Goal: Task Accomplishment & Management: Manage account settings

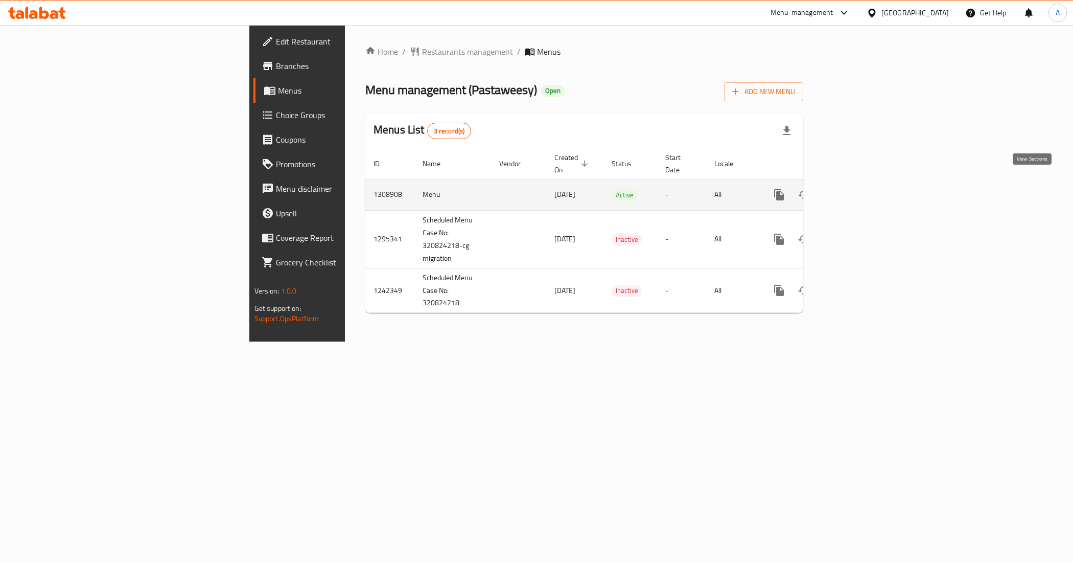
click at [859, 189] on icon "enhanced table" at bounding box center [853, 195] width 12 height 12
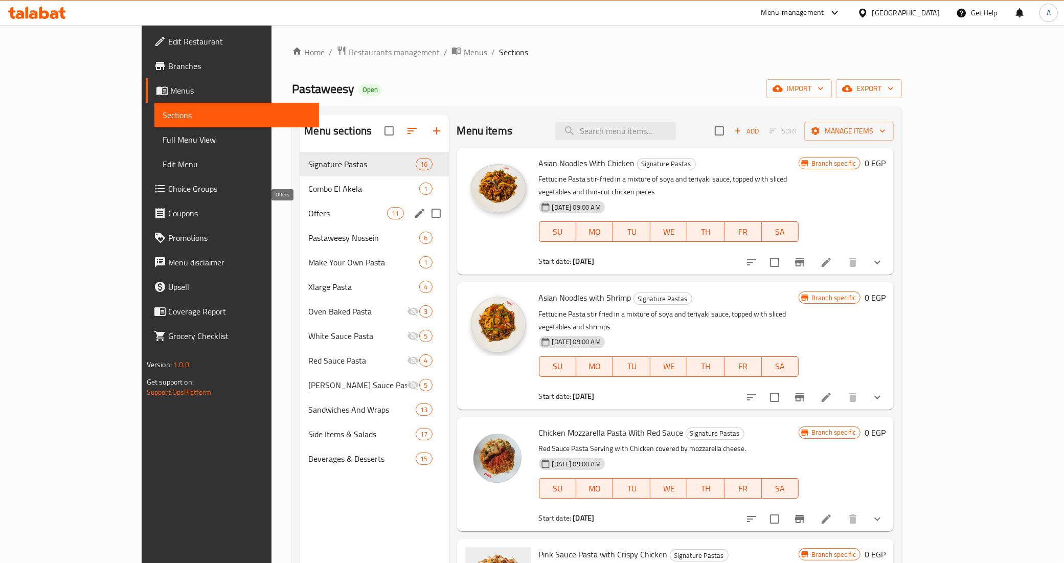
click at [308, 211] on span "Offers" at bounding box center [347, 213] width 79 height 12
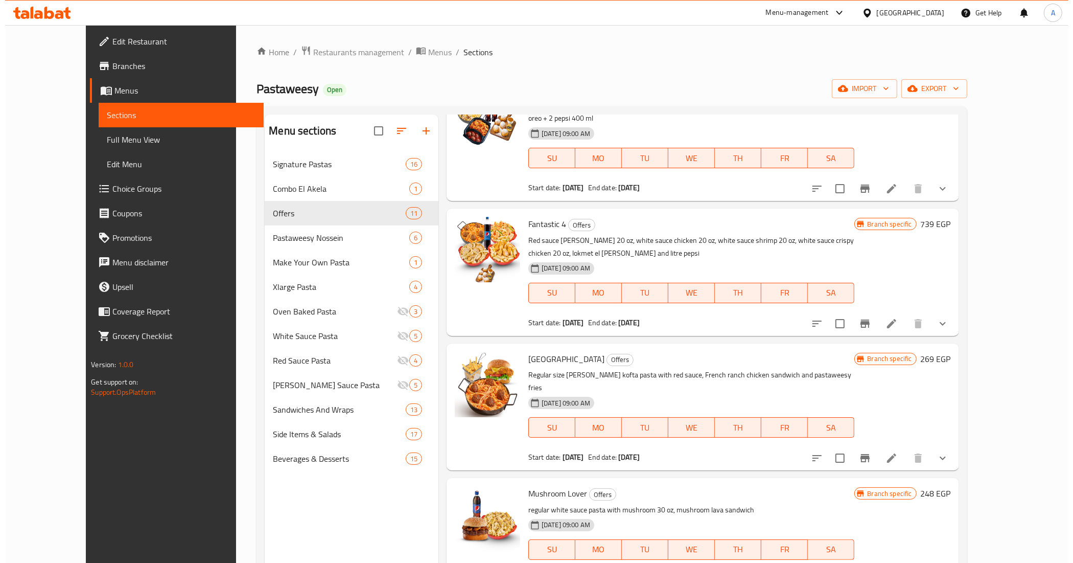
scroll to position [816, 0]
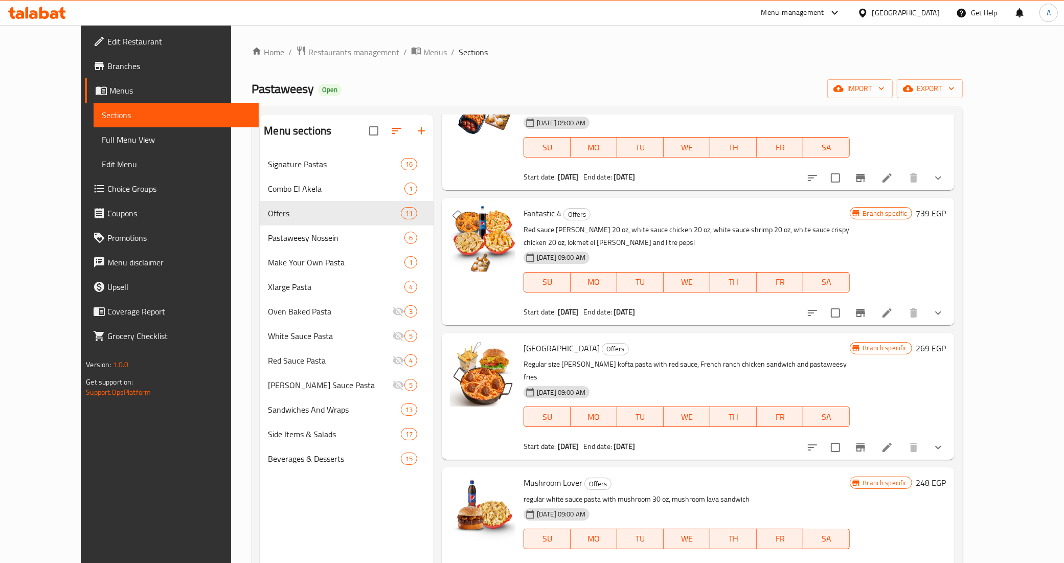
click at [865, 443] on icon "Branch-specific-item" at bounding box center [860, 447] width 9 height 8
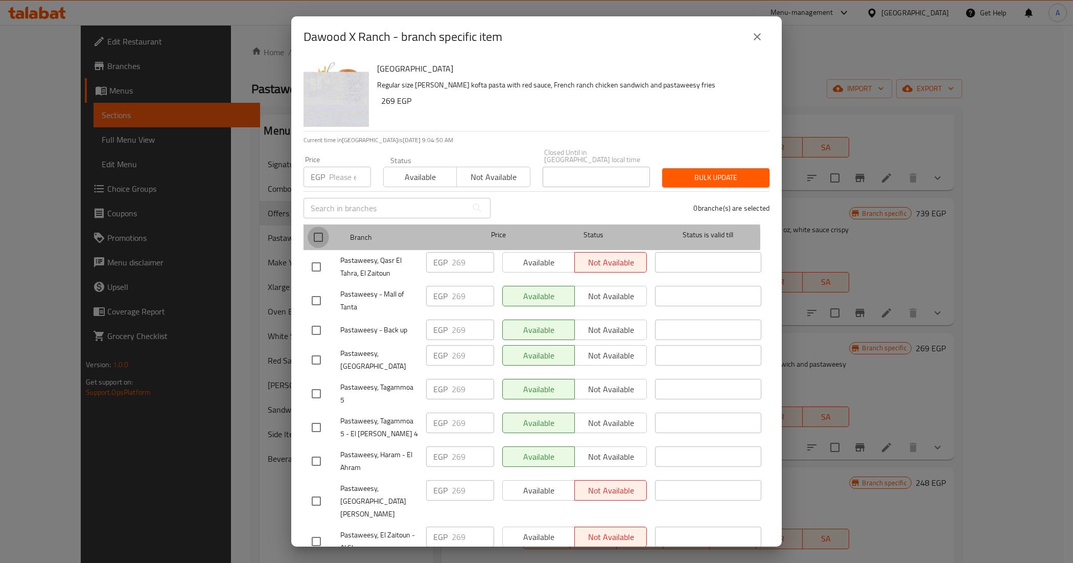
click at [323, 232] on input "checkbox" at bounding box center [318, 236] width 21 height 21
checkbox input "true"
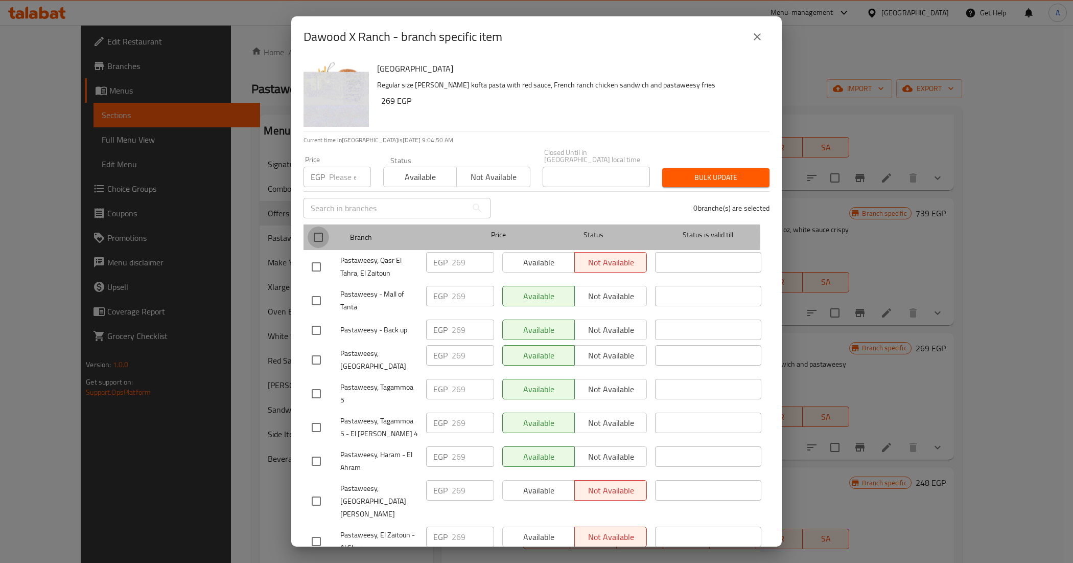
checkbox input "true"
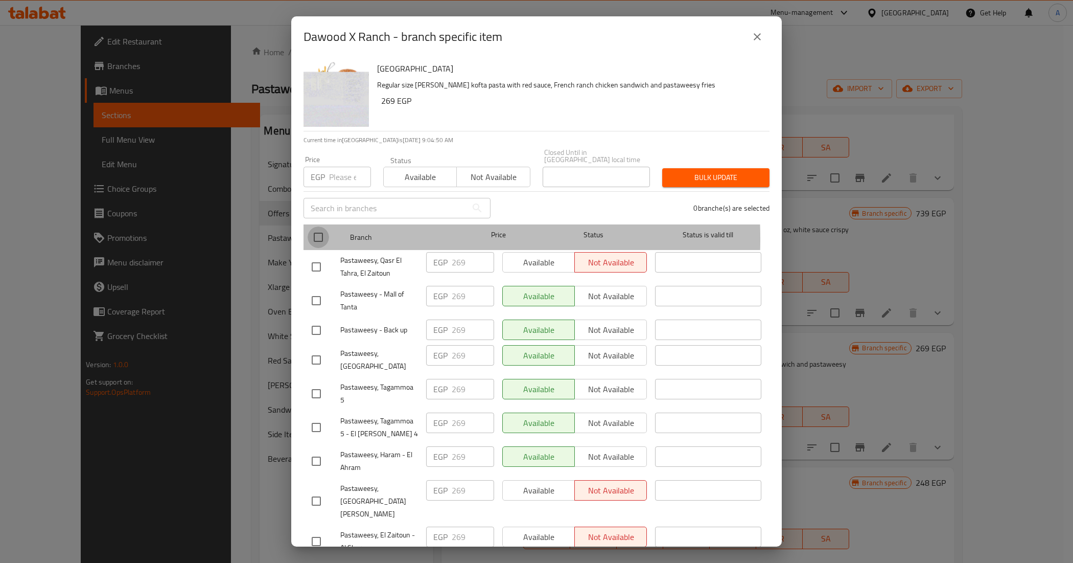
checkbox input "true"
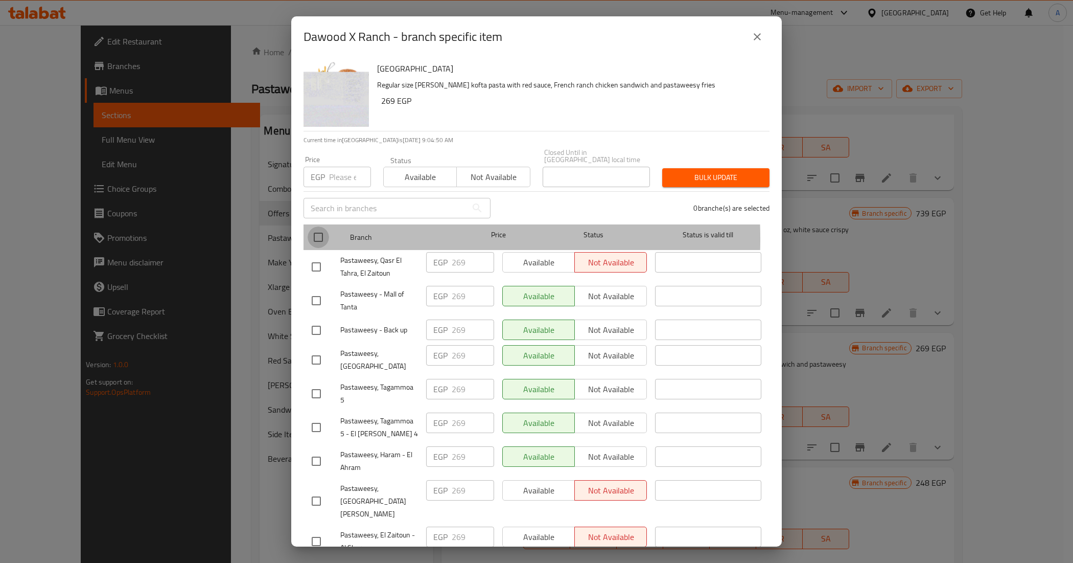
checkbox input "true"
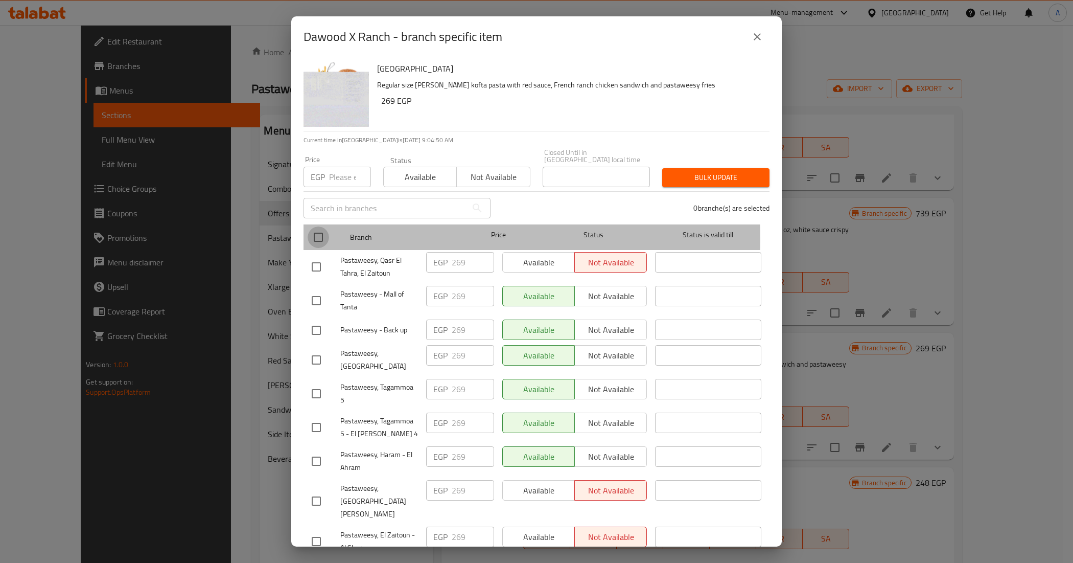
checkbox input "true"
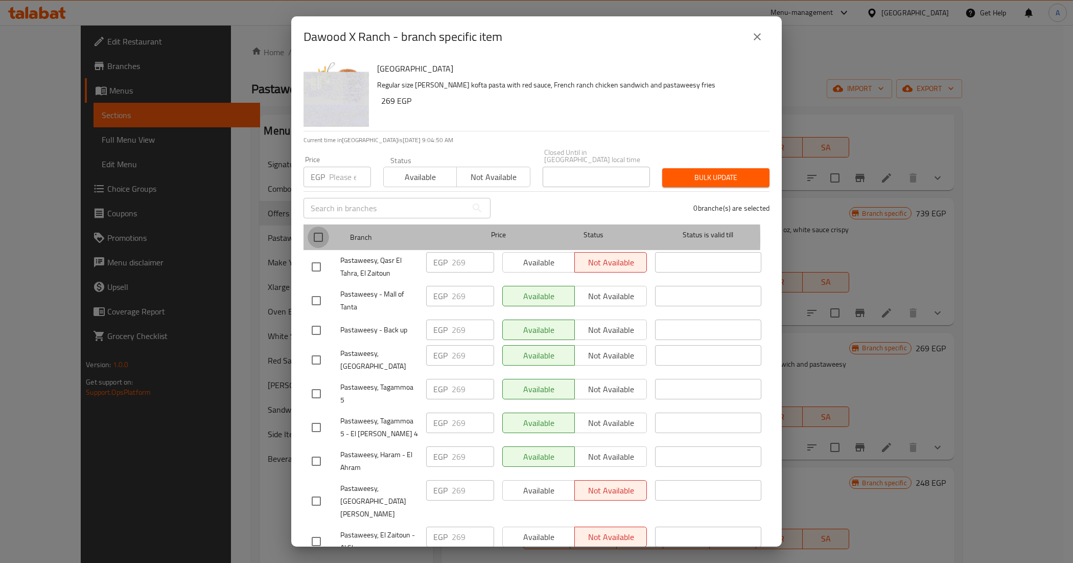
checkbox input "true"
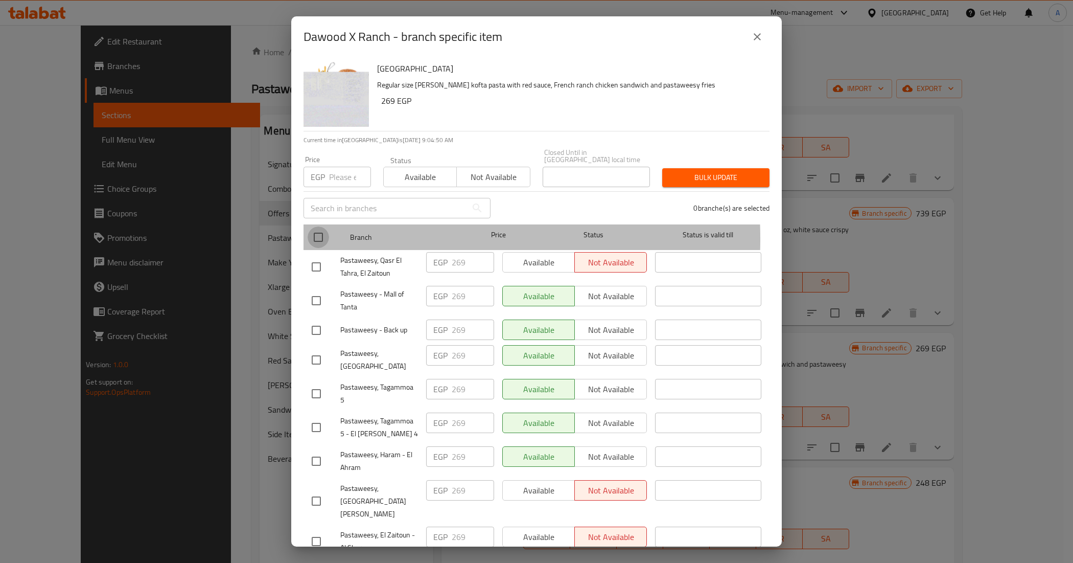
checkbox input "true"
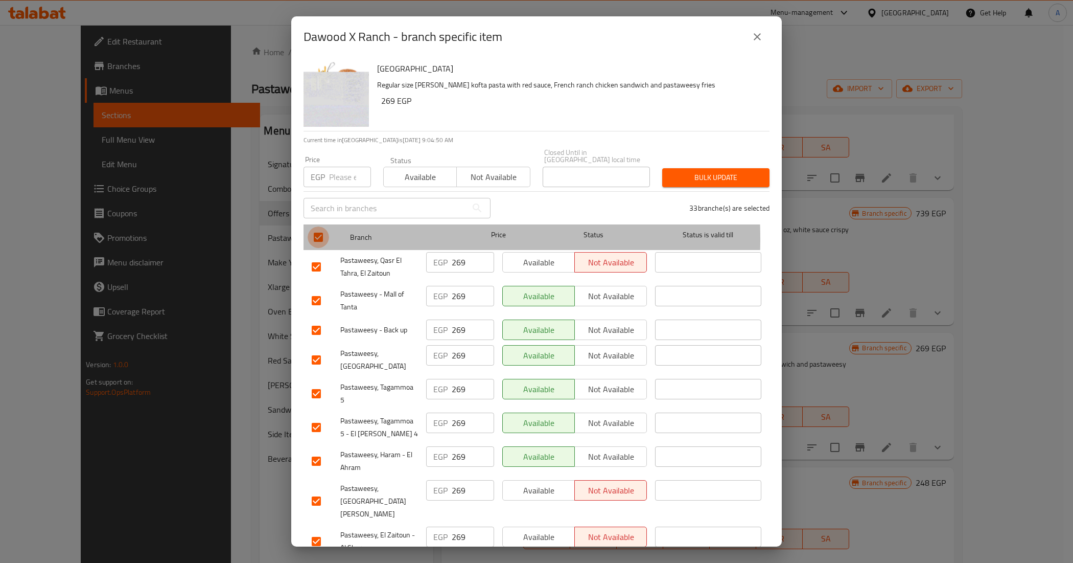
click at [323, 232] on input "checkbox" at bounding box center [318, 236] width 21 height 21
checkbox input "false"
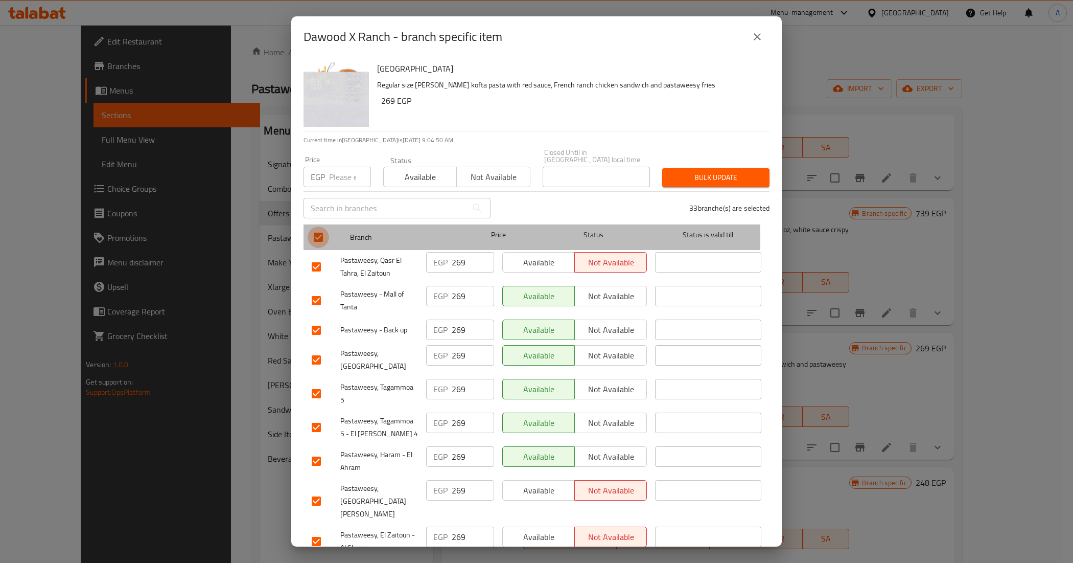
checkbox input "false"
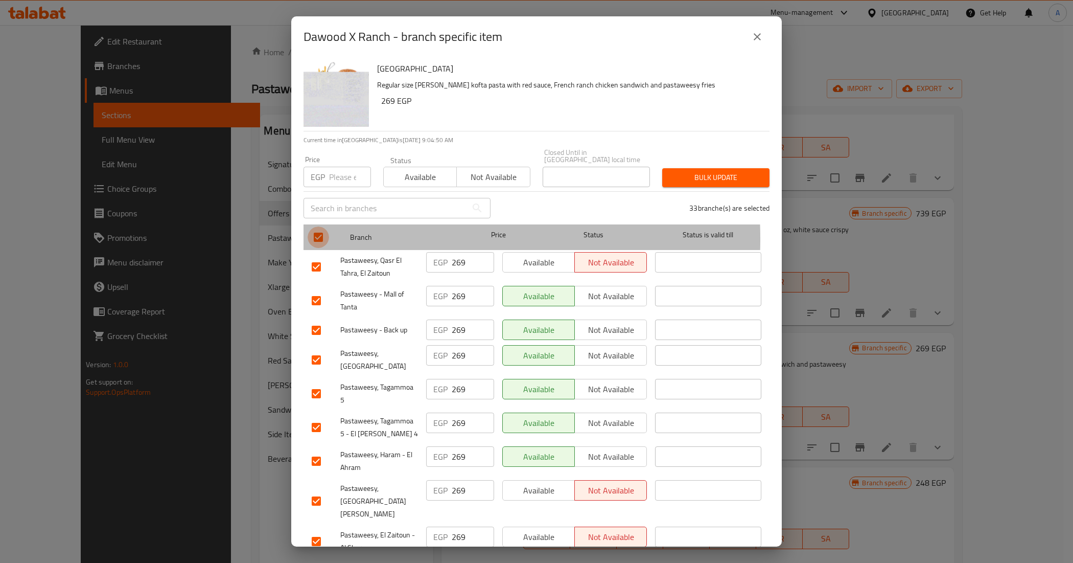
checkbox input "false"
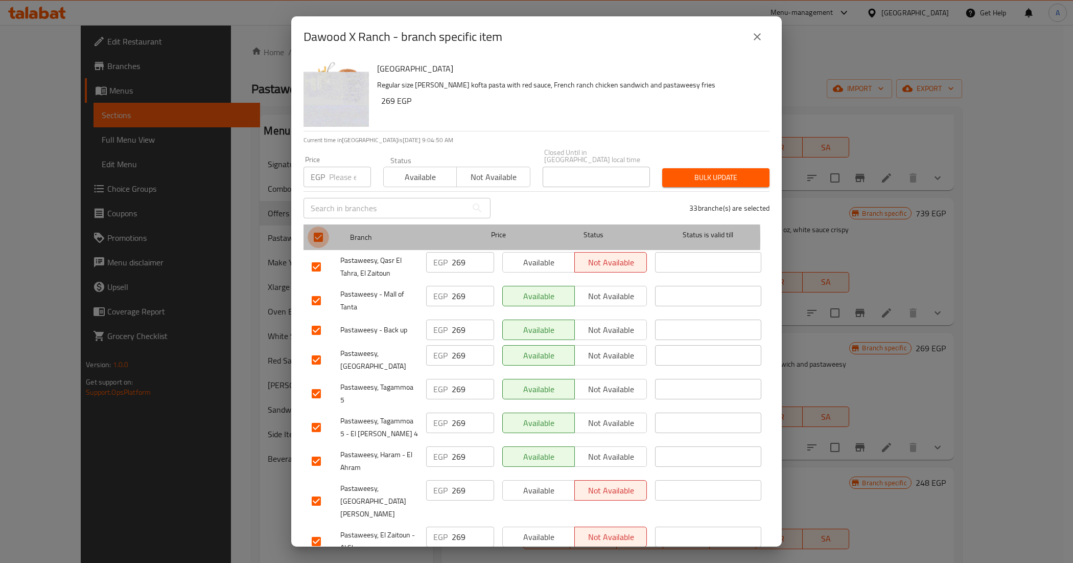
checkbox input "false"
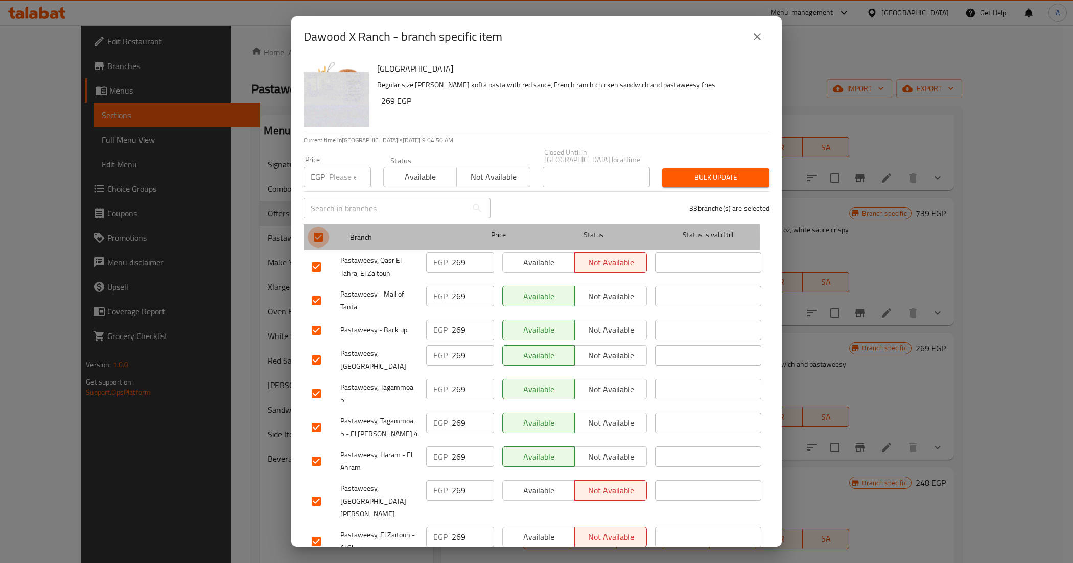
checkbox input "false"
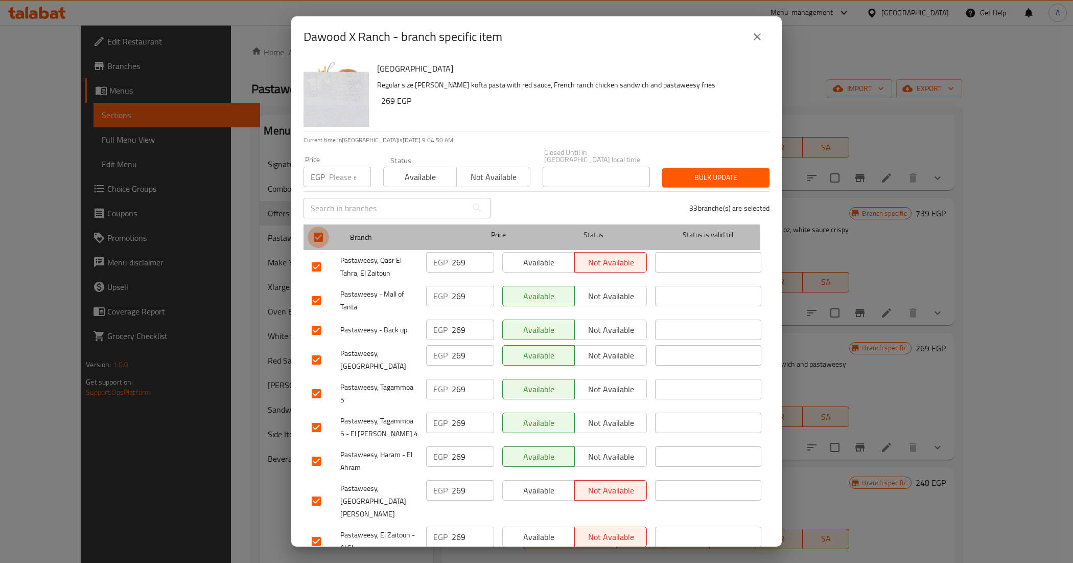
checkbox input "false"
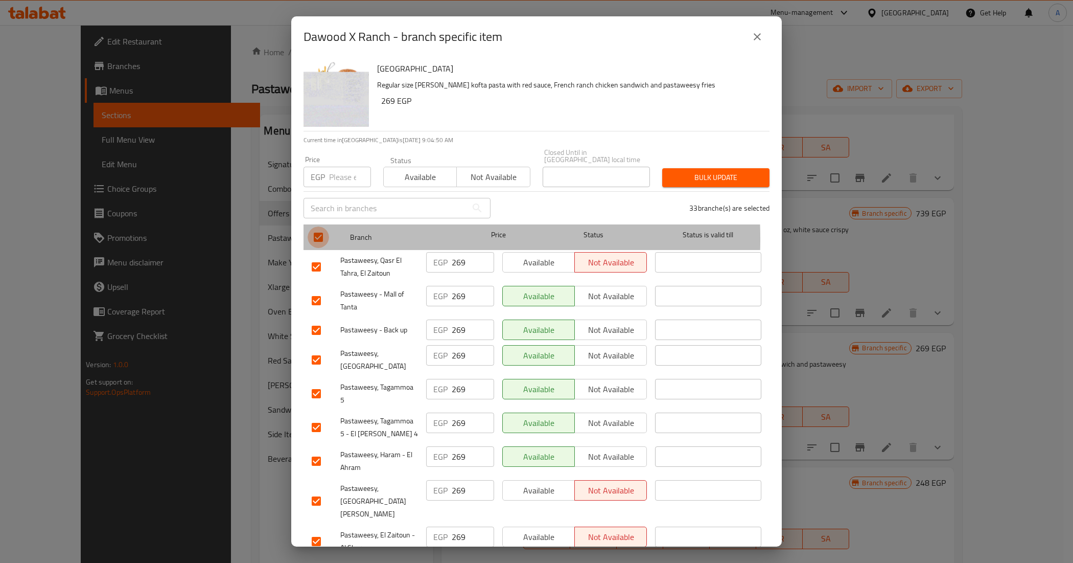
checkbox input "false"
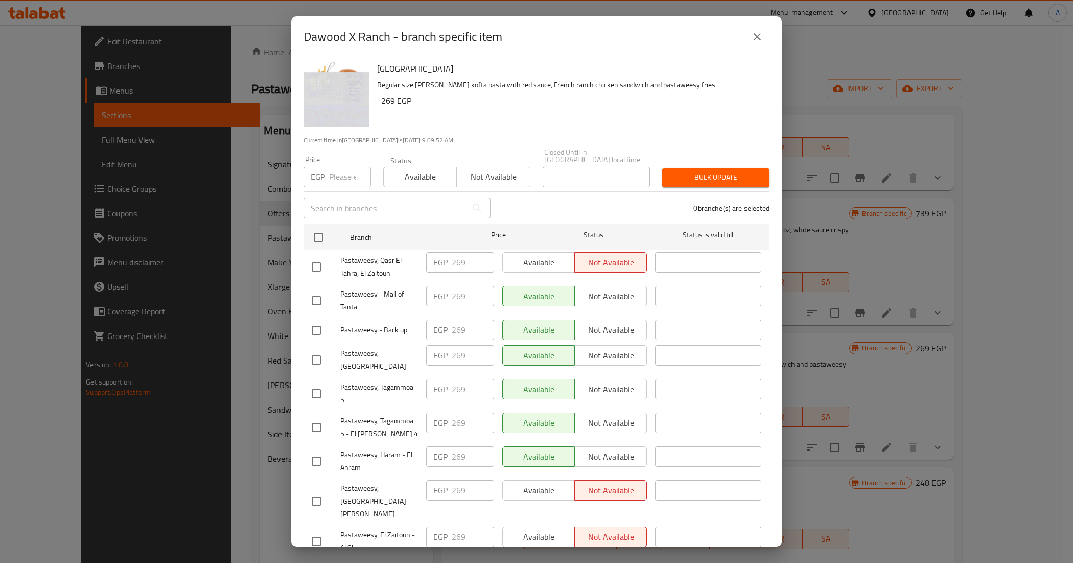
click at [575, 135] on p "Current time in Egypt is 01 Sep 2025 9:09:52 AM" at bounding box center [537, 139] width 466 height 9
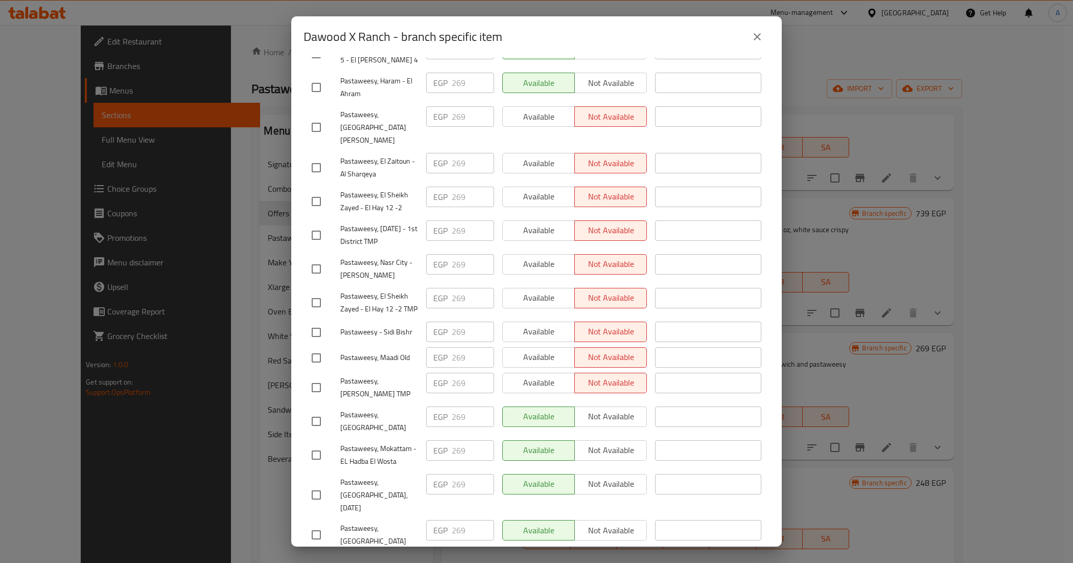
scroll to position [511, 0]
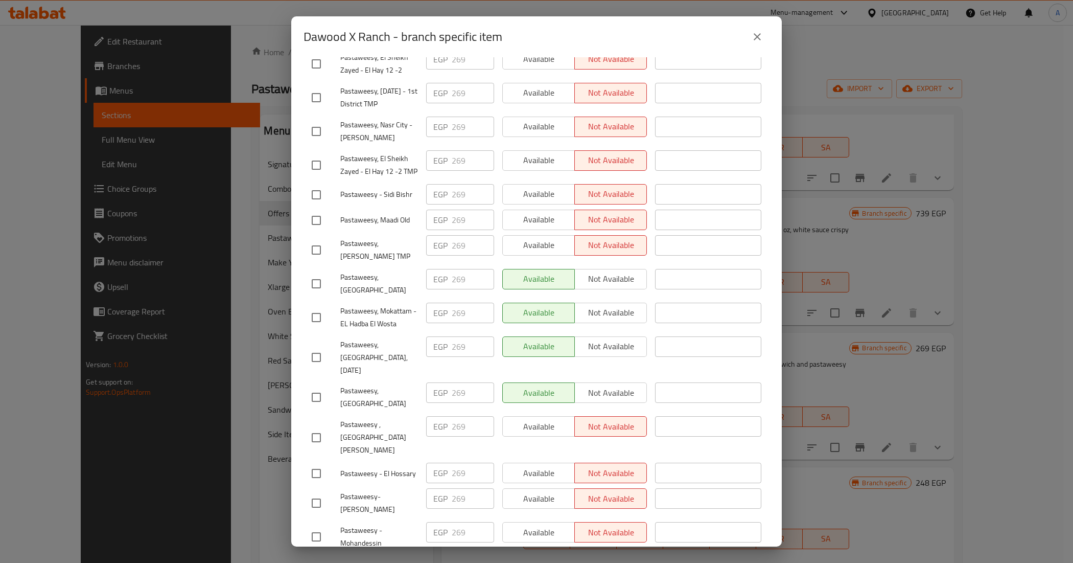
click at [752, 37] on icon "close" at bounding box center [757, 37] width 12 height 12
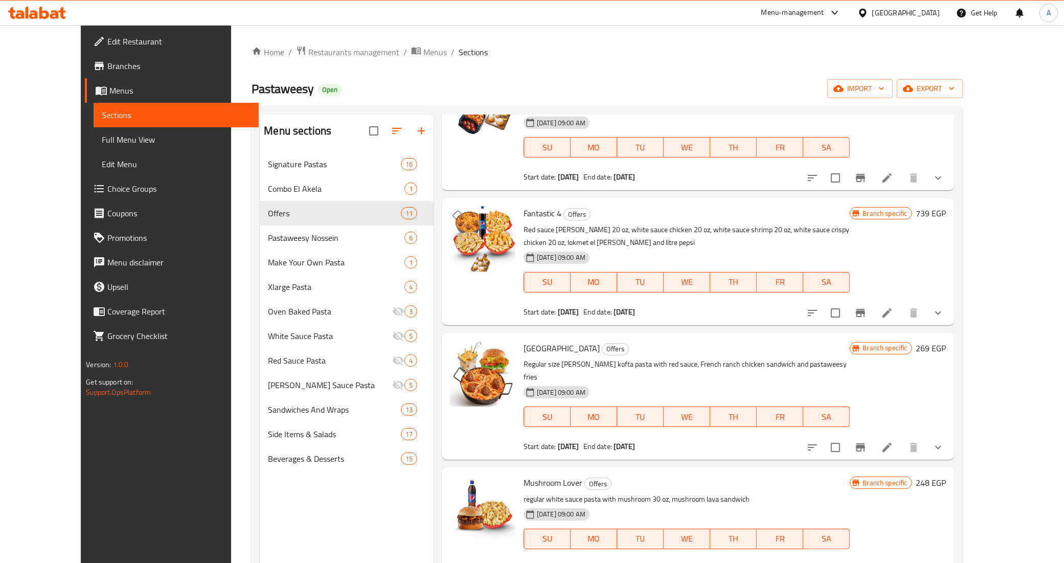
click at [694, 341] on h6 "Dawood X Ranch Offers" at bounding box center [686, 348] width 326 height 14
click at [866, 441] on icon "Branch-specific-item" at bounding box center [860, 447] width 12 height 12
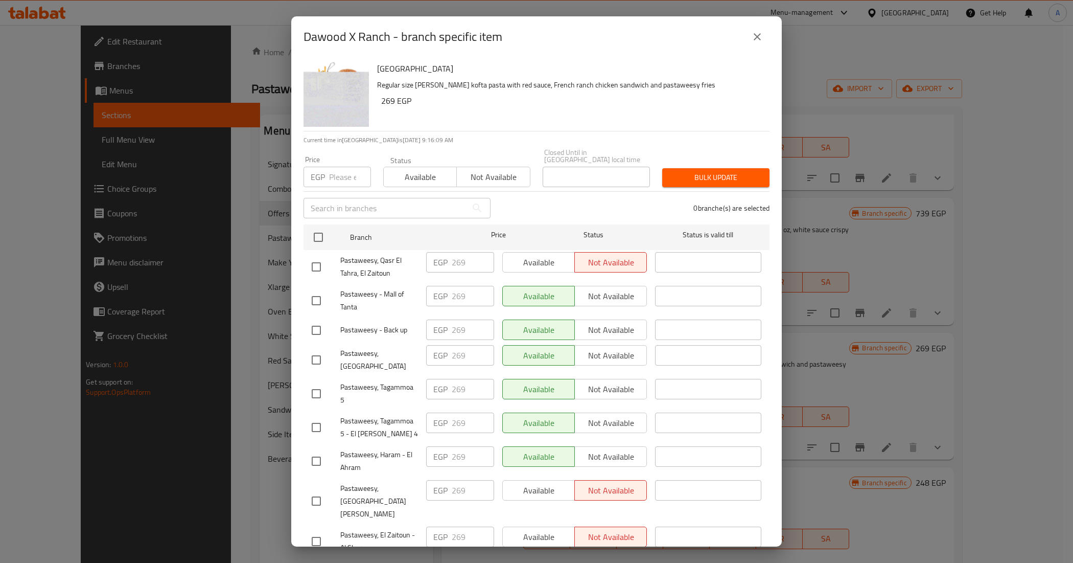
click at [502, 194] on div "0 branche(s) are selected" at bounding box center [636, 208] width 279 height 37
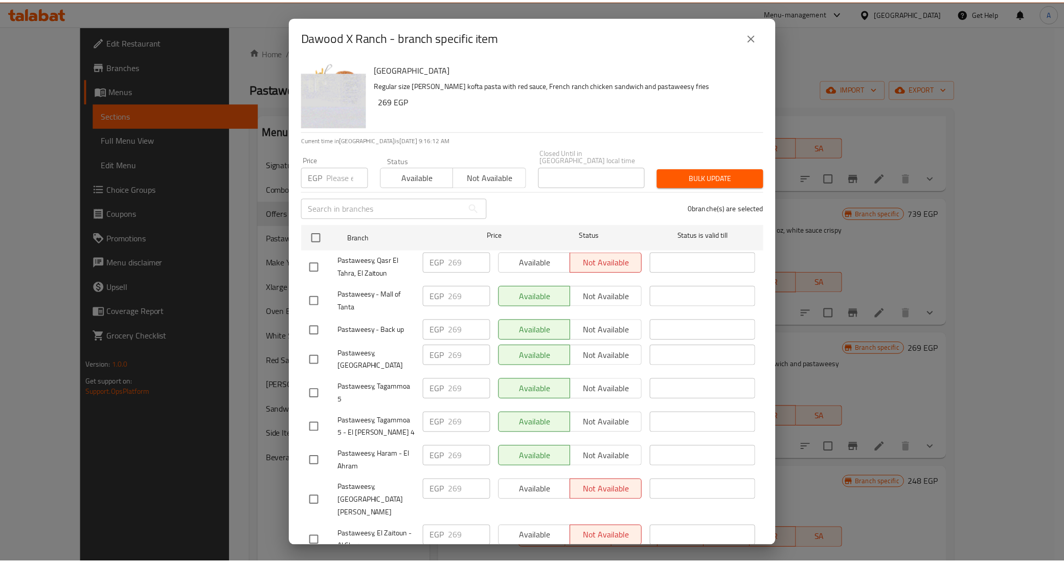
scroll to position [811, 0]
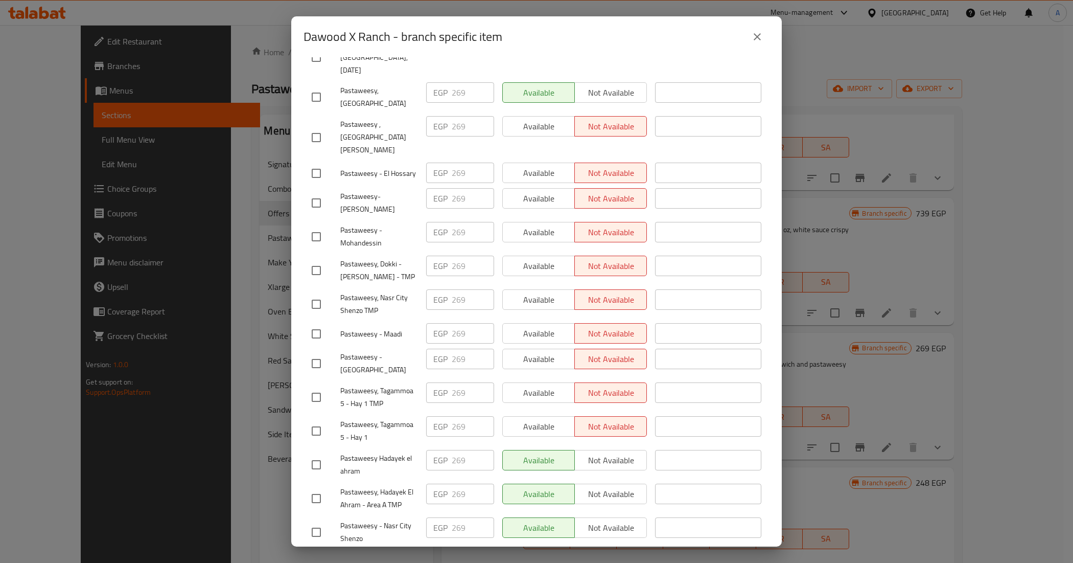
click at [379, 452] on span "Pastaweesy Hadayek el ahram" at bounding box center [379, 465] width 78 height 26
copy span "Pastaweesy Hadayek el ahram"
click at [756, 37] on icon "close" at bounding box center [757, 36] width 7 height 7
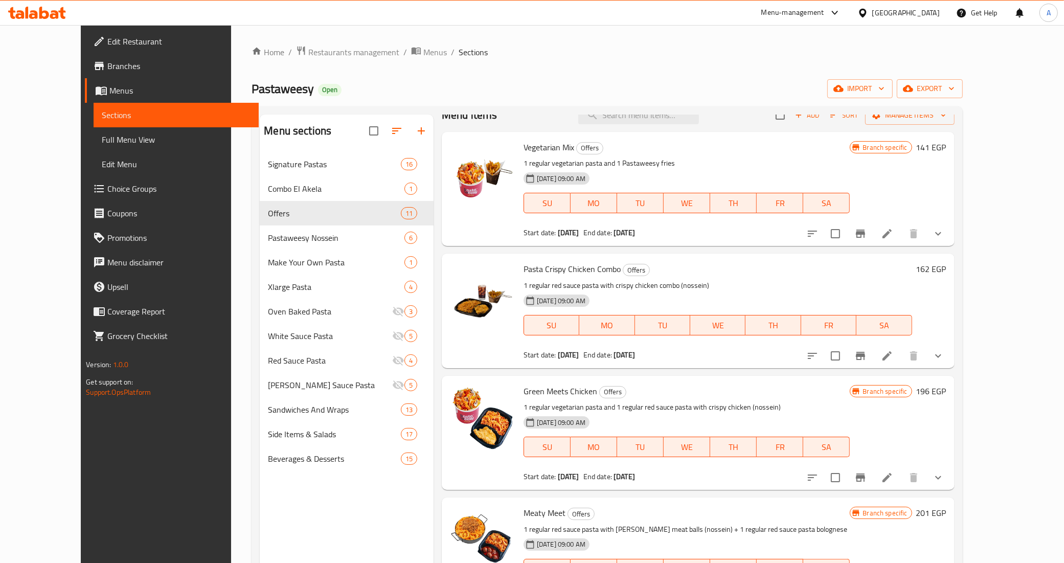
scroll to position [0, 0]
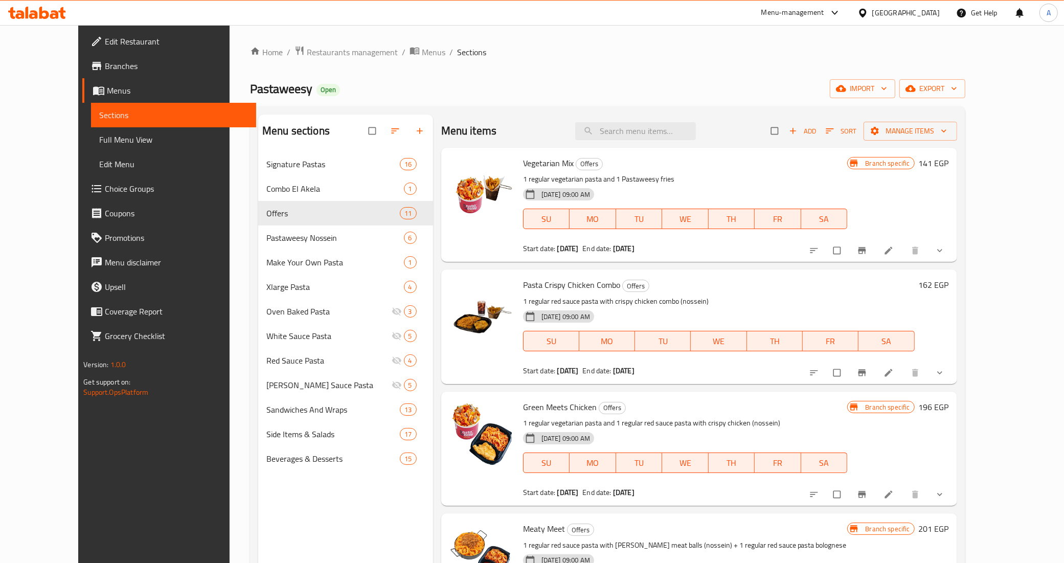
click at [105, 42] on span "Edit Restaurant" at bounding box center [176, 41] width 143 height 12
click at [105, 41] on span "Edit Restaurant" at bounding box center [176, 41] width 143 height 12
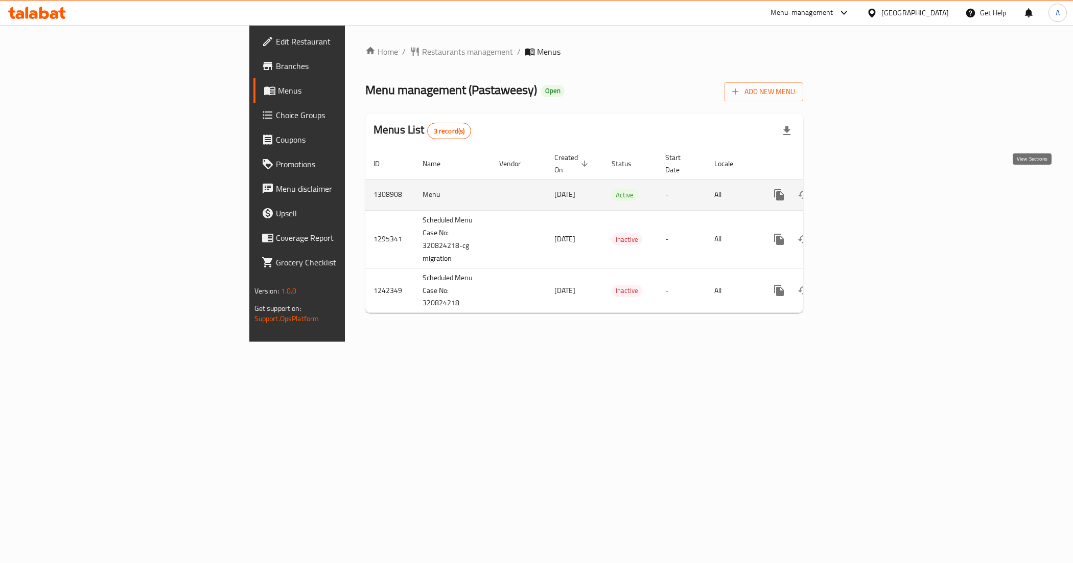
click at [859, 189] on icon "enhanced table" at bounding box center [853, 195] width 12 height 12
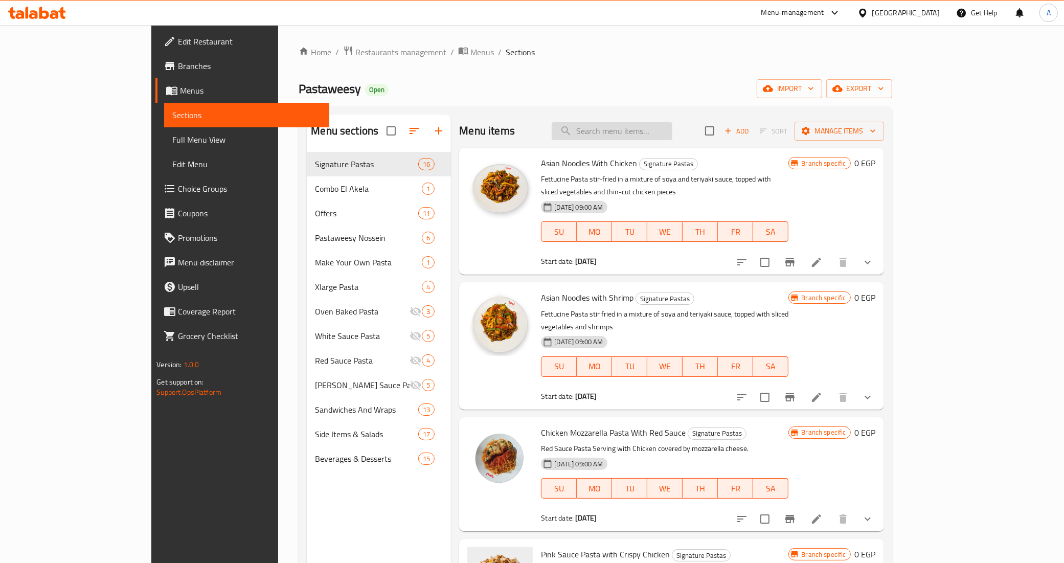
click at [635, 134] on input "search" at bounding box center [611, 131] width 121 height 18
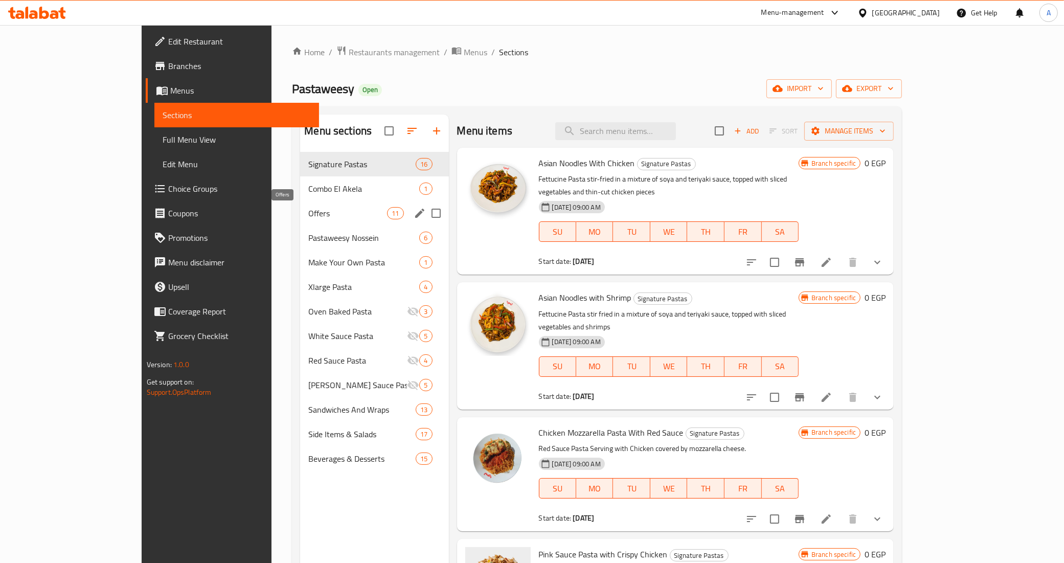
drag, startPoint x: 226, startPoint y: 209, endPoint x: 400, endPoint y: 267, distance: 183.3
click at [308, 209] on span "Offers" at bounding box center [347, 213] width 79 height 12
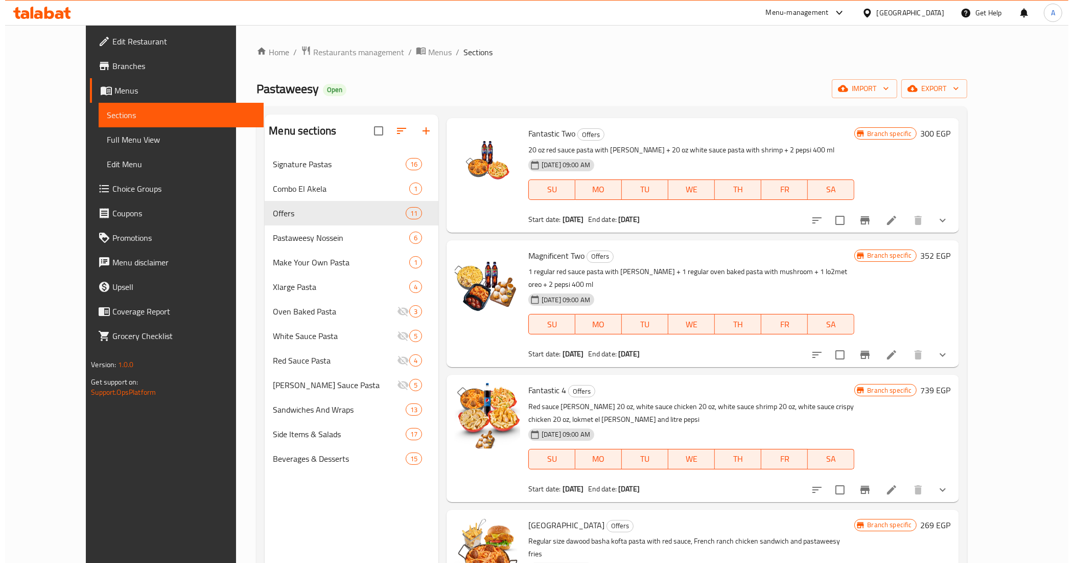
scroll to position [816, 0]
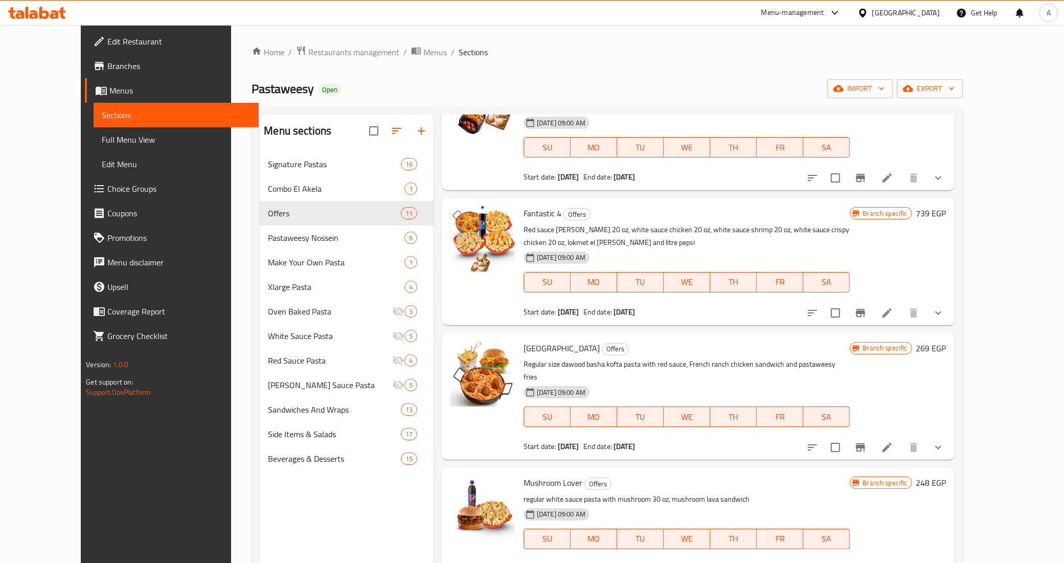
click at [537, 340] on span "[GEOGRAPHIC_DATA]" at bounding box center [561, 347] width 76 height 15
copy h6 "[GEOGRAPHIC_DATA]"
click at [872, 435] on button "Branch-specific-item" at bounding box center [860, 447] width 25 height 25
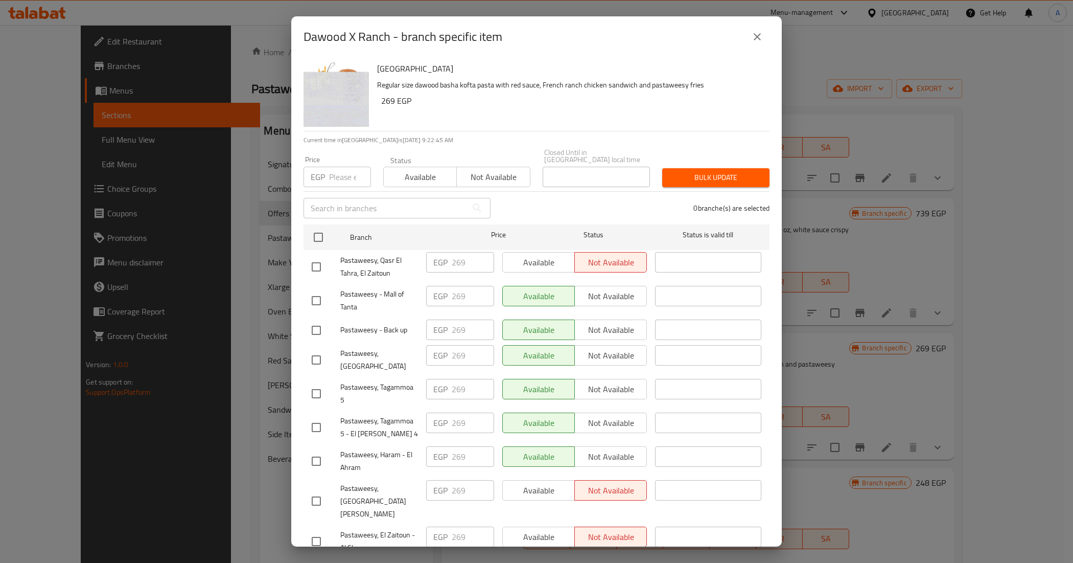
click at [536, 200] on div "0 branche(s) are selected" at bounding box center [636, 208] width 279 height 37
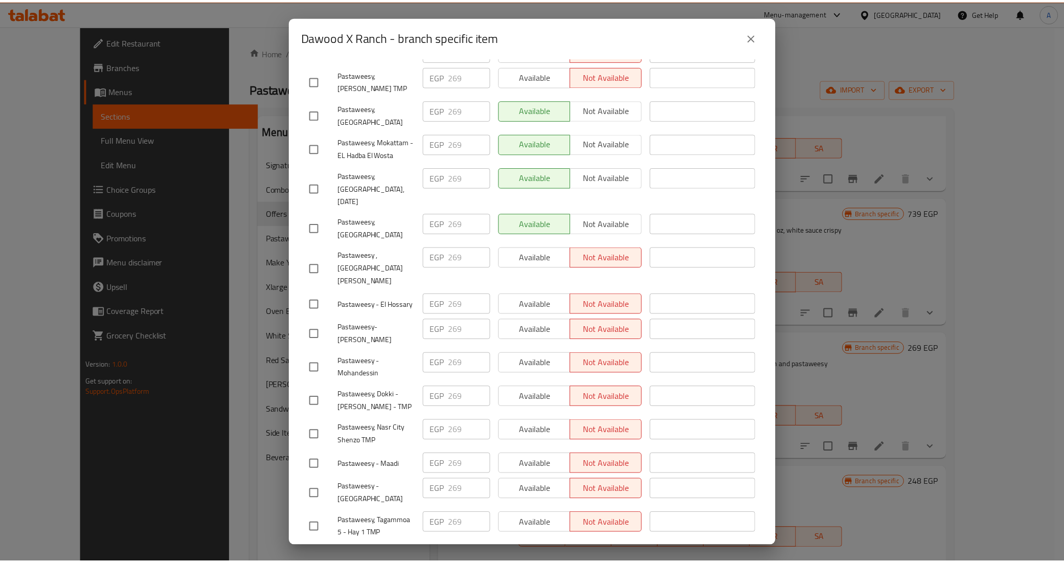
scroll to position [661, 0]
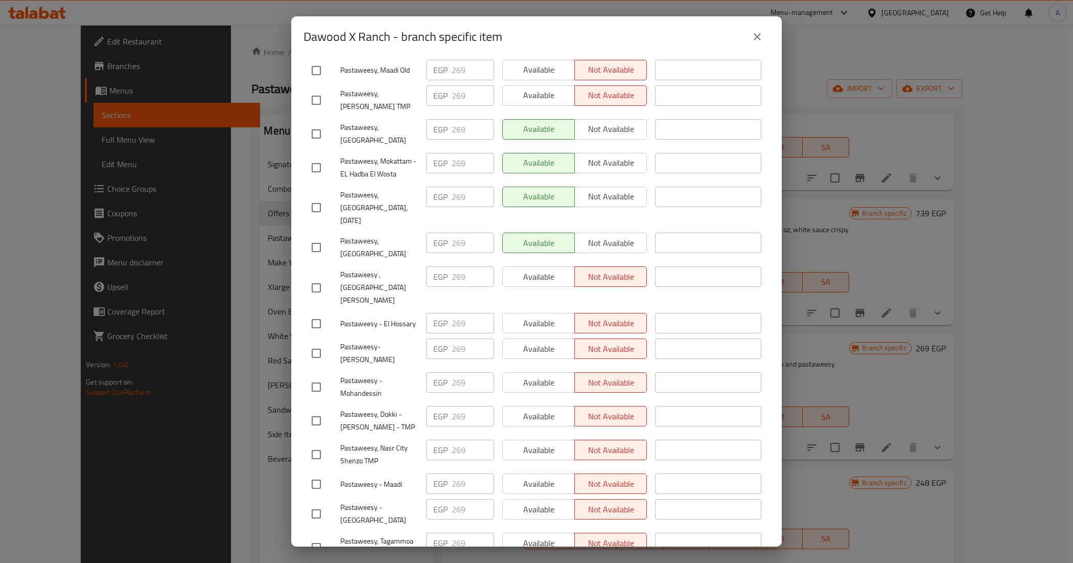
click at [382, 235] on span "Pastaweesy, [GEOGRAPHIC_DATA]" at bounding box center [379, 248] width 78 height 26
copy span "Pastaweesy, [GEOGRAPHIC_DATA]"
click at [761, 37] on icon "close" at bounding box center [757, 37] width 12 height 12
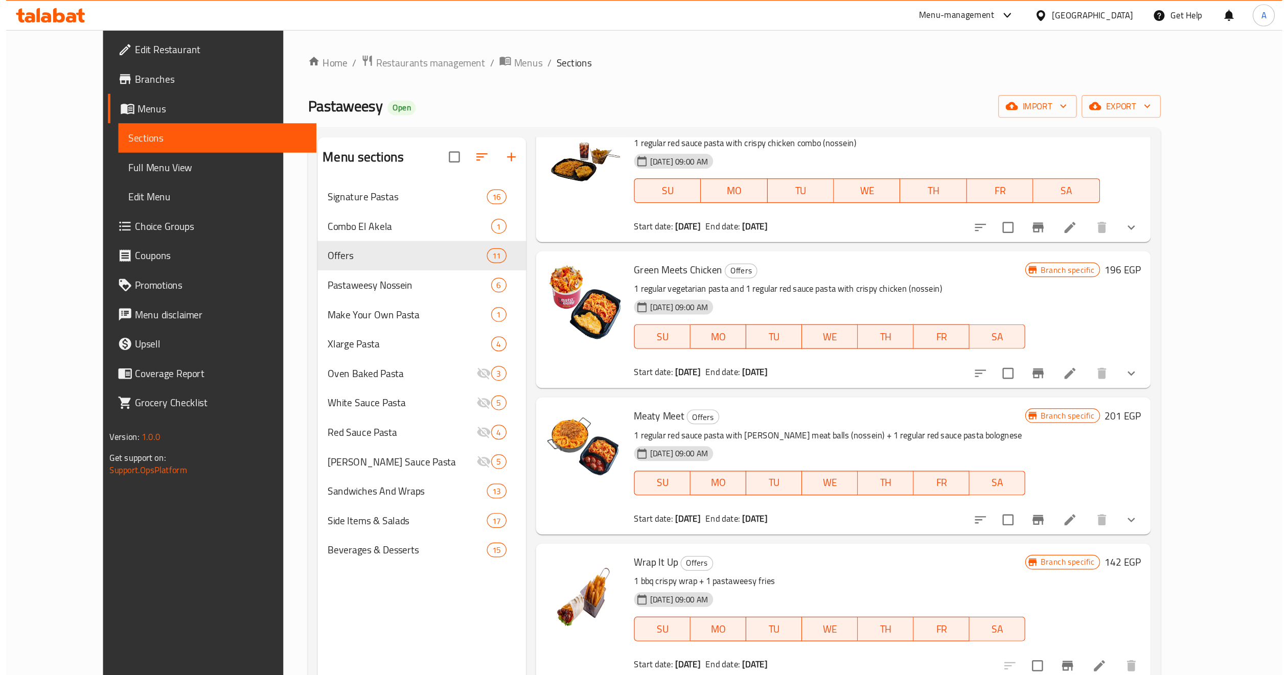
scroll to position [0, 0]
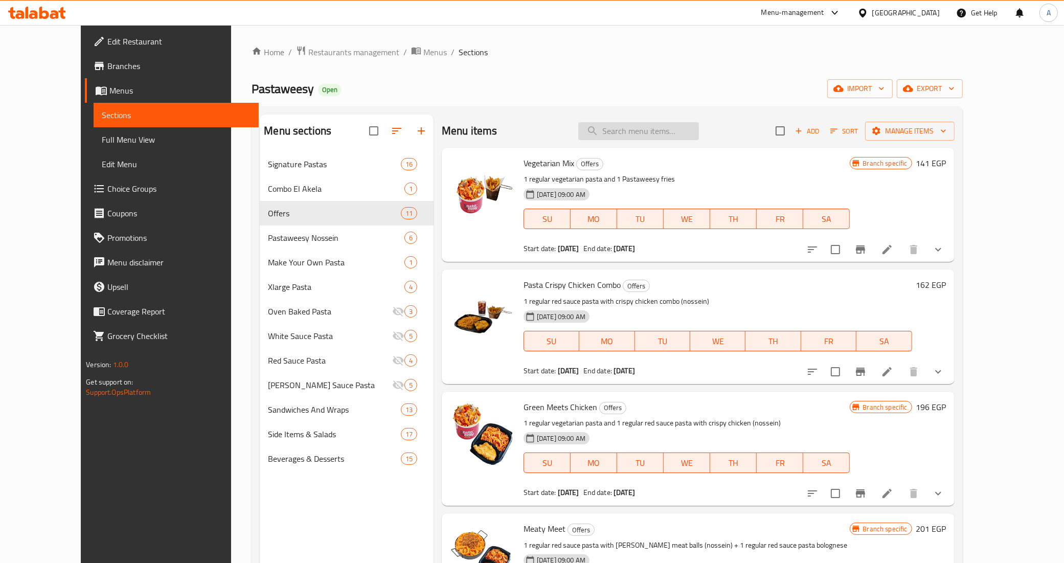
click at [671, 132] on input "search" at bounding box center [638, 131] width 121 height 18
paste input "Mushroom Lover"
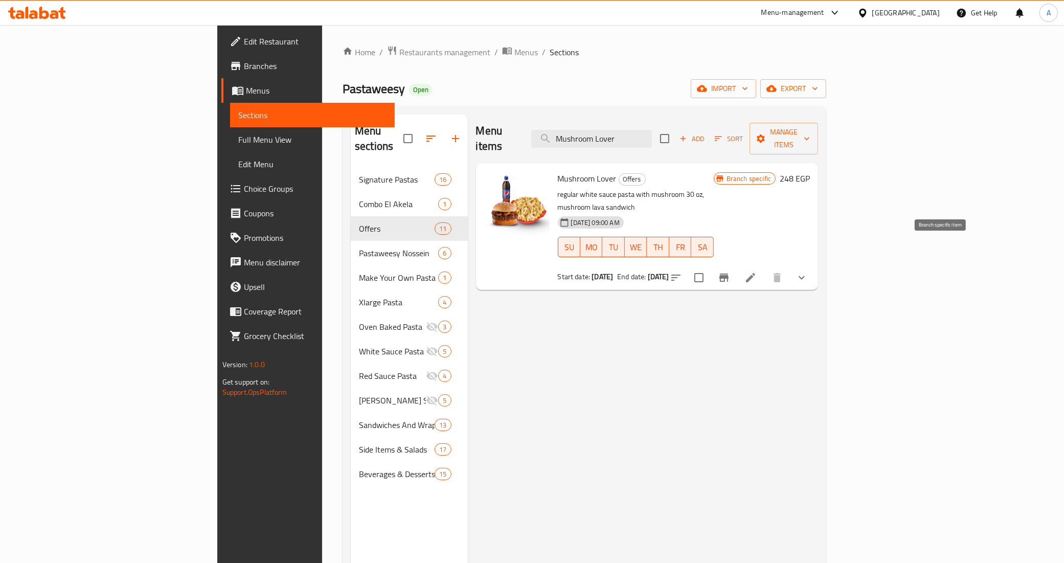
type input "Mushroom Lover"
click at [730, 271] on icon "Branch-specific-item" at bounding box center [724, 277] width 12 height 12
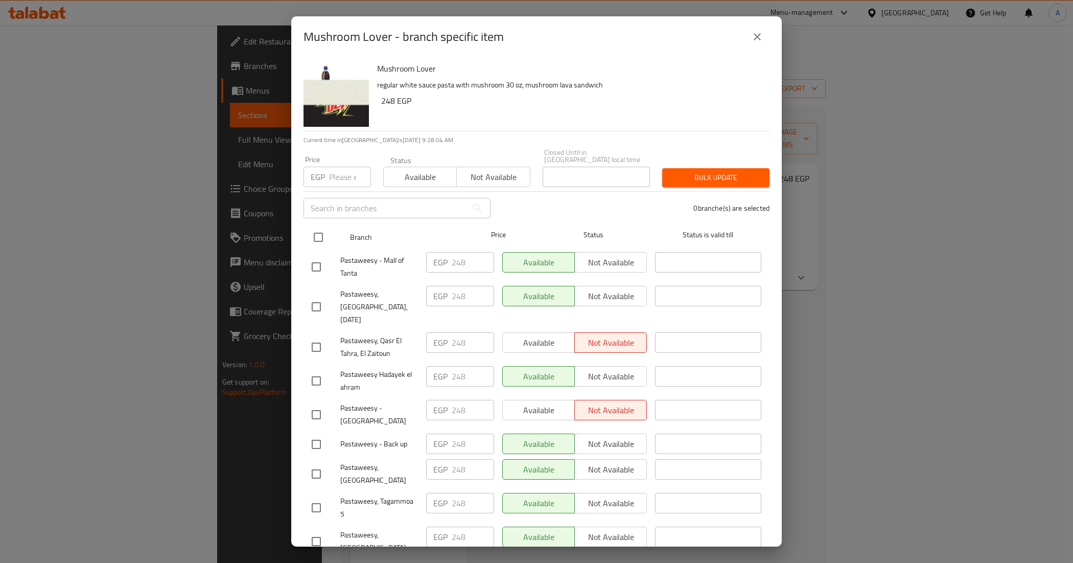
click at [323, 226] on input "checkbox" at bounding box center [318, 236] width 21 height 21
checkbox input "true"
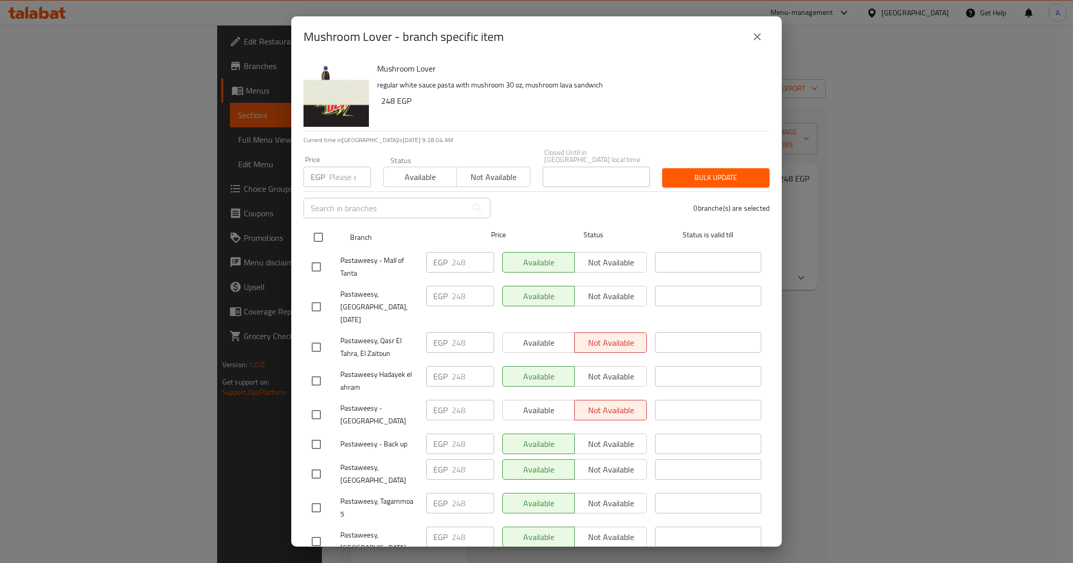
checkbox input "true"
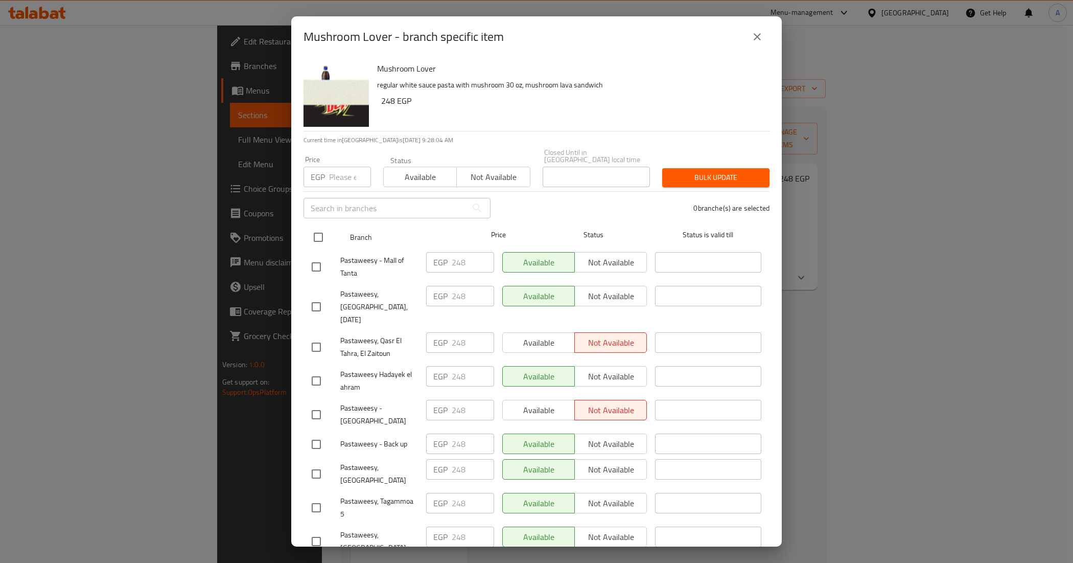
checkbox input "true"
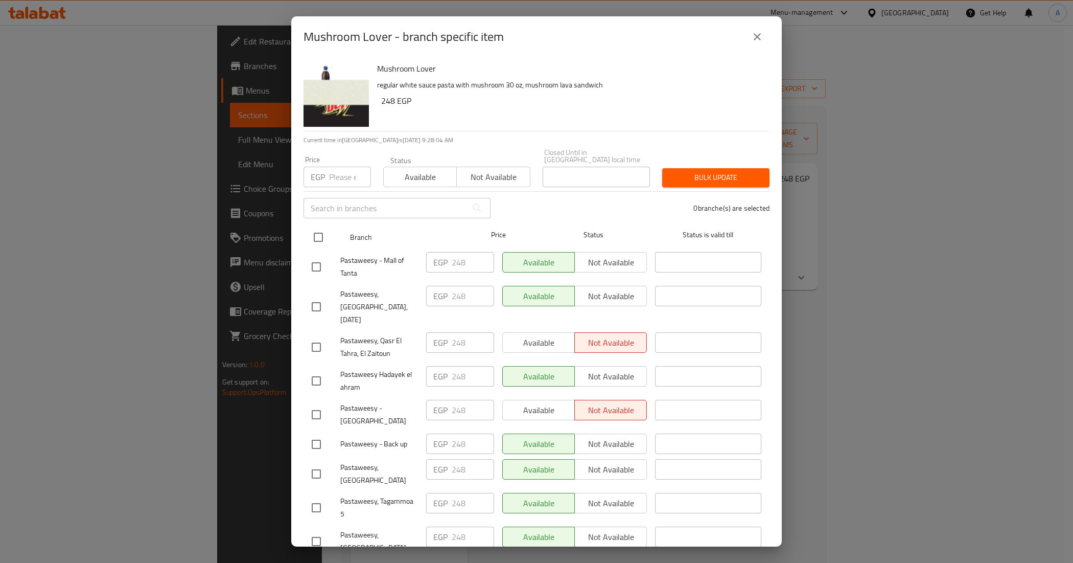
checkbox input "true"
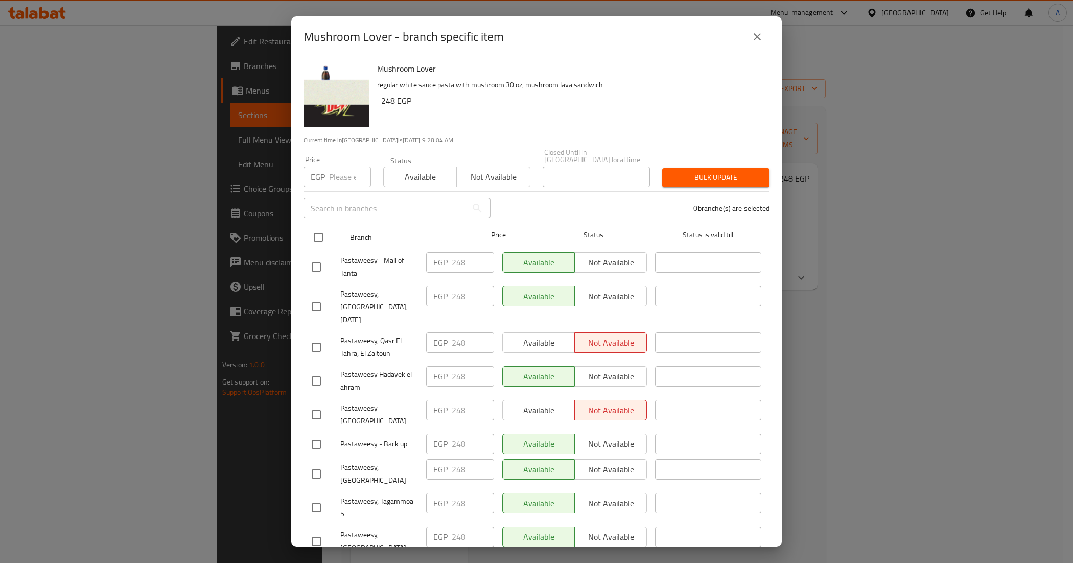
checkbox input "true"
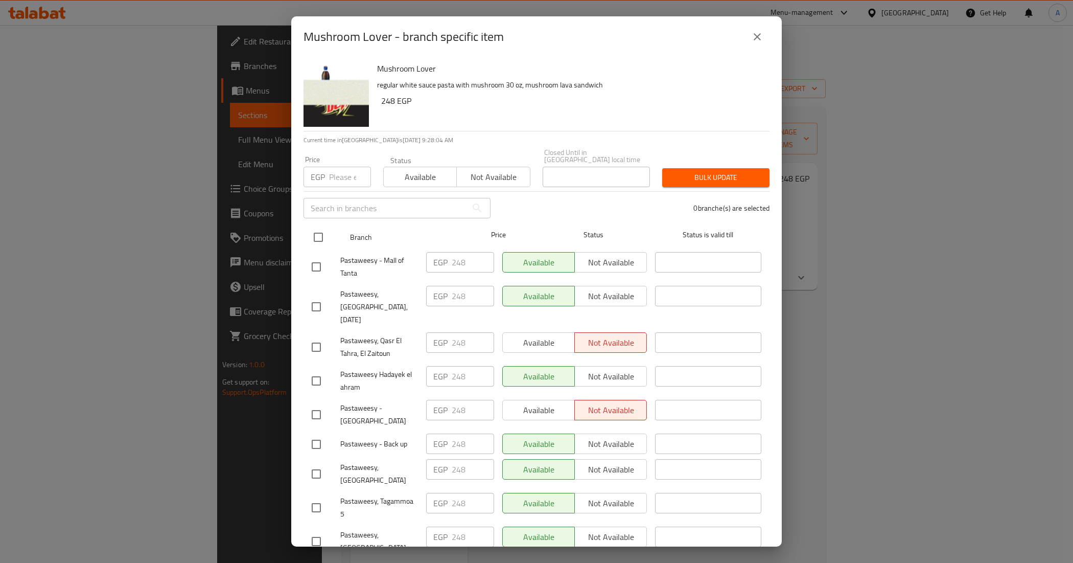
checkbox input "true"
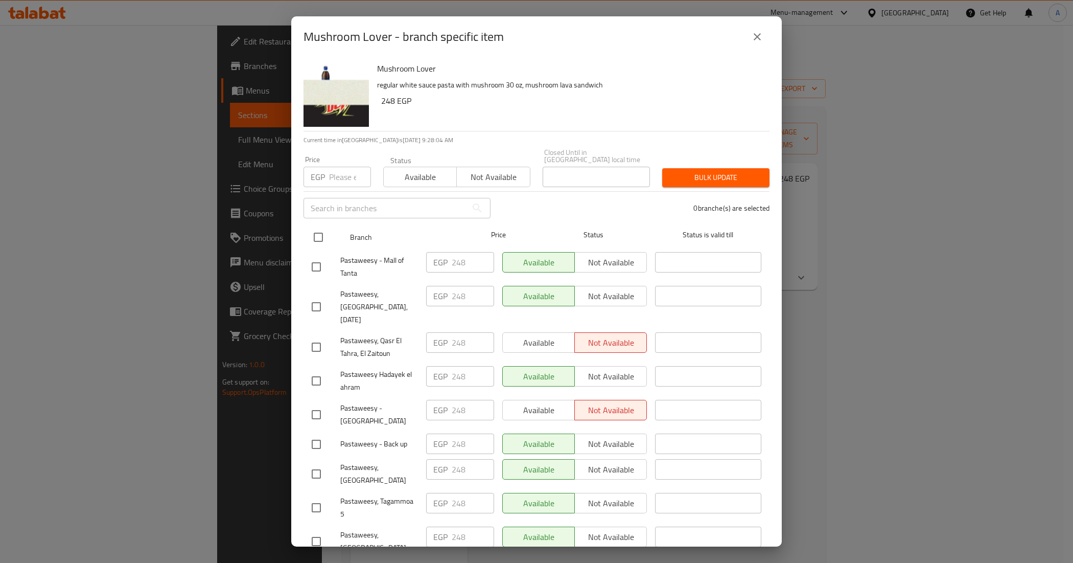
checkbox input "true"
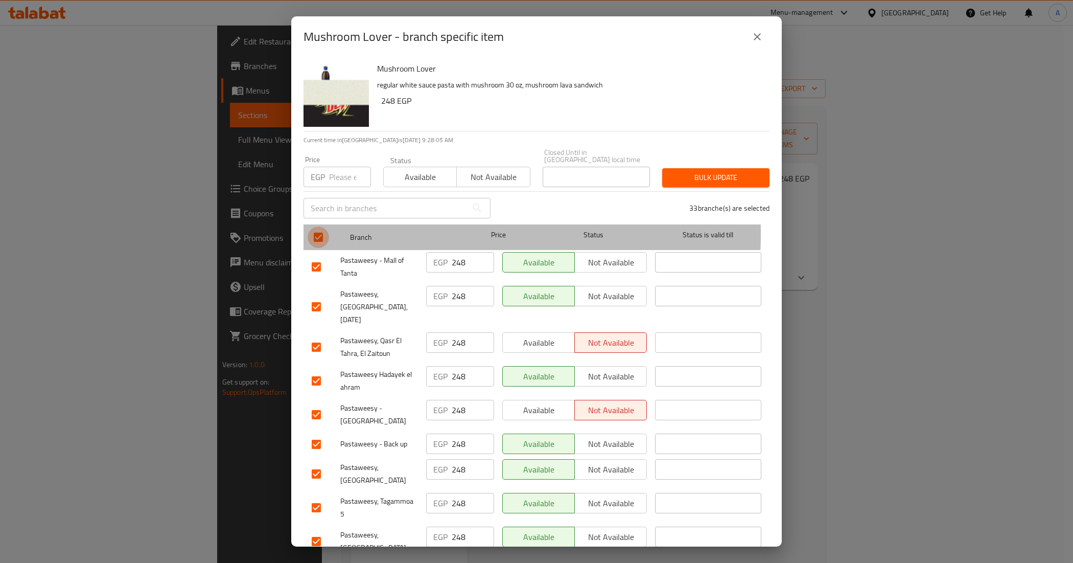
click at [323, 226] on input "checkbox" at bounding box center [318, 236] width 21 height 21
checkbox input "false"
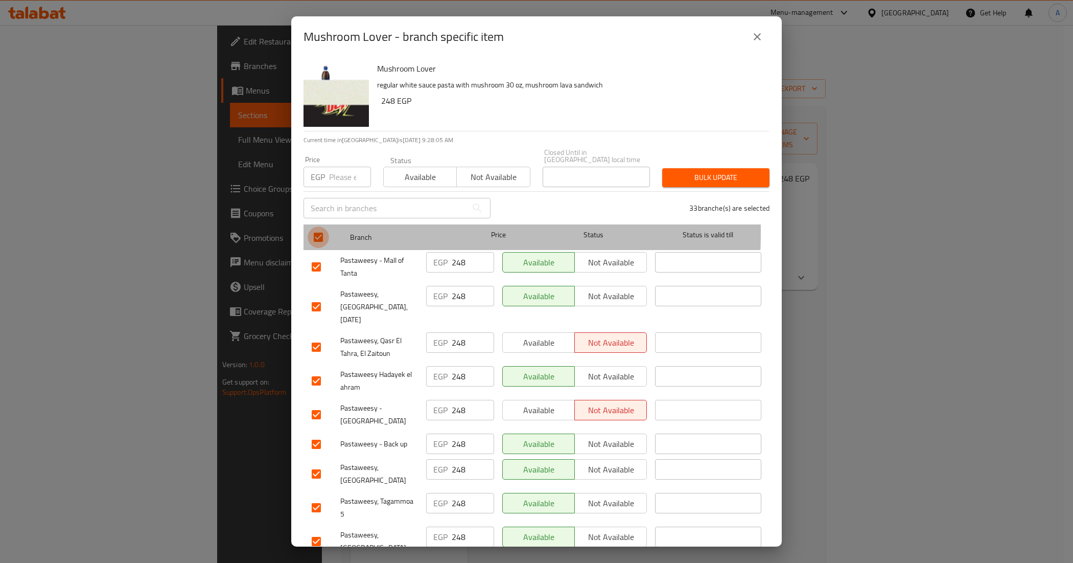
checkbox input "false"
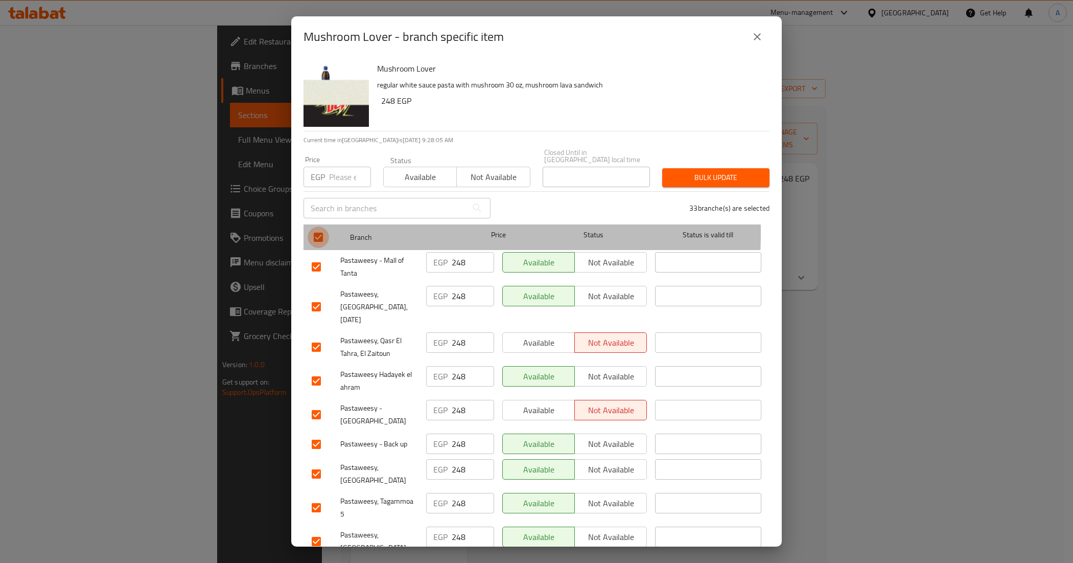
checkbox input "false"
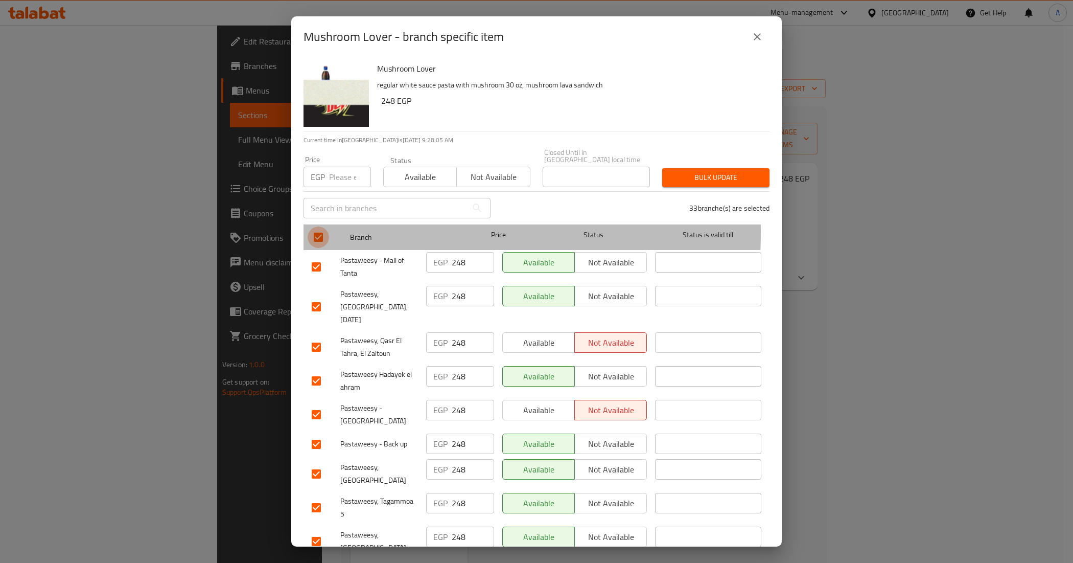
checkbox input "false"
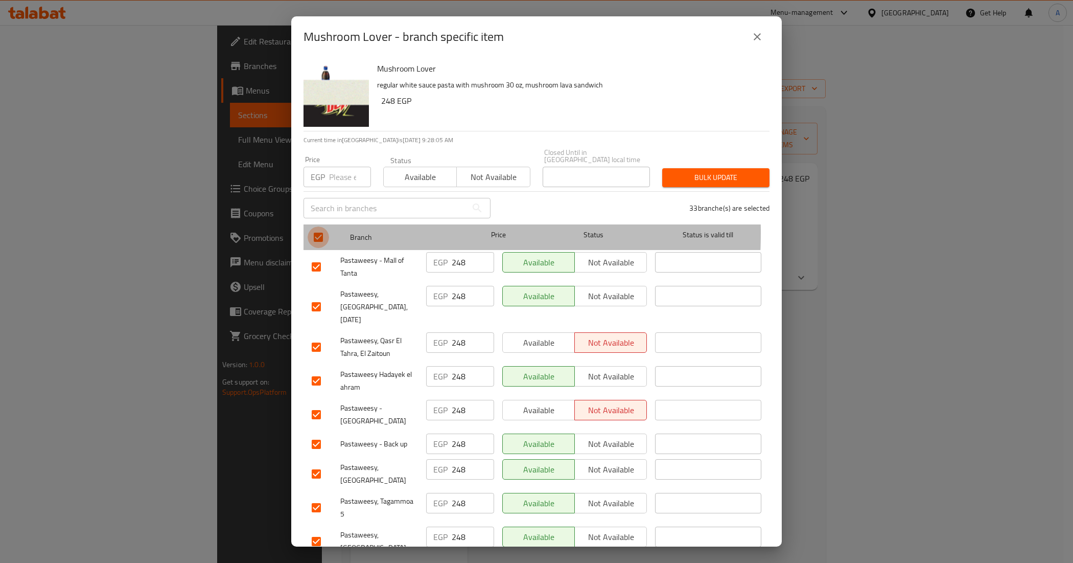
checkbox input "false"
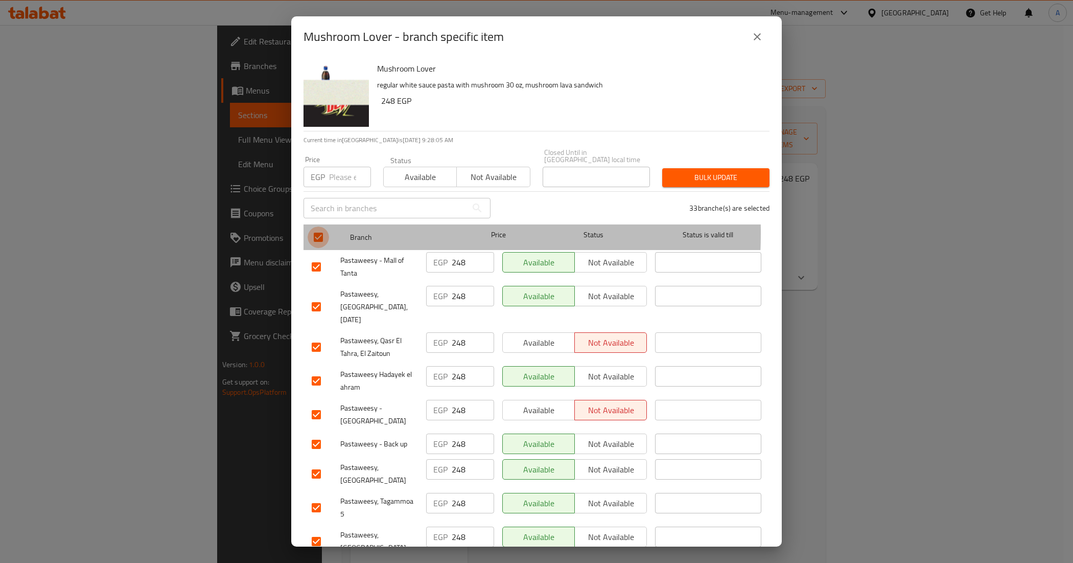
checkbox input "false"
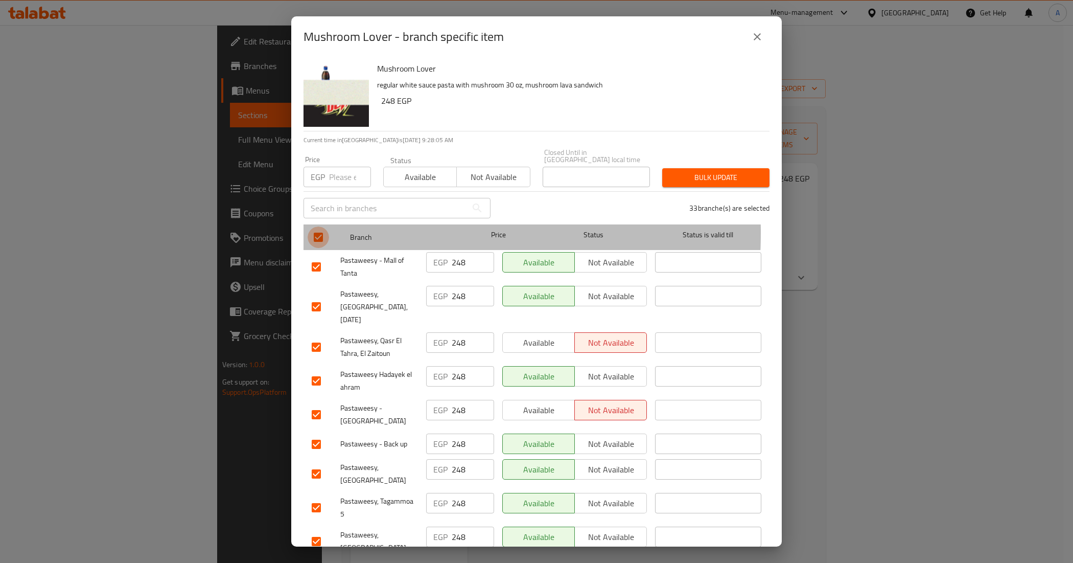
checkbox input "false"
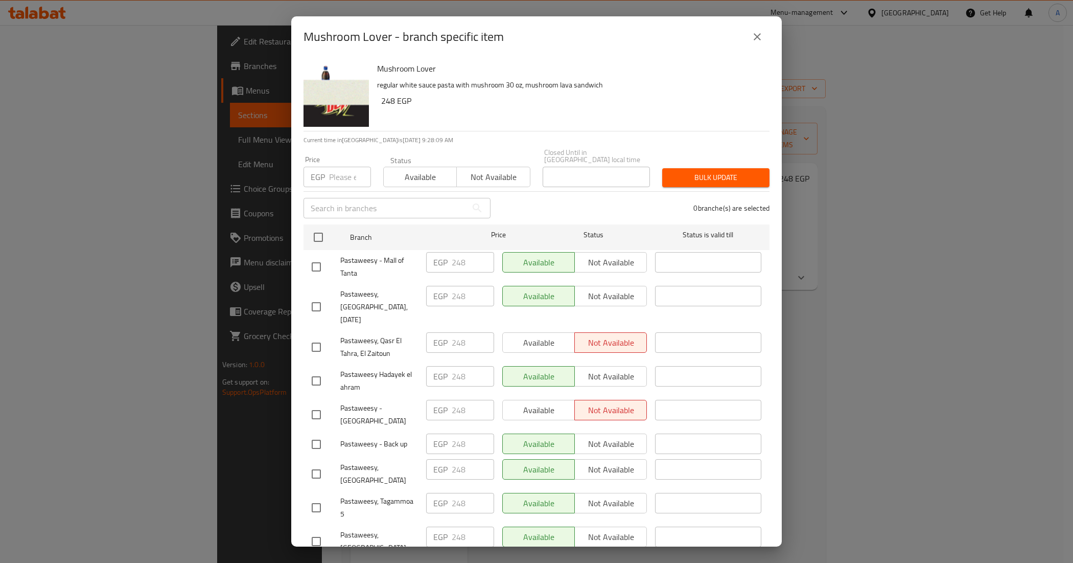
click at [762, 41] on icon "close" at bounding box center [757, 37] width 12 height 12
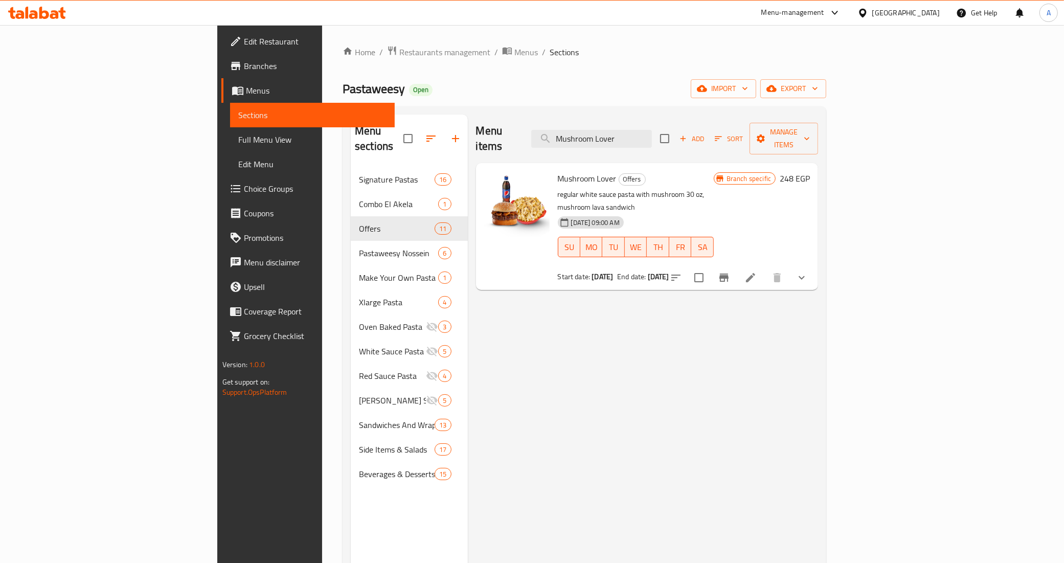
click at [816, 349] on div "Menu items Mushroom Lover Add Sort Manage items Mushroom Lover Offers regular w…" at bounding box center [643, 395] width 351 height 563
click at [755, 273] on icon at bounding box center [750, 277] width 9 height 9
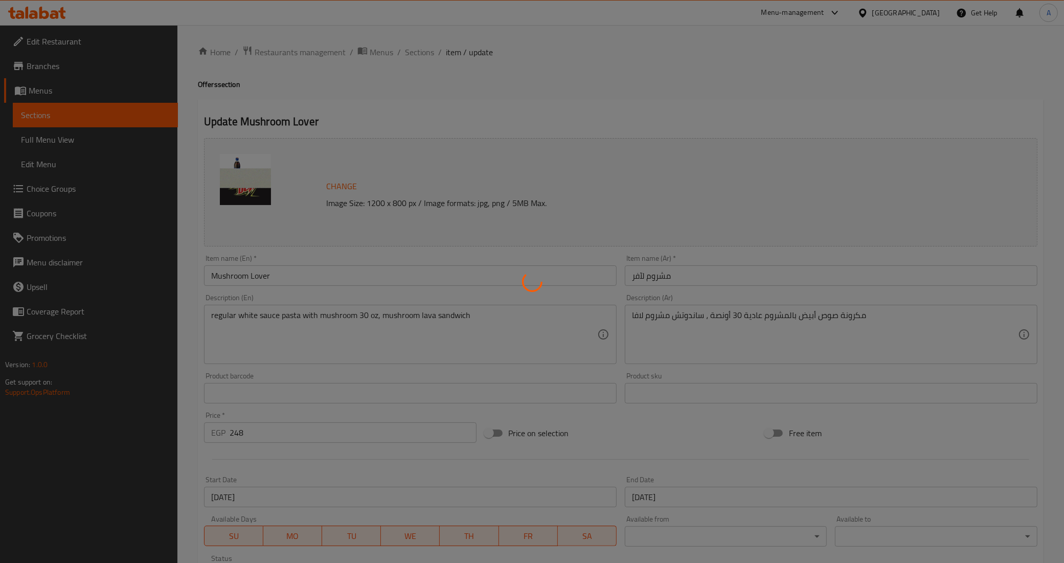
type input "إختر نوع المكرونة صوص أبيض:"
type input "1"
type input "إختيارك من مذاق مكرونة صوص أبيض:"
type input "1"
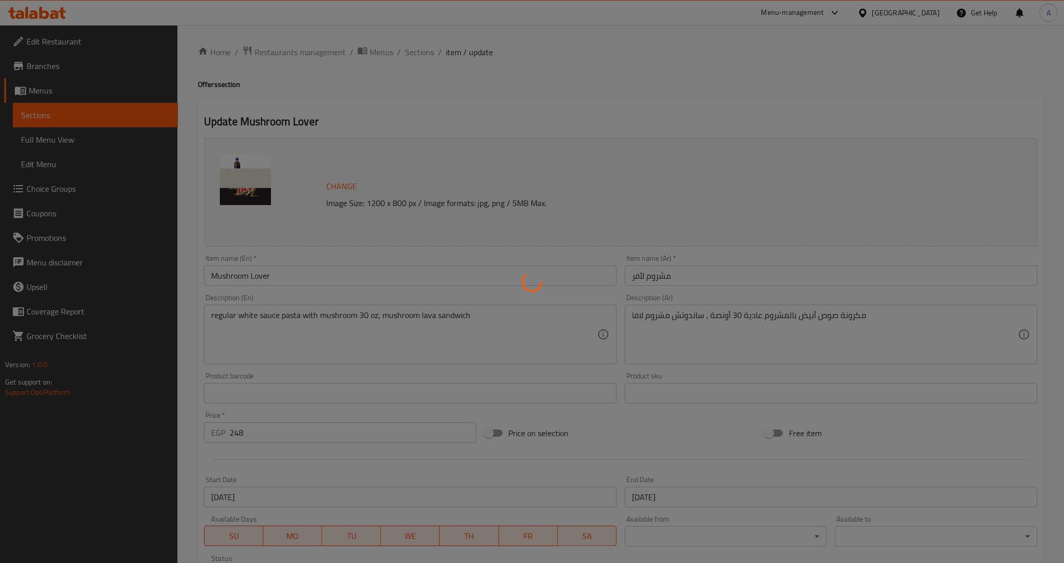
type input "1"
type input "إختيارك من مذاق ساندوتش مشروم لآفا:"
type input "1"
type input "الإضافات للباستا"
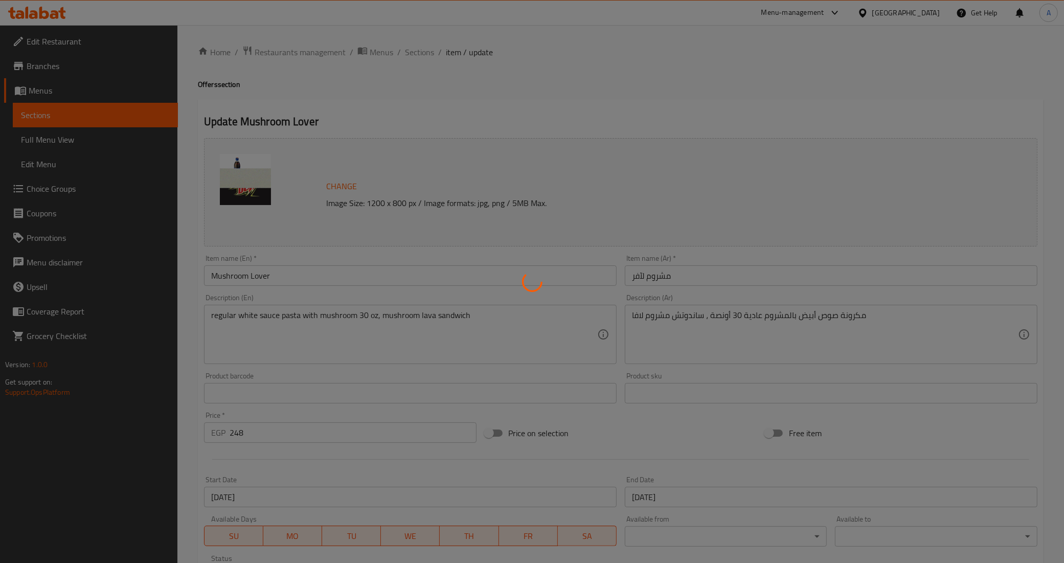
type input "0"
type input "23"
type input "استبدل المشروب"
type input "0"
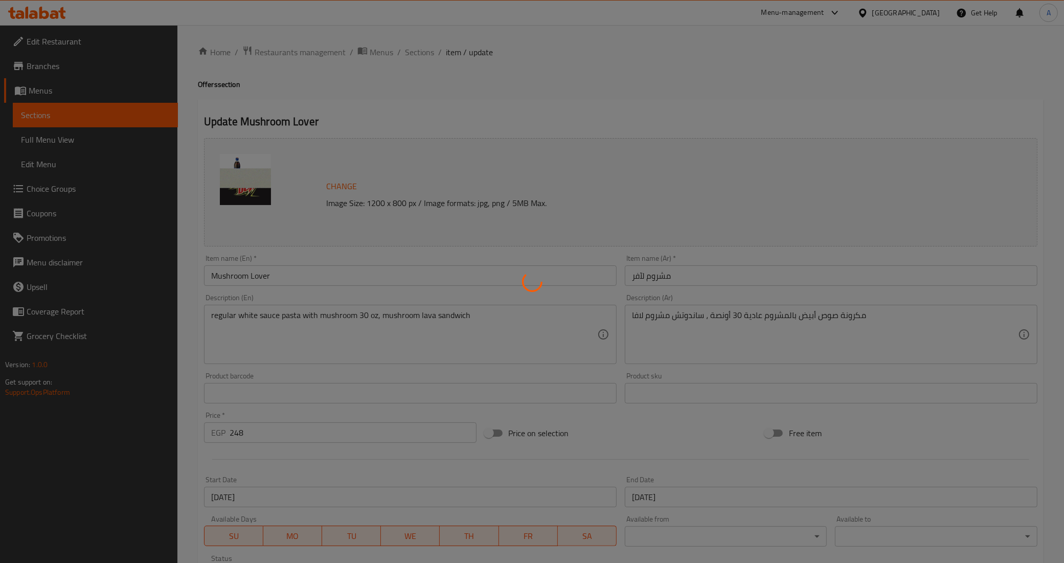
type input "إضافات ساندوتش مشروم لآفا كومبو:"
type input "0"
type input "4"
type input "إجعل ساندوتش مشروم لآفا كومبو:"
type input "0"
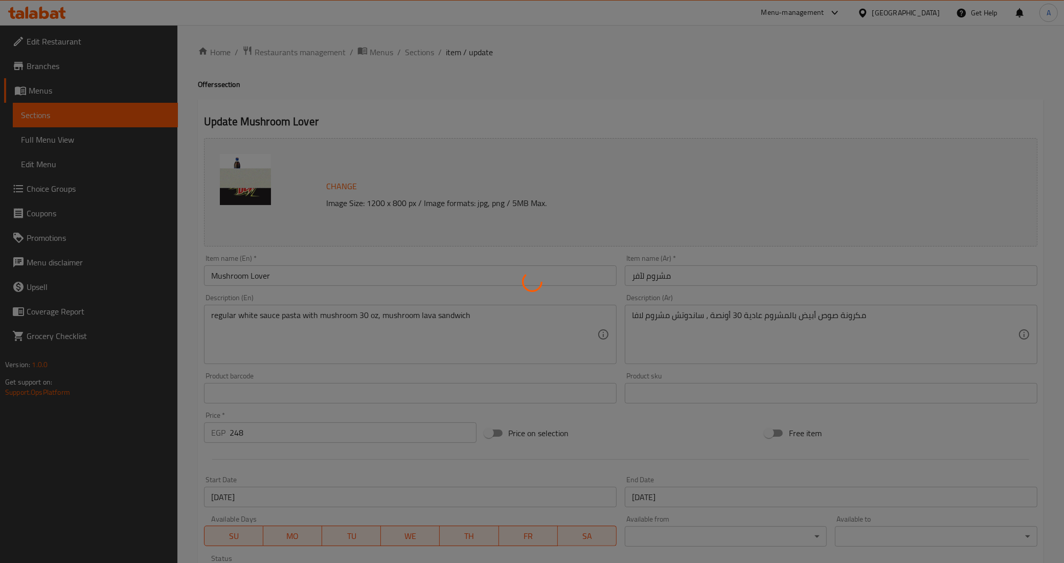
type input "1"
type input "إختيارك من المشروب:"
type input "1"
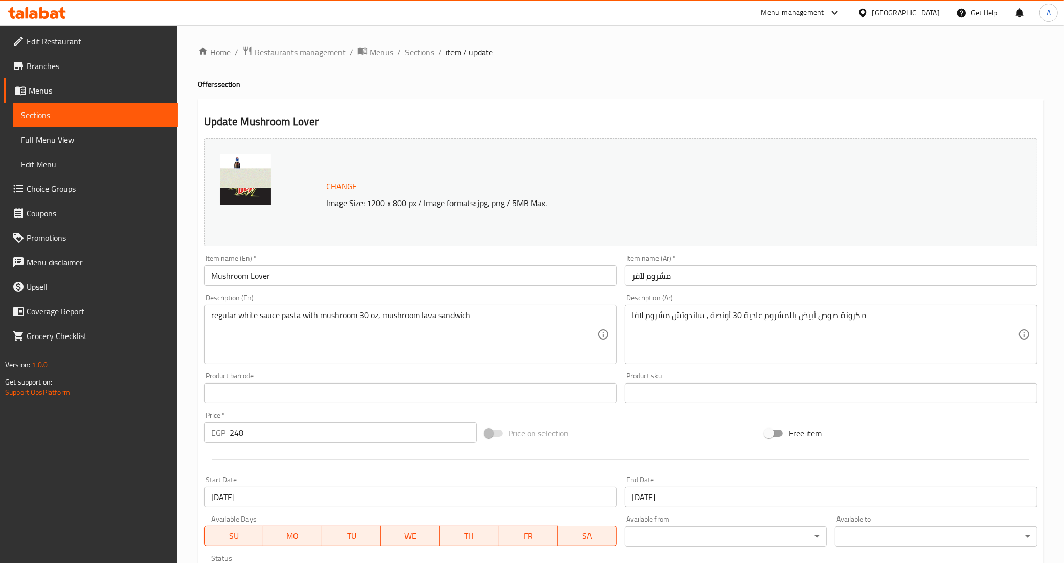
click at [428, 128] on h2 "Update Mushroom Lover" at bounding box center [620, 121] width 833 height 15
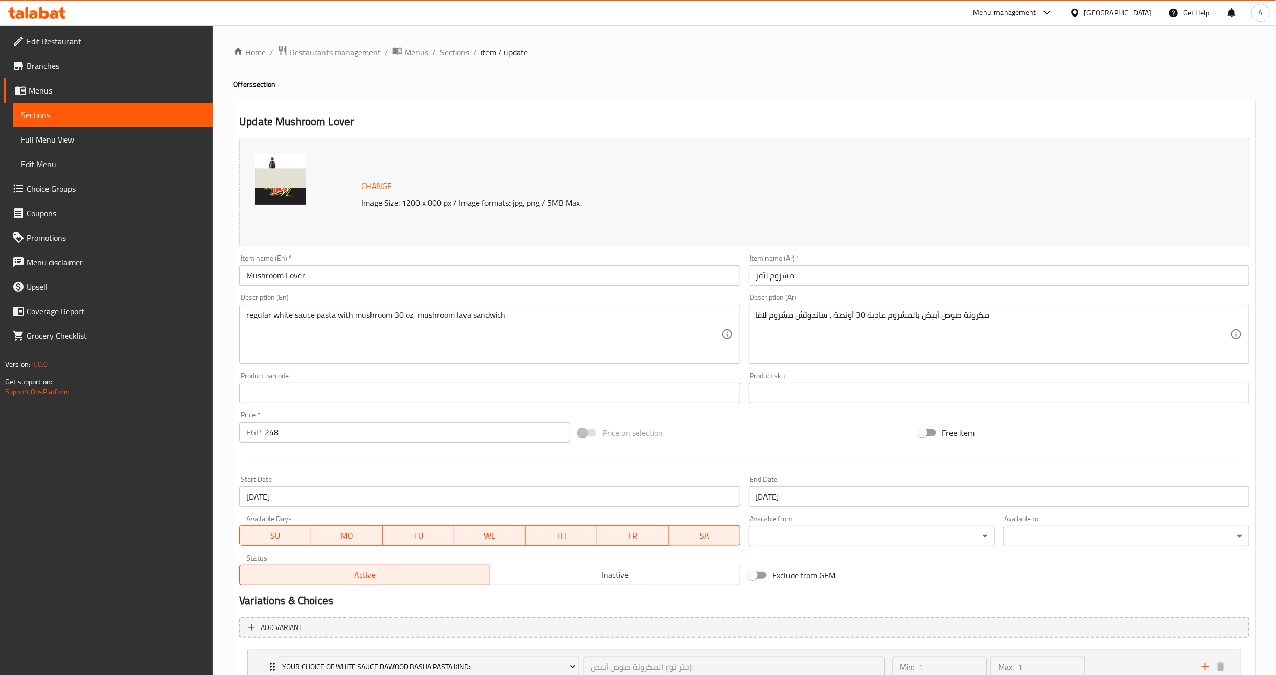
click at [454, 52] on span "Sections" at bounding box center [454, 52] width 29 height 12
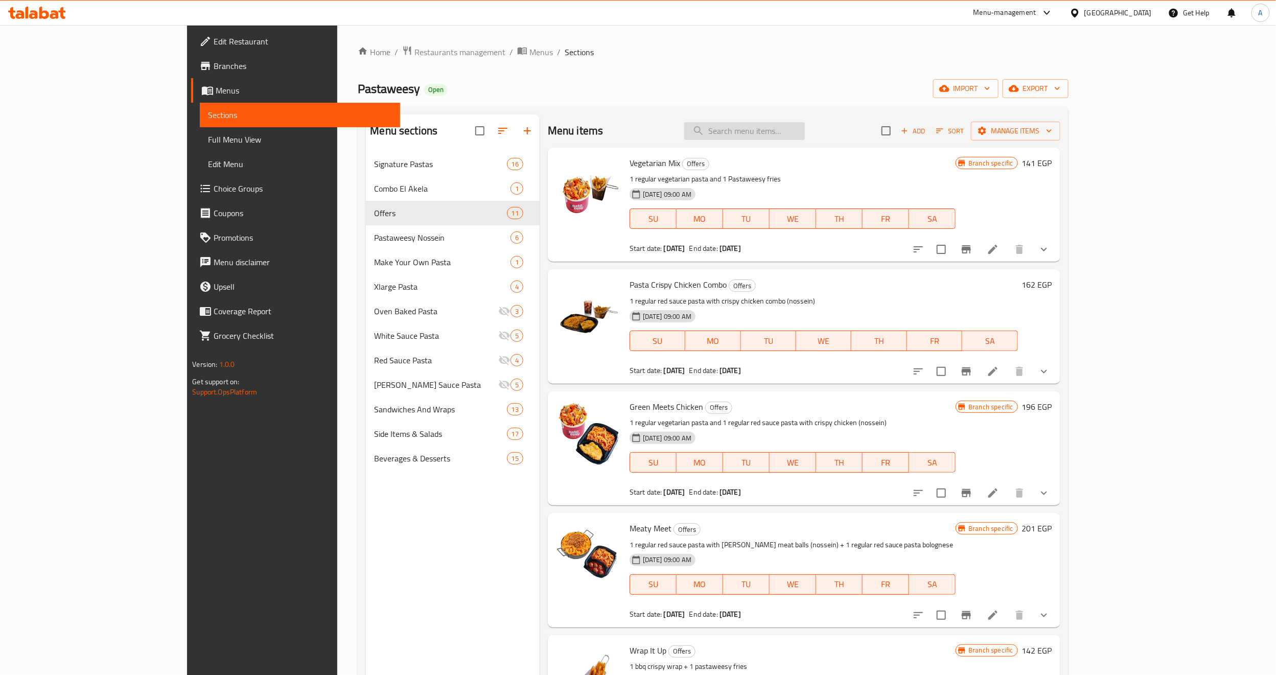
click at [805, 131] on input "search" at bounding box center [744, 131] width 121 height 18
paste input "Seyami Meal"
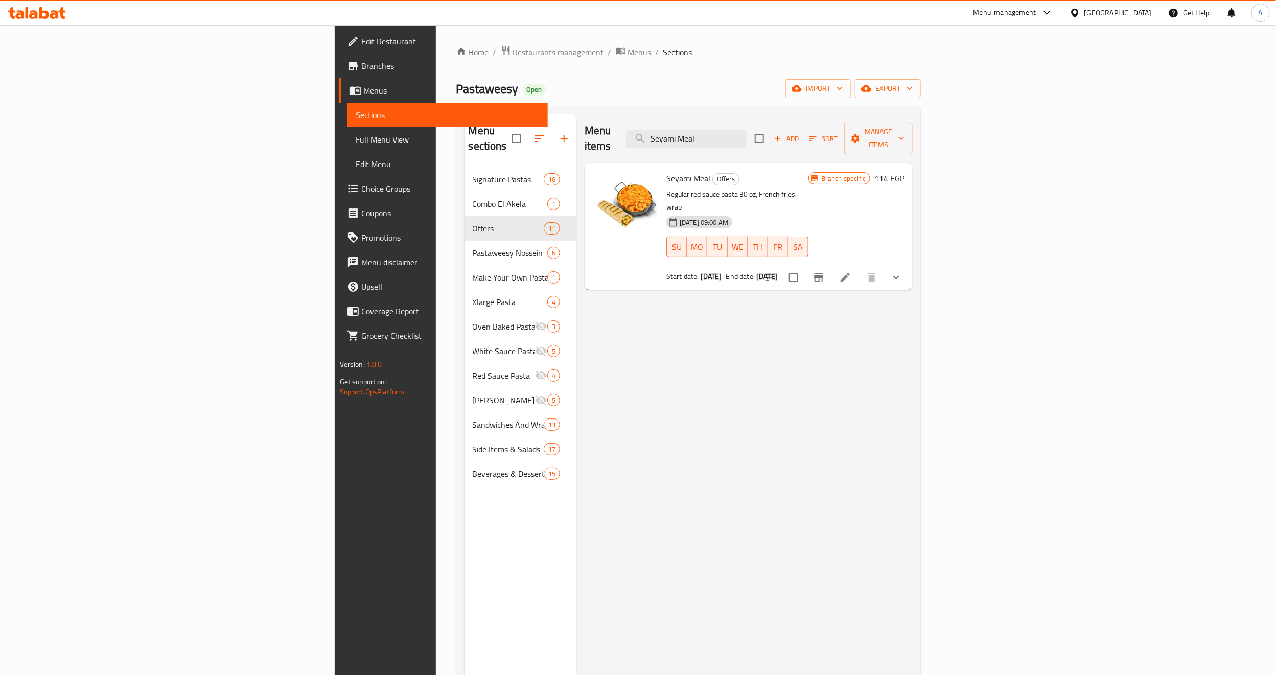
type input "Seyami Meal"
click at [831, 265] on button "Branch-specific-item" at bounding box center [819, 277] width 25 height 25
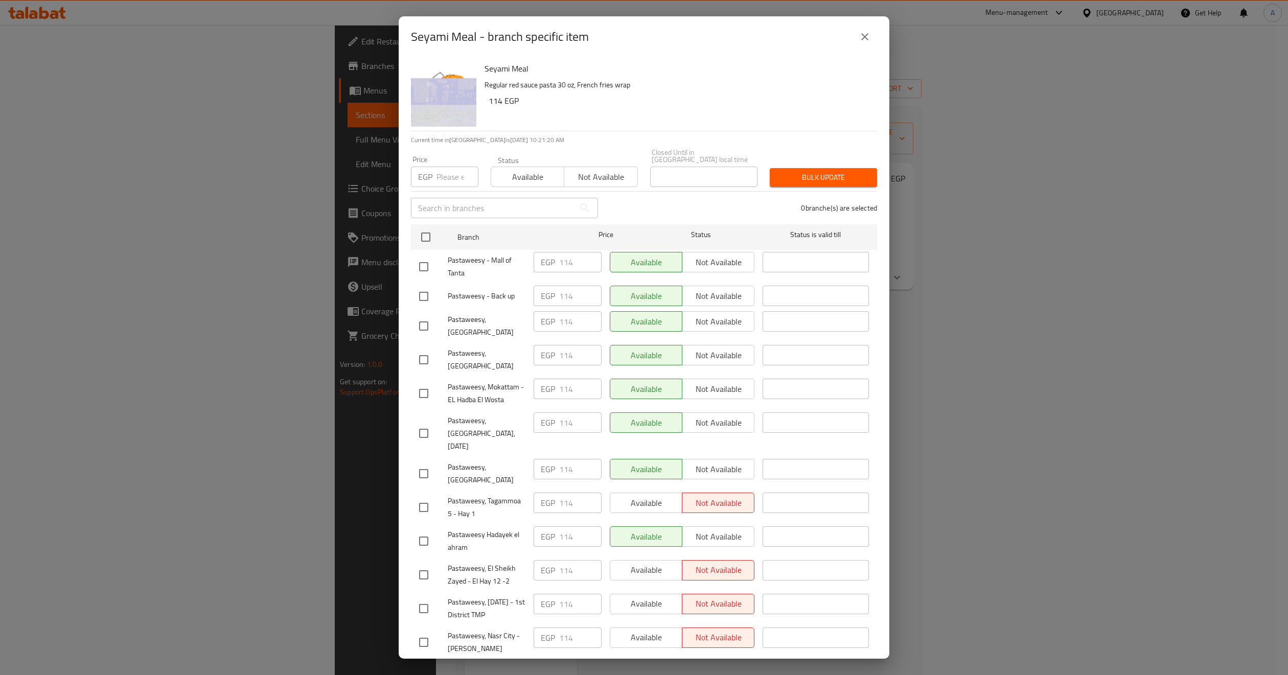
click at [453, 167] on input "number" at bounding box center [457, 177] width 42 height 20
type input "113"
click at [432, 226] on input "checkbox" at bounding box center [425, 236] width 21 height 21
checkbox input "true"
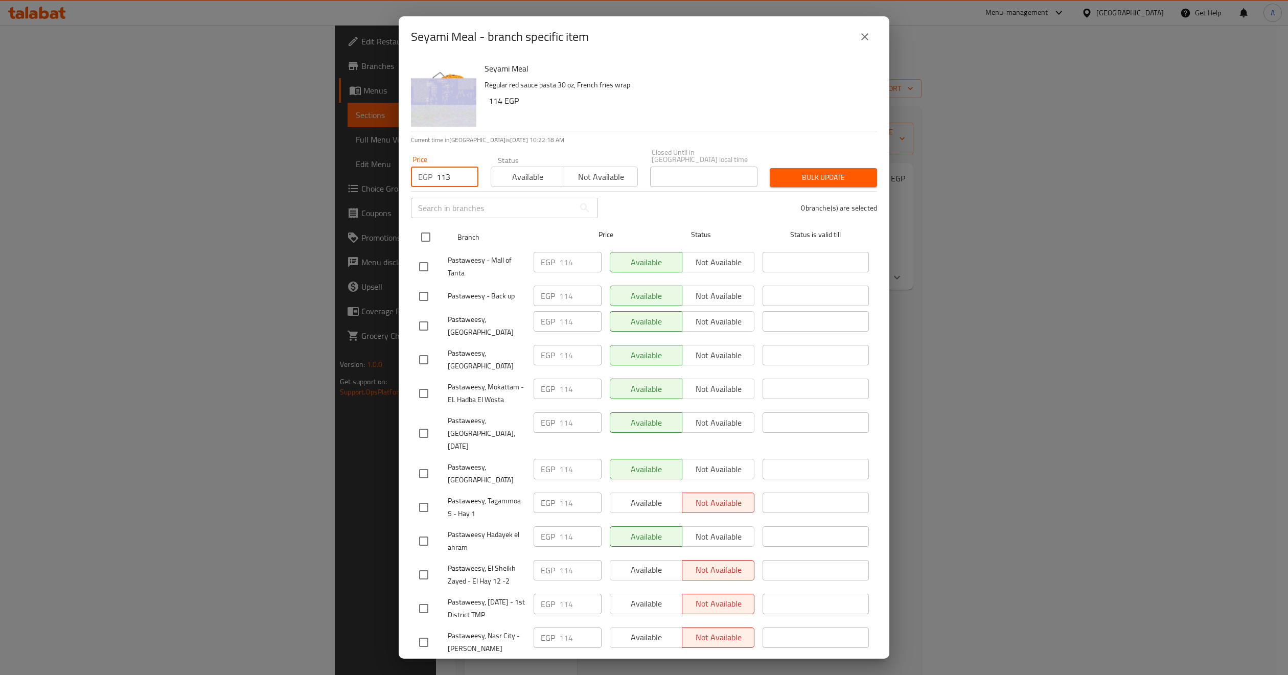
checkbox input "true"
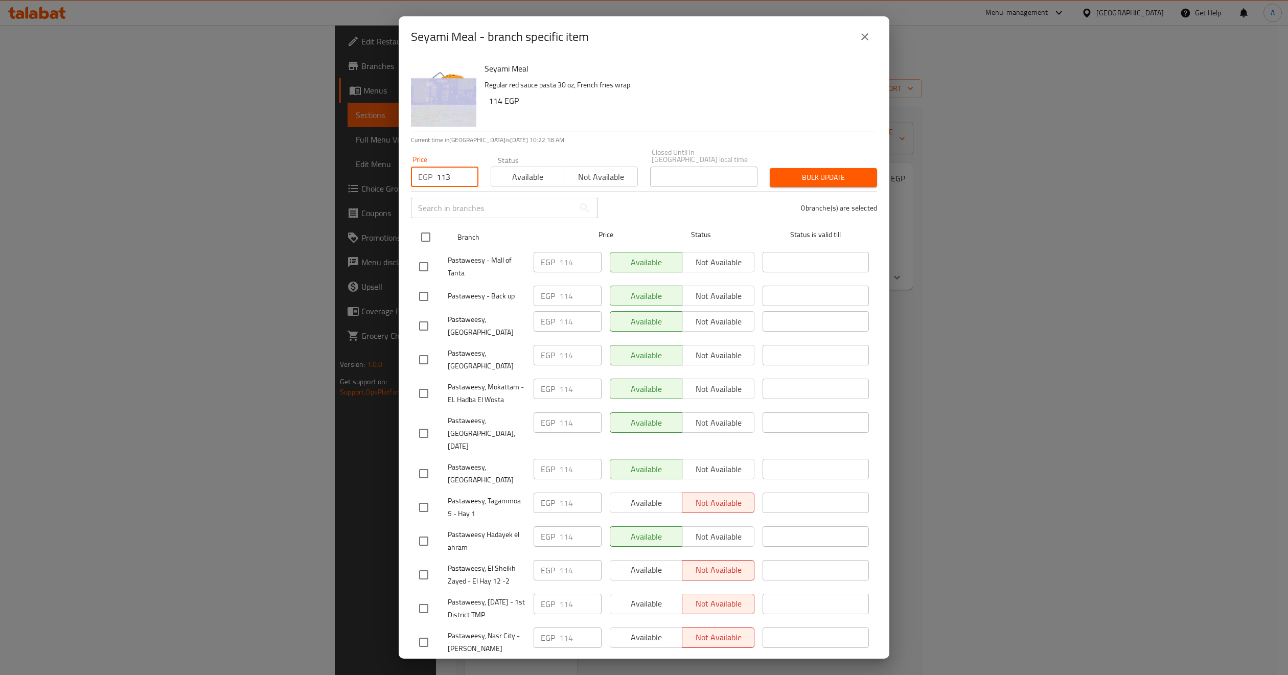
checkbox input "true"
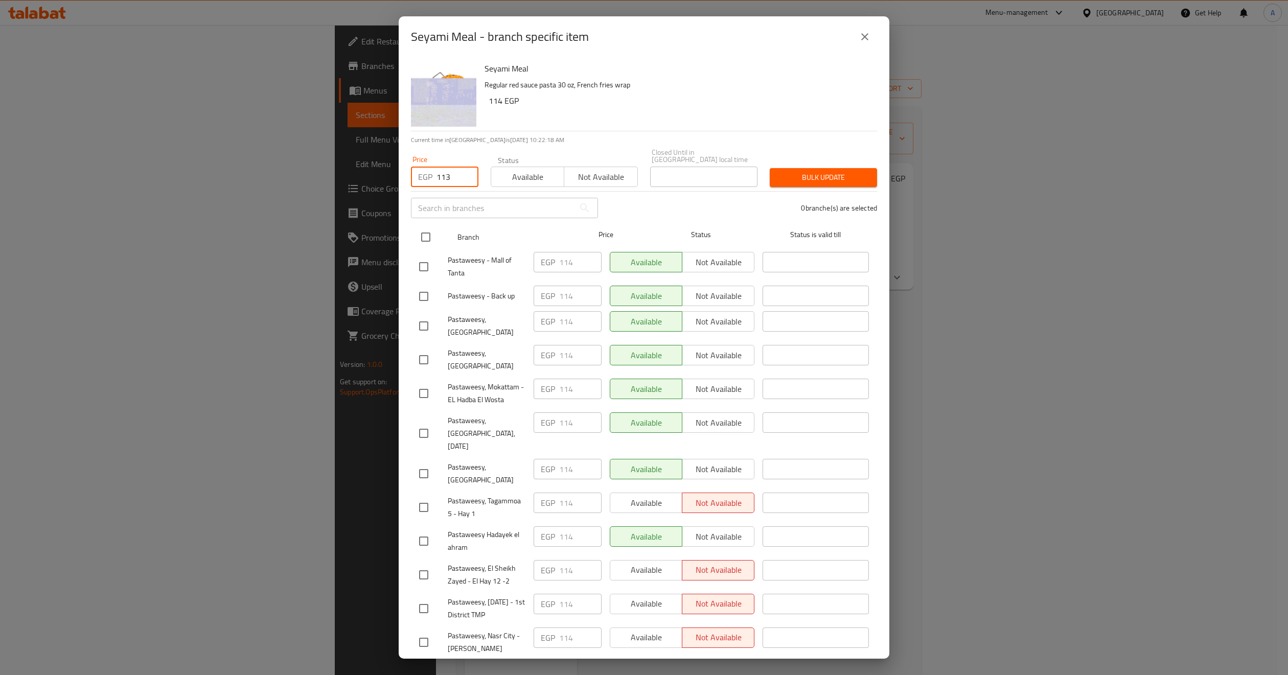
checkbox input "true"
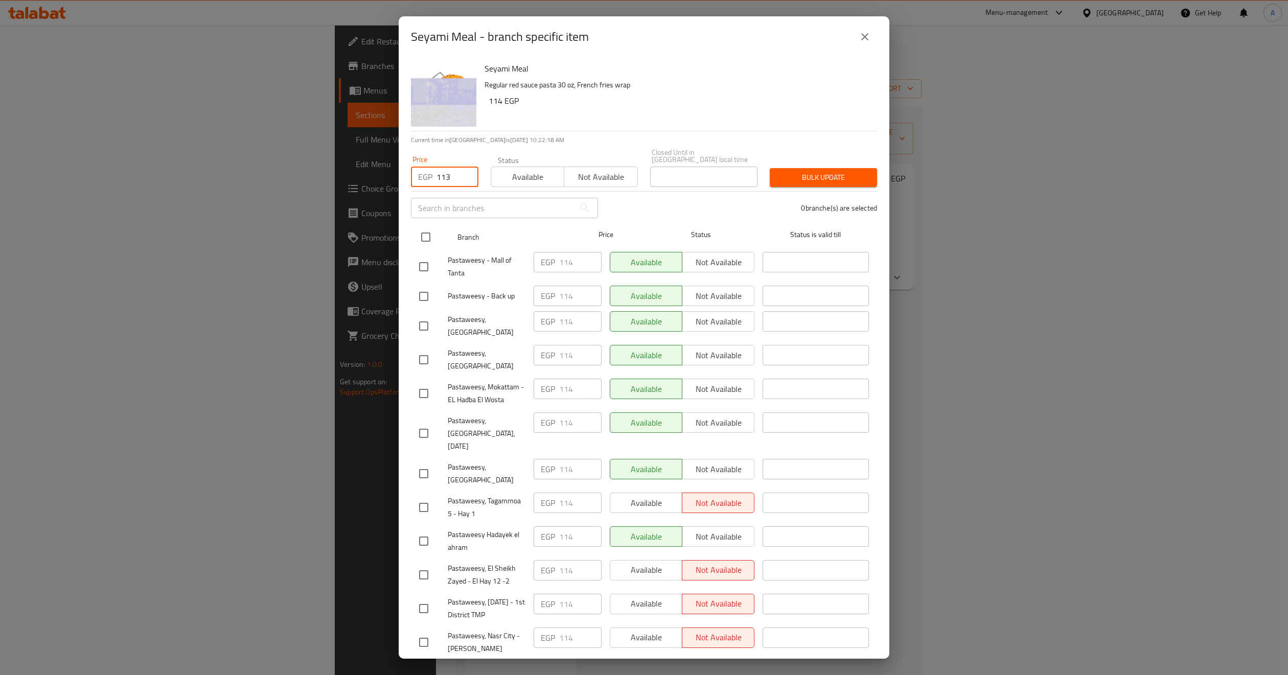
checkbox input "true"
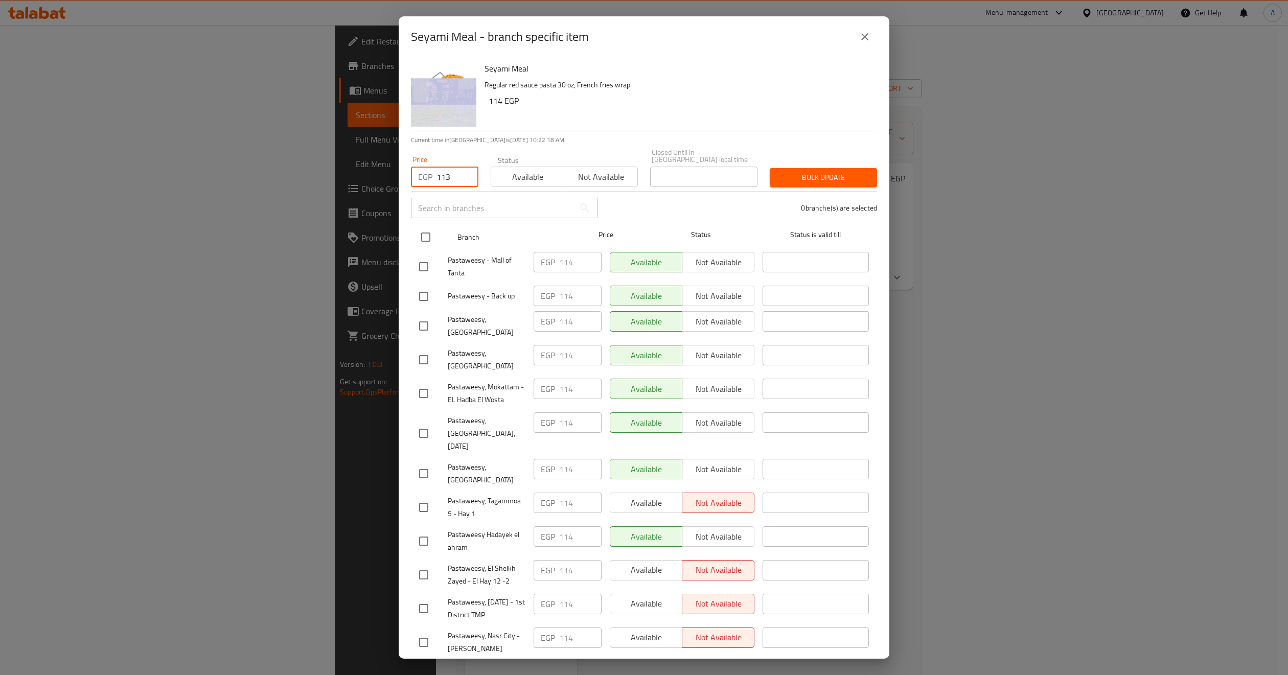
checkbox input "true"
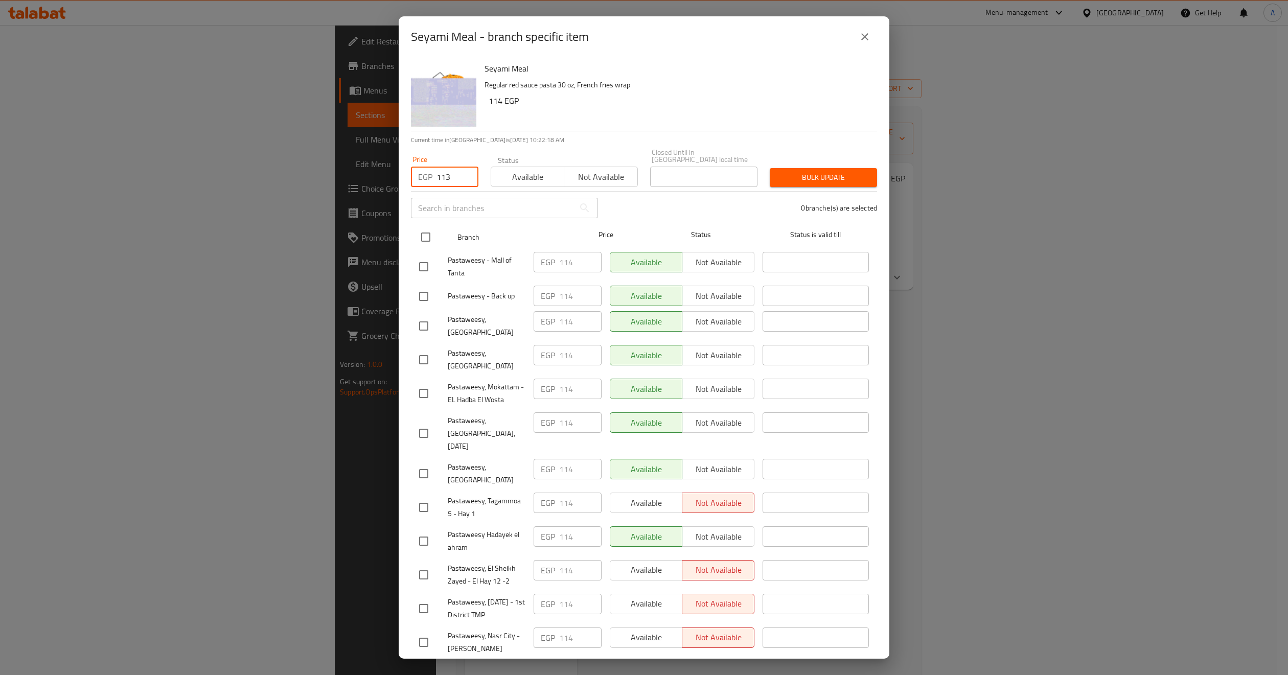
checkbox input "true"
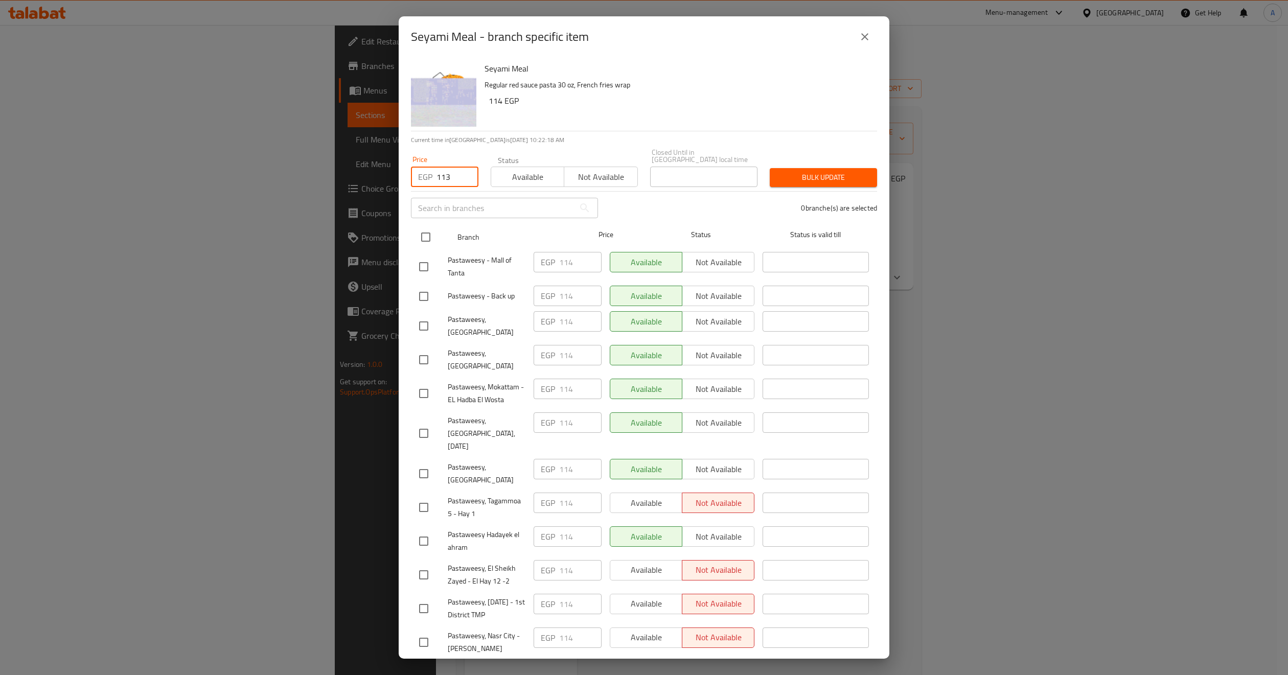
checkbox input "true"
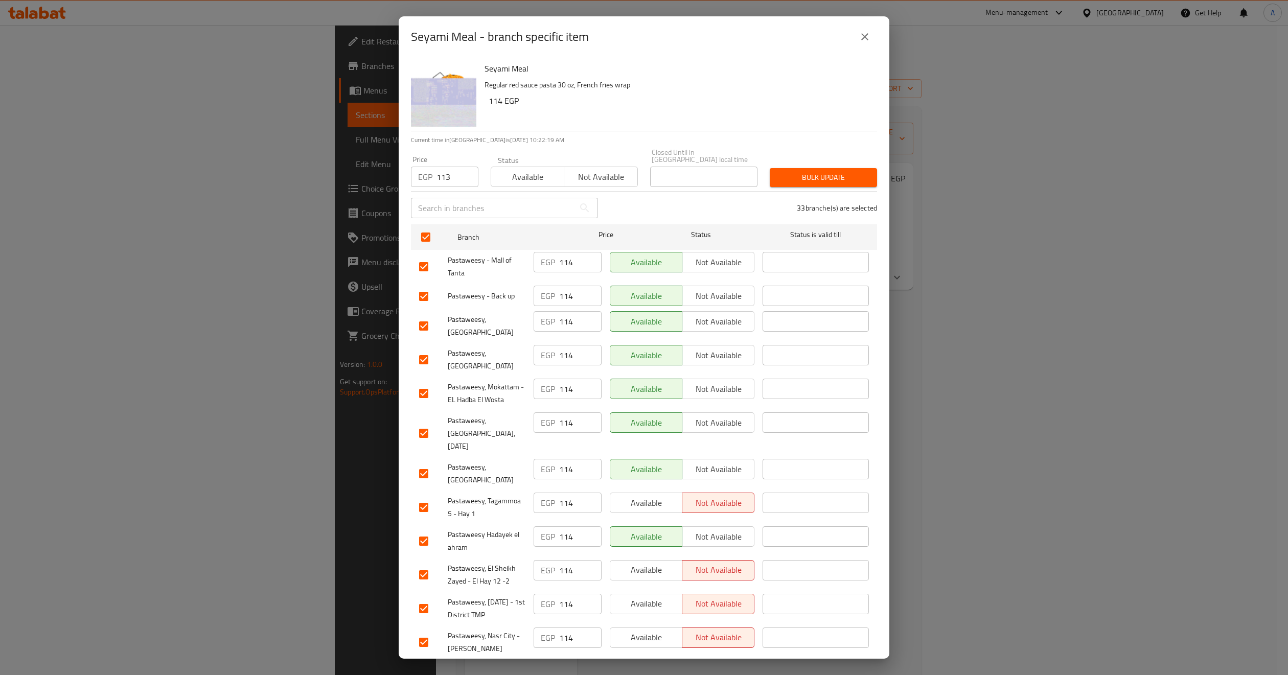
click at [770, 174] on button "Bulk update" at bounding box center [823, 177] width 107 height 19
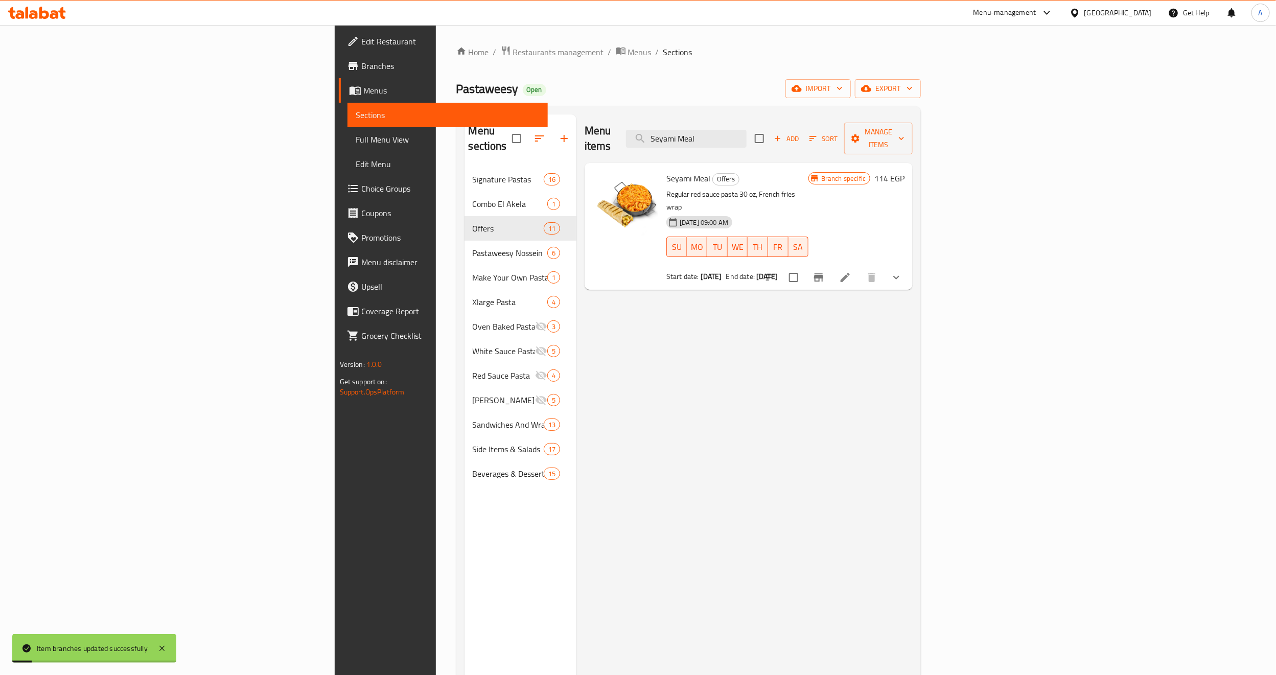
click at [823, 273] on icon "Branch-specific-item" at bounding box center [818, 277] width 9 height 8
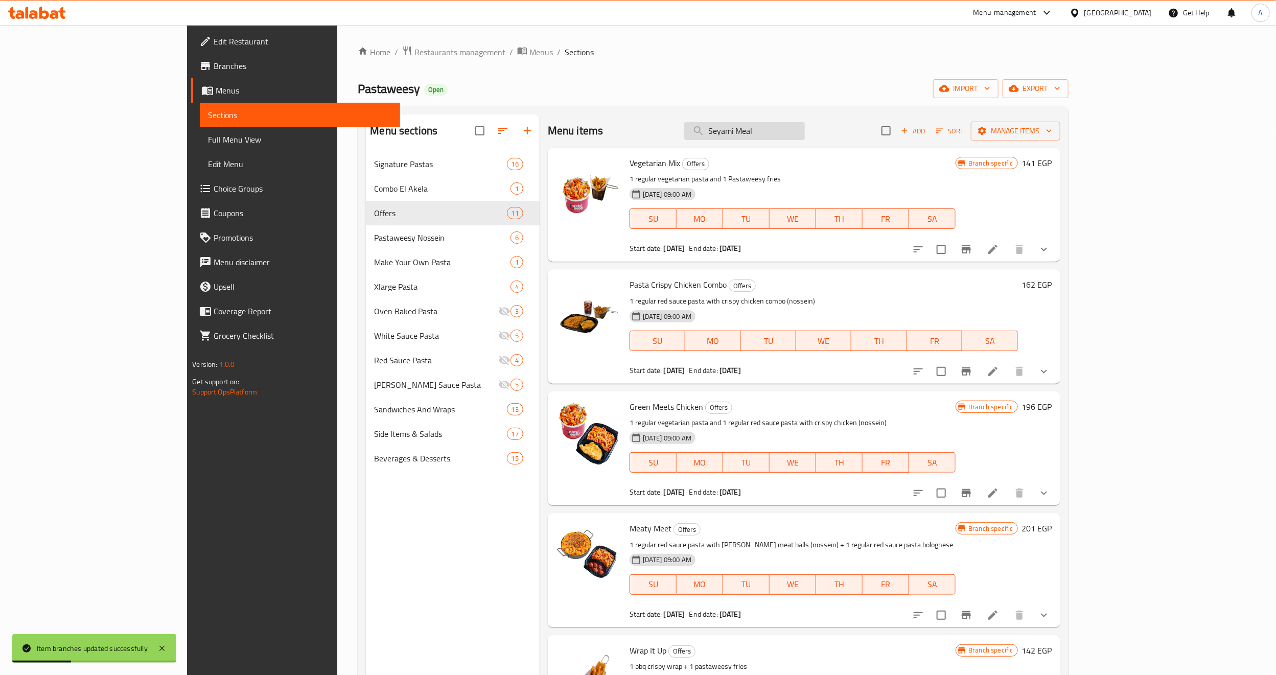
click at [805, 129] on input "Seyami Meal" at bounding box center [744, 131] width 121 height 18
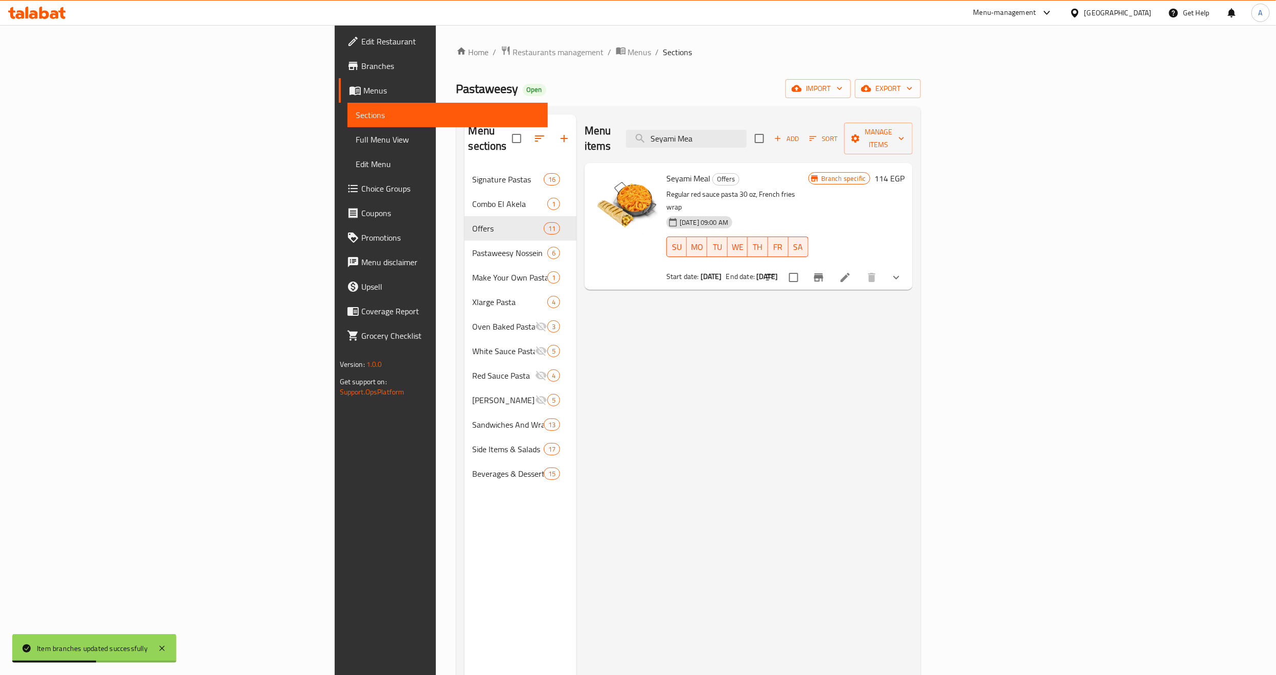
type input "Seyami Mea"
click at [823, 273] on icon "Branch-specific-item" at bounding box center [818, 277] width 9 height 8
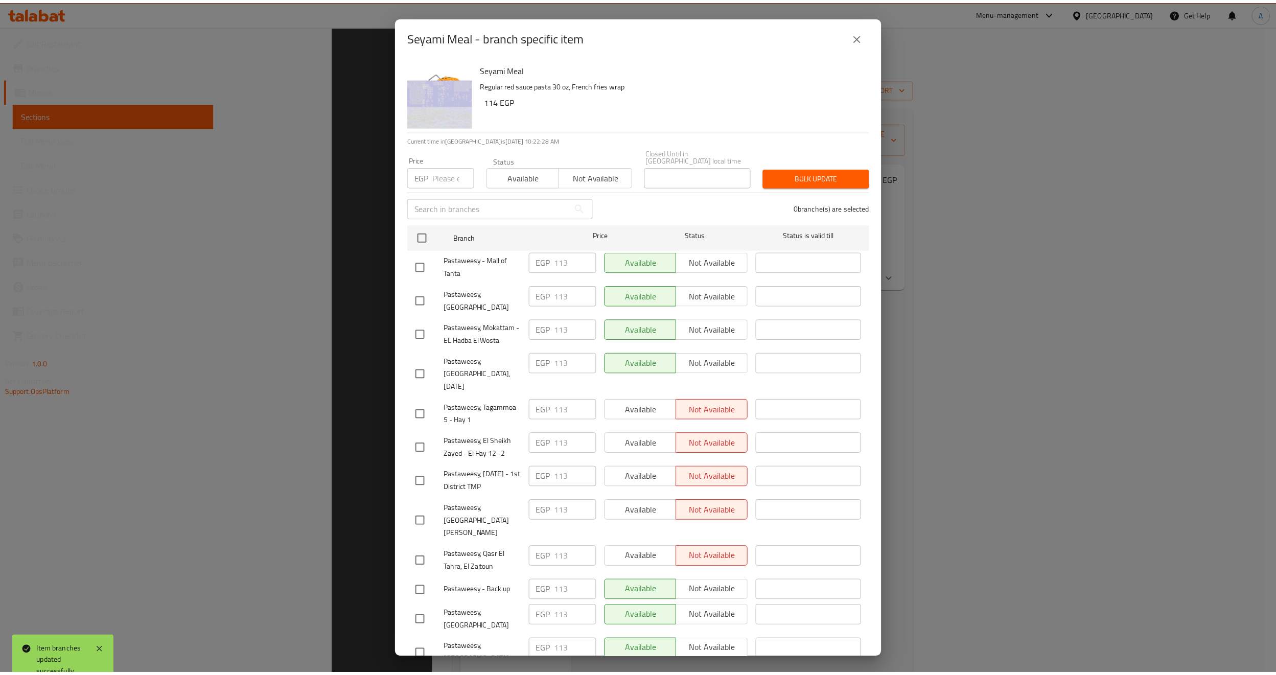
scroll to position [143, 0]
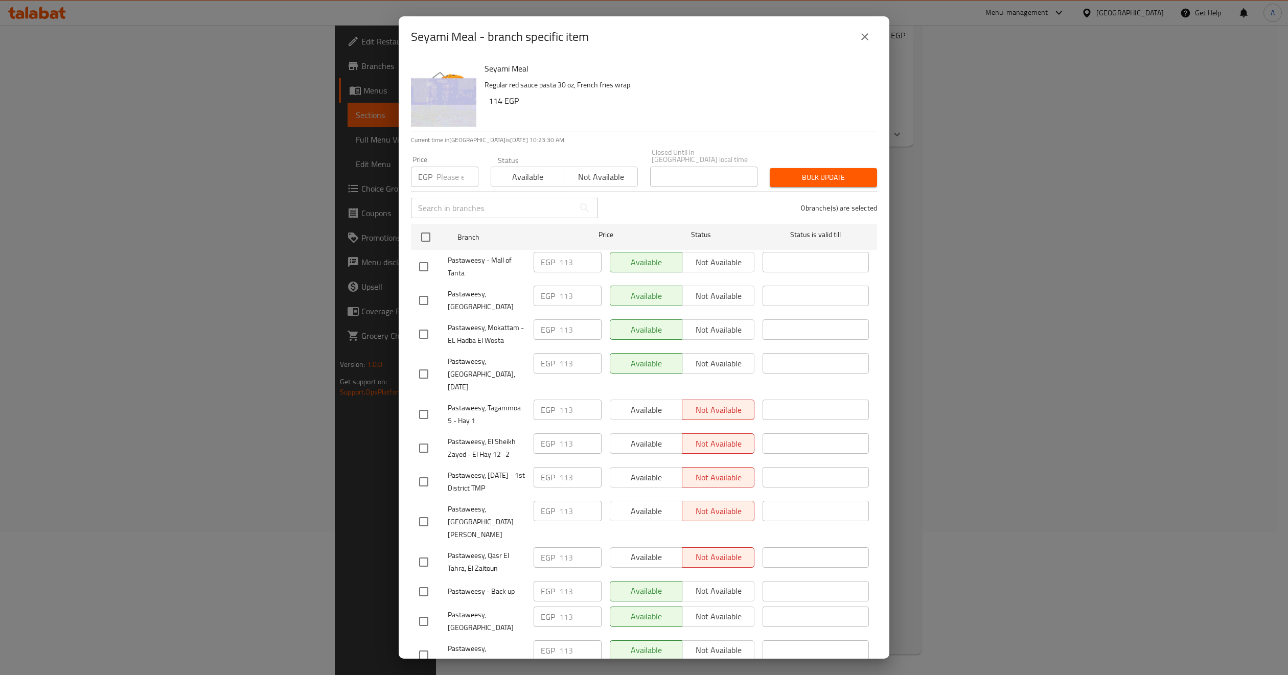
click at [856, 40] on button "close" at bounding box center [865, 37] width 25 height 25
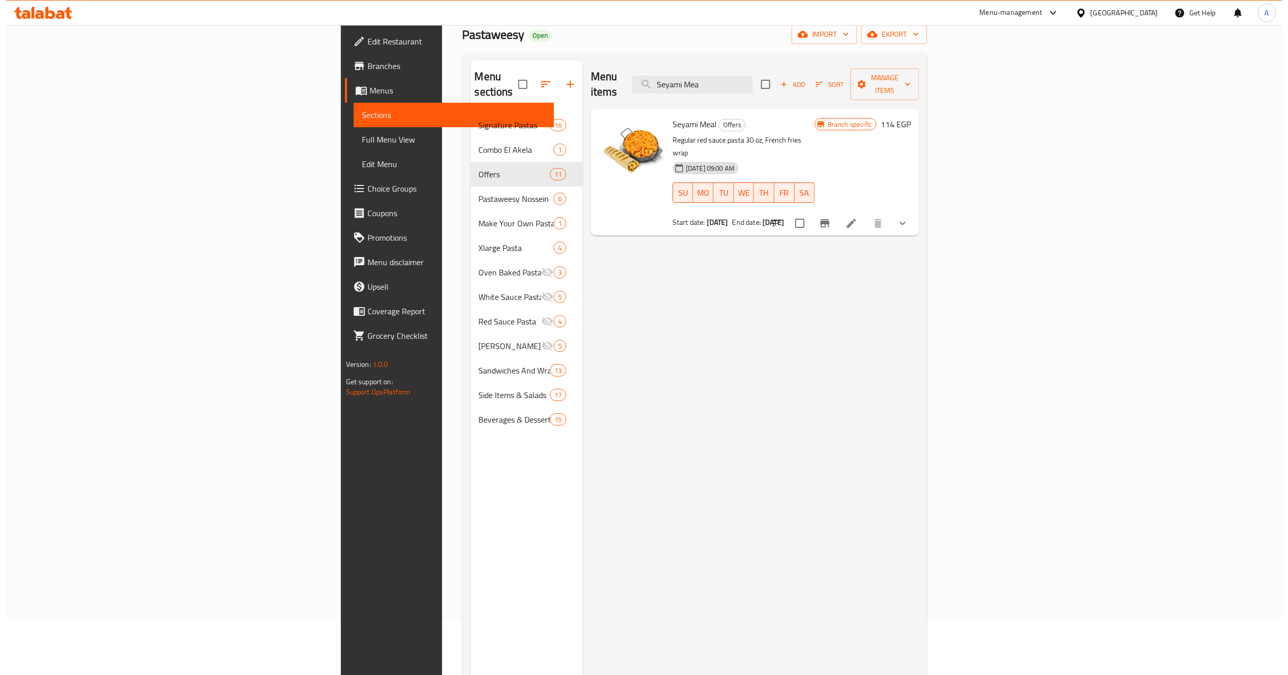
scroll to position [0, 0]
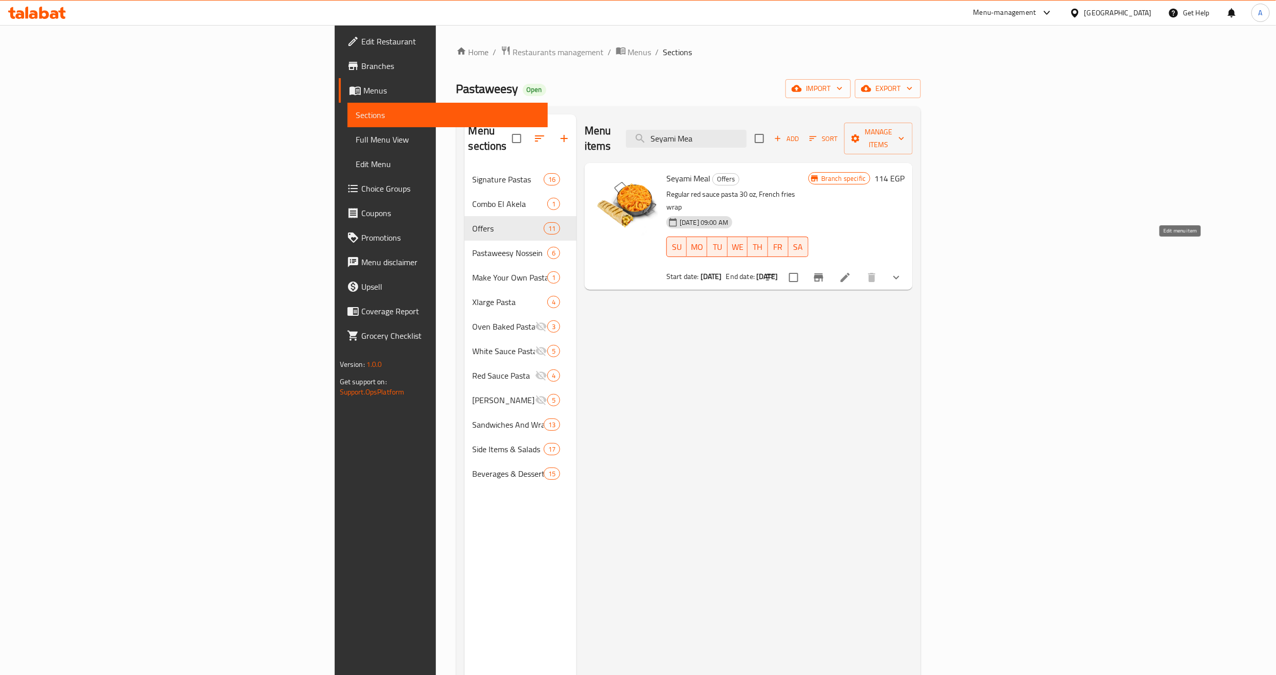
click at [850, 273] on icon at bounding box center [845, 277] width 9 height 9
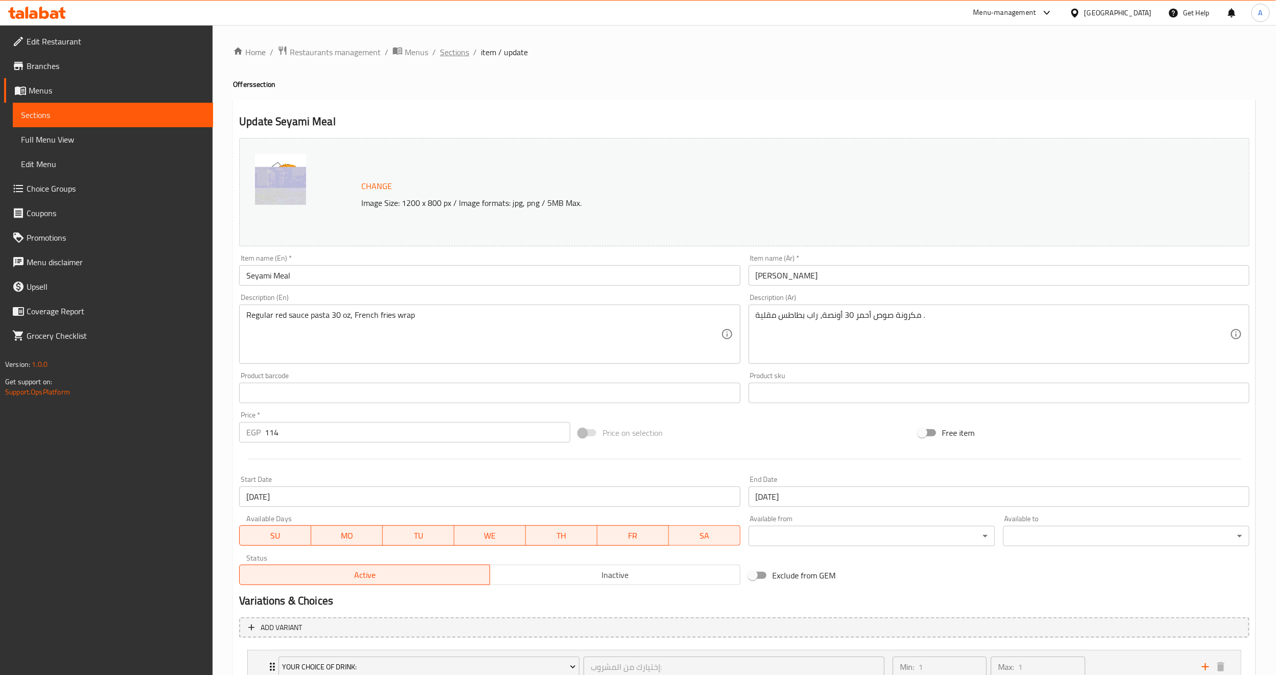
click at [461, 52] on span "Sections" at bounding box center [454, 52] width 29 height 12
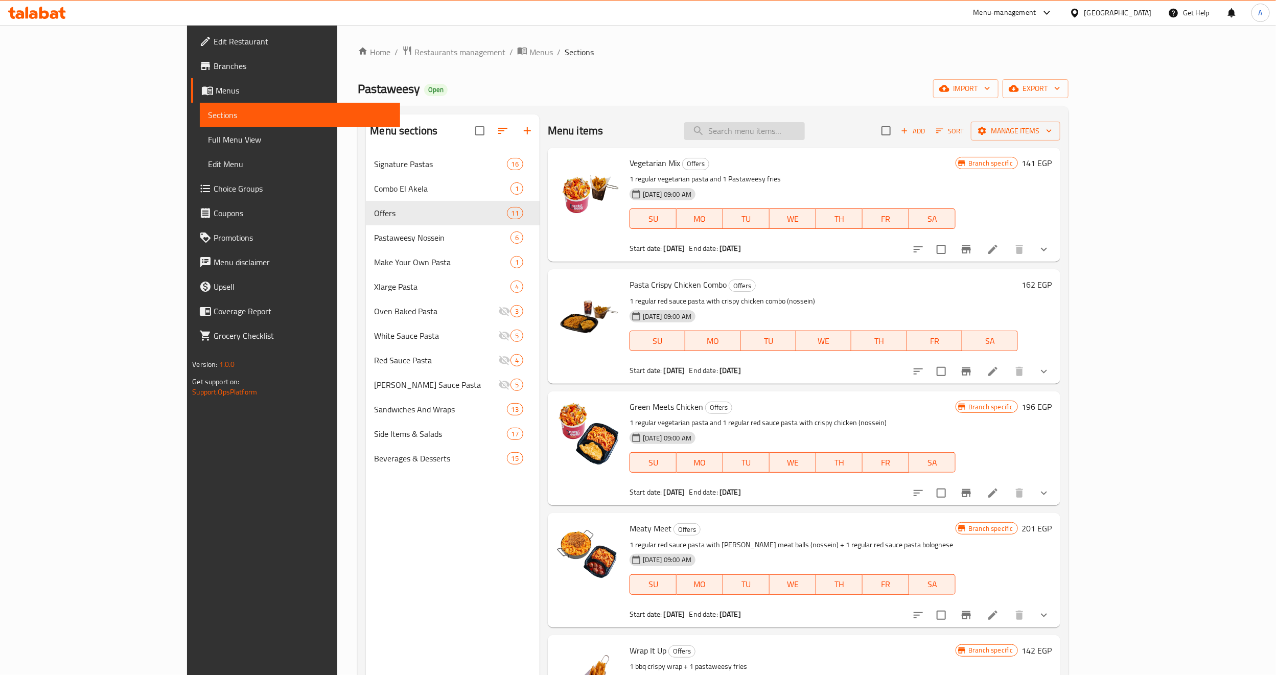
click at [787, 135] on input "search" at bounding box center [744, 131] width 121 height 18
paste input "Seyami Meal"
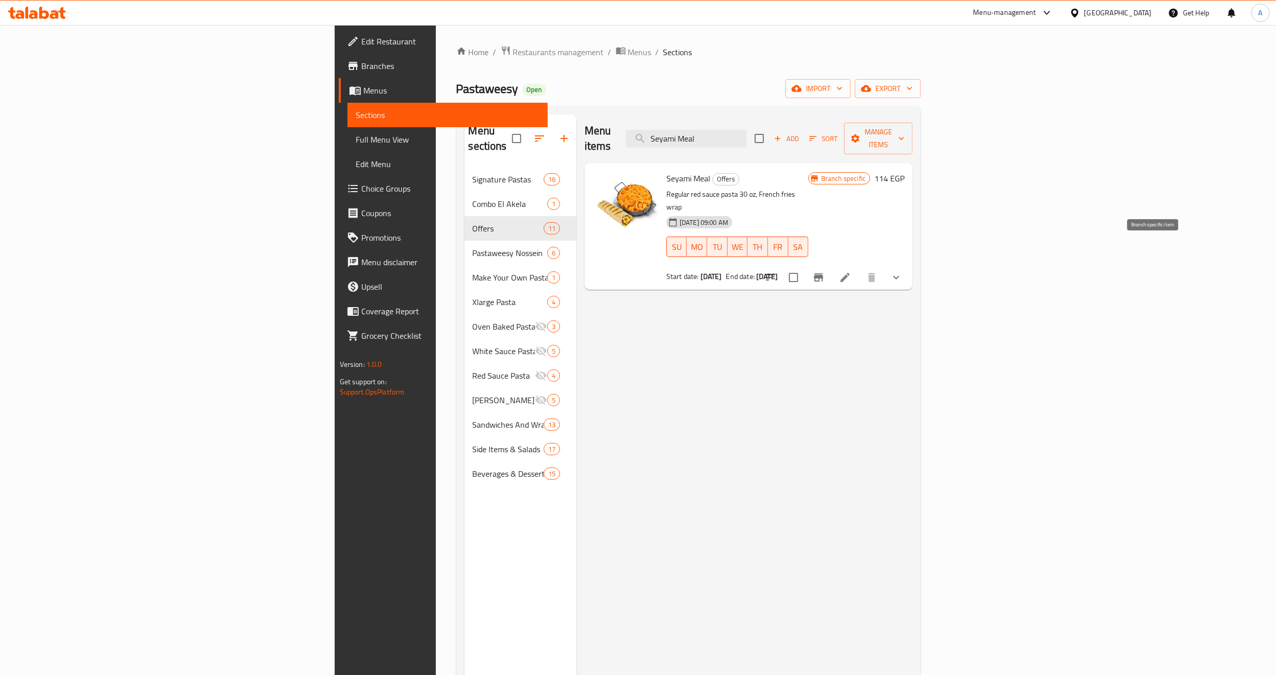
click at [831, 265] on button "Branch-specific-item" at bounding box center [819, 277] width 25 height 25
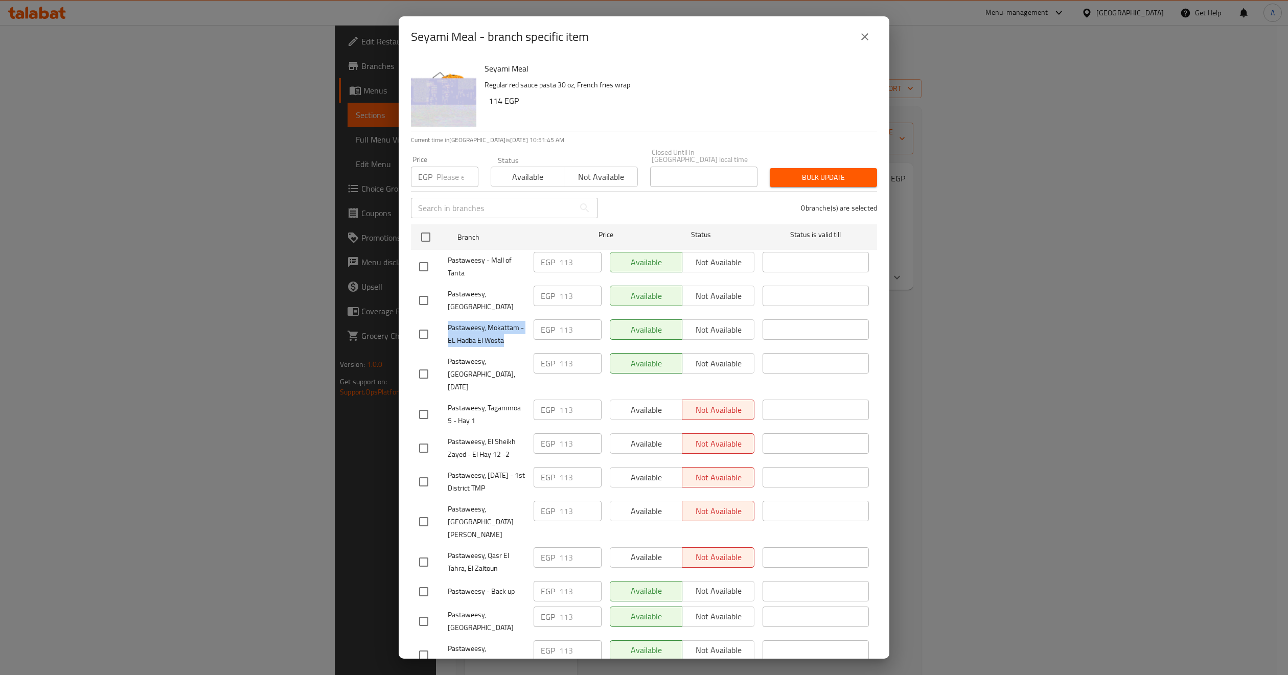
copy span "Pastaweesy, Mokattam - EL Hadba El Wosta"
drag, startPoint x: 510, startPoint y: 333, endPoint x: 448, endPoint y: 322, distance: 62.4
click at [448, 322] on span "Pastaweesy, Mokattam - EL Hadba El Wosta" at bounding box center [487, 334] width 78 height 26
drag, startPoint x: 294, startPoint y: 100, endPoint x: 382, endPoint y: 14, distance: 122.5
click at [300, 94] on div "Seyami Meal - branch specific item Seyami Meal Regular red sauce pasta 30 oz, F…" at bounding box center [644, 337] width 1288 height 675
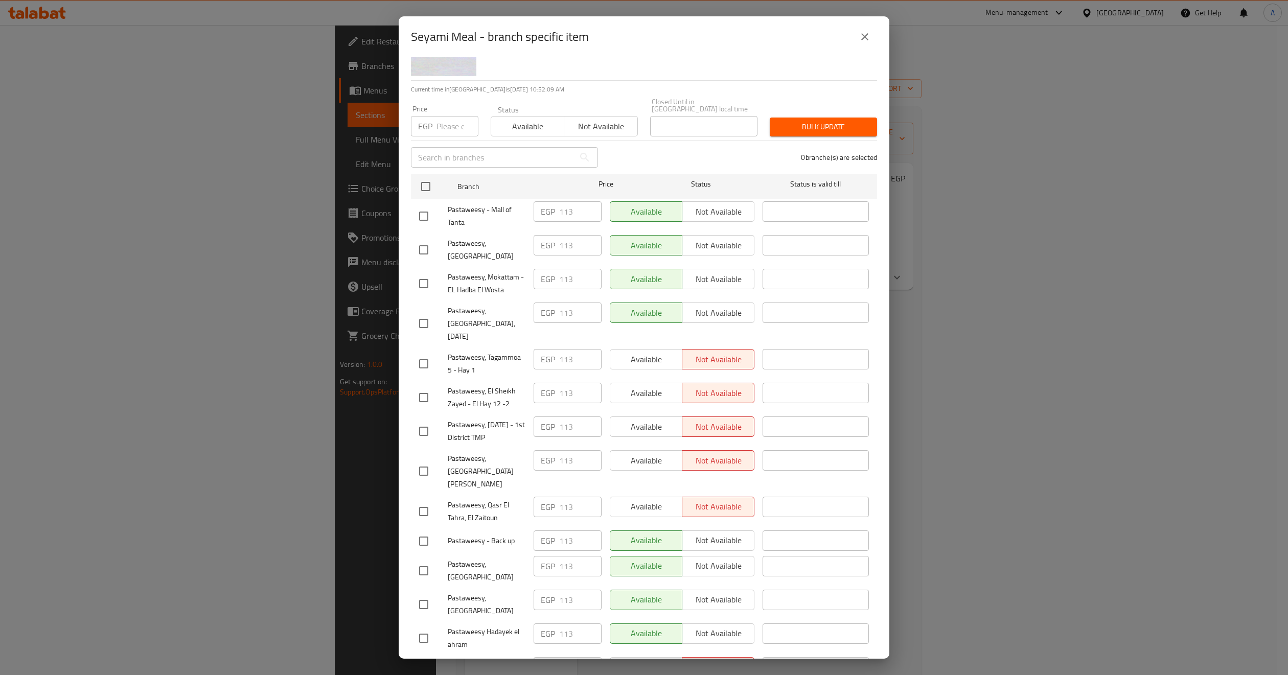
scroll to position [77, 0]
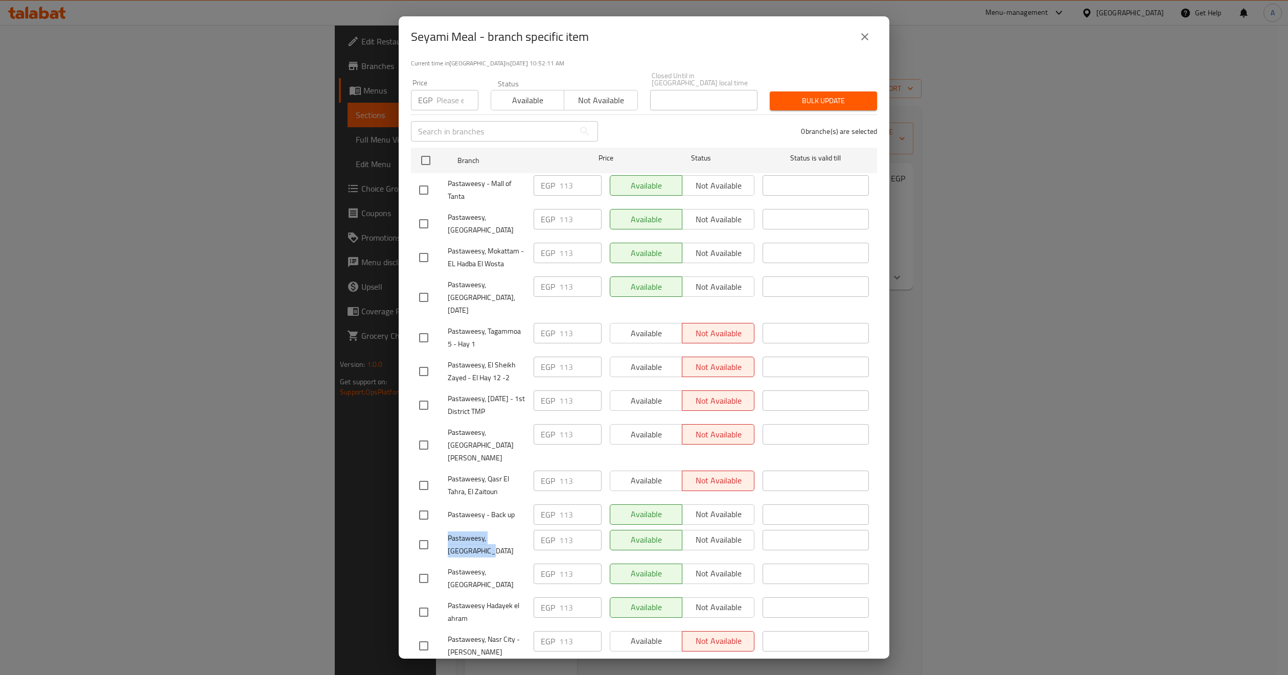
copy span "Pastaweesy, Stadium Area"
drag, startPoint x: 429, startPoint y: 534, endPoint x: 437, endPoint y: 529, distance: 9.2
click at [437, 529] on div "Pastaweesy, Stadium Area" at bounding box center [472, 545] width 114 height 38
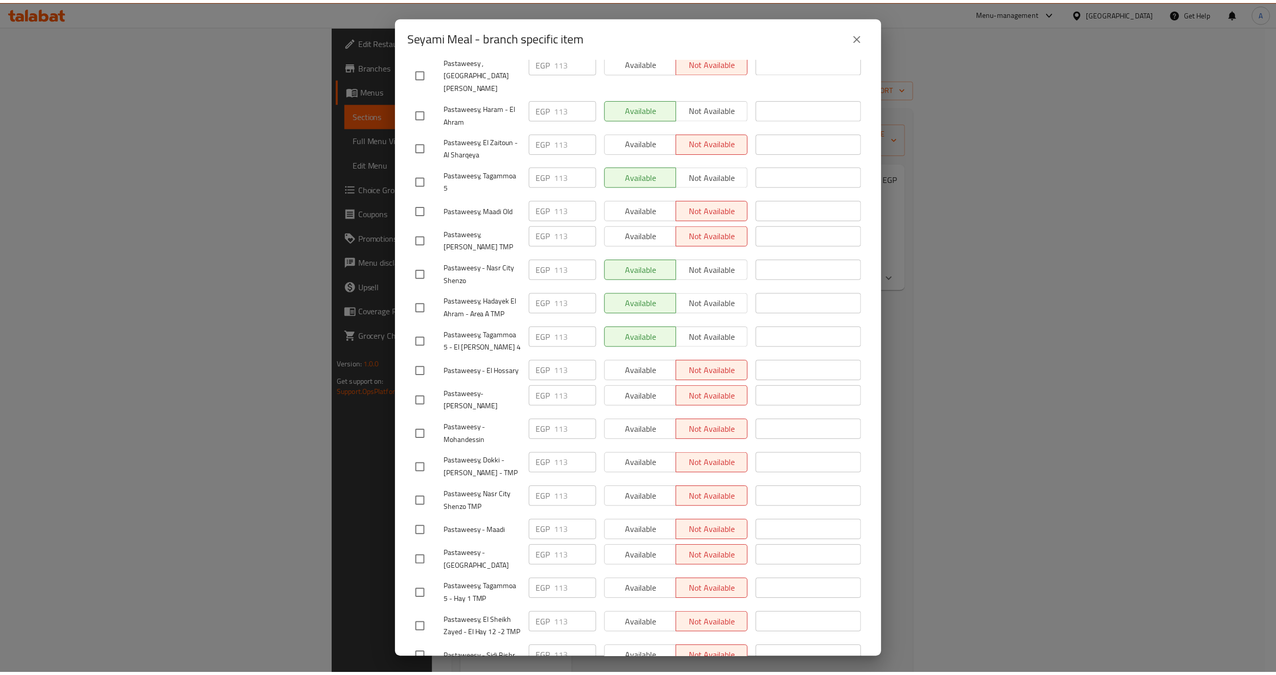
scroll to position [690, 0]
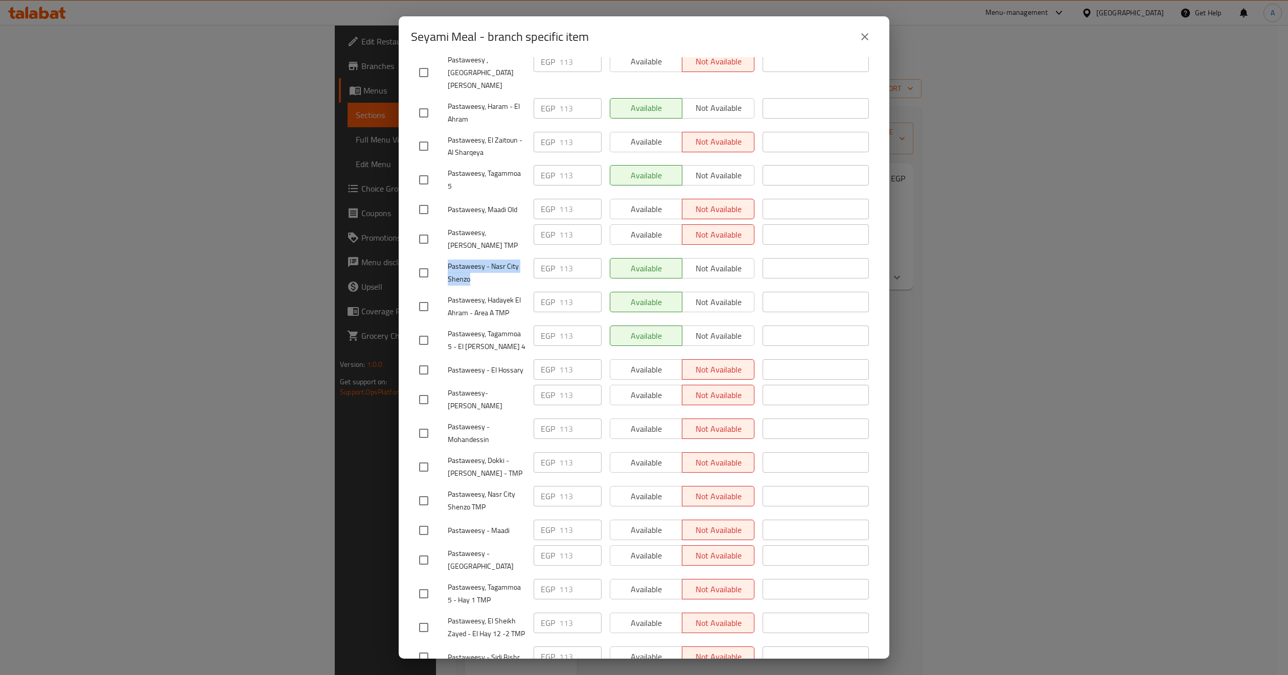
copy span "Pastaweesy - Nasr City Shenzo"
drag, startPoint x: 477, startPoint y: 247, endPoint x: 444, endPoint y: 238, distance: 34.6
click at [444, 254] on div "Pastaweesy - Nasr City Shenzo" at bounding box center [472, 273] width 114 height 38
click at [866, 40] on icon "close" at bounding box center [865, 37] width 12 height 12
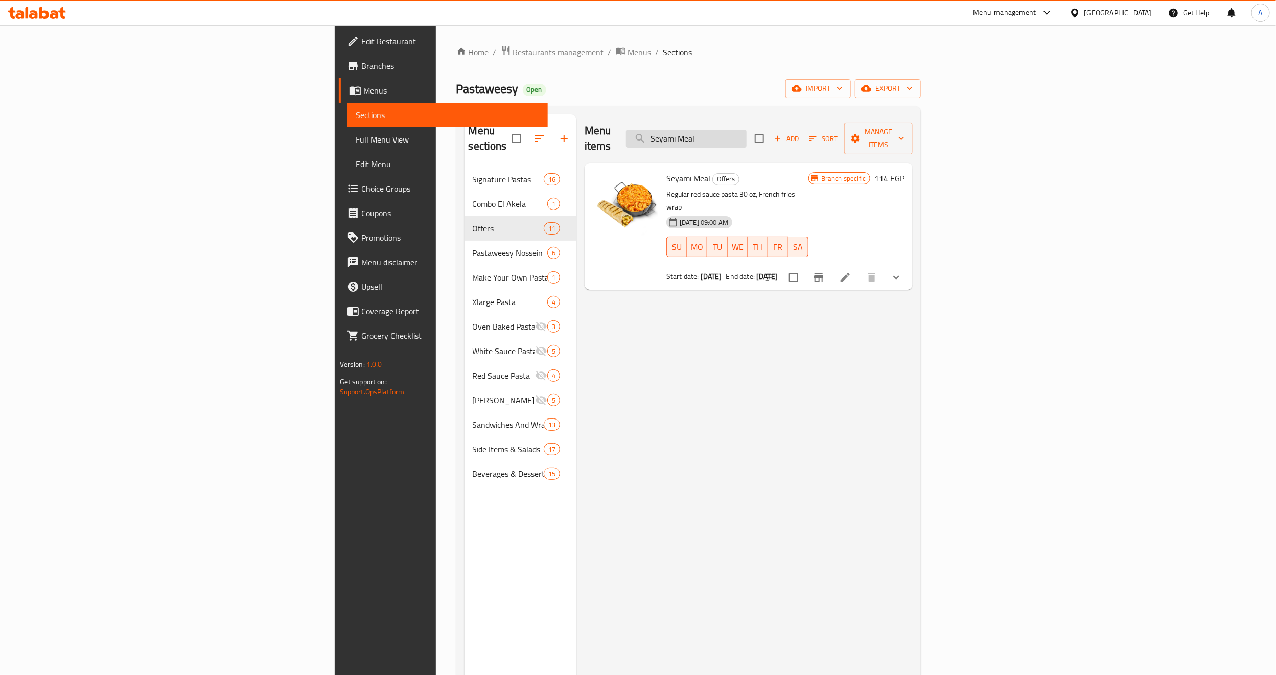
click at [747, 136] on input "Seyami Meal" at bounding box center [686, 139] width 121 height 18
click at [747, 130] on input "Seyami Meal" at bounding box center [686, 139] width 121 height 18
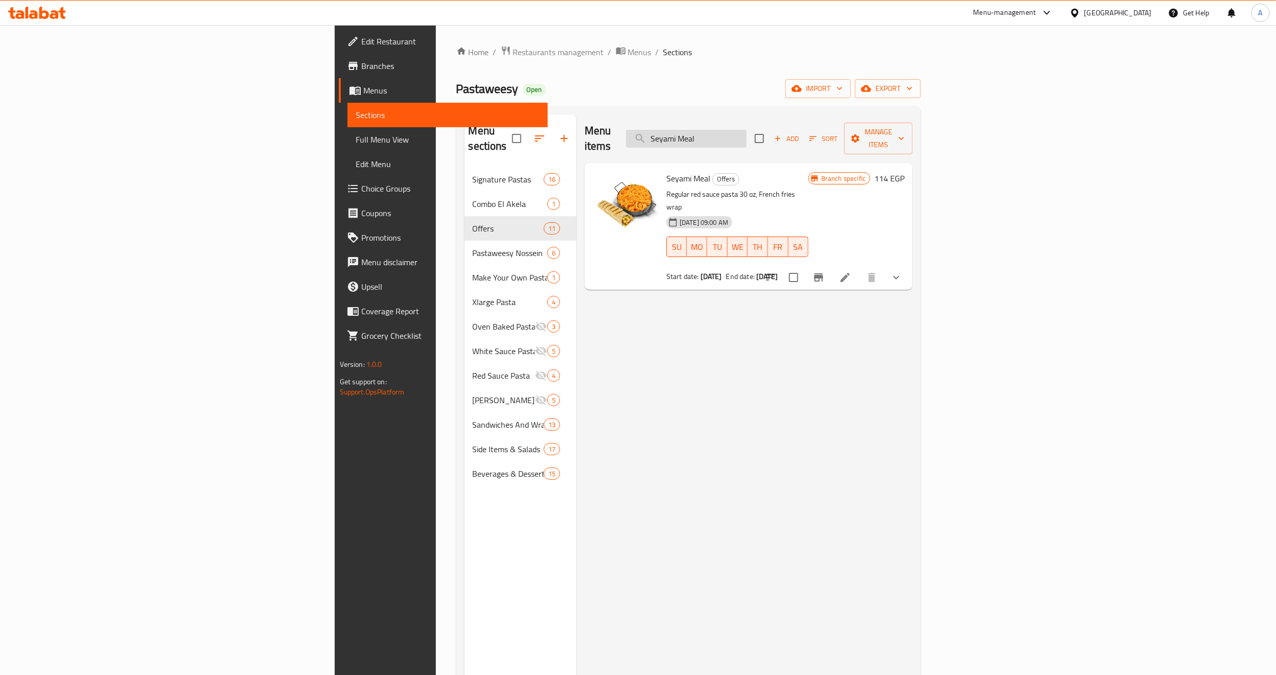
click at [747, 130] on input "Seyami Meal" at bounding box center [686, 139] width 121 height 18
paste input "Magnificent 4 Offer"
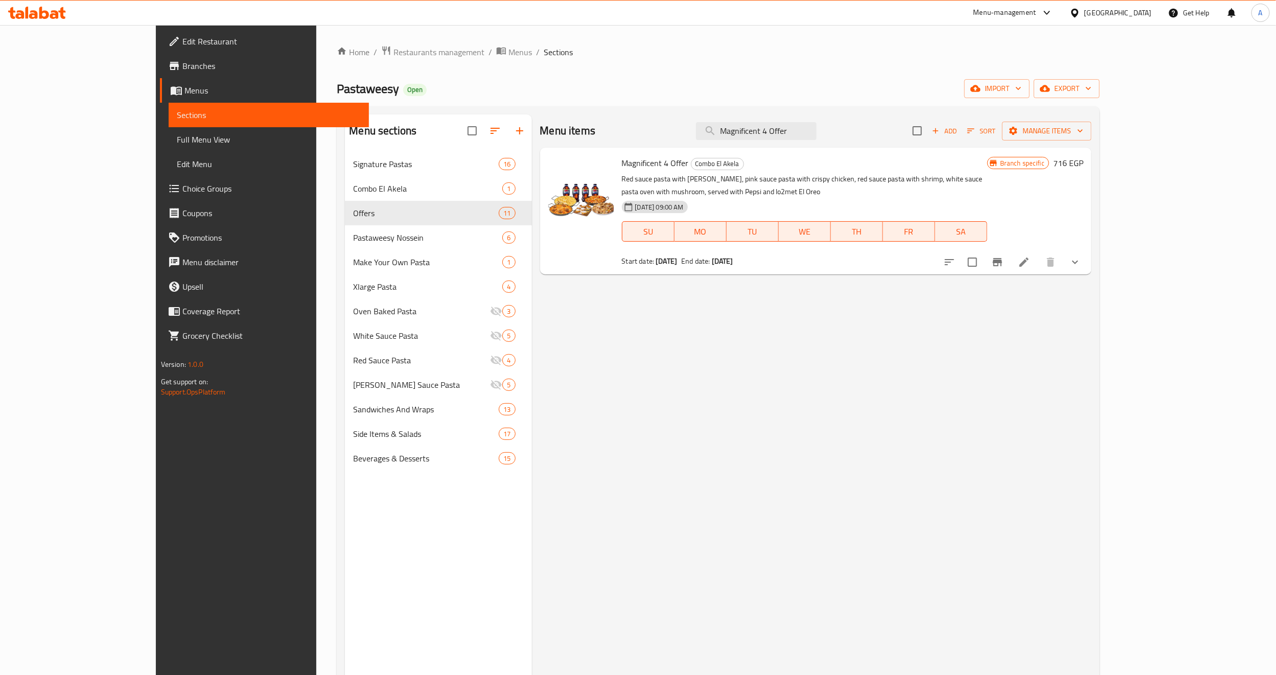
type input "Magnificent 4 Offer"
click at [804, 167] on h6 "Magnificent 4 Offer Combo El Akela" at bounding box center [804, 163] width 365 height 14
click at [177, 117] on span "Sections" at bounding box center [269, 115] width 184 height 12
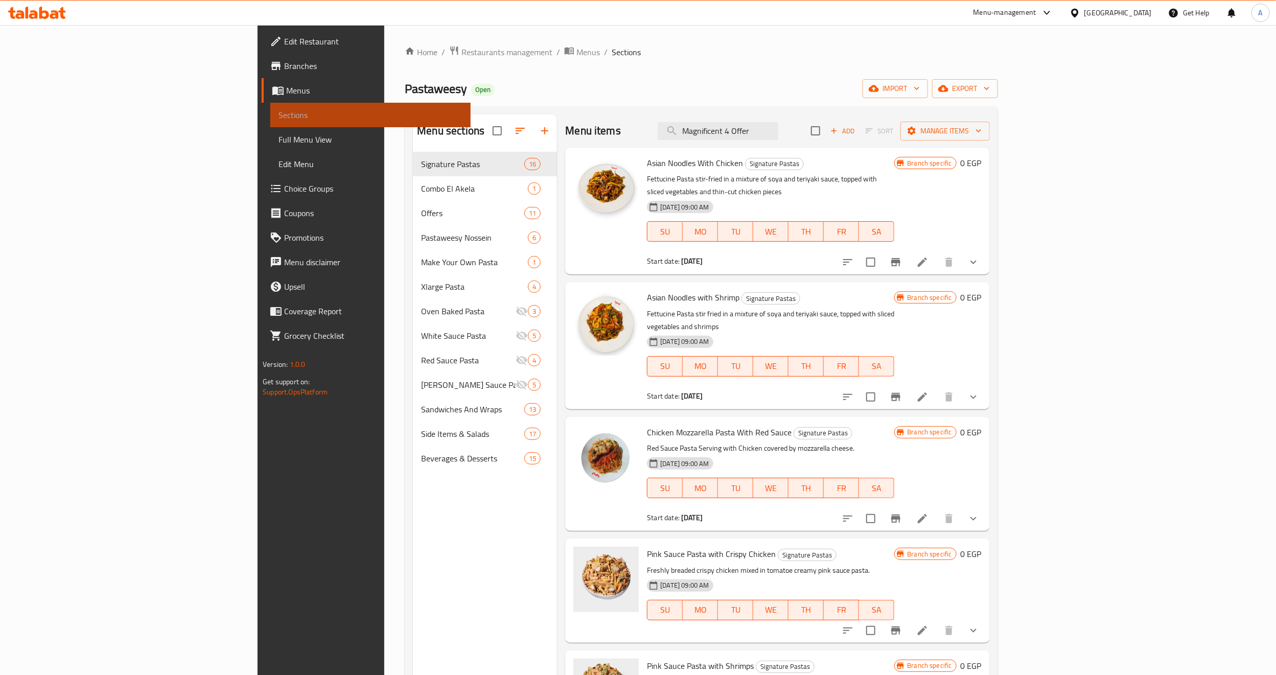
click at [279, 112] on span "Sections" at bounding box center [371, 115] width 184 height 12
click at [284, 61] on span "Branches" at bounding box center [373, 66] width 178 height 12
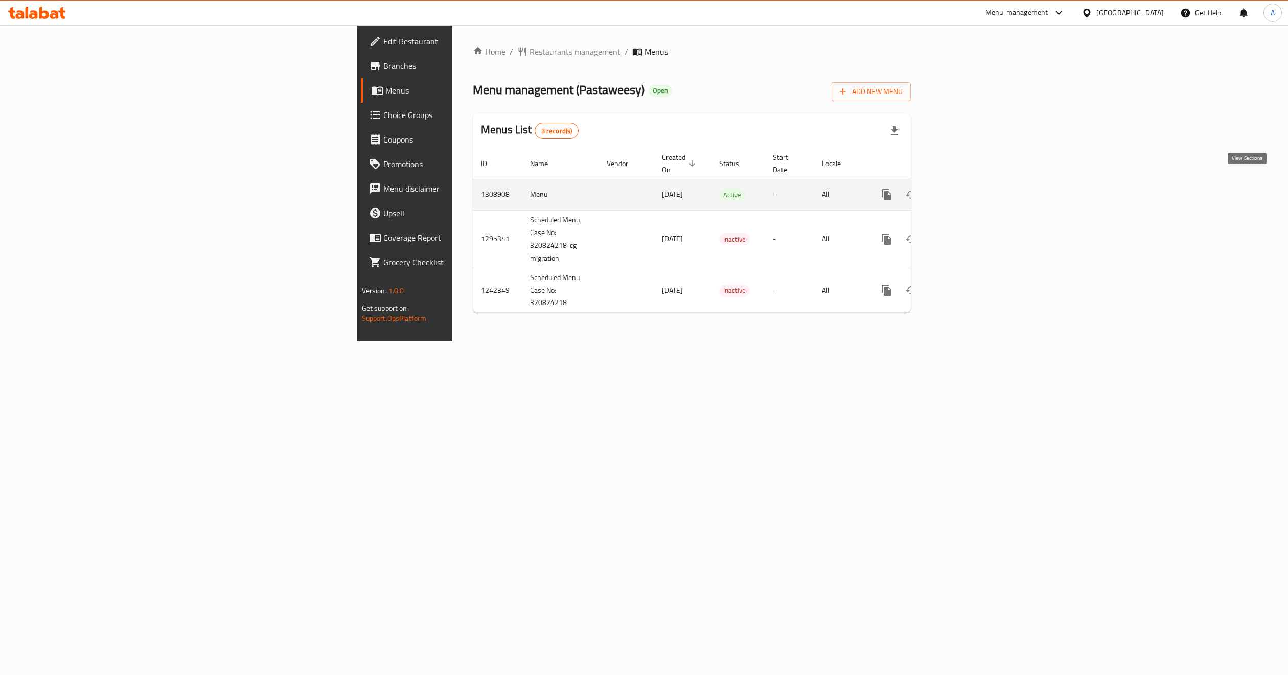
click at [973, 192] on link "enhanced table" at bounding box center [960, 194] width 25 height 25
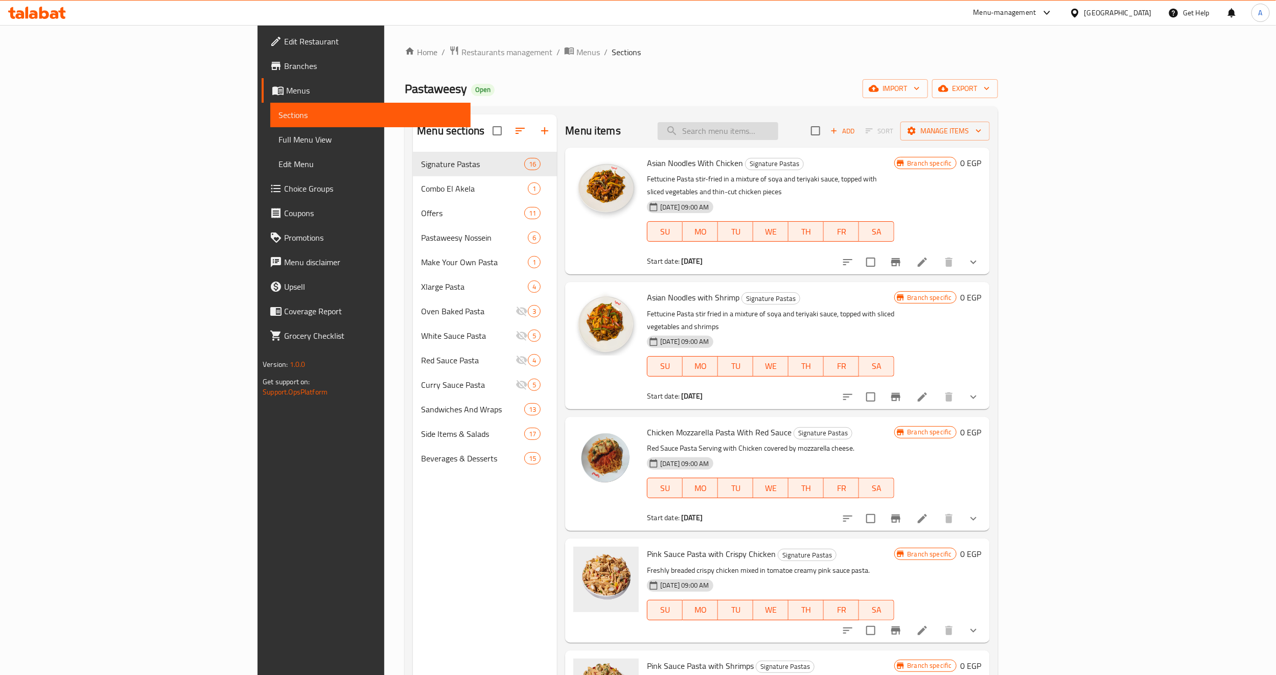
click at [778, 135] on input "search" at bounding box center [718, 131] width 121 height 18
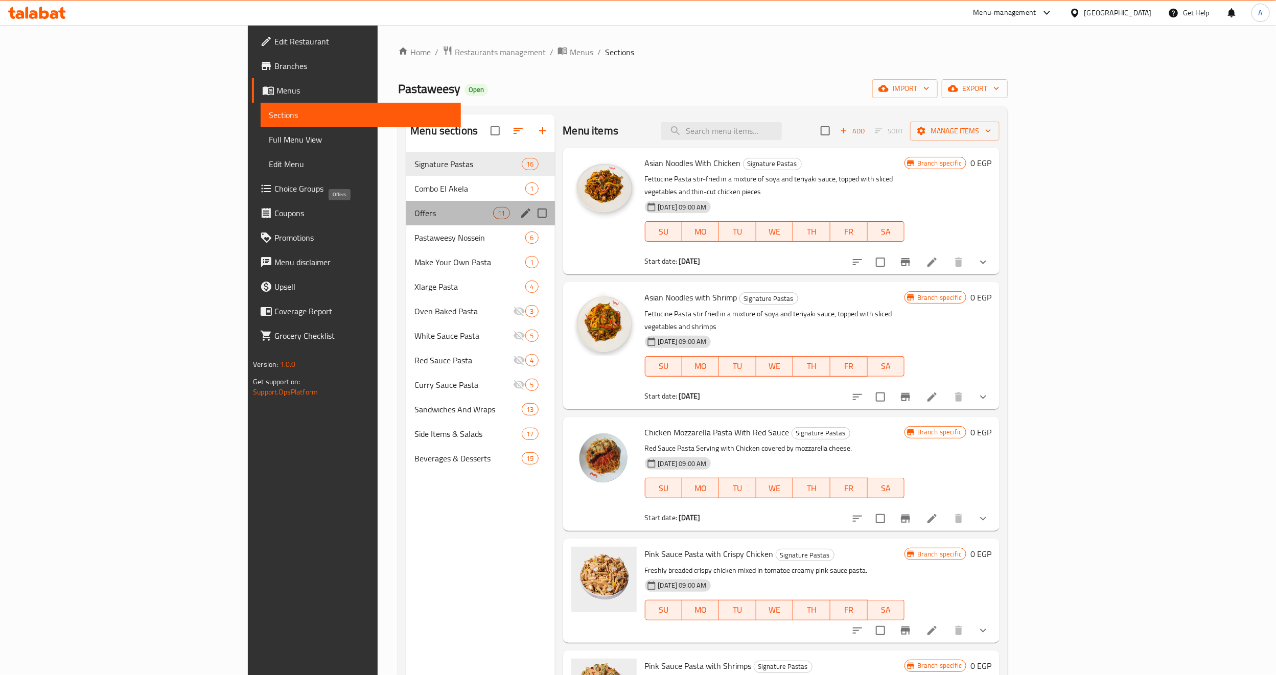
click at [415, 208] on span "Offers" at bounding box center [454, 213] width 79 height 12
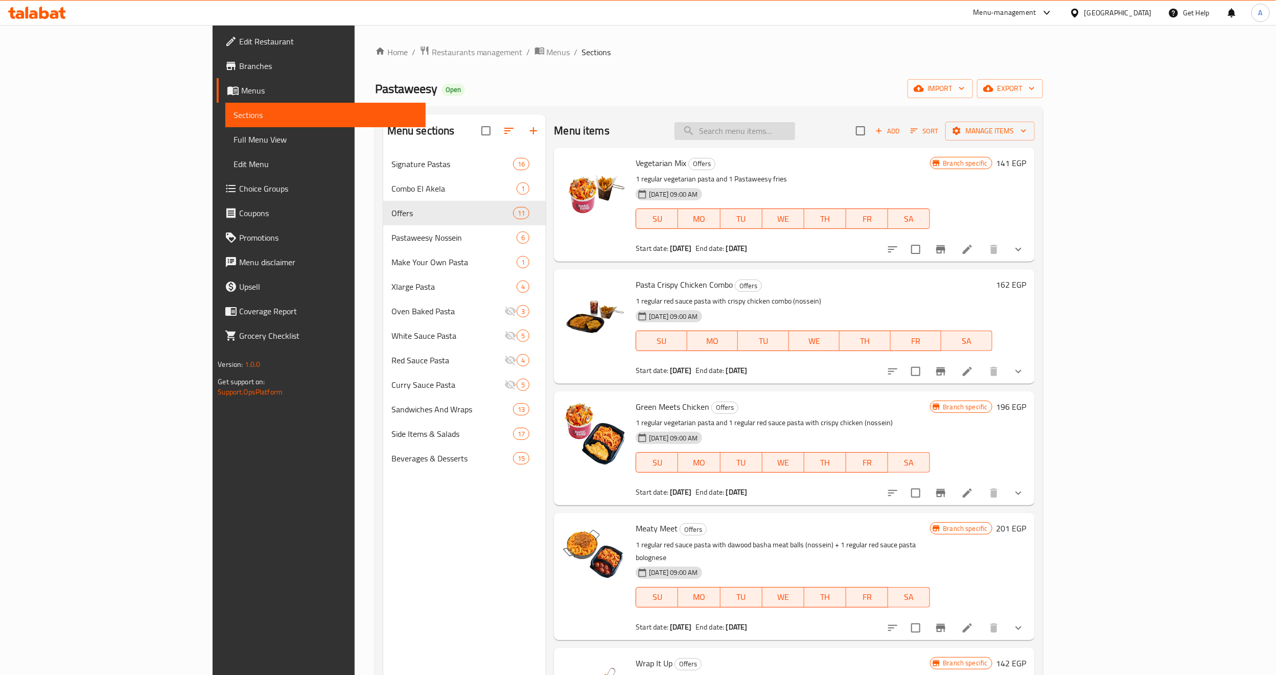
click at [790, 132] on input "search" at bounding box center [735, 131] width 121 height 18
paste input "Magnificent 4 Offer"
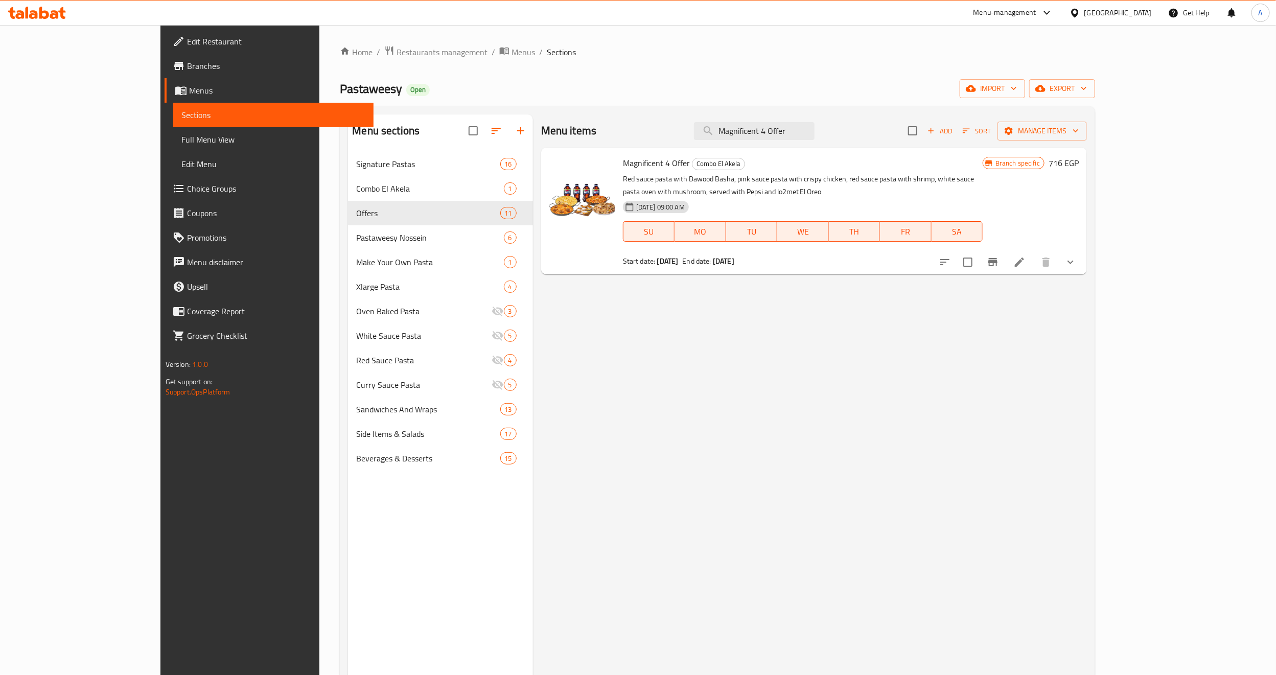
type input "Magnificent 4 Offer"
click at [810, 324] on div "Menu items Magnificent 4 Offer Add Sort Manage items Magnificent 4 Offer Combo …" at bounding box center [810, 451] width 554 height 675
click at [999, 256] on icon "Branch-specific-item" at bounding box center [993, 262] width 12 height 12
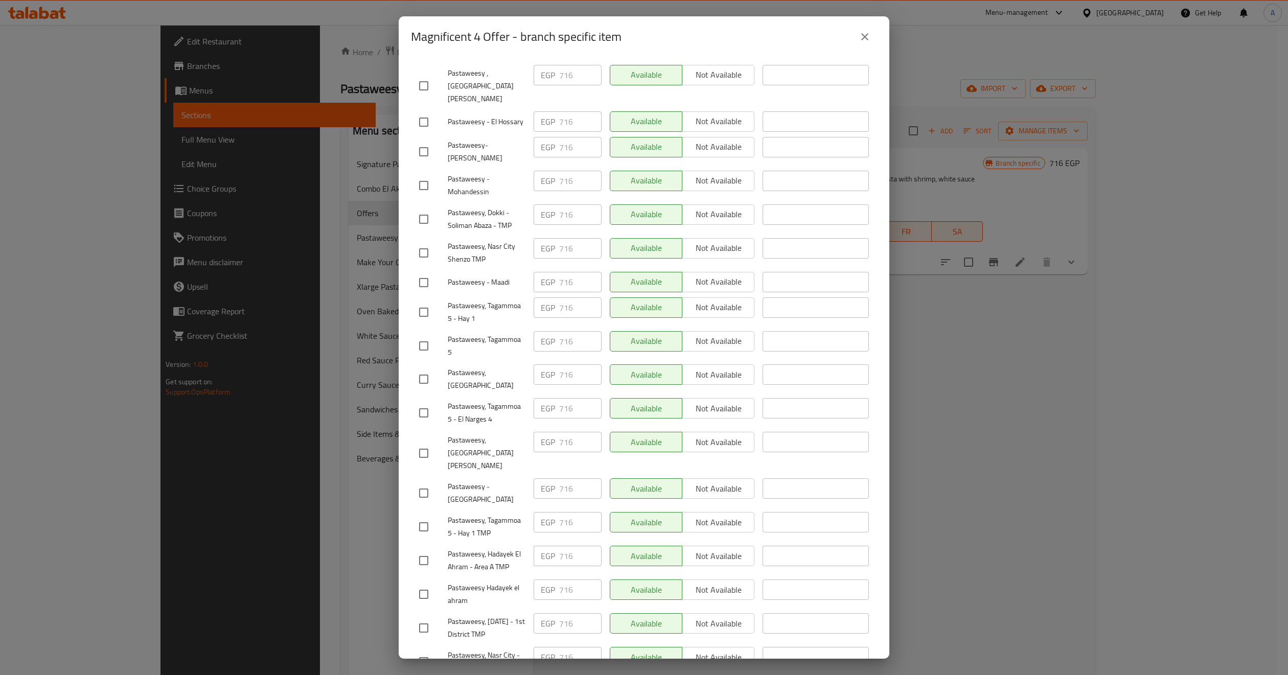
scroll to position [698, 0]
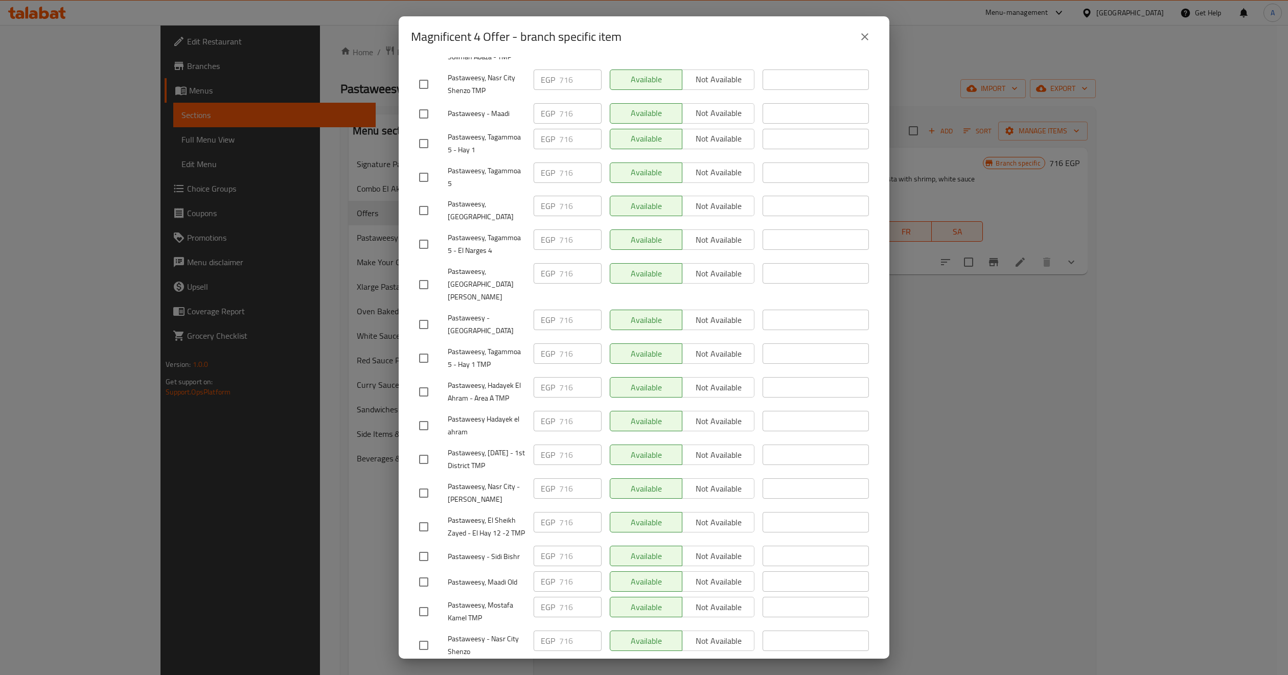
click at [862, 43] on button "close" at bounding box center [865, 37] width 25 height 25
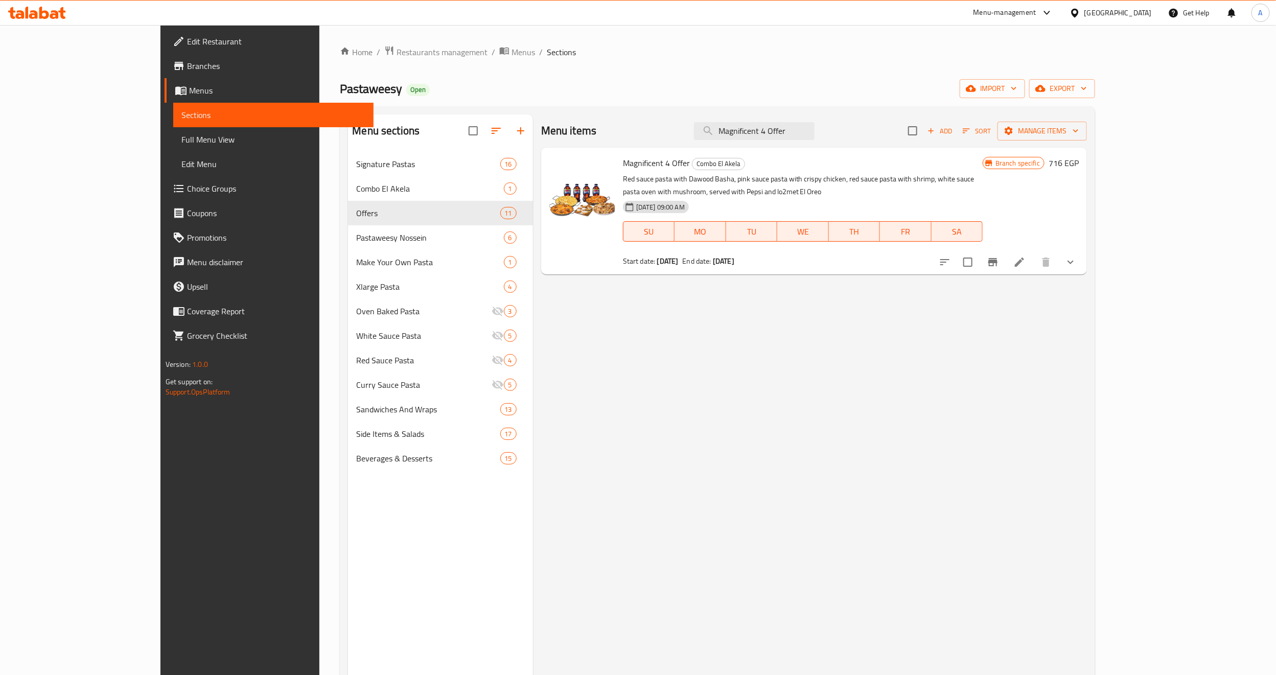
click at [845, 316] on div "Menu items Magnificent 4 Offer Add Sort Manage items Magnificent 4 Offer Combo …" at bounding box center [810, 451] width 554 height 675
click at [824, 417] on div "Menu items Magnificent 4 Offer Add Sort Manage items Magnificent 4 Offer Combo …" at bounding box center [810, 451] width 554 height 675
click at [807, 389] on div "Menu items Magnificent 4 Offer Add Sort Manage items Magnificent 4 Offer Combo …" at bounding box center [810, 451] width 554 height 675
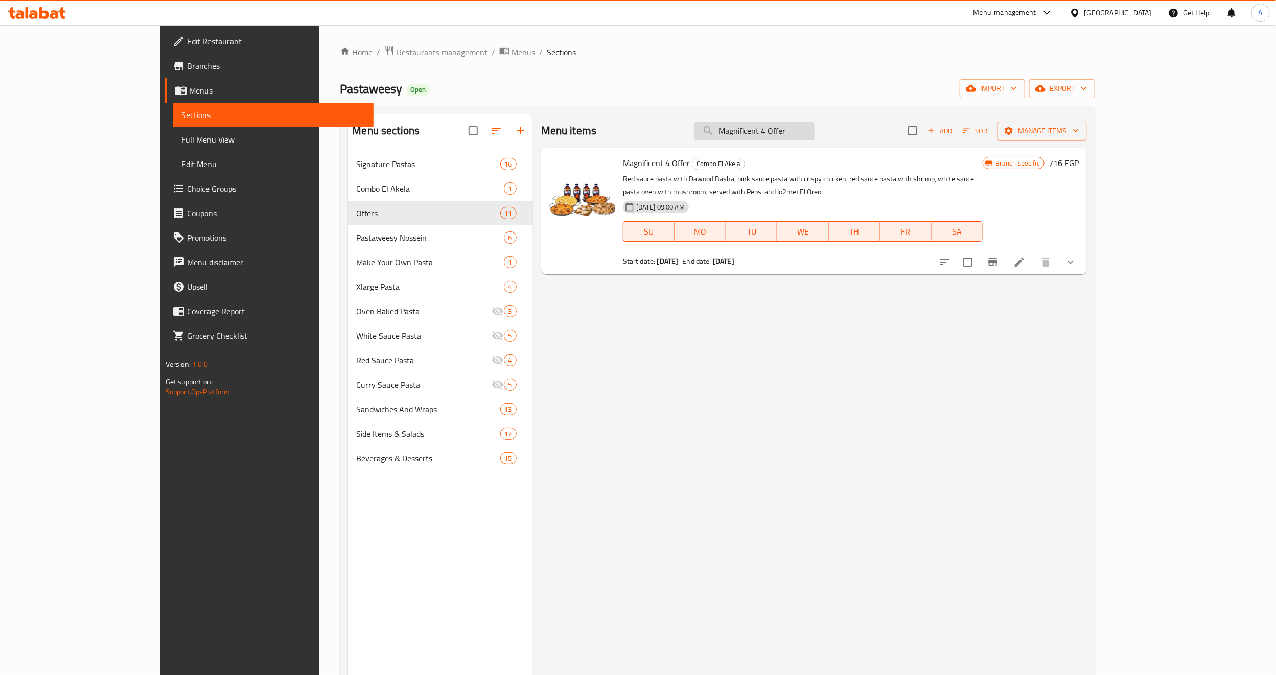
click at [815, 138] on input "Magnificent 4 Offer" at bounding box center [754, 131] width 121 height 18
drag, startPoint x: 914, startPoint y: 350, endPoint x: 1173, endPoint y: 278, distance: 268.8
click at [917, 350] on div "Menu items Magnificent 4 Offer Add Sort Manage items Magnificent 4 Offer Combo …" at bounding box center [810, 451] width 554 height 675
click at [998, 258] on icon "Branch-specific-item" at bounding box center [992, 262] width 9 height 8
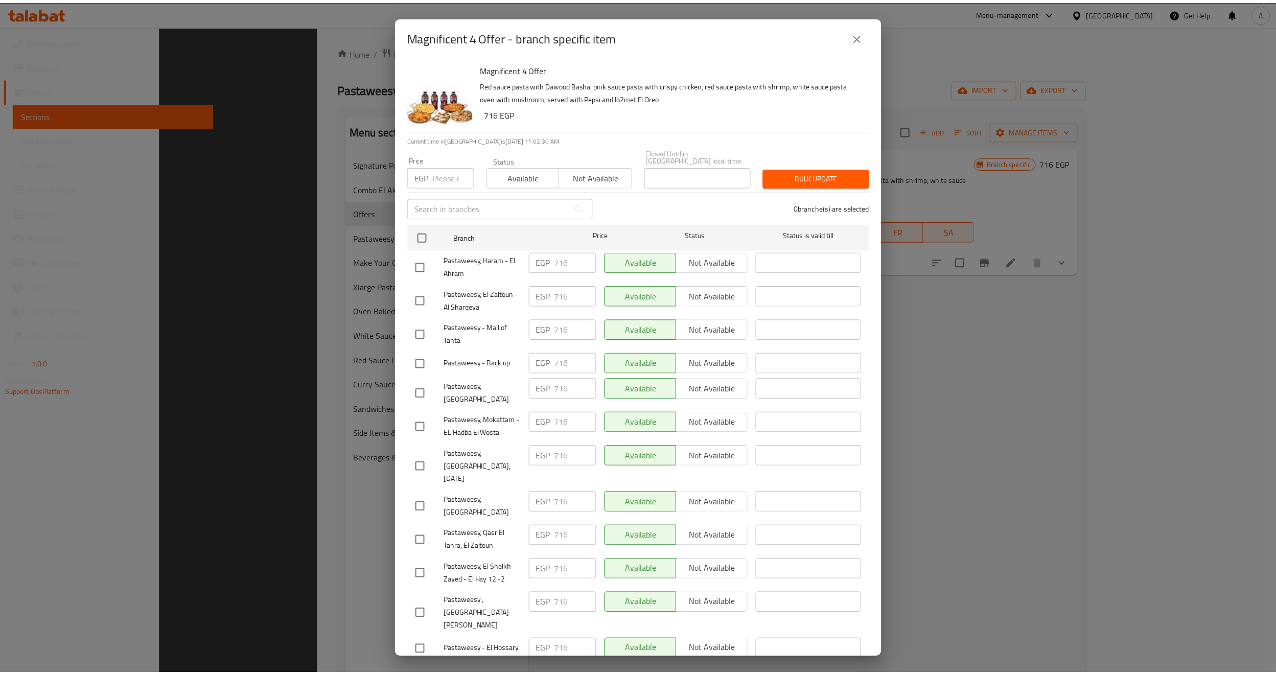
scroll to position [143, 0]
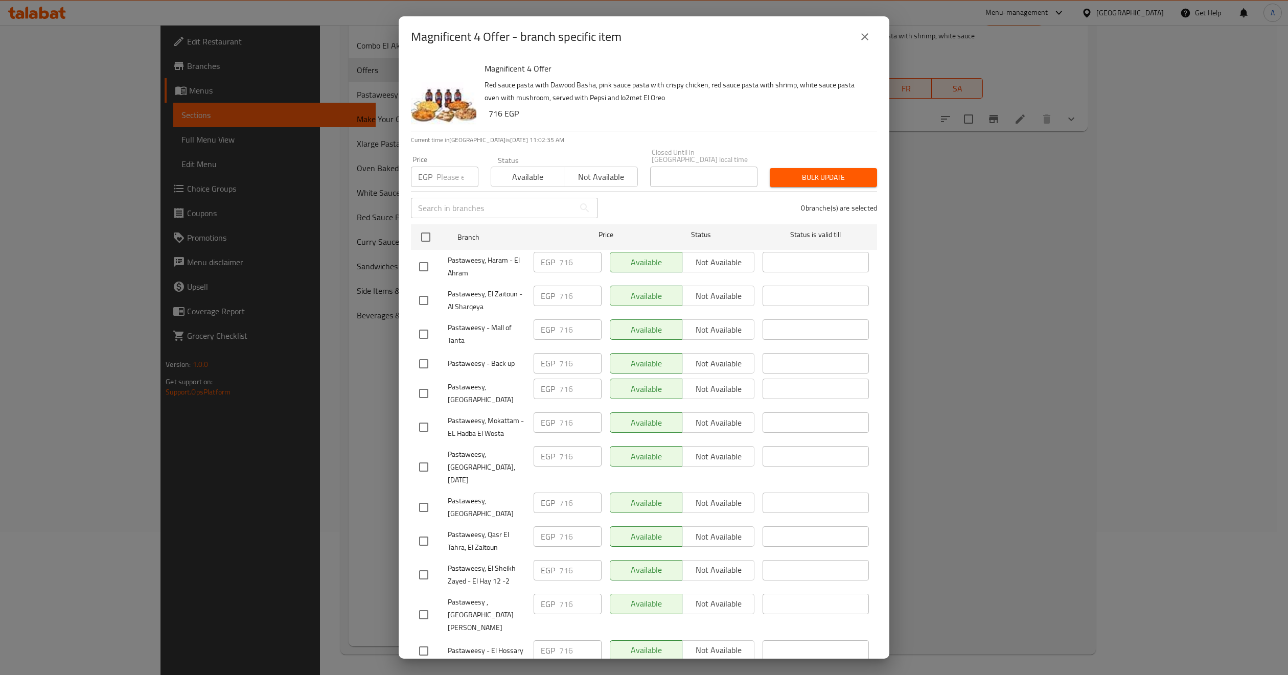
click at [862, 38] on icon "close" at bounding box center [865, 37] width 12 height 12
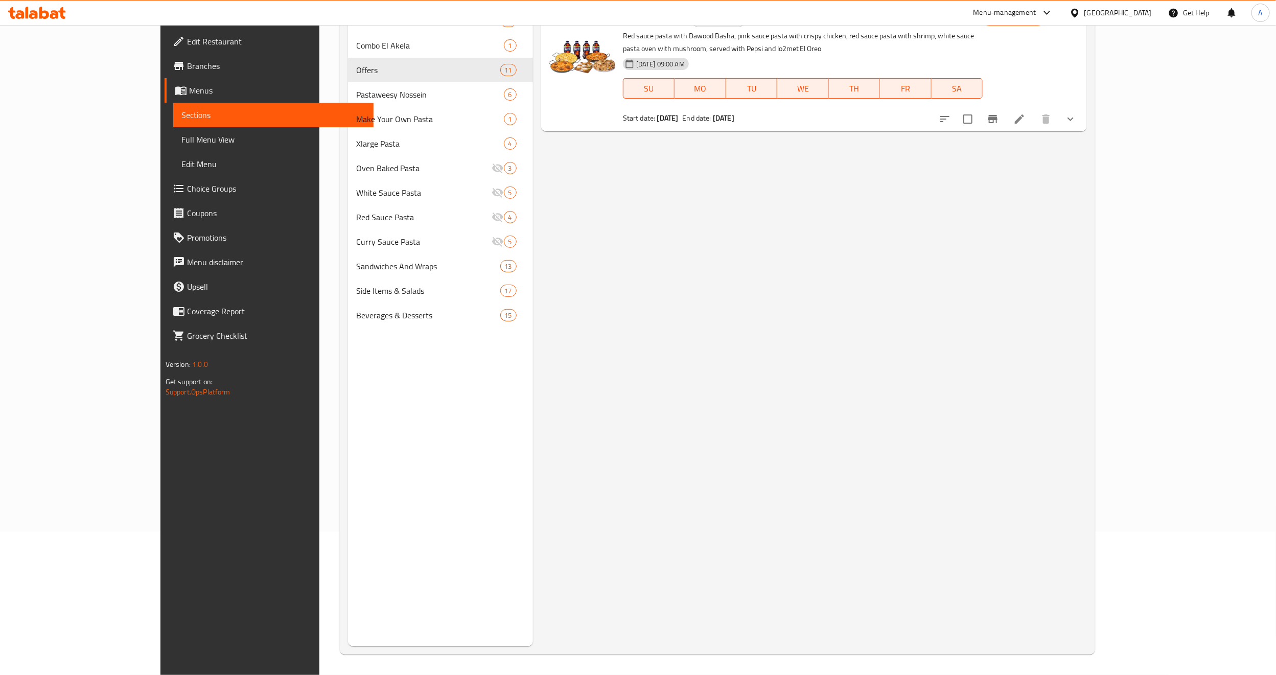
click at [872, 229] on div "Menu items Magnificent 4 Offer Add Sort Manage items Magnificent 4 Offer Combo …" at bounding box center [810, 308] width 554 height 675
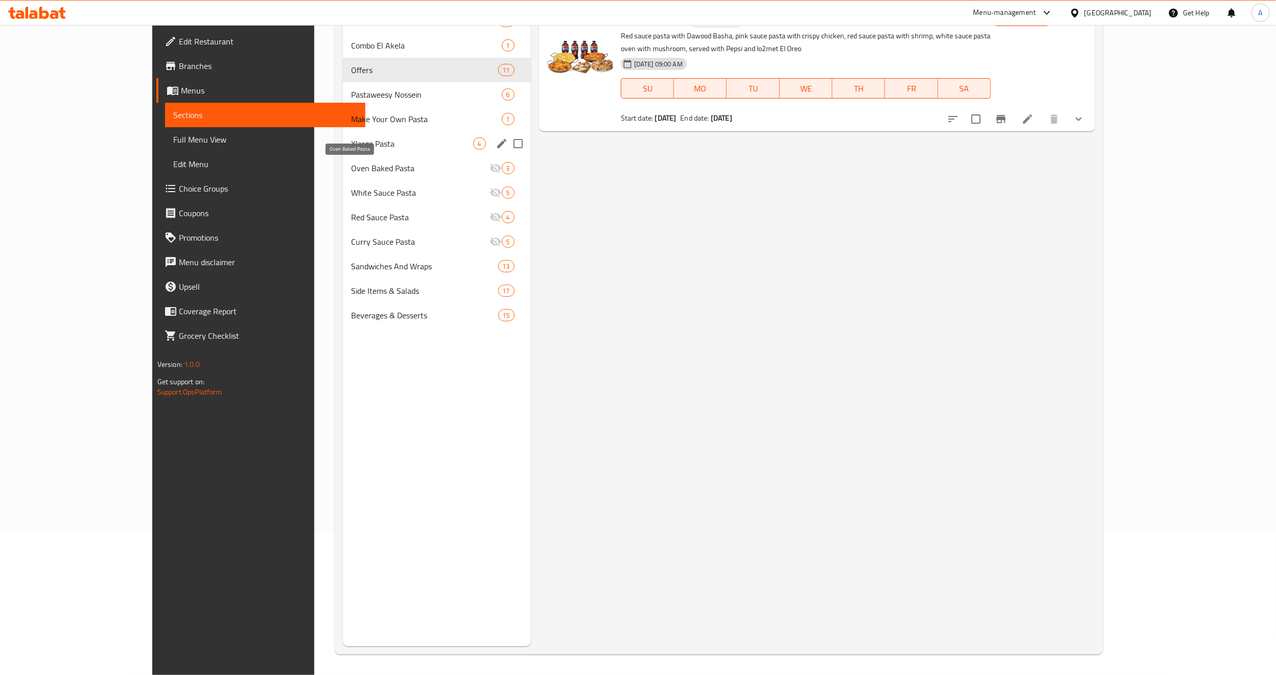
scroll to position [0, 0]
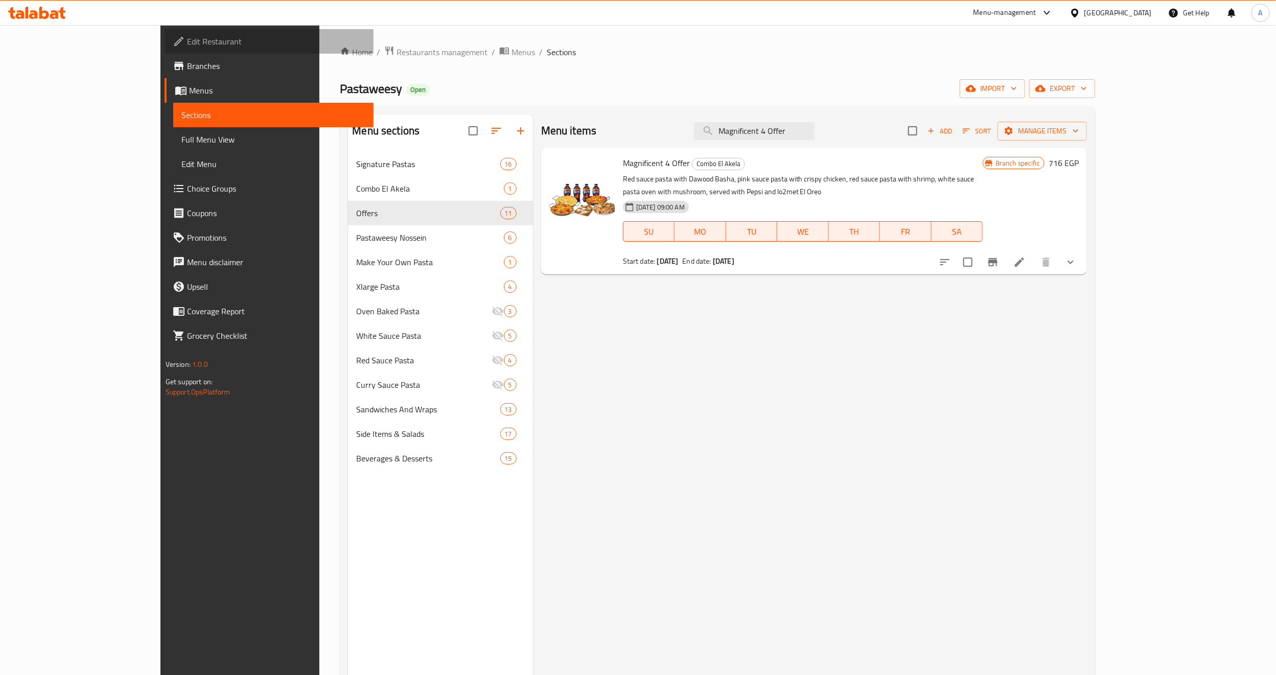
click at [187, 44] on span "Edit Restaurant" at bounding box center [276, 41] width 178 height 12
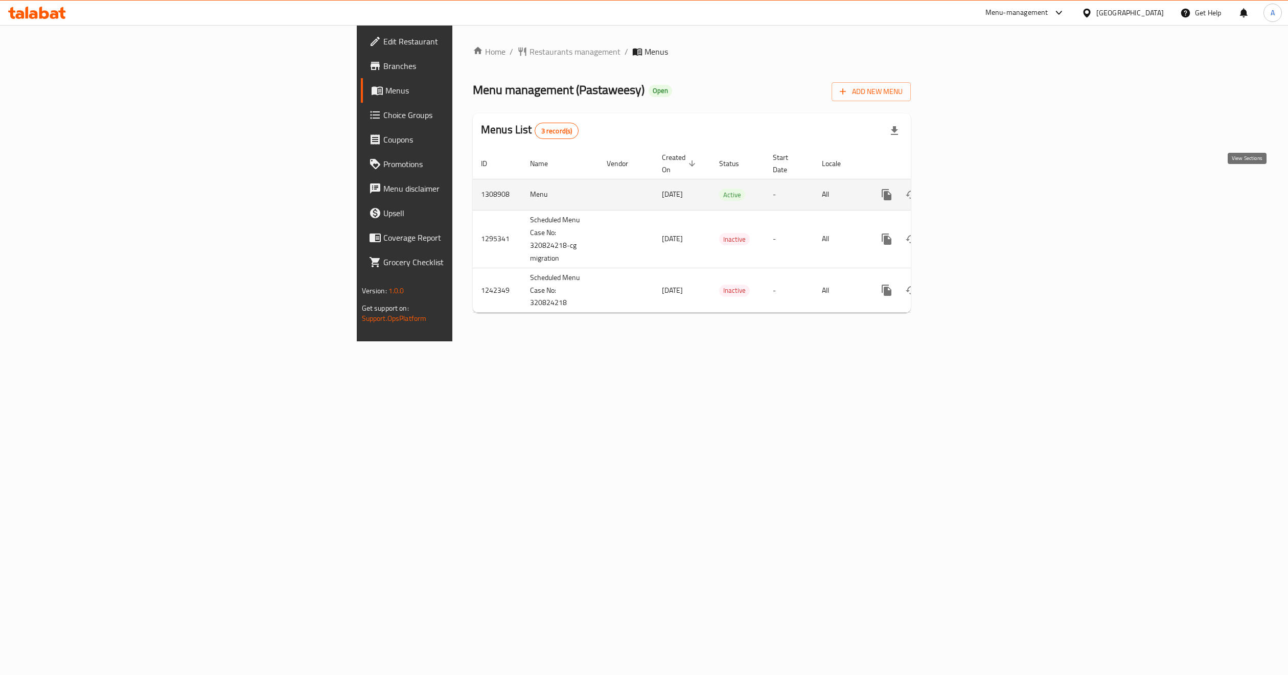
click at [967, 189] on icon "enhanced table" at bounding box center [960, 195] width 12 height 12
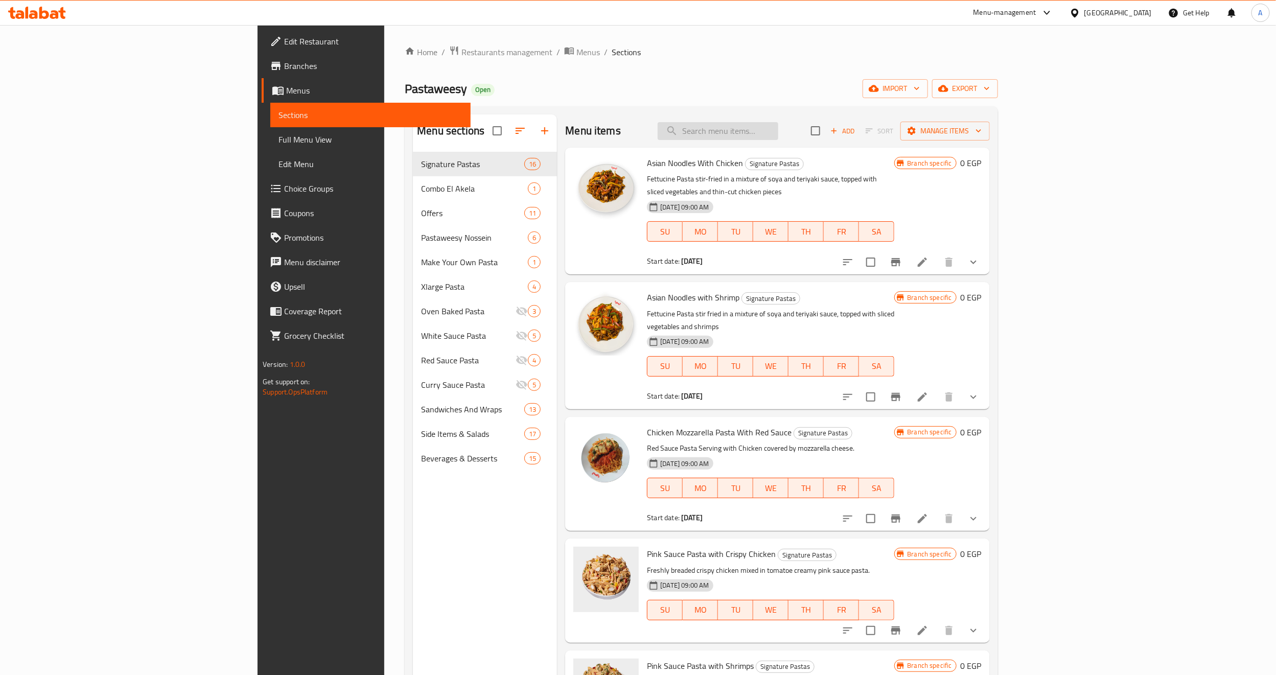
click at [778, 135] on input "search" at bounding box center [718, 131] width 121 height 18
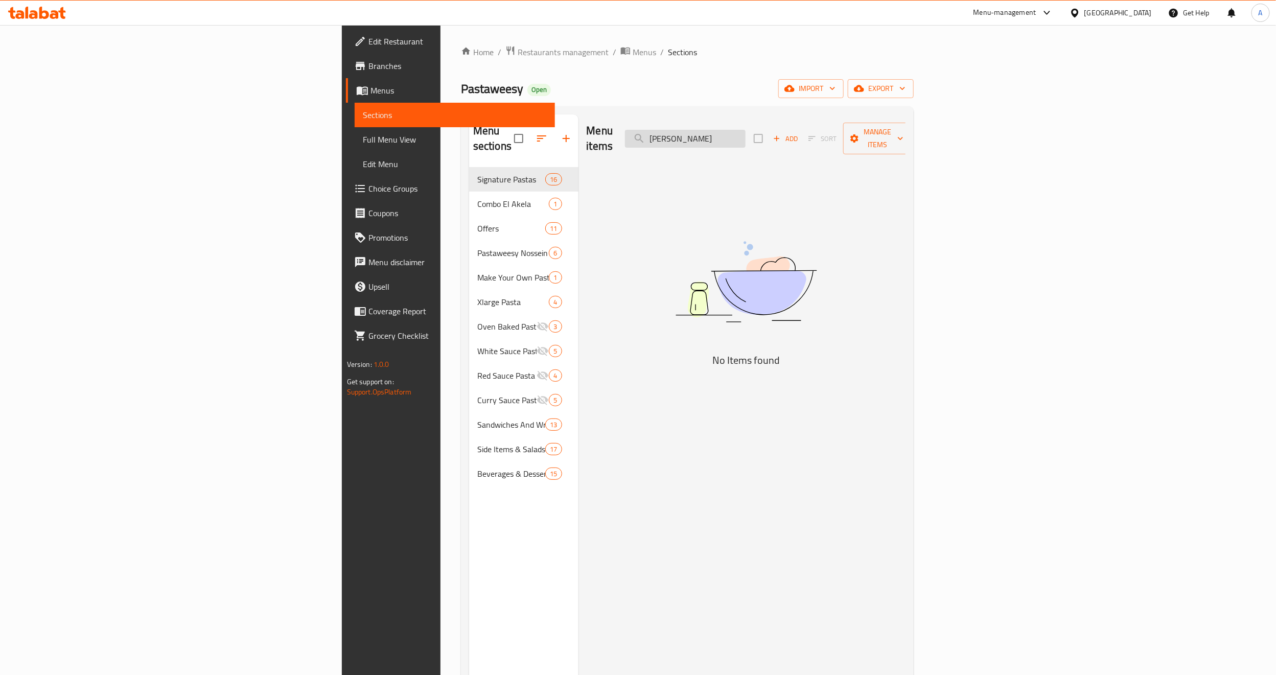
click at [746, 132] on input "[PERSON_NAME]" at bounding box center [685, 139] width 121 height 18
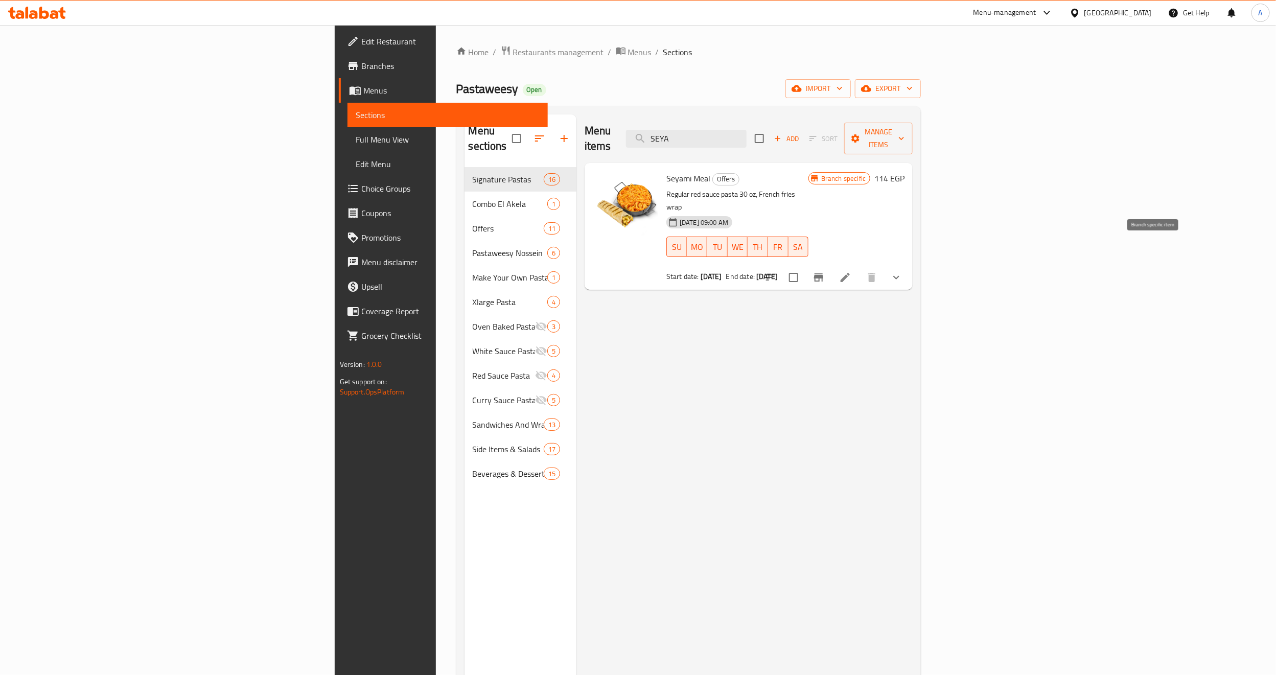
click at [823, 273] on icon "Branch-specific-item" at bounding box center [818, 277] width 9 height 8
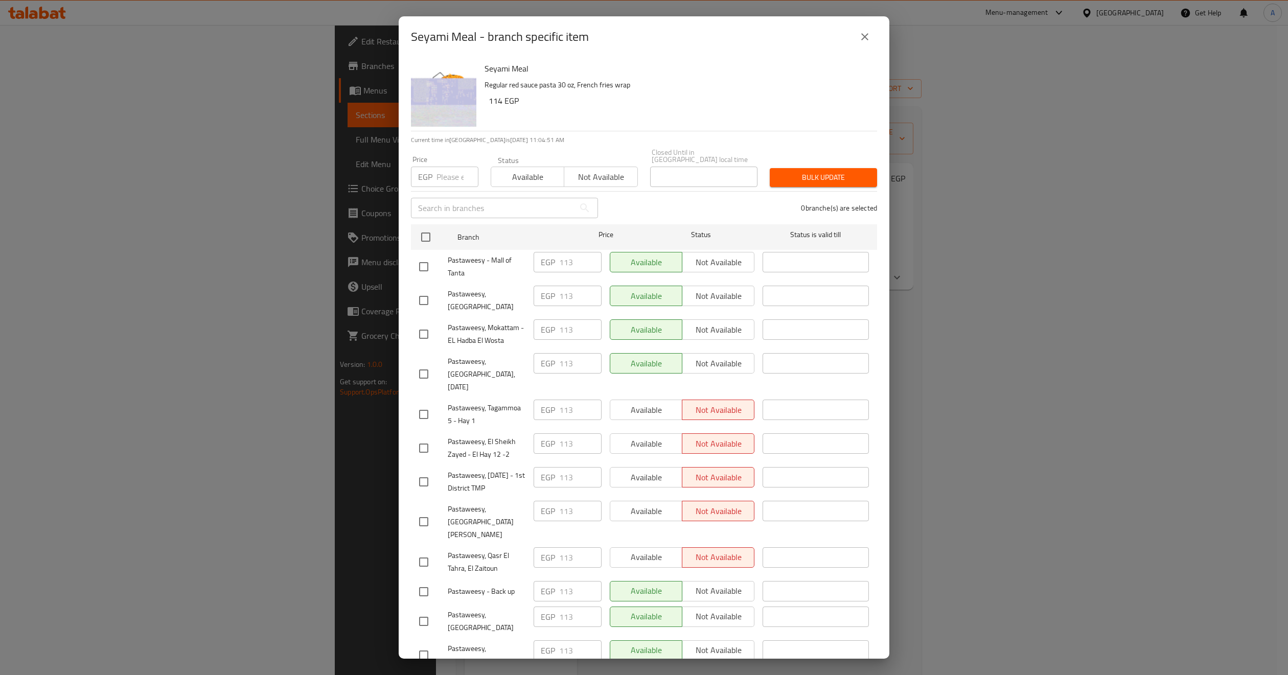
click at [474, 254] on span "Pastaweesy - Mall of Tanta" at bounding box center [487, 267] width 78 height 26
copy span "Pastaweesy - Mall of Tanta"
click at [571, 118] on div "Seyami Meal Regular red sauce pasta 30 oz, French fries wrap 114 EGP" at bounding box center [676, 94] width 393 height 74
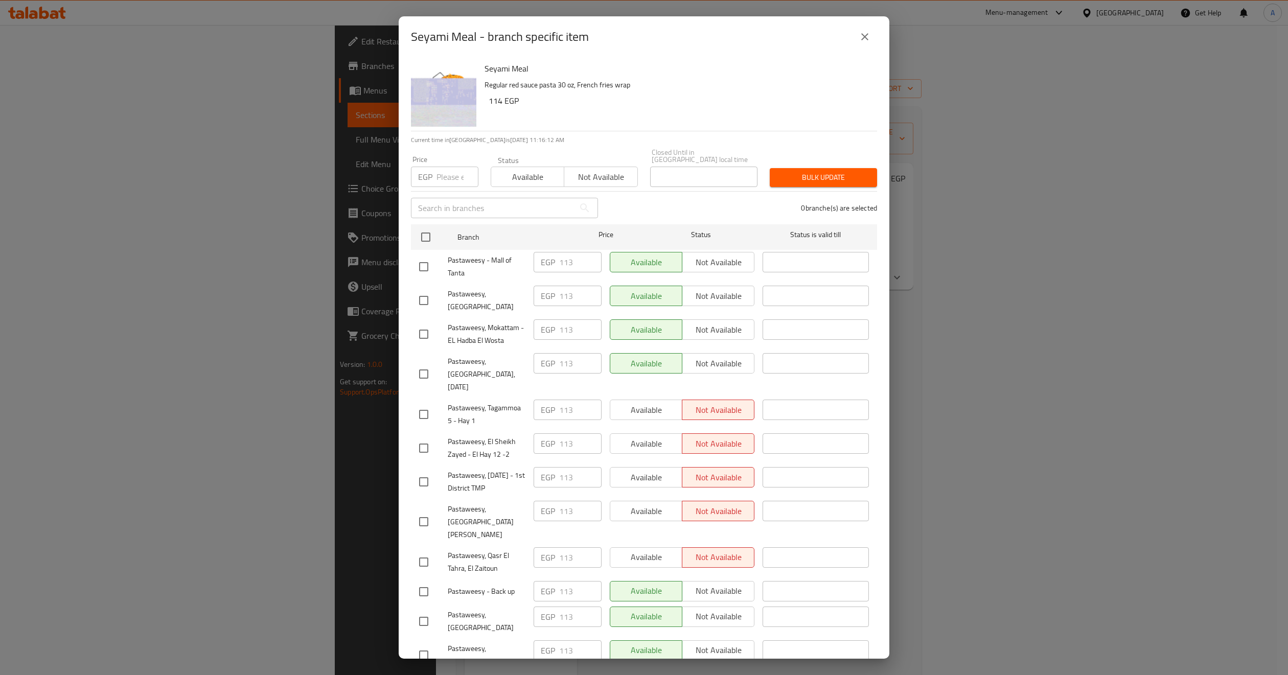
scroll to position [697, 0]
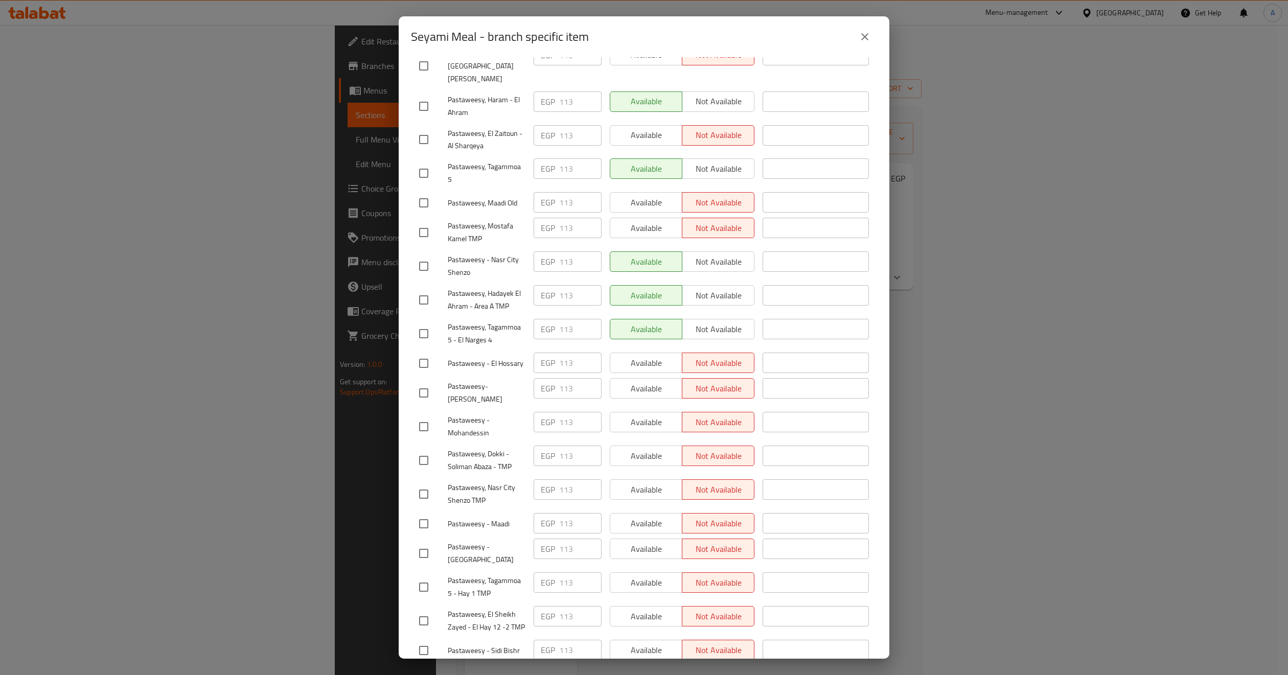
click at [488, 321] on span "Pastaweesy, Tagammoa 5 - El Narges 4" at bounding box center [487, 334] width 78 height 26
copy span "Pastaweesy, Tagammoa 5 - El Narges 4"
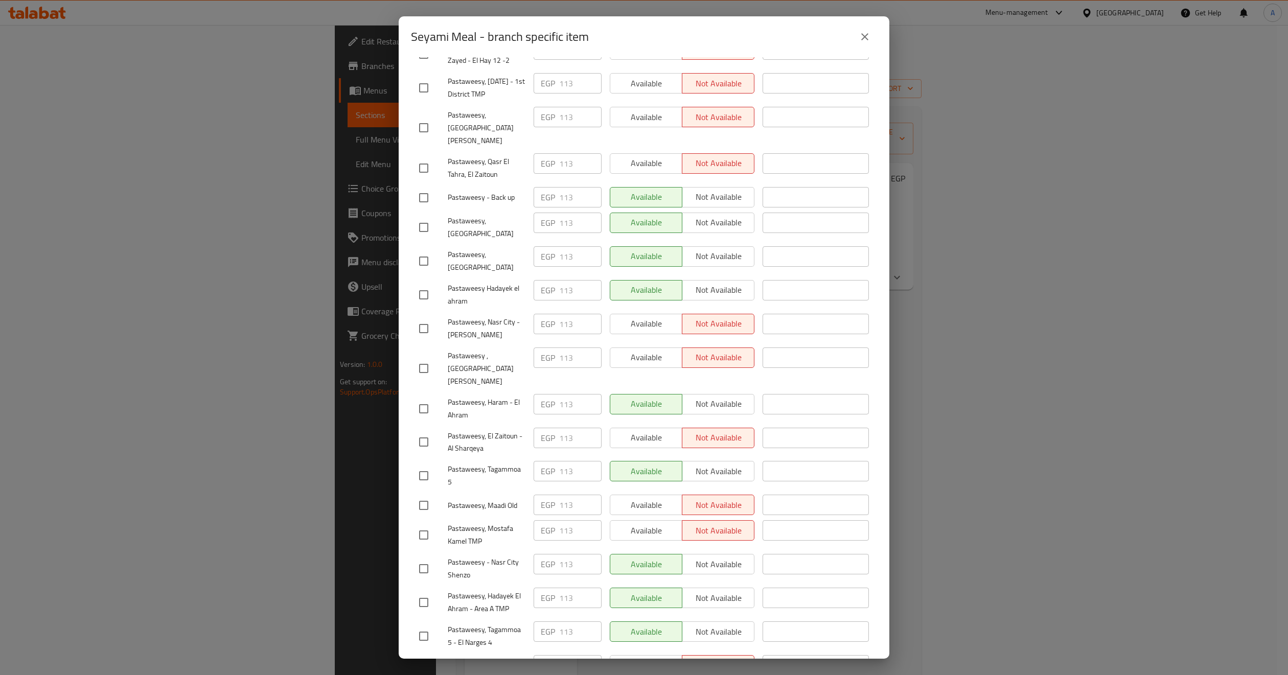
scroll to position [390, 0]
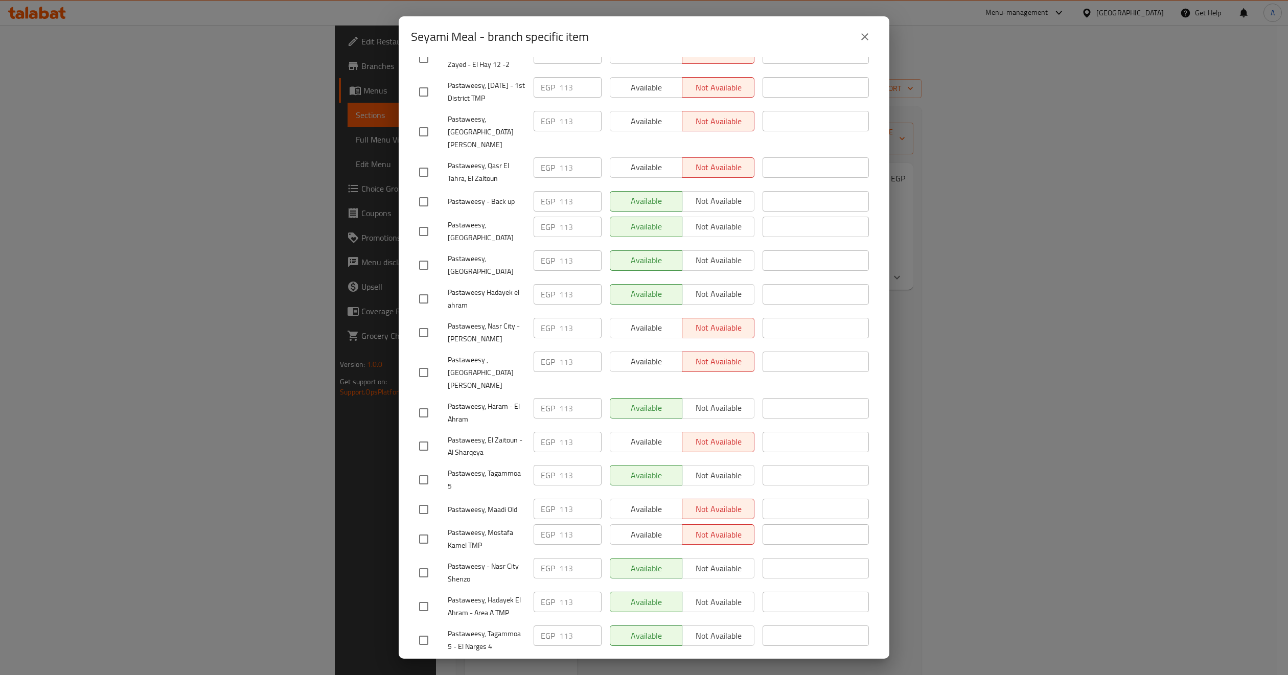
click at [485, 252] on span "Pastaweesy, [GEOGRAPHIC_DATA]" at bounding box center [487, 265] width 78 height 26
copy span "Pastaweesy, [GEOGRAPHIC_DATA]"
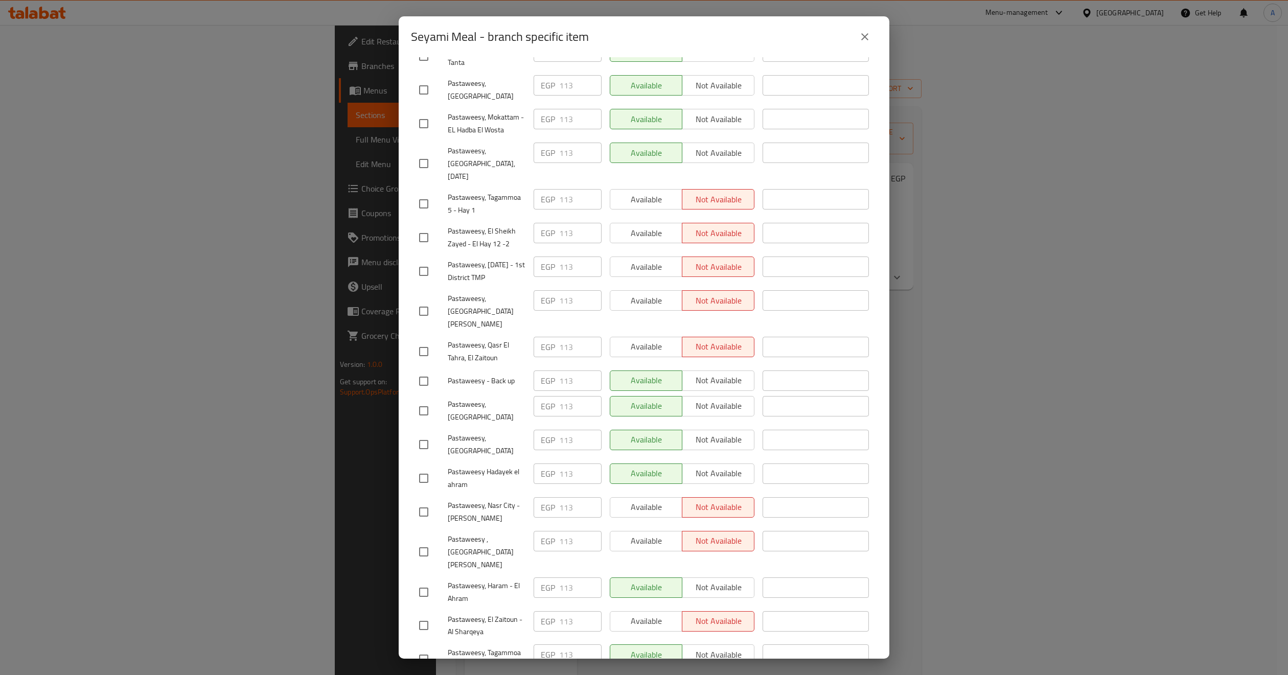
scroll to position [7, 0]
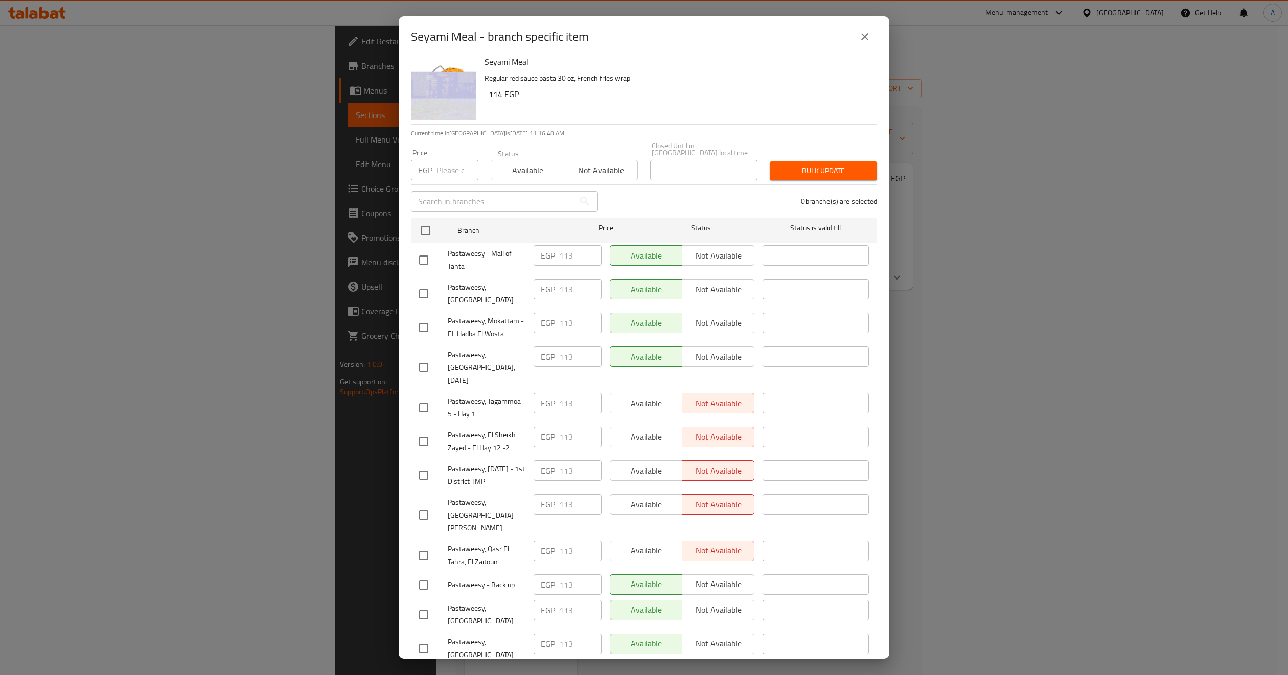
click at [479, 356] on span "Pastaweesy, [GEOGRAPHIC_DATA], [DATE]" at bounding box center [487, 368] width 78 height 38
copy span "Pastaweesy, [GEOGRAPHIC_DATA], [DATE]"
click at [460, 317] on span "Pastaweesy, Mokattam - EL Hadba El Wosta" at bounding box center [487, 328] width 78 height 26
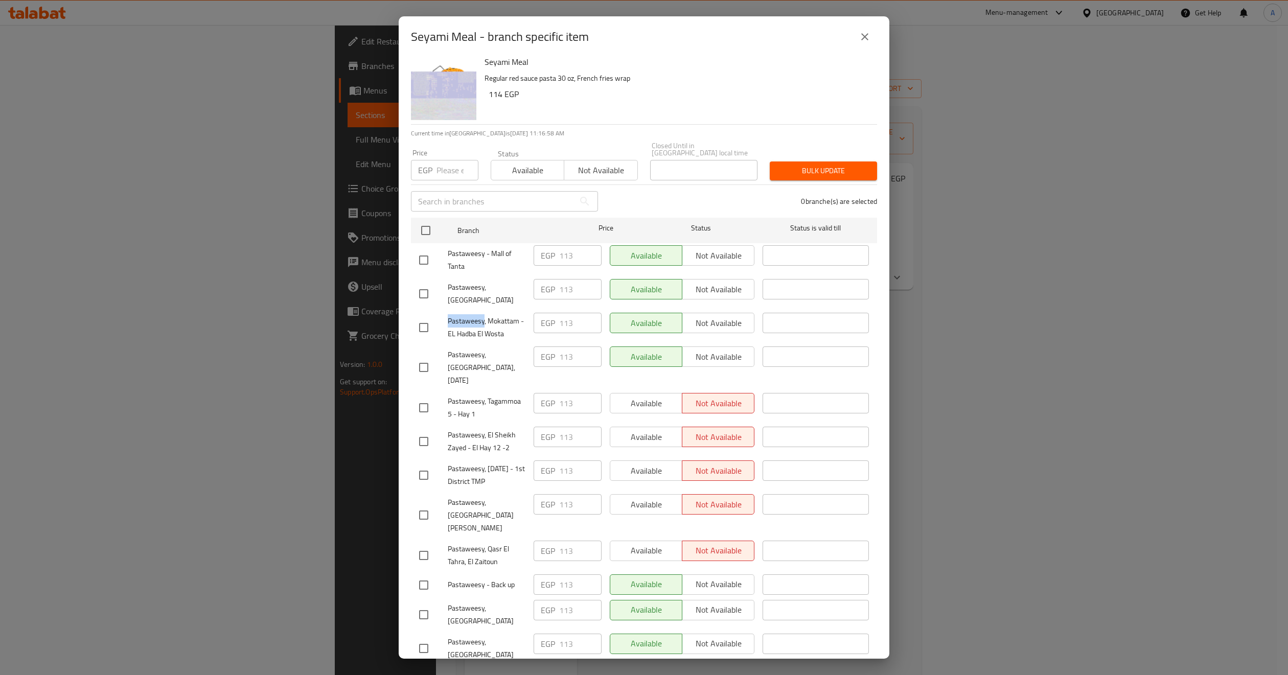
click at [460, 317] on span "Pastaweesy, Mokattam - EL Hadba El Wosta" at bounding box center [487, 328] width 78 height 26
copy span "Pastaweesy, Mokattam - EL Hadba El Wosta"
click at [491, 293] on span "Pastaweesy, [GEOGRAPHIC_DATA]" at bounding box center [487, 294] width 78 height 26
copy span "Pastaweesy, [GEOGRAPHIC_DATA]"
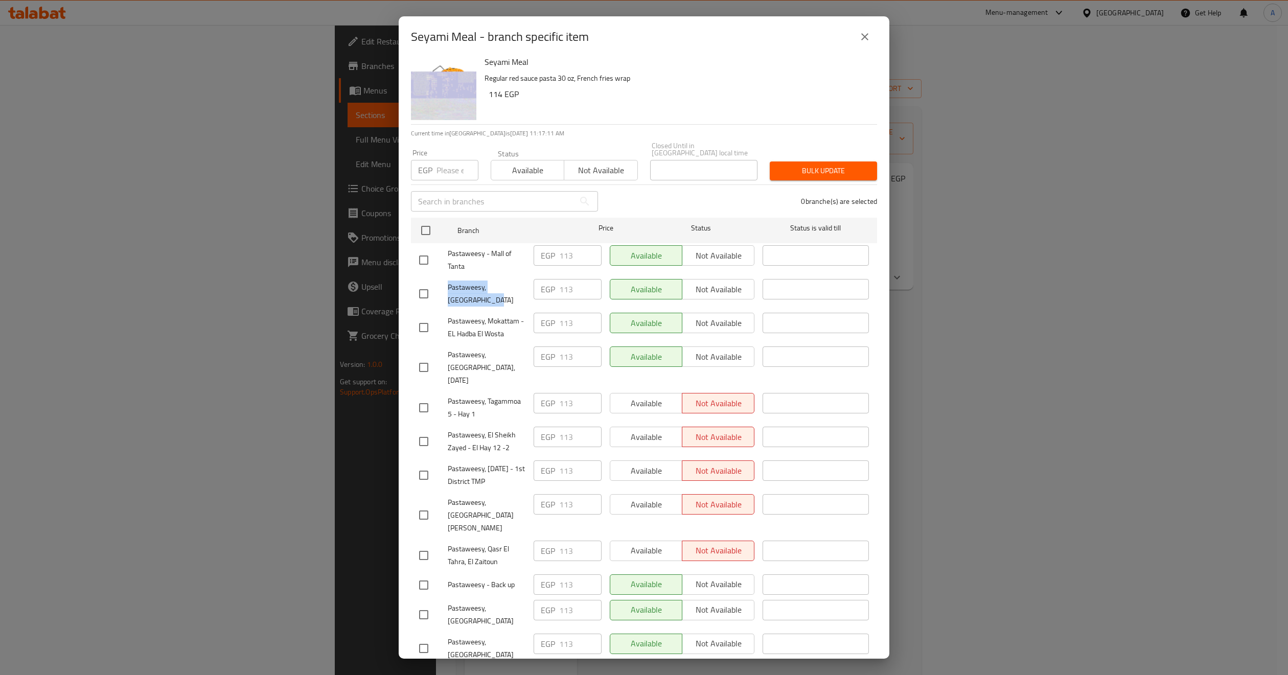
drag, startPoint x: 478, startPoint y: 288, endPoint x: 446, endPoint y: 278, distance: 33.8
click at [446, 278] on div "Pastaweesy, [GEOGRAPHIC_DATA]" at bounding box center [472, 294] width 114 height 38
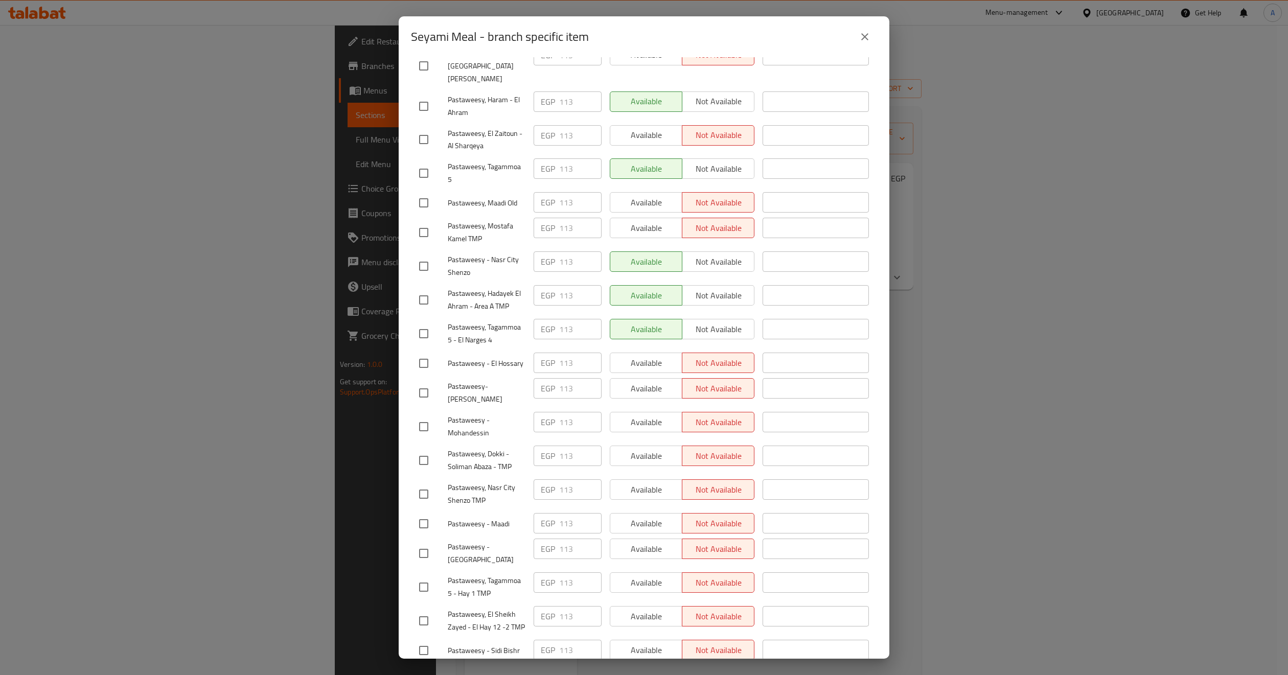
scroll to position [698, 0]
click at [863, 41] on icon "close" at bounding box center [865, 37] width 12 height 12
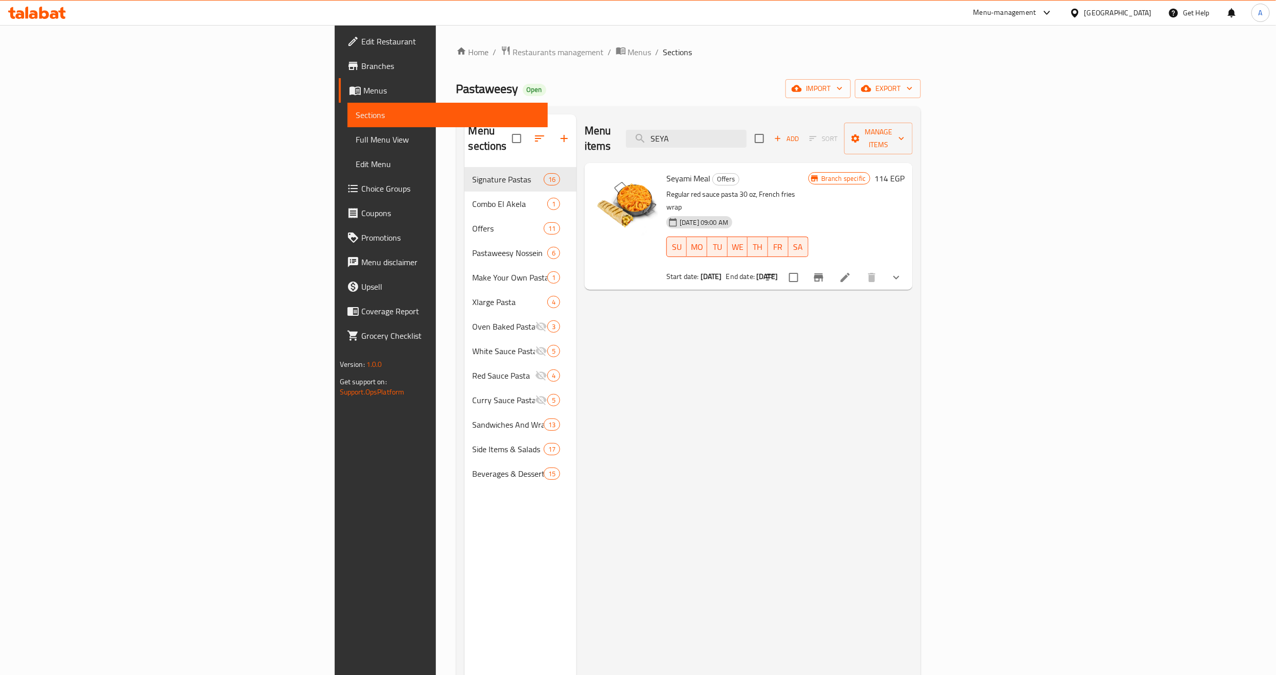
click at [776, 405] on div "Menu items SEYA Add Sort Manage items Seyami Meal Offers Regular red sauce past…" at bounding box center [745, 451] width 336 height 675
click at [831, 265] on button "Branch-specific-item" at bounding box center [819, 277] width 25 height 25
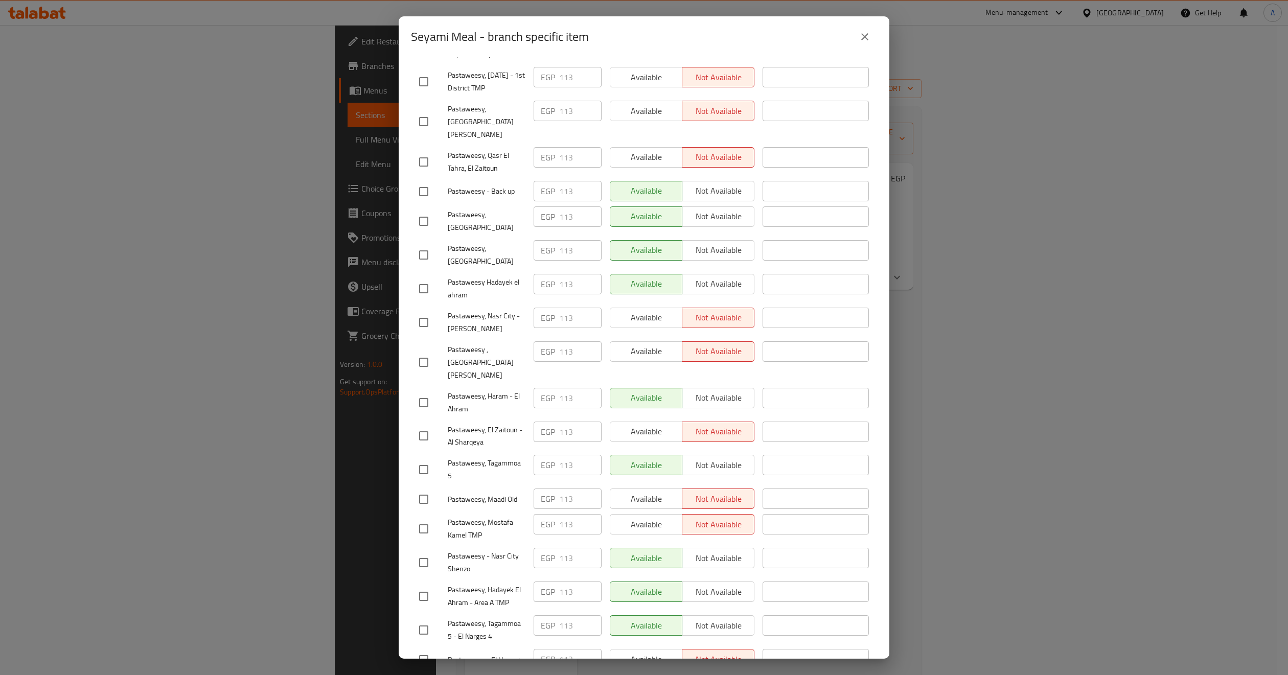
scroll to position [460, 0]
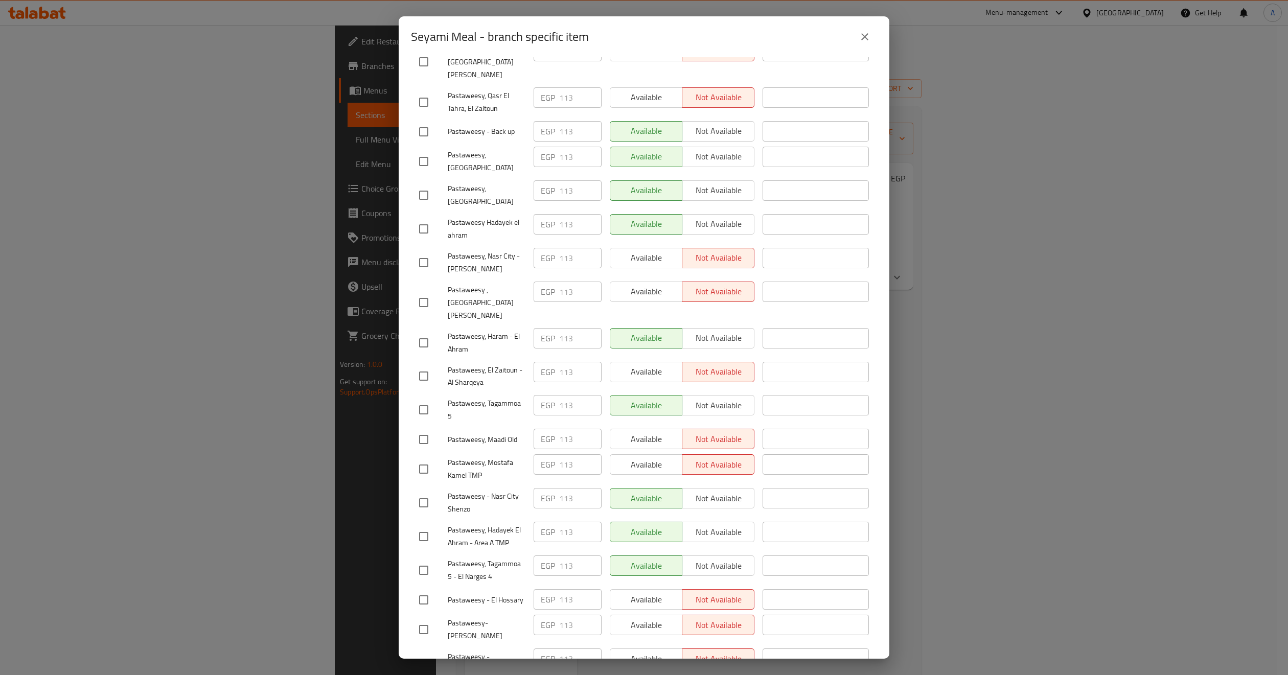
click at [471, 330] on span "Pastaweesy, Haram - El Ahram" at bounding box center [487, 343] width 78 height 26
click at [466, 330] on span "Pastaweesy, Haram - El Ahram" at bounding box center [487, 343] width 78 height 26
click at [482, 284] on span "Pastaweesy ,[GEOGRAPHIC_DATA][PERSON_NAME]" at bounding box center [487, 303] width 78 height 38
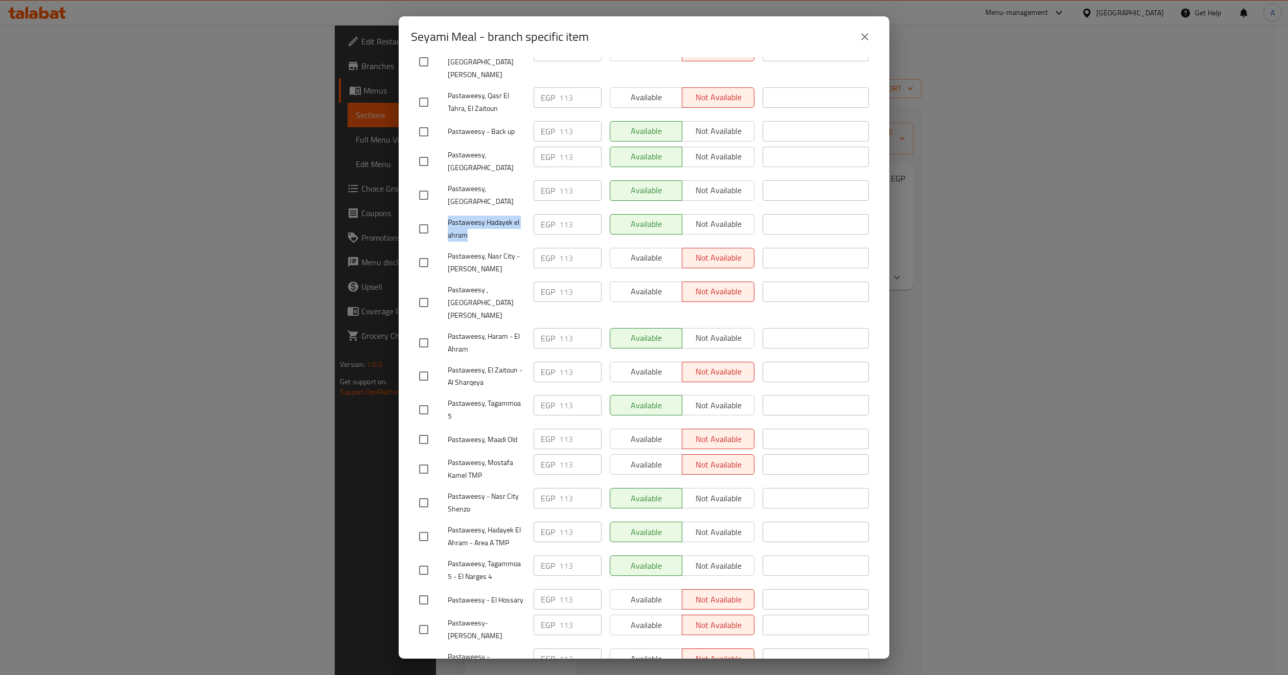
drag, startPoint x: 474, startPoint y: 212, endPoint x: 444, endPoint y: 201, distance: 31.8
click at [444, 210] on div "Pastaweesy Hadayek el ahram" at bounding box center [472, 229] width 114 height 38
copy span "Pastaweesy, Haram - El Ahram"
drag, startPoint x: 477, startPoint y: 316, endPoint x: 447, endPoint y: 304, distance: 33.2
click at [448, 330] on span "Pastaweesy, Haram - El Ahram" at bounding box center [487, 343] width 78 height 26
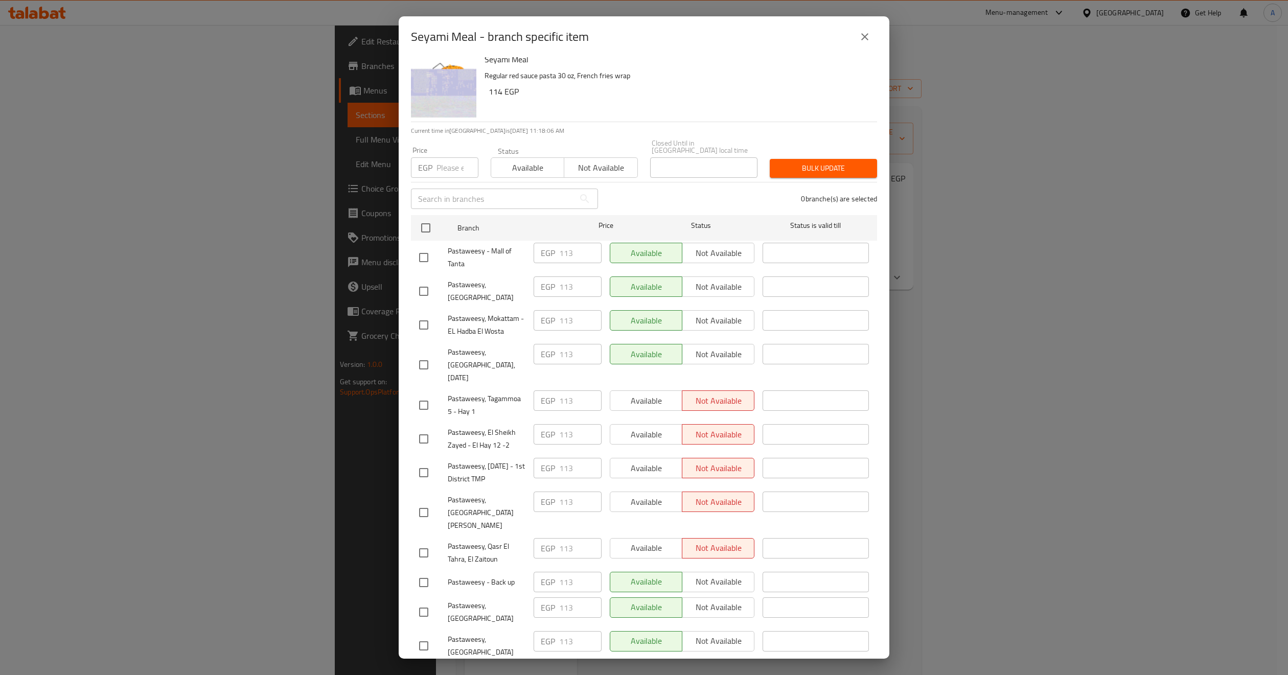
scroll to position [0, 0]
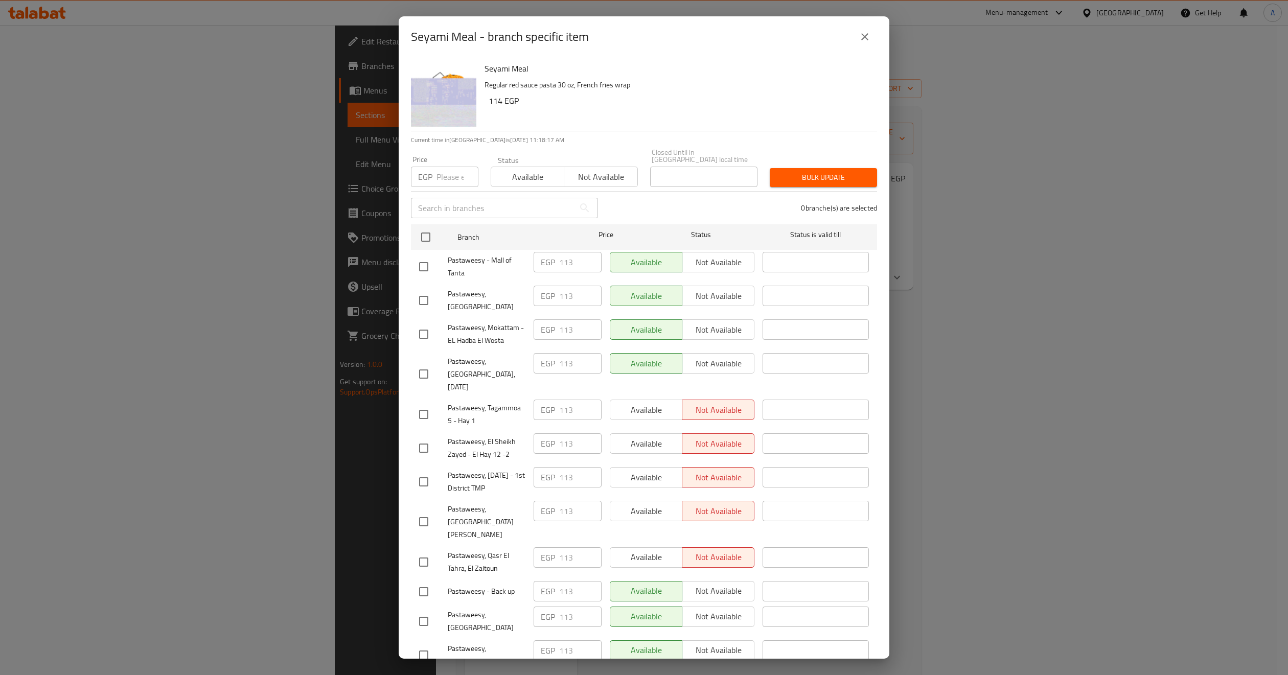
click at [485, 270] on span "Pastaweesy - Mall of Tanta" at bounding box center [487, 267] width 78 height 26
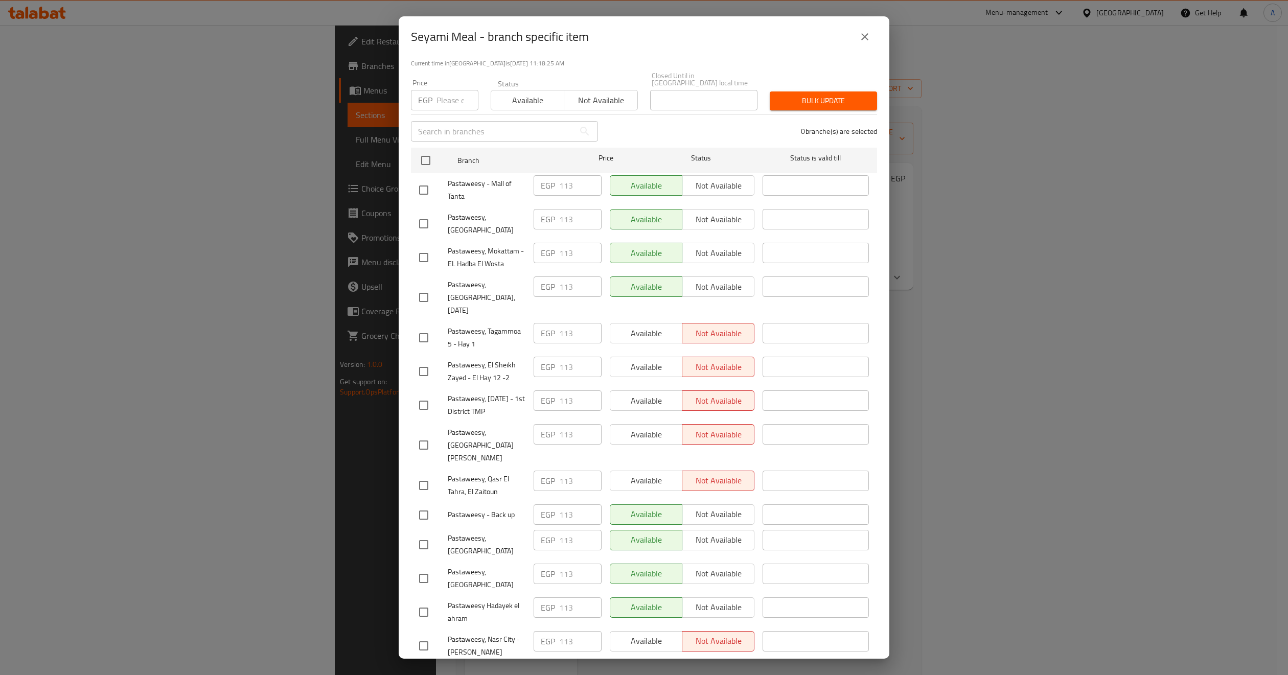
scroll to position [153, 0]
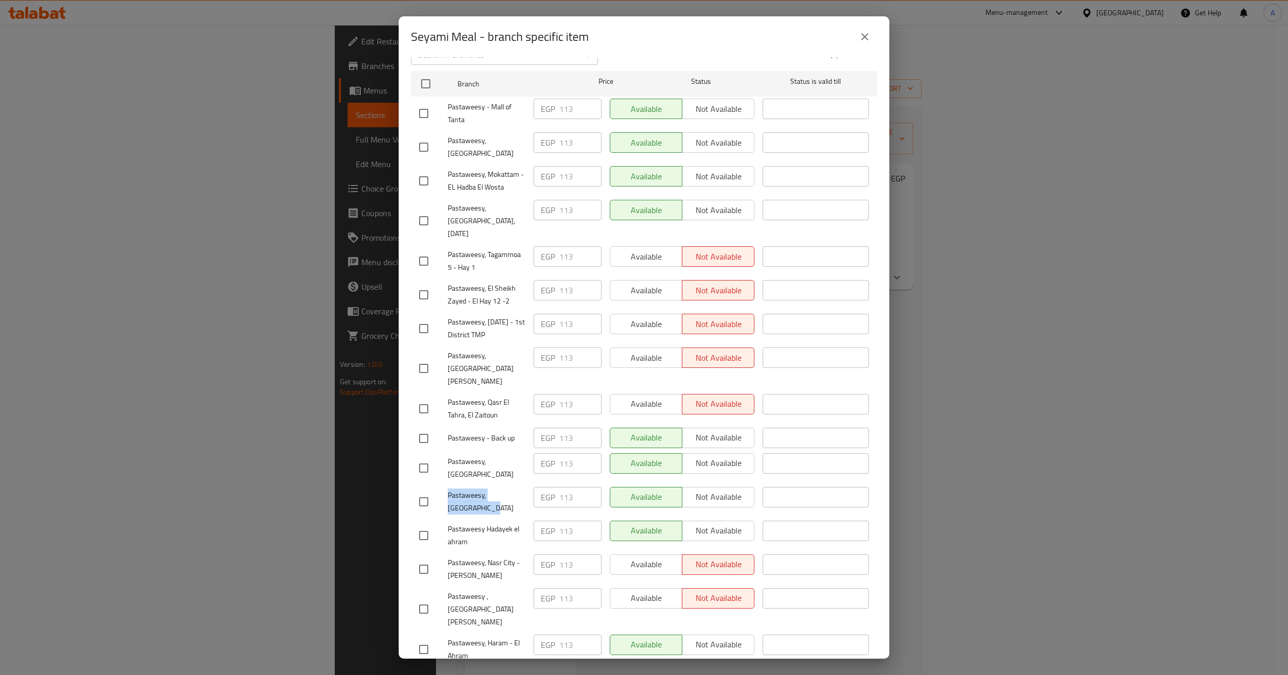
copy span "Pastaweesy, [GEOGRAPHIC_DATA]"
drag, startPoint x: 471, startPoint y: 484, endPoint x: 446, endPoint y: 474, distance: 26.2
click at [446, 483] on div "Pastaweesy, [GEOGRAPHIC_DATA]" at bounding box center [472, 502] width 114 height 38
click at [513, 216] on span "Pastaweesy, [GEOGRAPHIC_DATA], [DATE]" at bounding box center [487, 221] width 78 height 38
click at [491, 432] on span "Pastaweesy - Back up" at bounding box center [487, 438] width 78 height 13
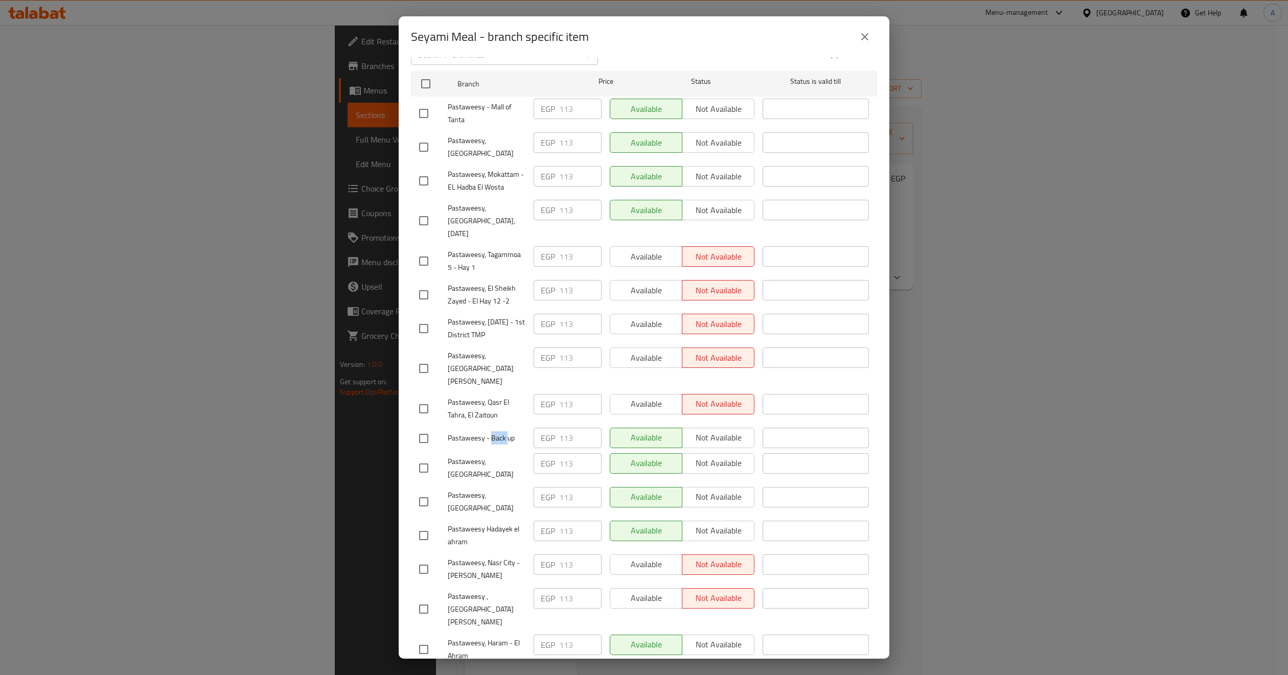
click at [491, 432] on span "Pastaweesy - Back up" at bounding box center [487, 438] width 78 height 13
copy span "Pastaweesy - Back up"
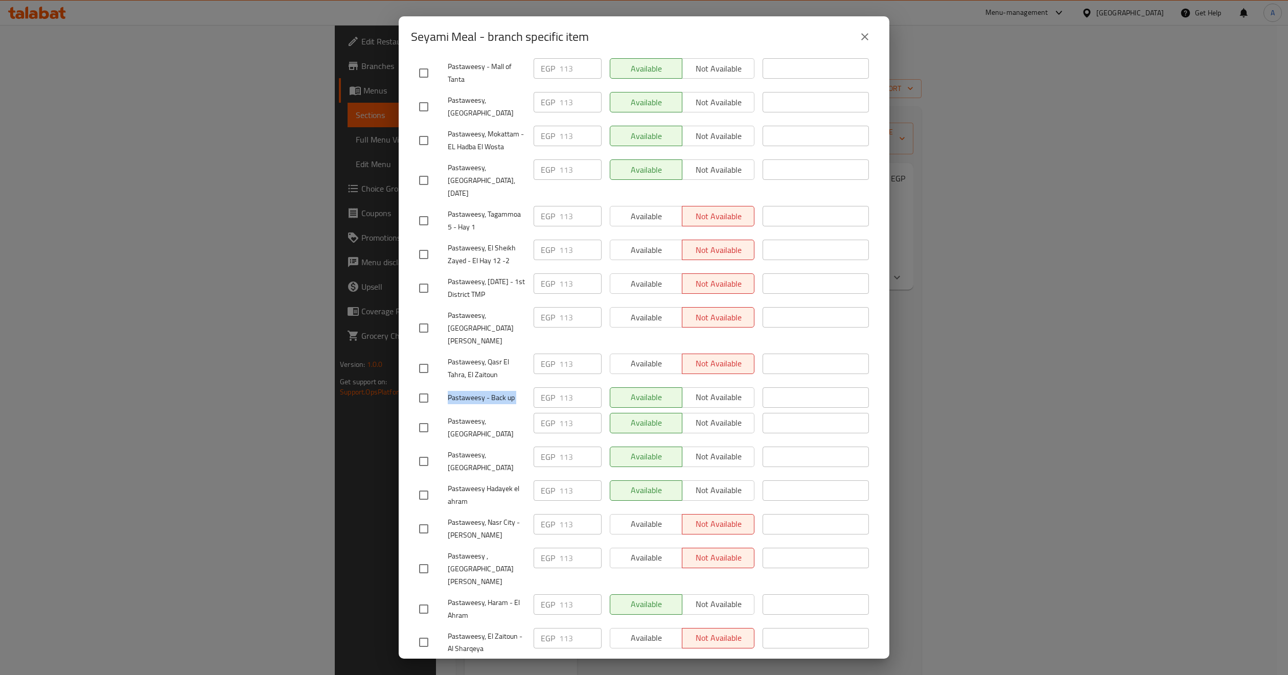
scroll to position [230, 0]
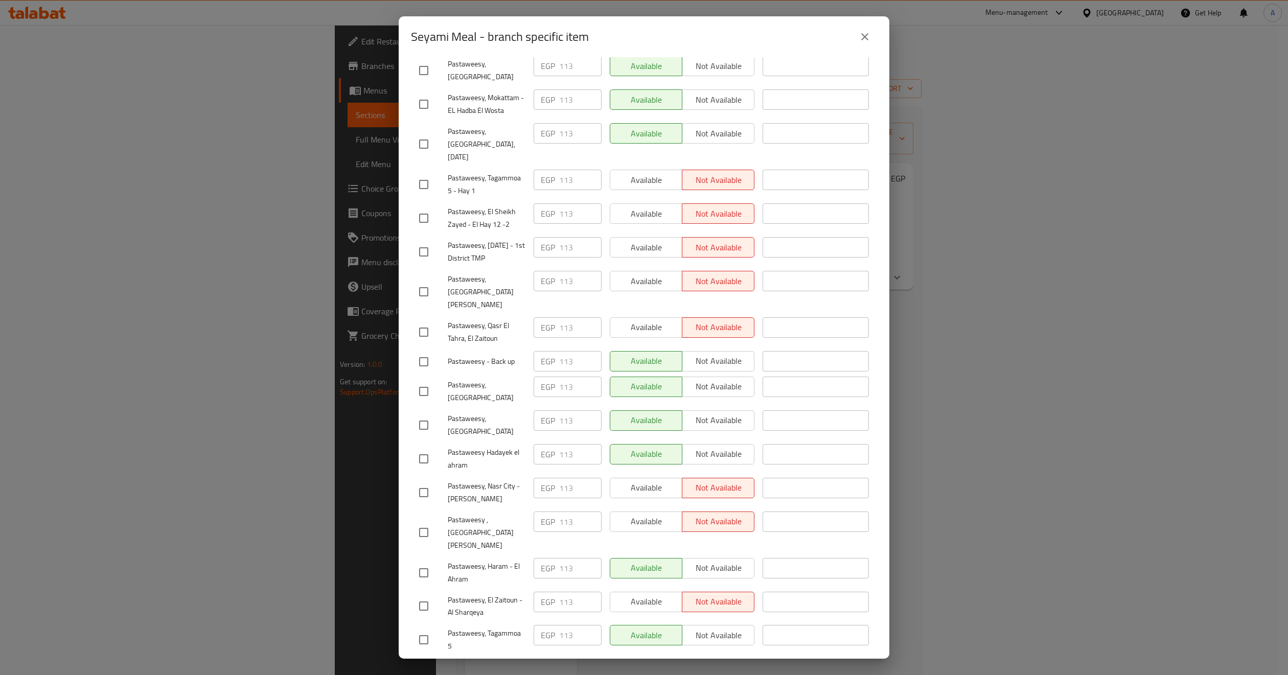
click at [491, 379] on span "Pastaweesy, Stadium Area" at bounding box center [487, 392] width 78 height 26
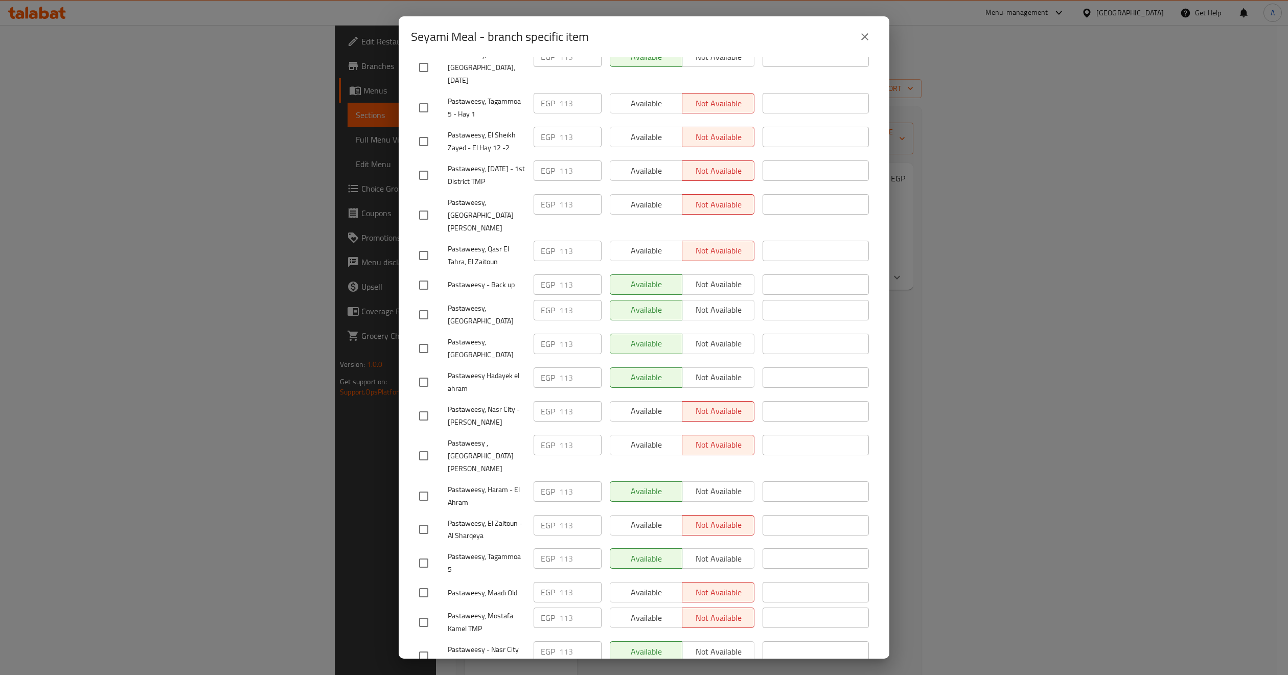
click at [460, 550] on span "Pastaweesy, Tagammoa 5" at bounding box center [487, 563] width 78 height 26
copy span "Pastaweesy, Tagammoa 5"
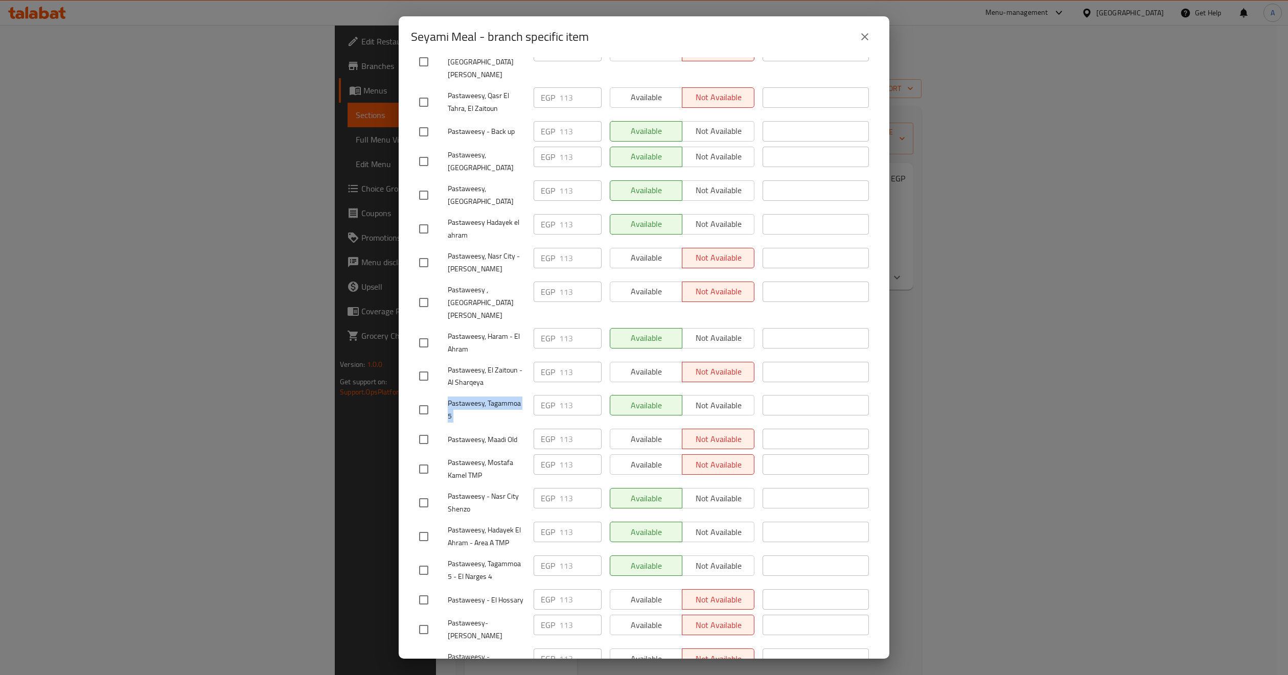
scroll to position [613, 0]
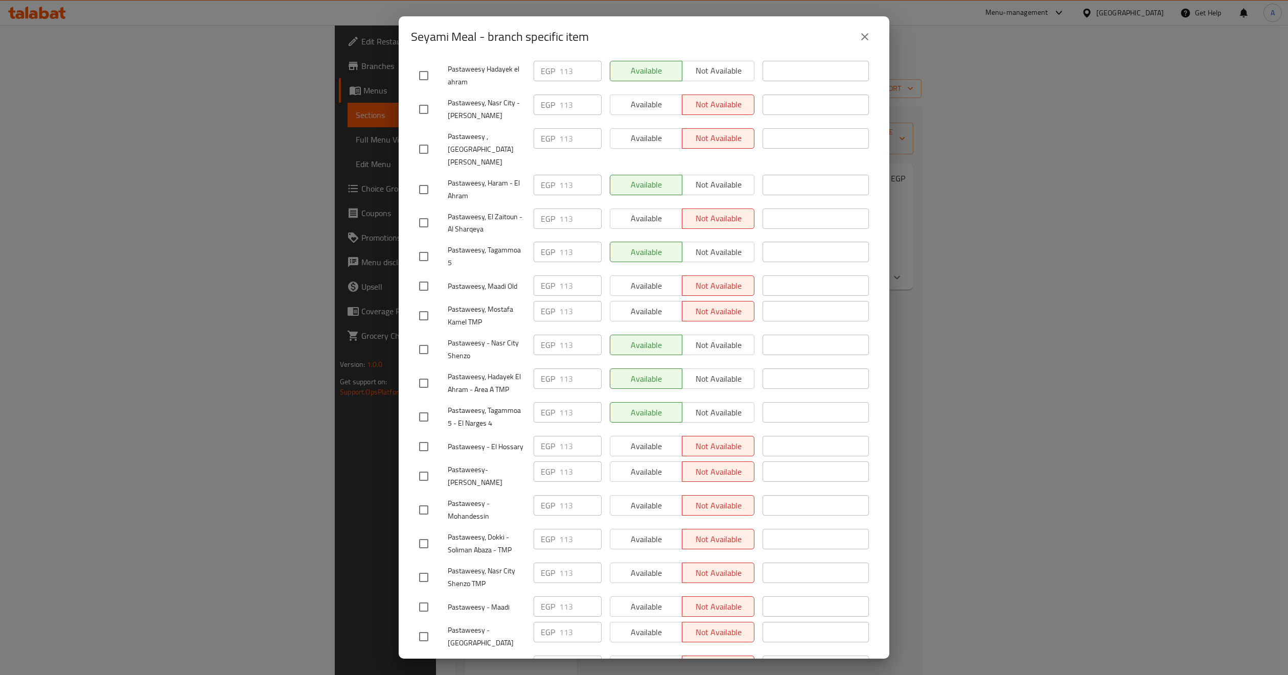
click at [472, 371] on span "Pastaweesy, Hadayek El Ahram - Area A TMP" at bounding box center [487, 384] width 78 height 26
click at [866, 35] on icon "close" at bounding box center [864, 36] width 7 height 7
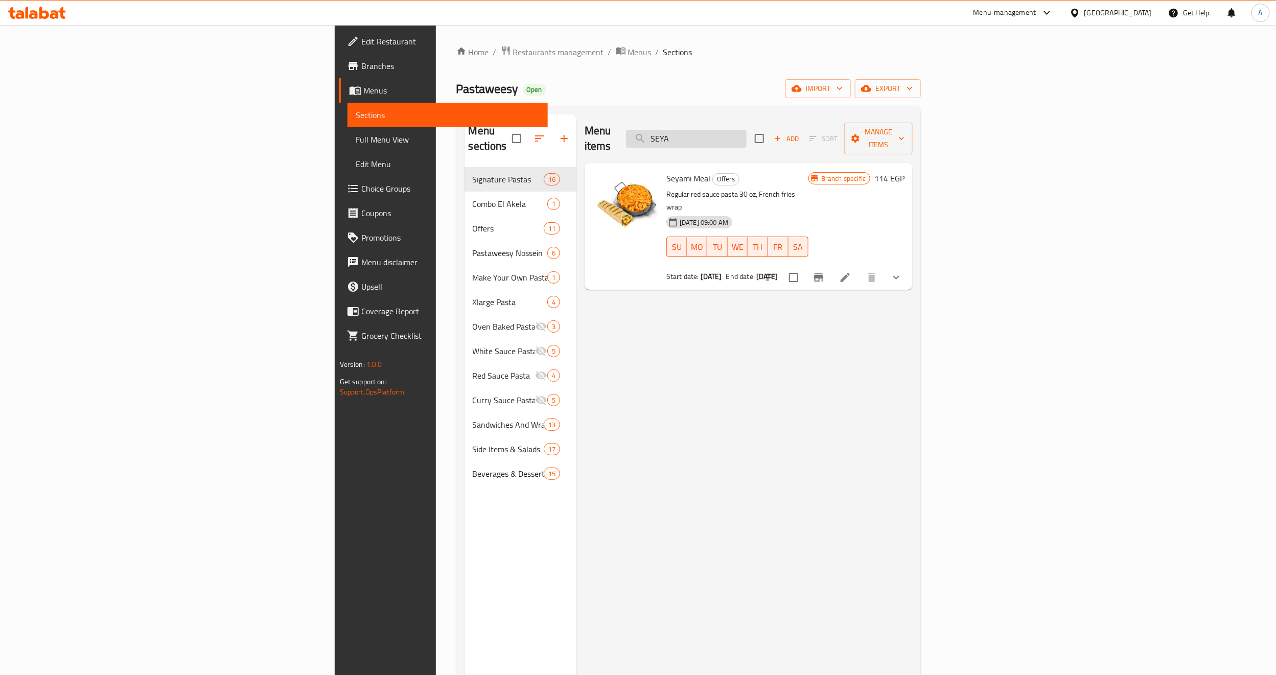
click at [747, 131] on input "SEYA" at bounding box center [686, 139] width 121 height 18
paste input "Magnificent 4 Offer"
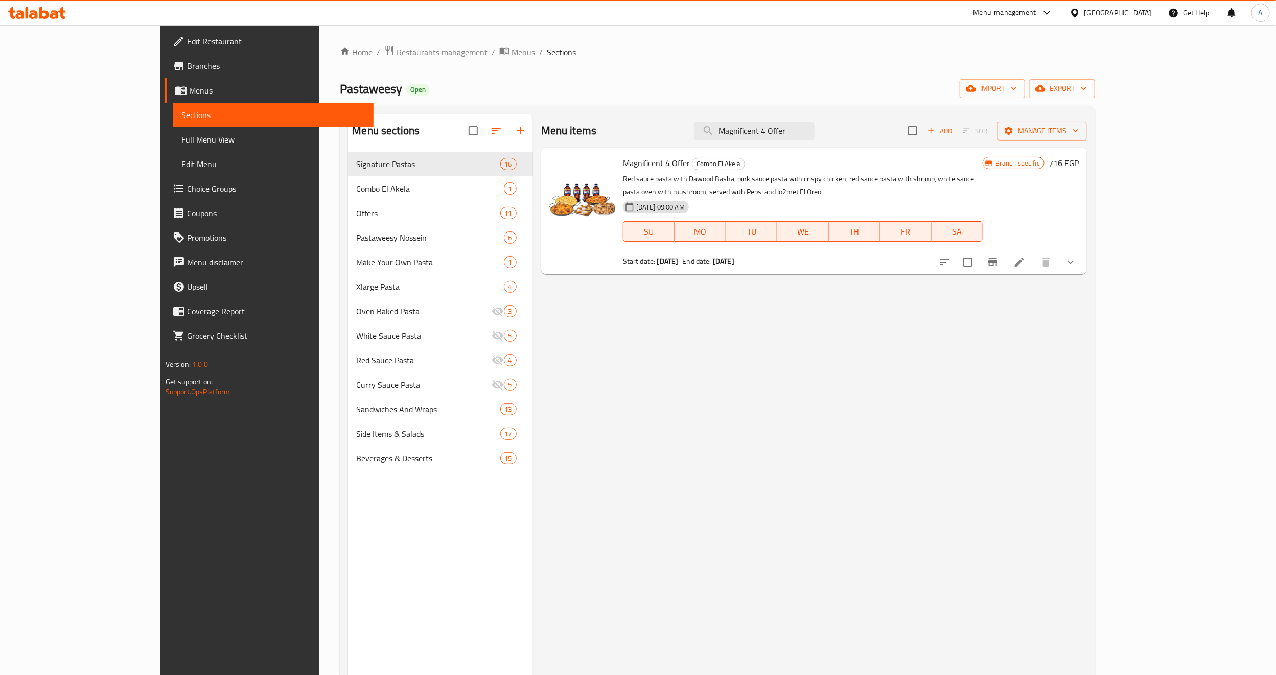
type input "Magnificent 4 Offer"
click at [998, 258] on icon "Branch-specific-item" at bounding box center [992, 262] width 9 height 8
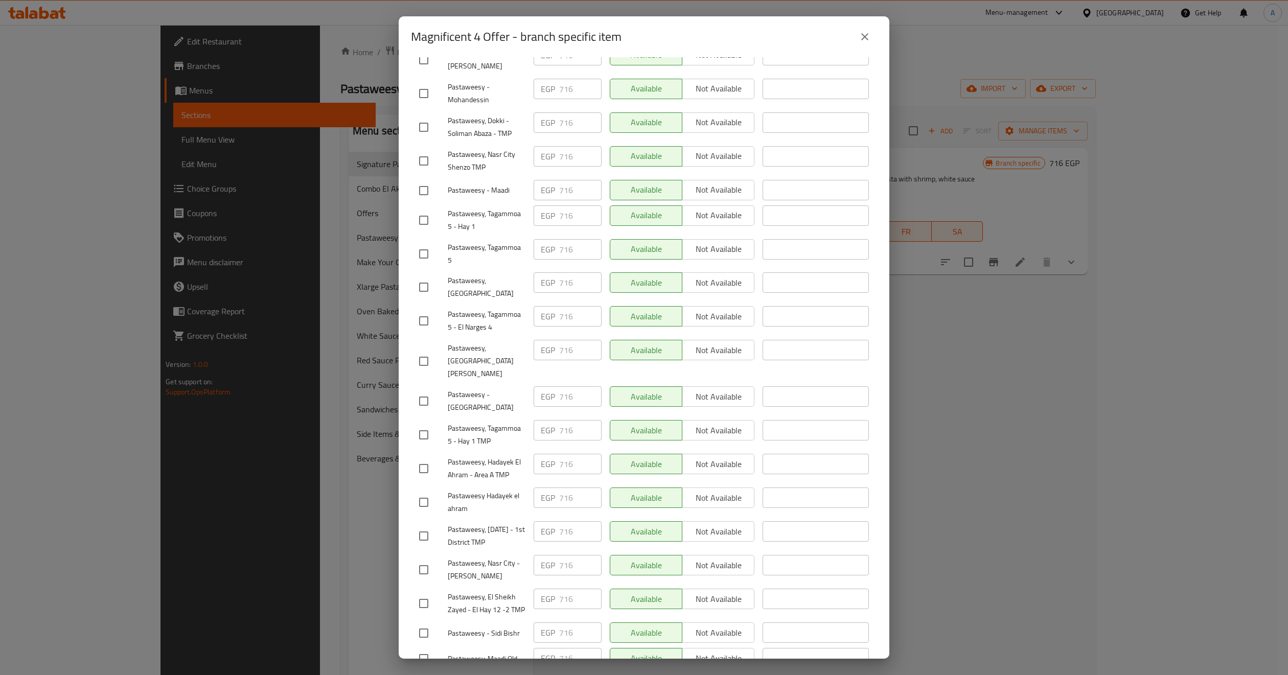
click at [586, 416] on div "EGP 716 ​" at bounding box center [568, 435] width 76 height 38
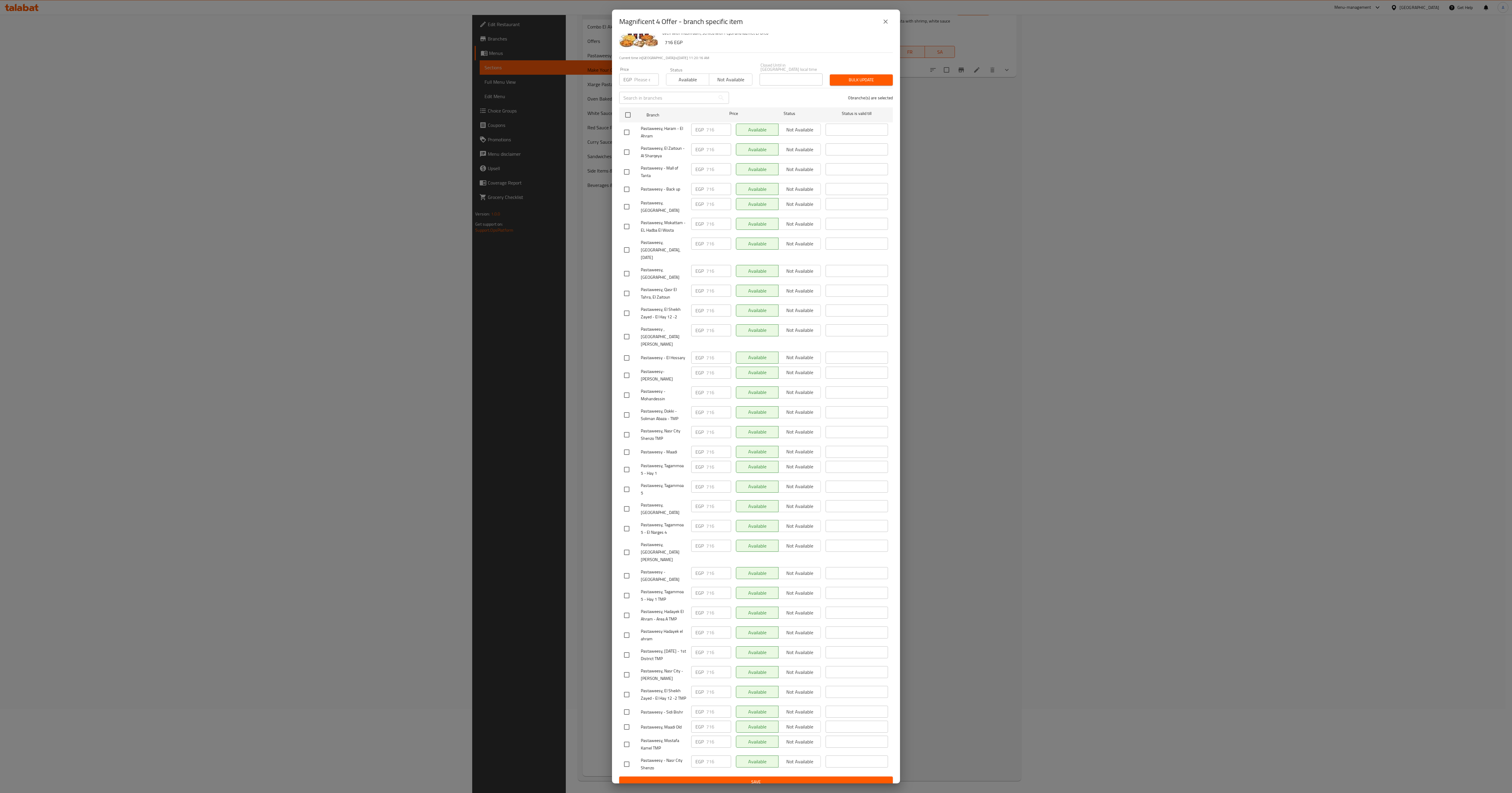
scroll to position [0, 0]
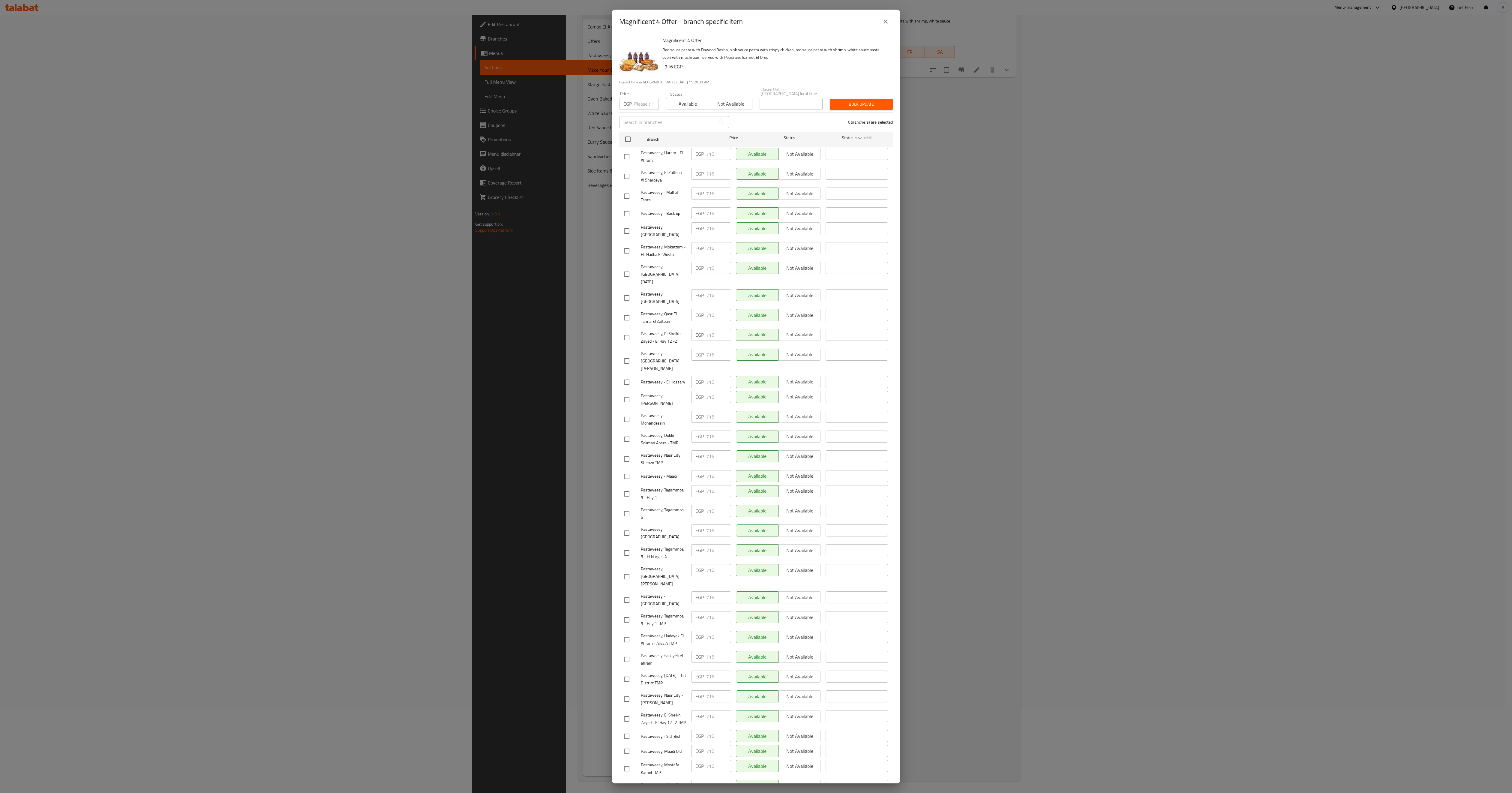
click at [755, 276] on div "Magnificent 4 Offer - branch specific item Magnificent 4 Offer Red sauce pasta …" at bounding box center [756, 396] width 1512 height 793
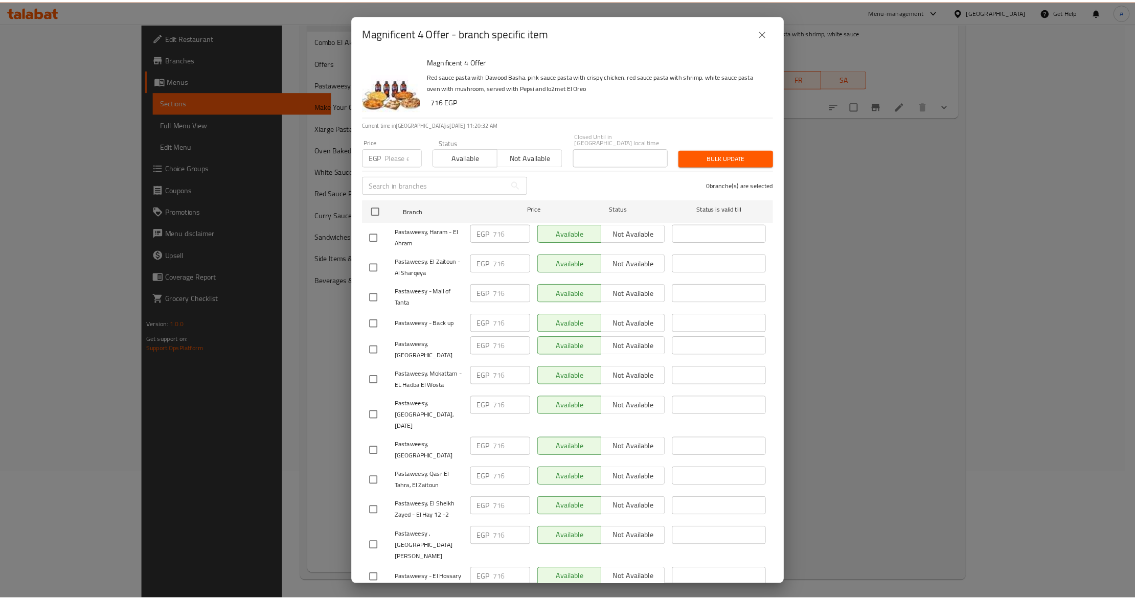
scroll to position [143, 0]
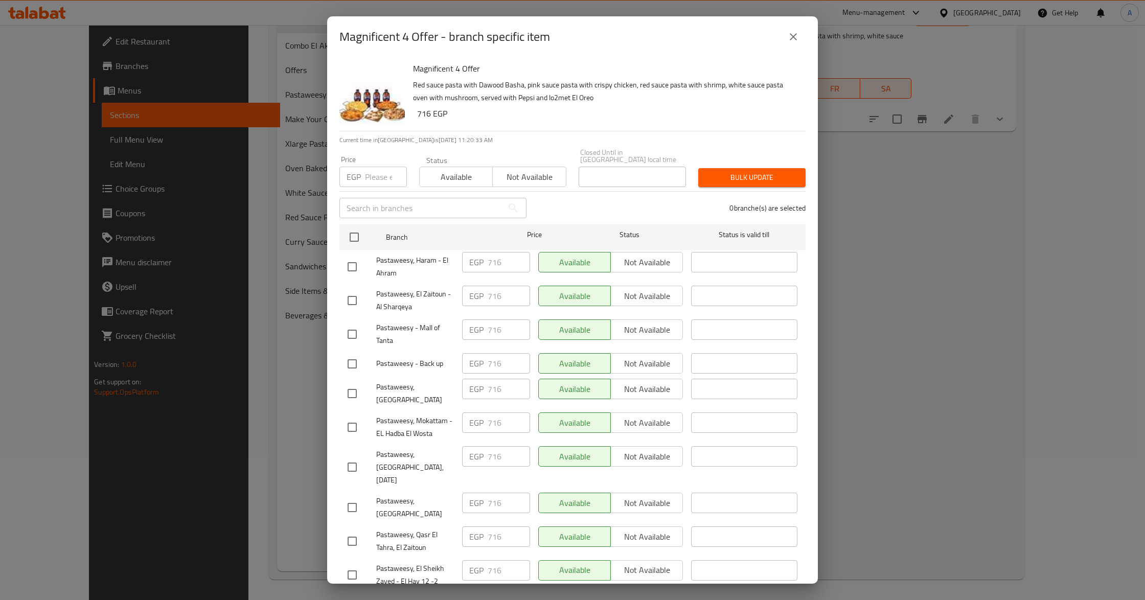
drag, startPoint x: 794, startPoint y: 36, endPoint x: 843, endPoint y: 74, distance: 61.9
click at [795, 36] on icon "close" at bounding box center [793, 37] width 12 height 12
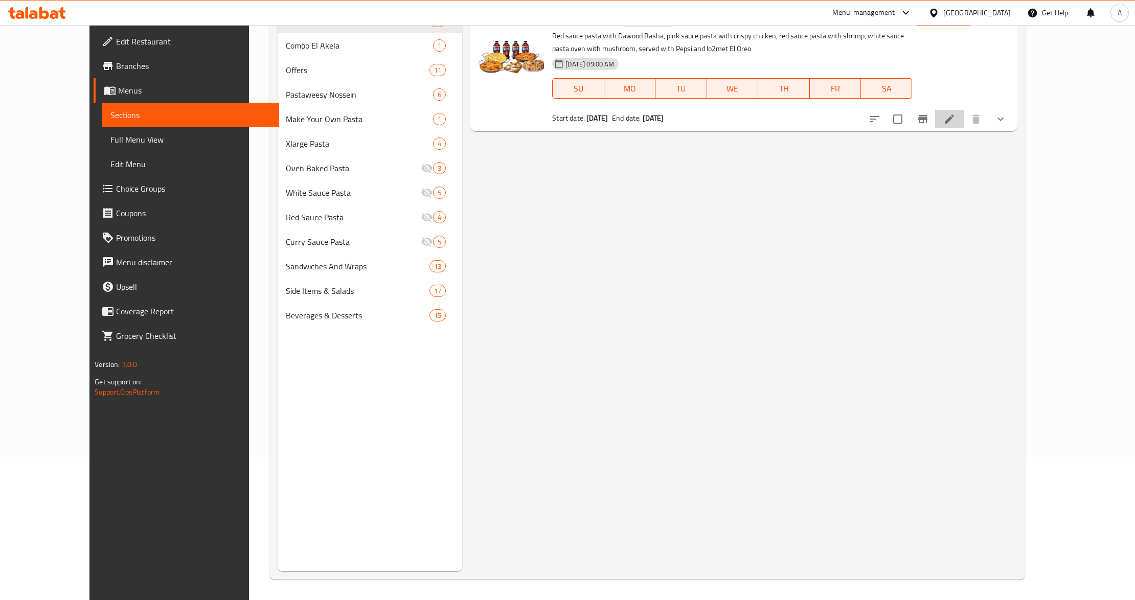
click at [955, 123] on icon at bounding box center [949, 119] width 12 height 12
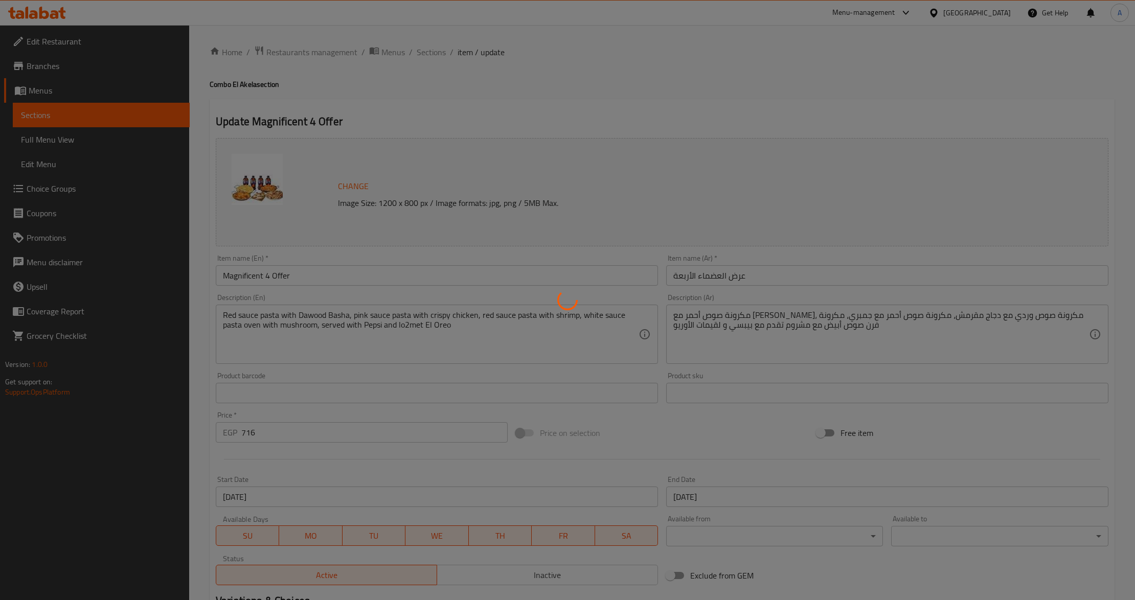
type input "اختيارك من الباستا الأولى:"
type input "1"
type input "اختيارك من الطعم:"
type input "1"
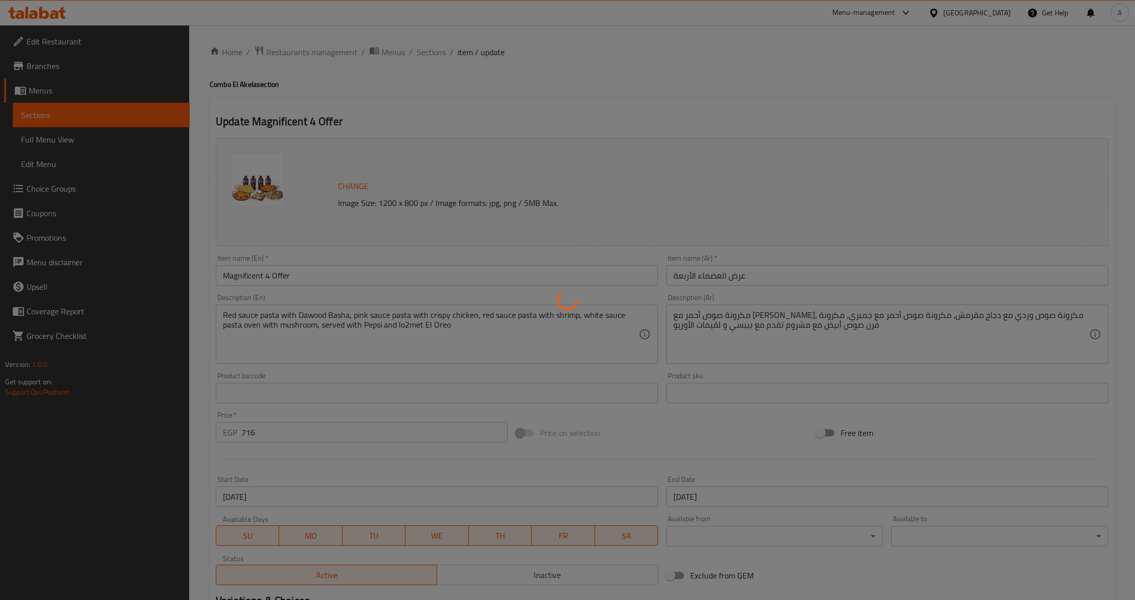
type input "1"
type input "اختيارك من الباستا الثانية:"
type input "1"
type input "اختيارك من الطعم: - 1"
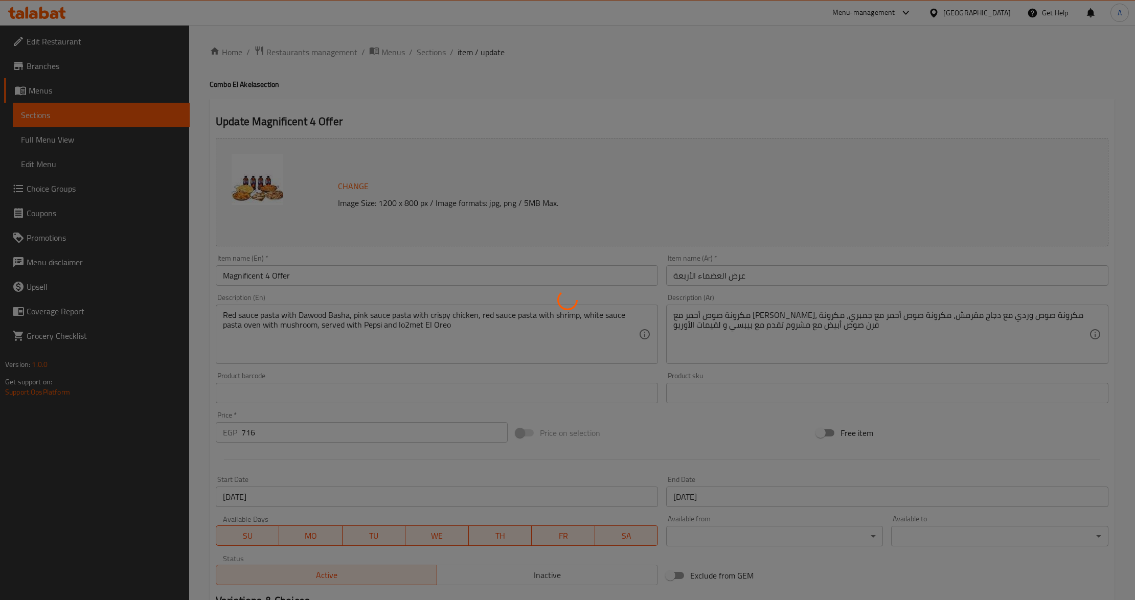
type input "1"
type input "اختيارك من الباستا الثالثة:"
type input "1"
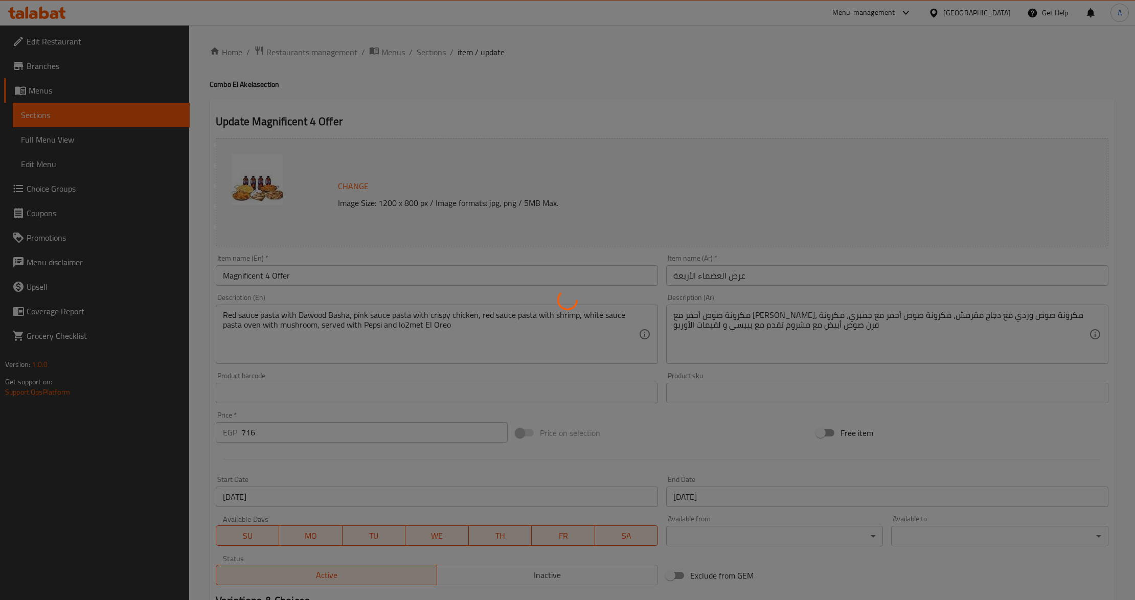
type input "اختيارك من الطعم: - 2"
type input "1"
type input "اختيارك من الباستا الرابعة:"
type input "1"
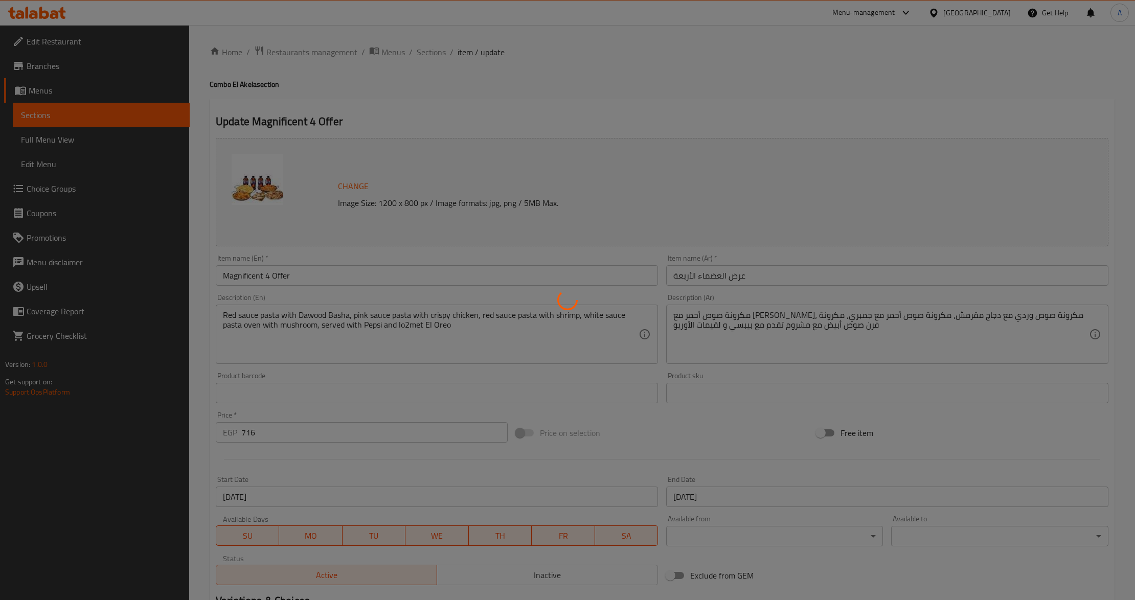
type input "1"
type input "اختيارك من الطعم: - 3"
type input "1"
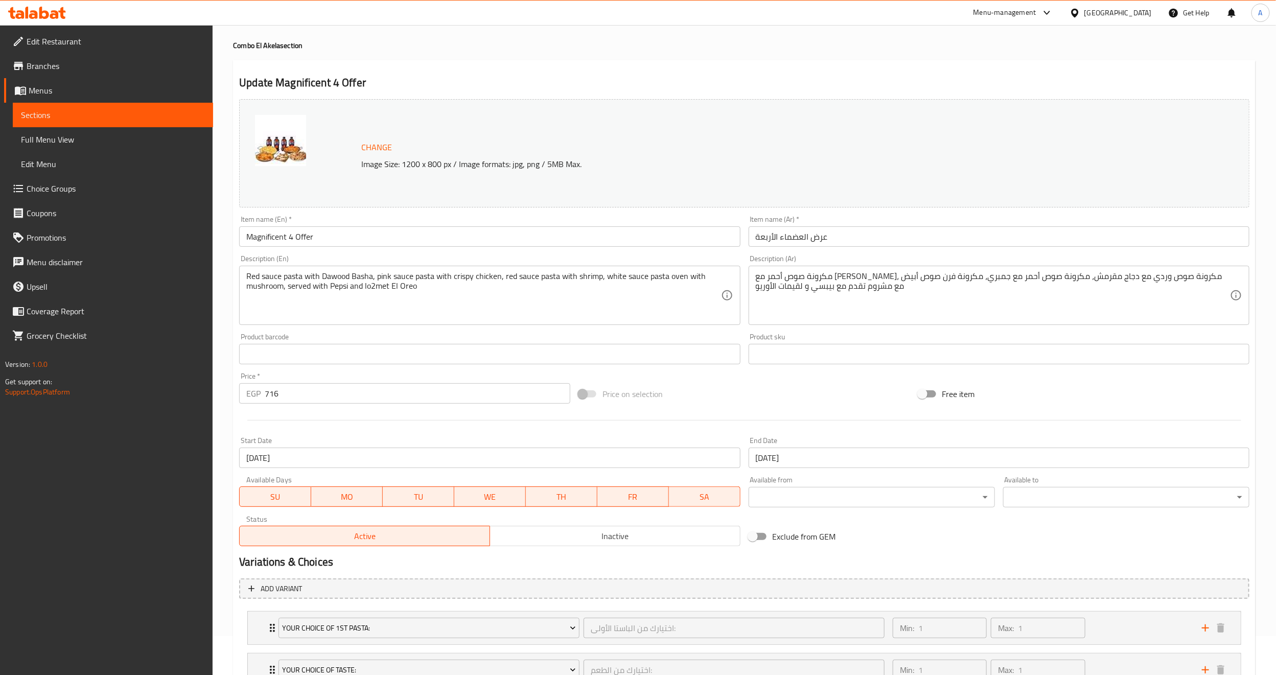
scroll to position [379, 0]
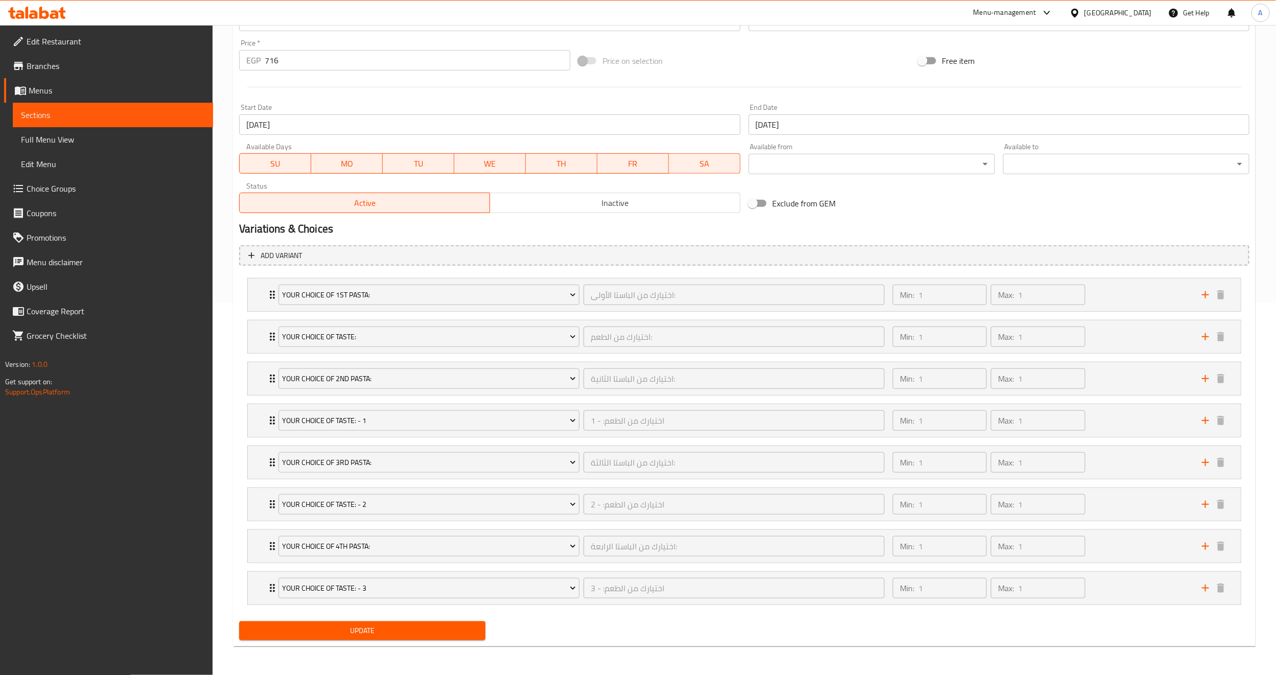
drag, startPoint x: 82, startPoint y: 43, endPoint x: 85, endPoint y: 49, distance: 6.4
click at [82, 43] on span "Edit Restaurant" at bounding box center [116, 41] width 178 height 12
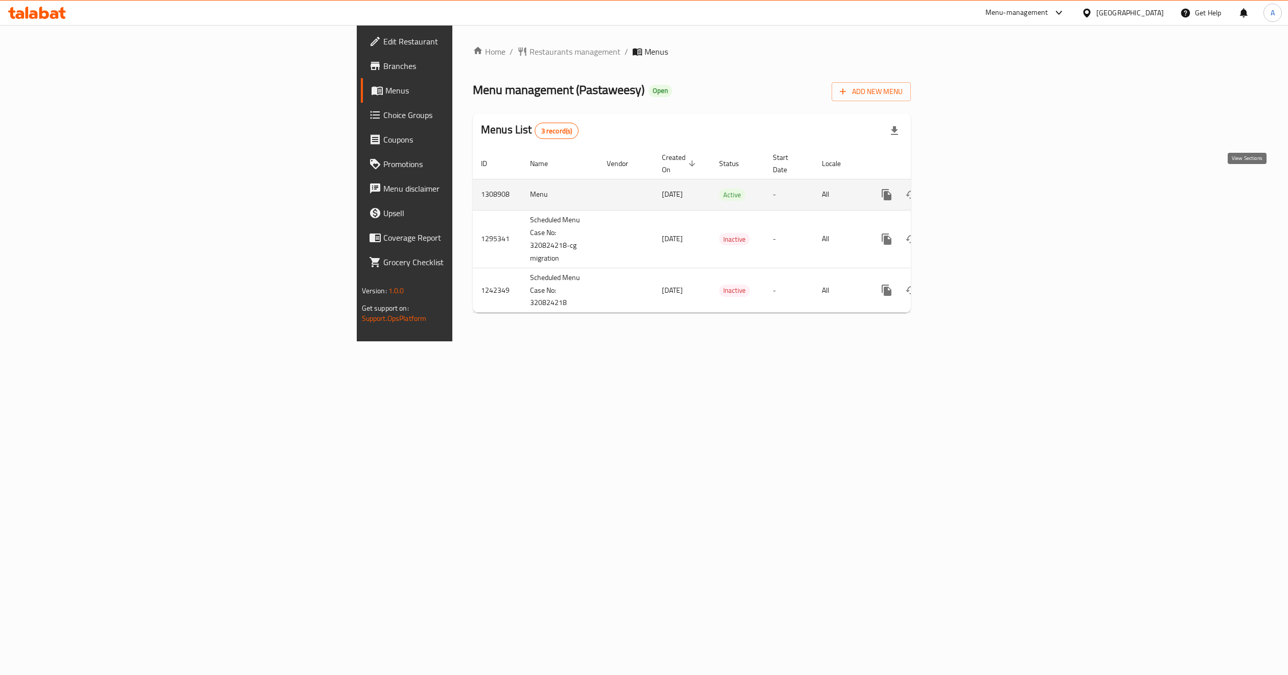
click at [973, 189] on link "enhanced table" at bounding box center [960, 194] width 25 height 25
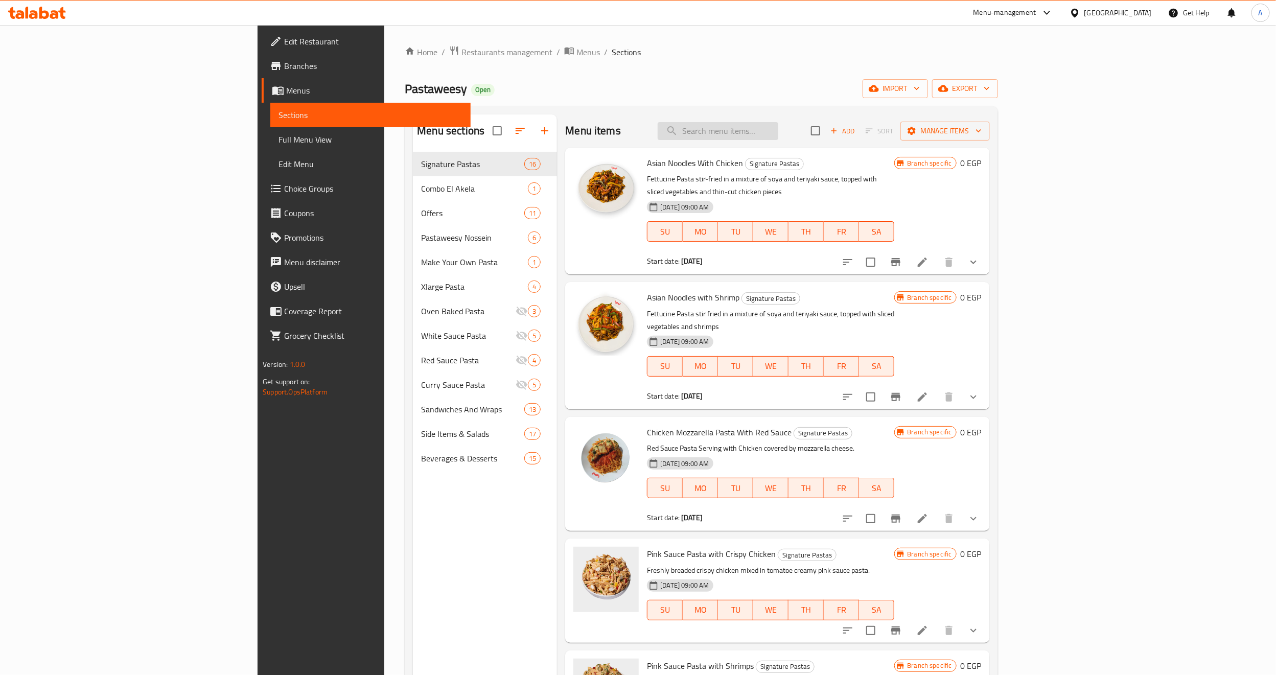
click at [778, 128] on input "search" at bounding box center [718, 131] width 121 height 18
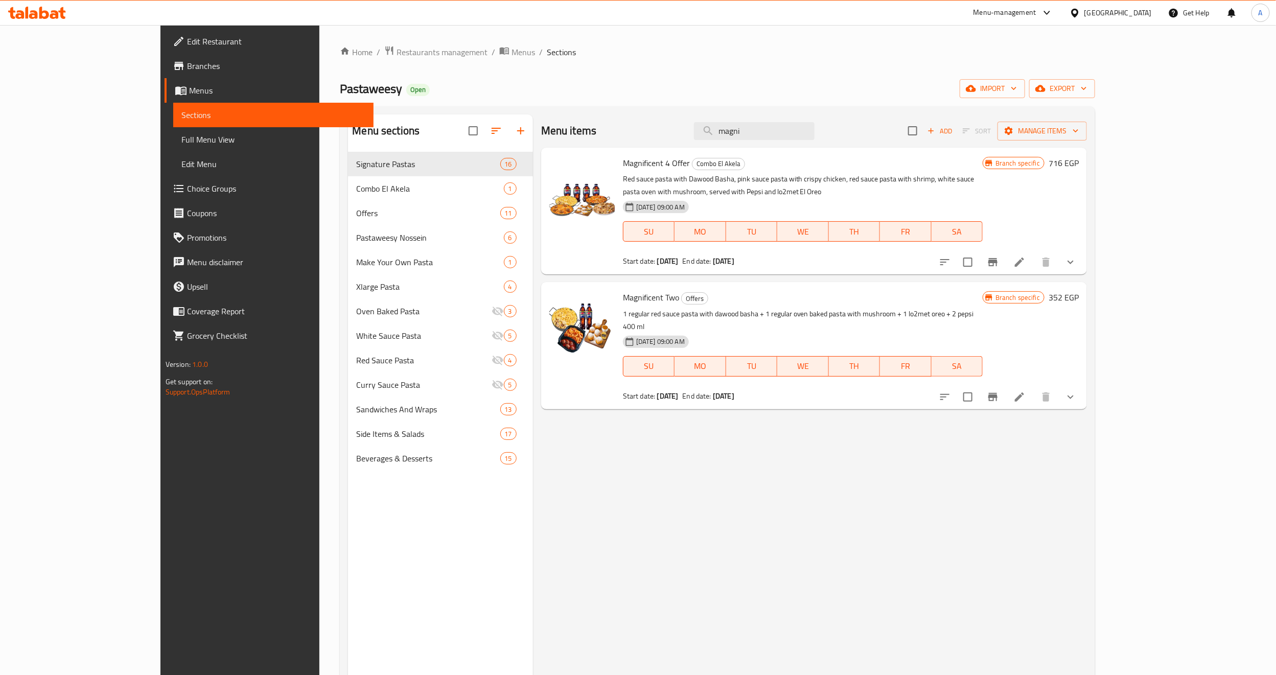
type input "magni"
click at [761, 308] on p "1 regular red sauce pasta with dawood basha + 1 regular oven baked pasta with m…" at bounding box center [803, 321] width 360 height 26
click at [889, 186] on p "Red sauce pasta with Dawood Basha, pink sauce pasta with crispy chicken, red sa…" at bounding box center [803, 186] width 360 height 26
drag, startPoint x: 687, startPoint y: 253, endPoint x: 764, endPoint y: 254, distance: 76.2
click at [764, 256] on div "Start date: [DATE] End date: [DATE]" at bounding box center [803, 261] width 360 height 10
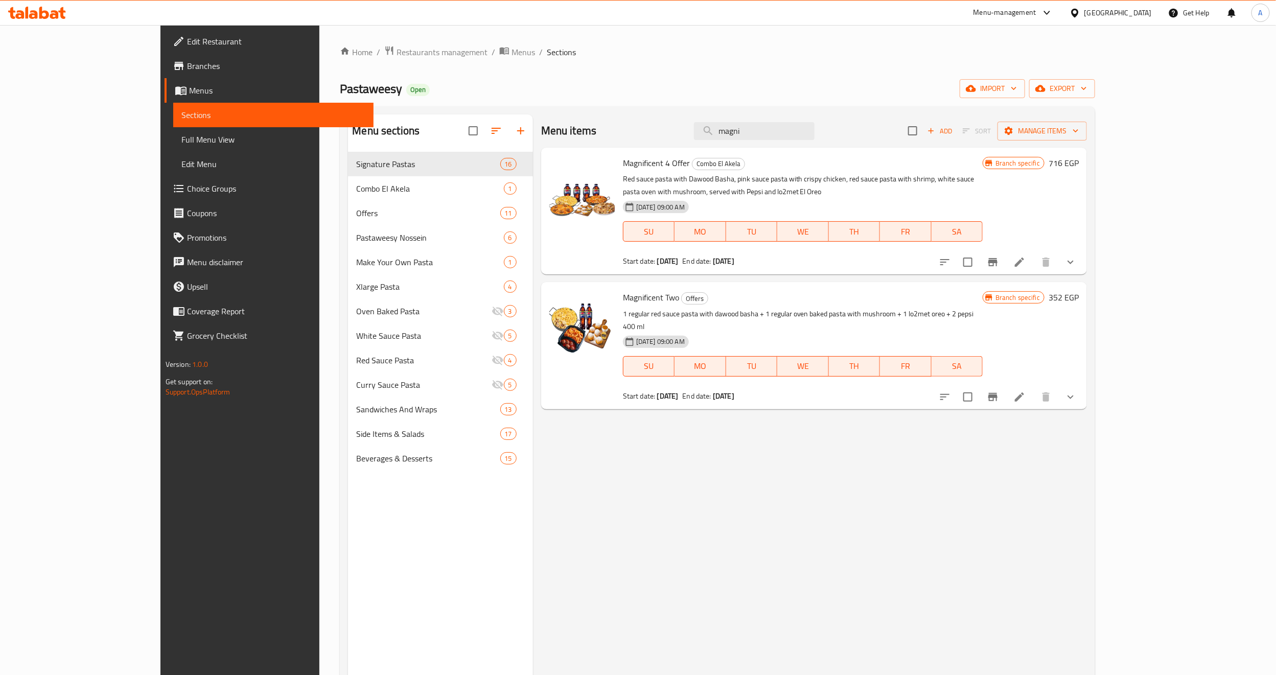
click at [764, 256] on div "Start date: [DATE] End date: [DATE]" at bounding box center [803, 261] width 360 height 10
click at [987, 256] on div "Magnificent 4 Offer Combo El Akela Red sauce pasta with [PERSON_NAME], pink sau…" at bounding box center [803, 211] width 368 height 119
click at [999, 256] on icon "Branch-specific-item" at bounding box center [993, 262] width 12 height 12
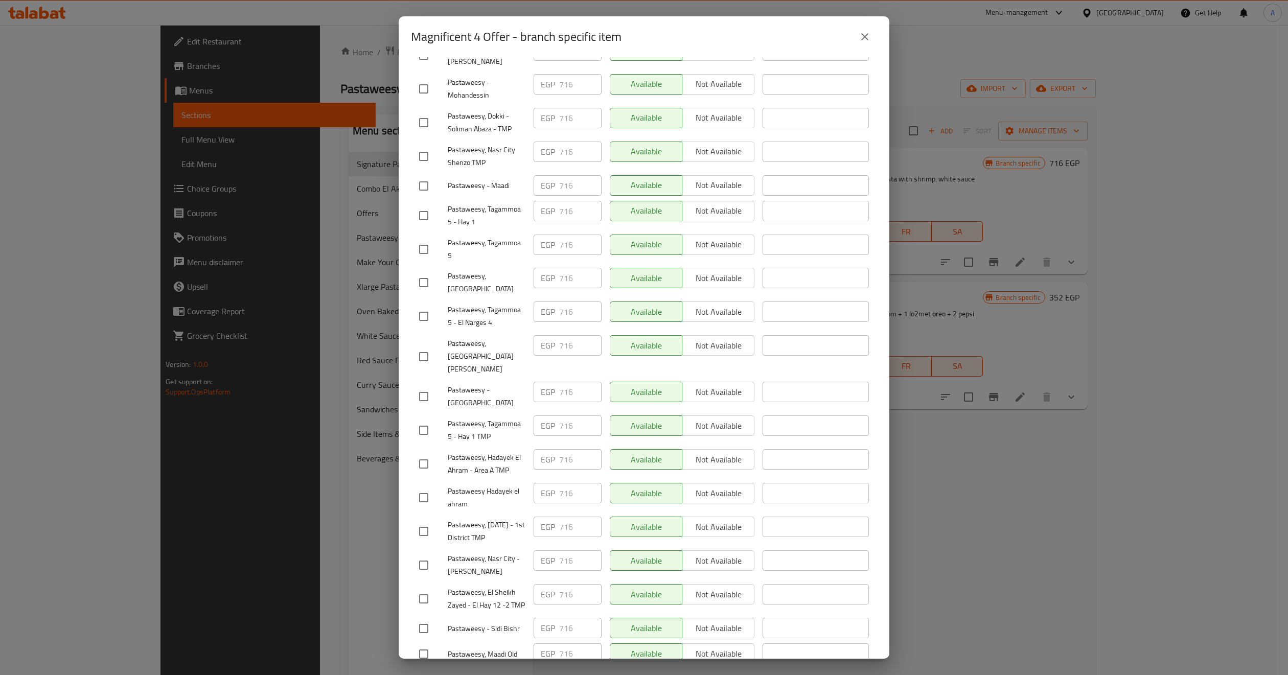
scroll to position [698, 0]
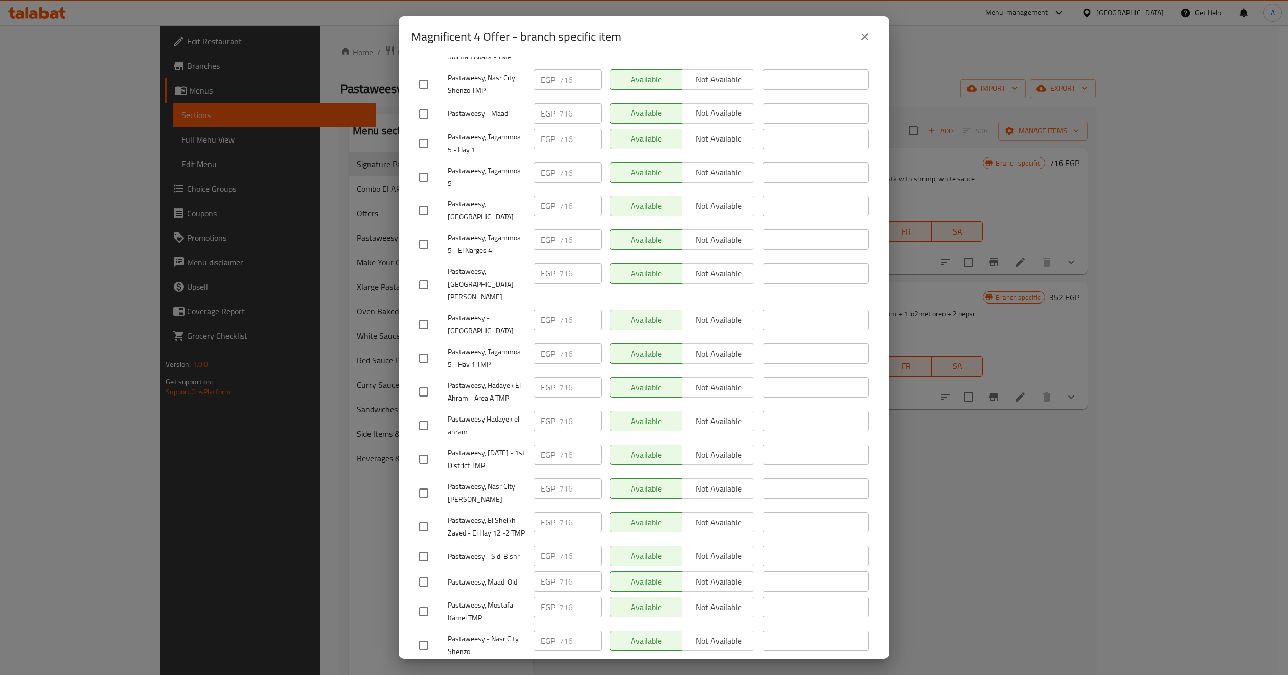
click at [462, 480] on span "Pastaweesy, Nasr City - [PERSON_NAME]" at bounding box center [487, 493] width 78 height 26
copy span "Pastaweesy, Nasr City - [PERSON_NAME]"
click at [861, 40] on icon "close" at bounding box center [865, 37] width 12 height 12
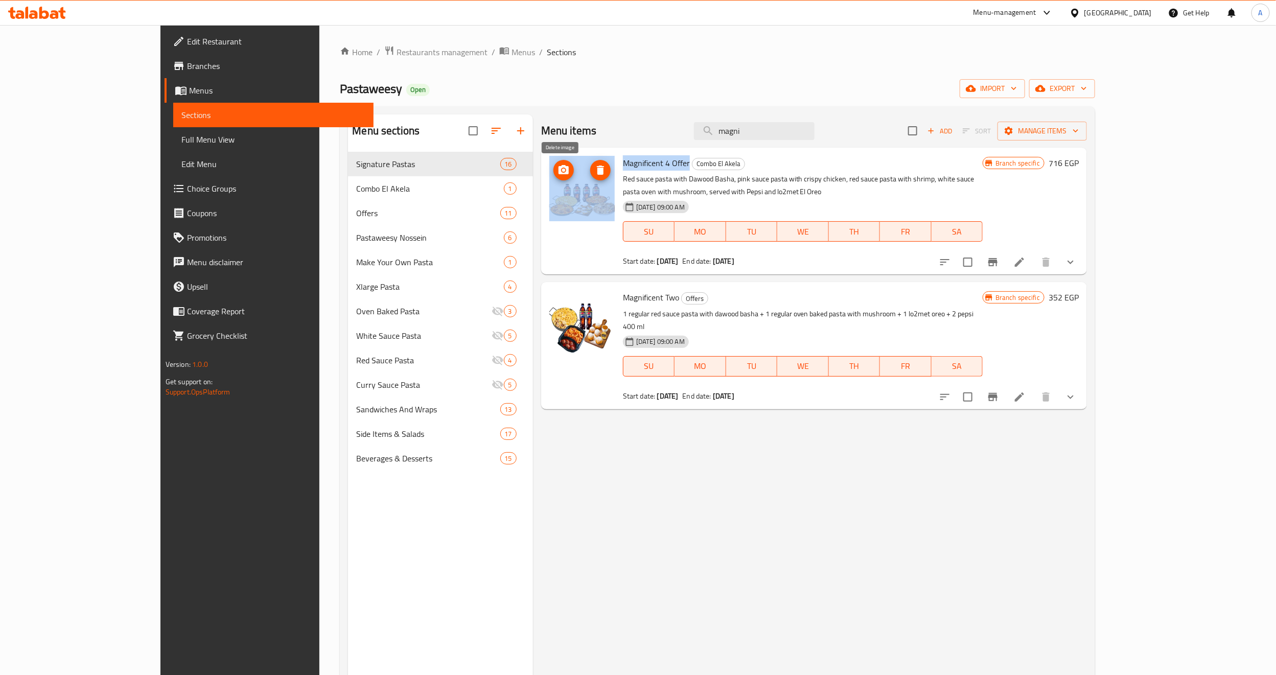
drag, startPoint x: 649, startPoint y: 165, endPoint x: 553, endPoint y: 166, distance: 96.6
click at [553, 166] on div "Magnificent 4 Offer Combo El Akela Red sauce pasta with [PERSON_NAME], pink sau…" at bounding box center [814, 211] width 538 height 119
click at [704, 197] on div "[DATE] 09:00 AM" at bounding box center [665, 207] width 92 height 20
click at [705, 434] on div "Menu items magni Add Sort Manage items Magnificent 4 Offer Combo El Akela Red s…" at bounding box center [810, 451] width 554 height 675
drag, startPoint x: 649, startPoint y: 165, endPoint x: 579, endPoint y: 157, distance: 70.4
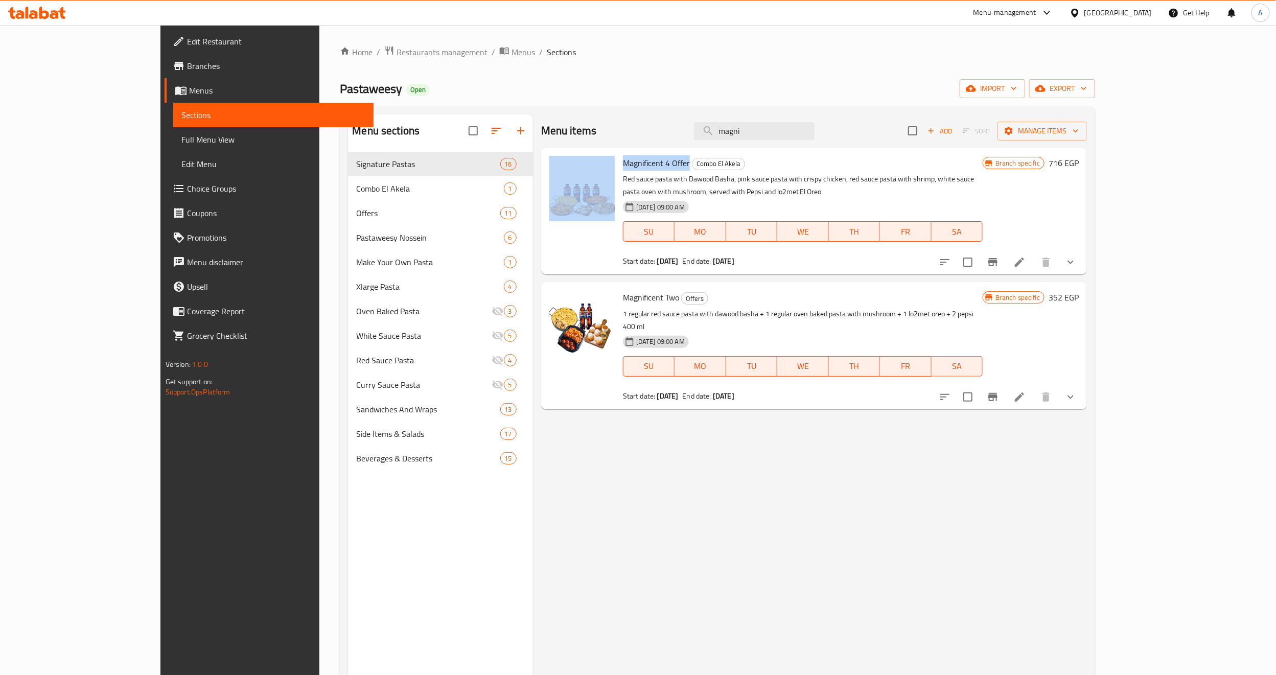
click at [577, 155] on div "Magnificent 4 Offer Combo El Akela Red sauce pasta with [PERSON_NAME], pink sau…" at bounding box center [814, 211] width 538 height 119
click at [735, 173] on p "Red sauce pasta with Dawood Basha, pink sauce pasta with crispy chicken, red sa…" at bounding box center [803, 186] width 360 height 26
click at [820, 198] on div "[DATE] 09:00 AM SU MO TU WE TH FR SA" at bounding box center [803, 224] width 368 height 55
drag, startPoint x: 717, startPoint y: 533, endPoint x: 673, endPoint y: 474, distance: 73.1
click at [717, 533] on div "Menu items magni Add Sort Manage items Magnificent 4 Offer Combo El Akela Red s…" at bounding box center [810, 451] width 554 height 675
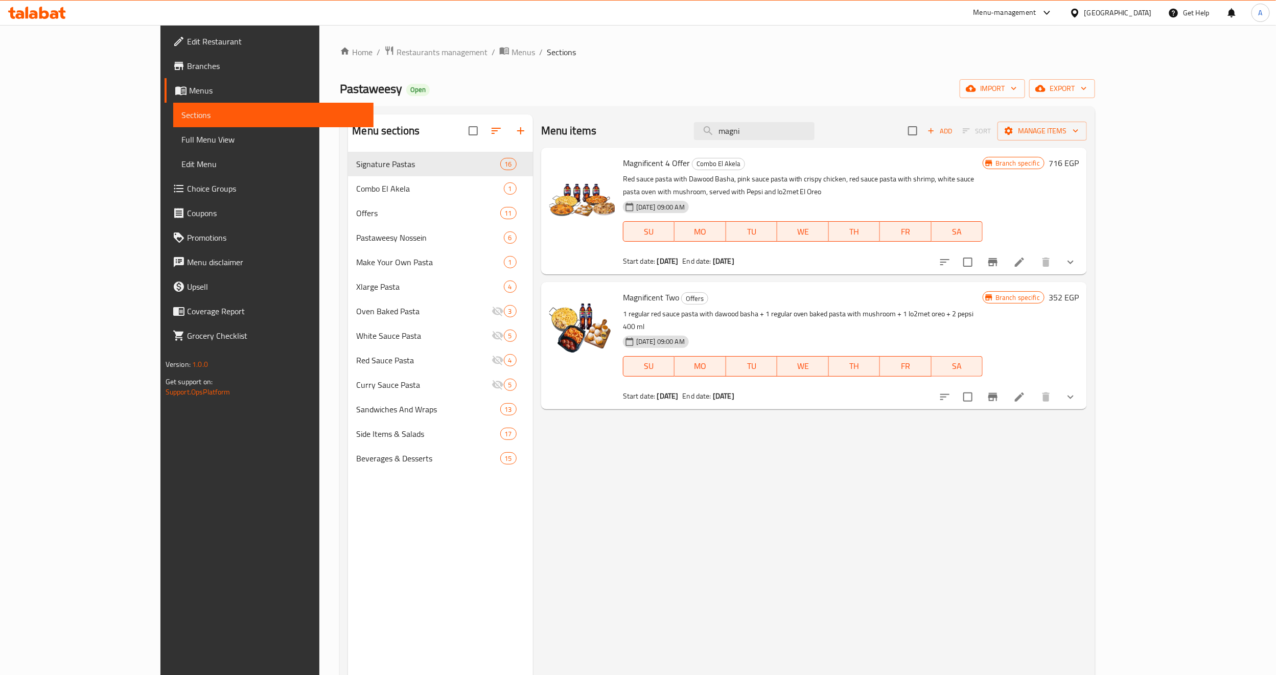
click at [631, 166] on span "Magnificent 4 Offer" at bounding box center [656, 162] width 67 height 15
copy h6 "Magnificent 4 Offer"
click at [705, 494] on div "Menu items magni Add Sort Manage items Magnificent 4 Offer Combo El Akela Red s…" at bounding box center [810, 451] width 554 height 675
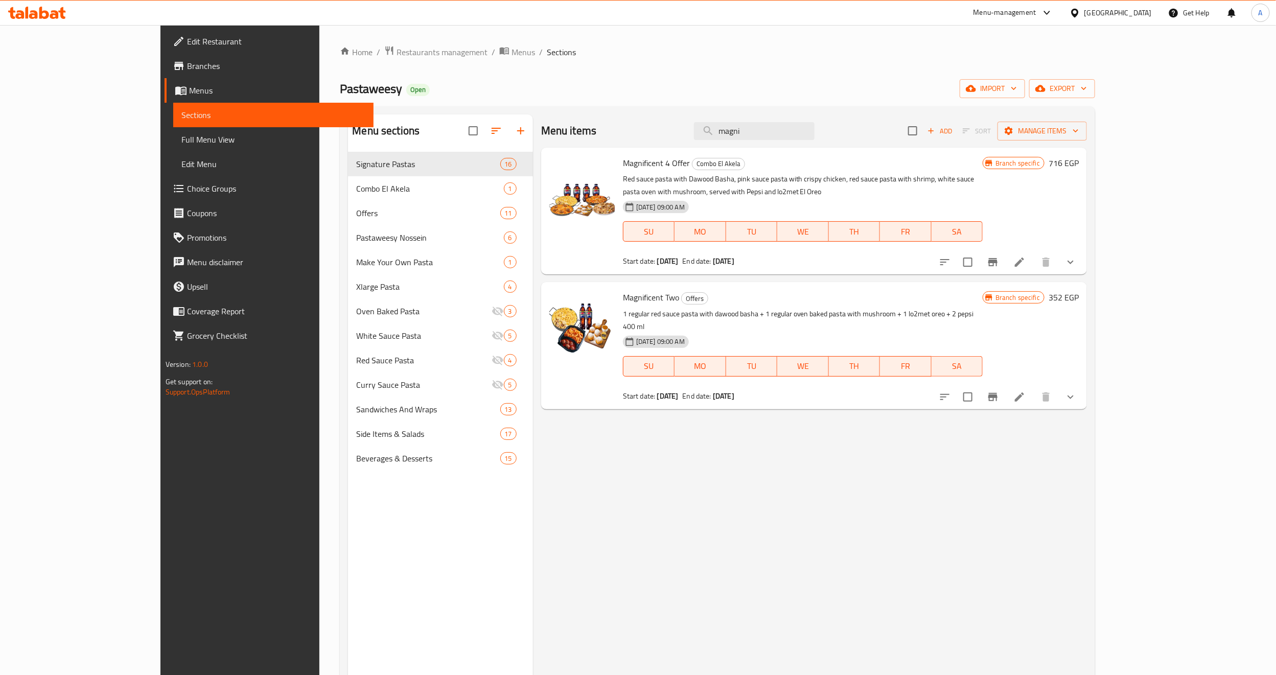
click at [766, 178] on p "Red sauce pasta with Dawood Basha, pink sauce pasta with crispy chicken, red sa…" at bounding box center [803, 186] width 360 height 26
drag, startPoint x: 748, startPoint y: 250, endPoint x: 705, endPoint y: 246, distance: 43.1
click at [705, 256] on div "Start date: [DATE] End date: [DATE]" at bounding box center [803, 261] width 360 height 10
click at [779, 256] on div "Start date: [DATE] End date: [DATE]" at bounding box center [803, 261] width 360 height 10
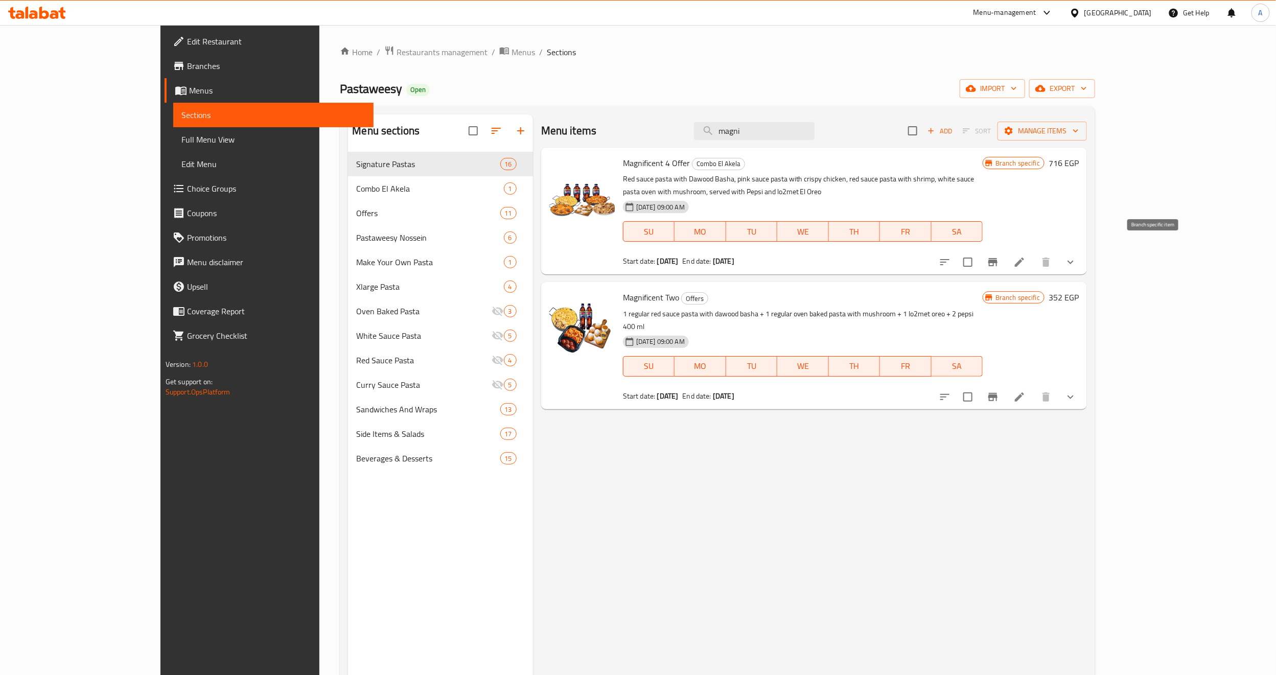
click at [999, 256] on icon "Branch-specific-item" at bounding box center [993, 262] width 12 height 12
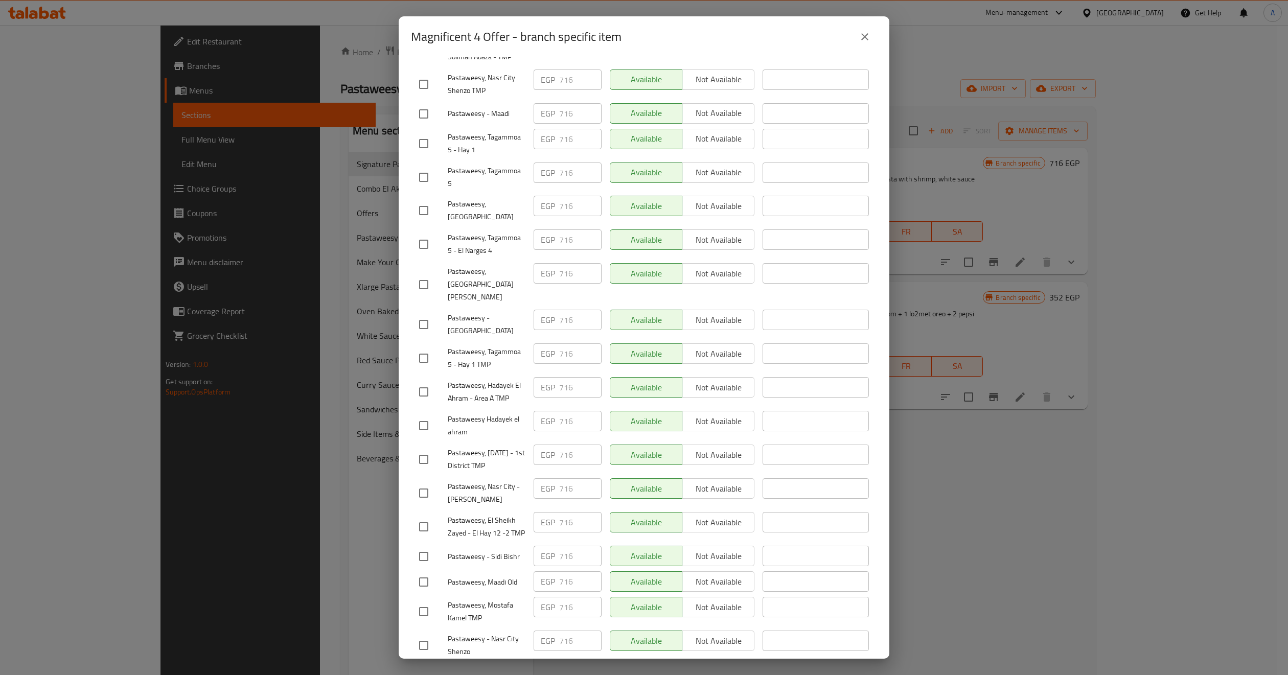
click at [865, 39] on icon "close" at bounding box center [865, 37] width 12 height 12
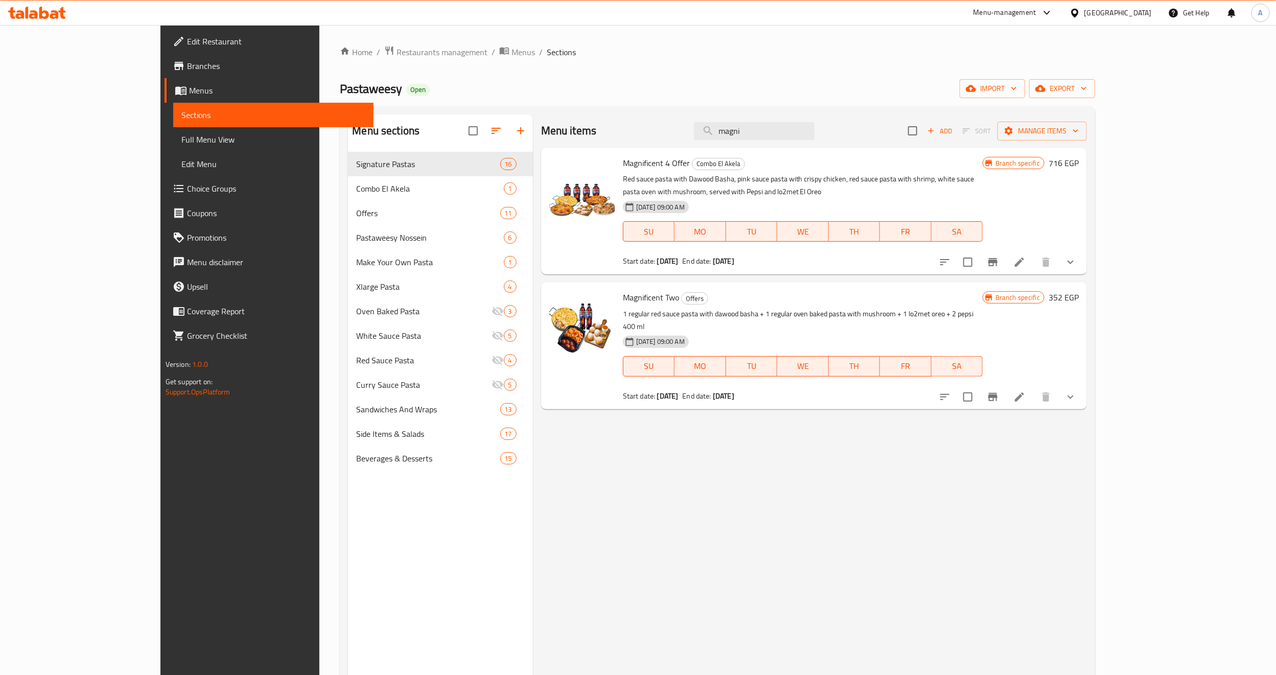
click at [783, 503] on div "Menu items magni Add Sort Manage items Magnificent 4 Offer Combo El Akela Red s…" at bounding box center [810, 451] width 554 height 675
click at [999, 256] on icon "Branch-specific-item" at bounding box center [993, 262] width 12 height 12
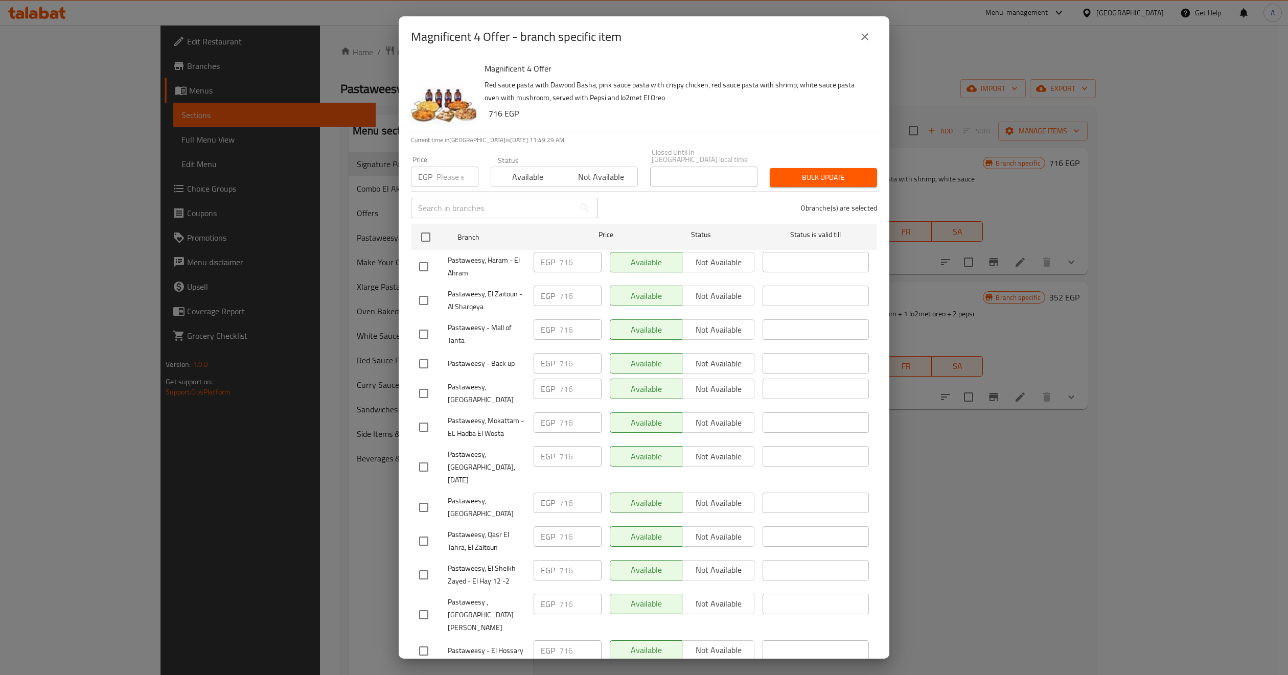
click at [857, 37] on button "close" at bounding box center [865, 37] width 25 height 25
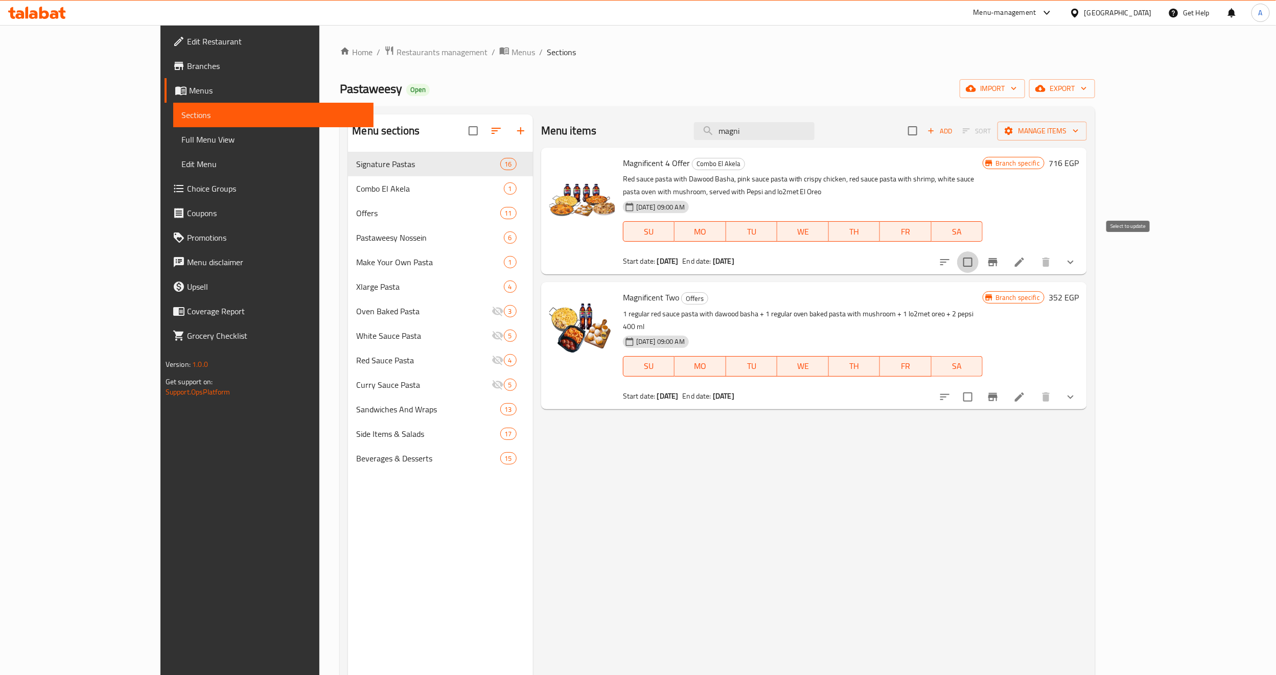
click at [979, 255] on input "checkbox" at bounding box center [967, 261] width 21 height 21
checkbox input "true"
click at [1079, 129] on span "Manage items" at bounding box center [1042, 131] width 73 height 13
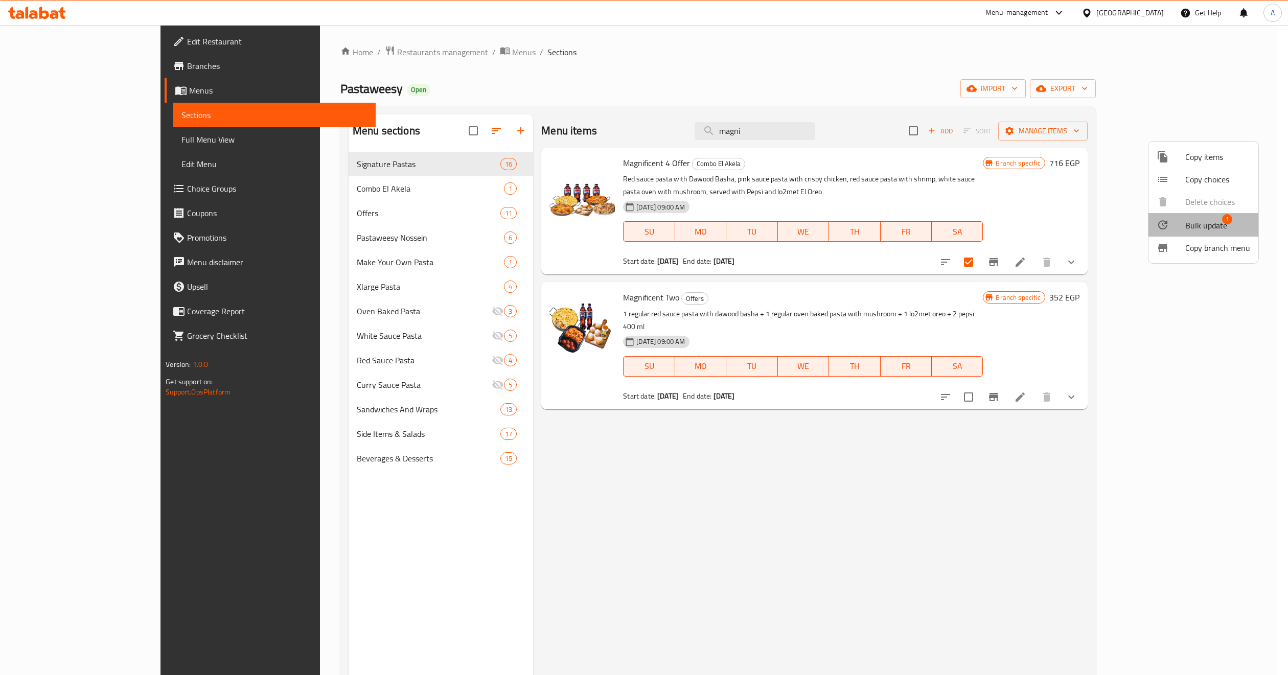
click at [1193, 231] on span "Bulk update" at bounding box center [1206, 225] width 42 height 12
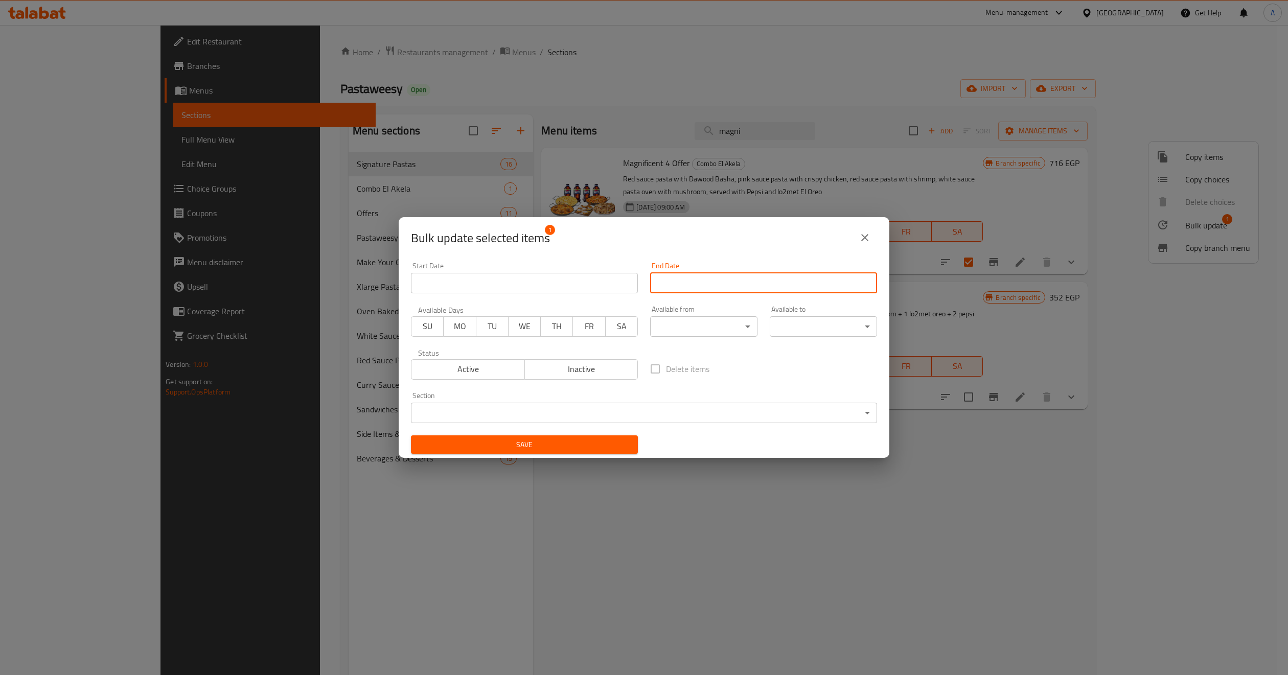
click at [667, 281] on input "Start Date" at bounding box center [763, 283] width 227 height 20
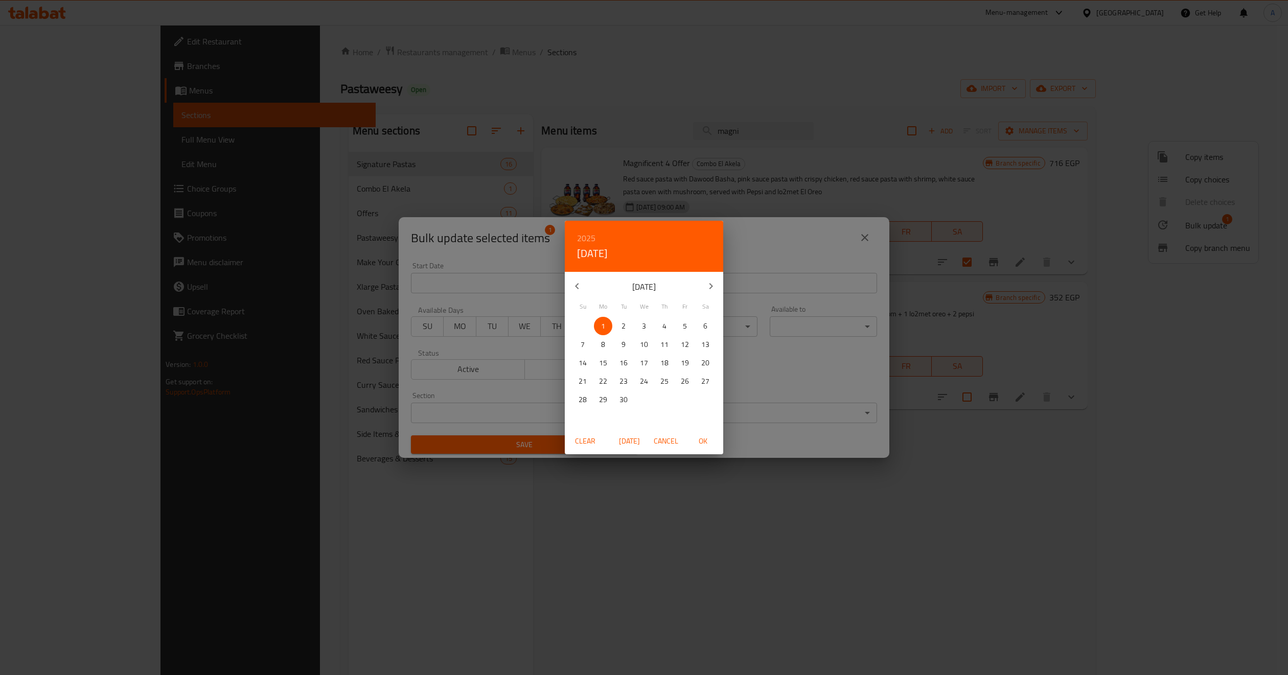
click at [574, 233] on div "2025 Mon, Sep 1" at bounding box center [644, 246] width 158 height 51
click at [580, 234] on h6 "2025" at bounding box center [586, 238] width 18 height 14
click at [646, 286] on div "2033" at bounding box center [644, 289] width 158 height 20
click at [575, 286] on icon "button" at bounding box center [577, 286] width 12 height 12
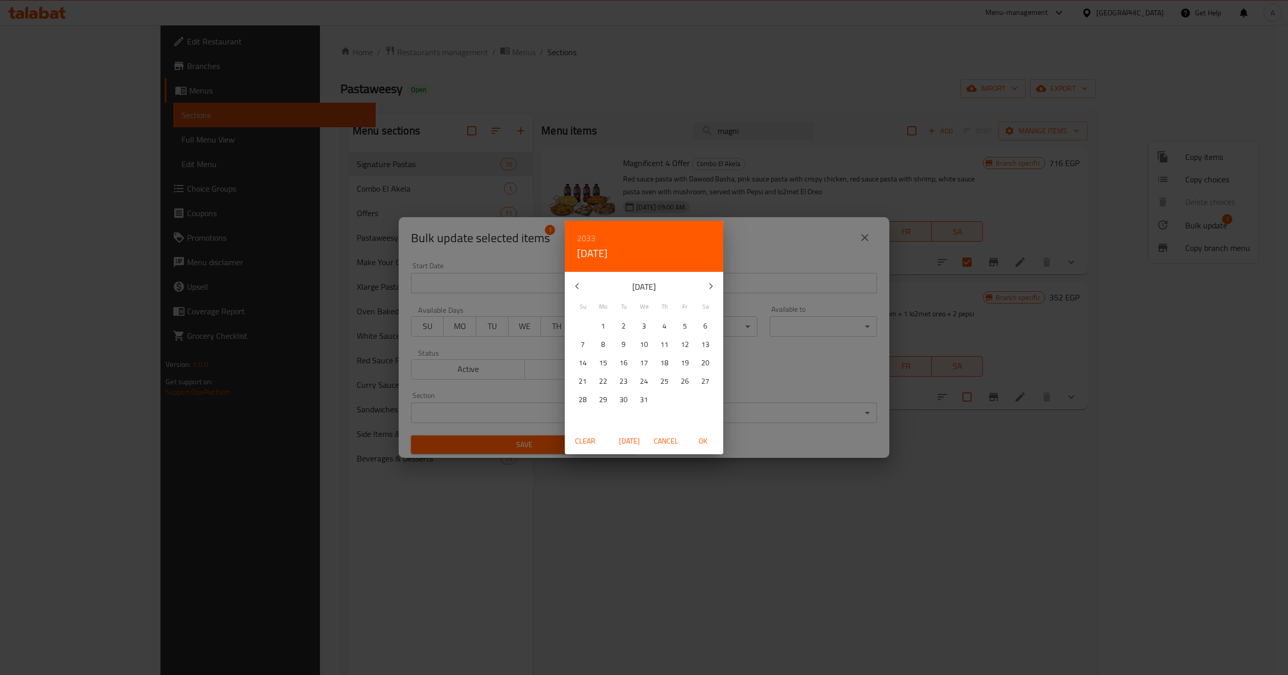
click at [640, 400] on p "31" at bounding box center [644, 400] width 8 height 13
click at [702, 441] on span "OK" at bounding box center [703, 441] width 25 height 13
type input "[DATE]"
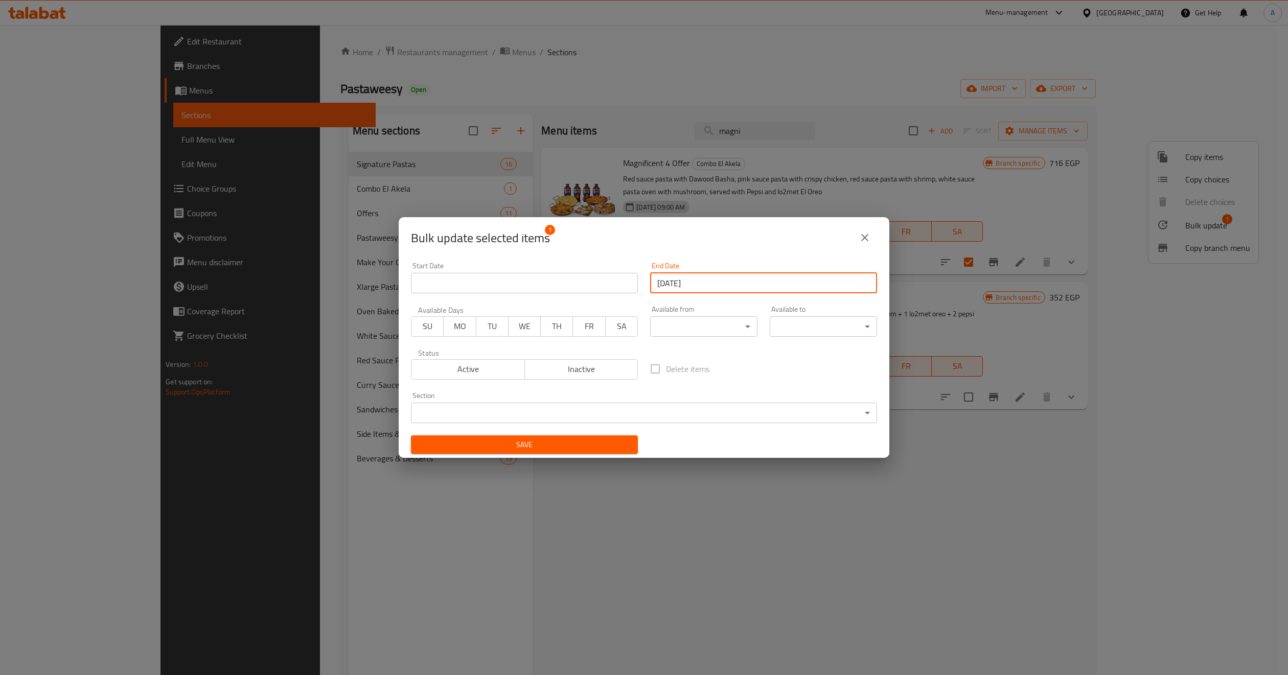
click at [750, 373] on div "Delete items" at bounding box center [763, 369] width 239 height 34
click at [760, 371] on div "Delete items" at bounding box center [763, 369] width 239 height 34
click at [593, 282] on input "Start Date" at bounding box center [524, 283] width 227 height 20
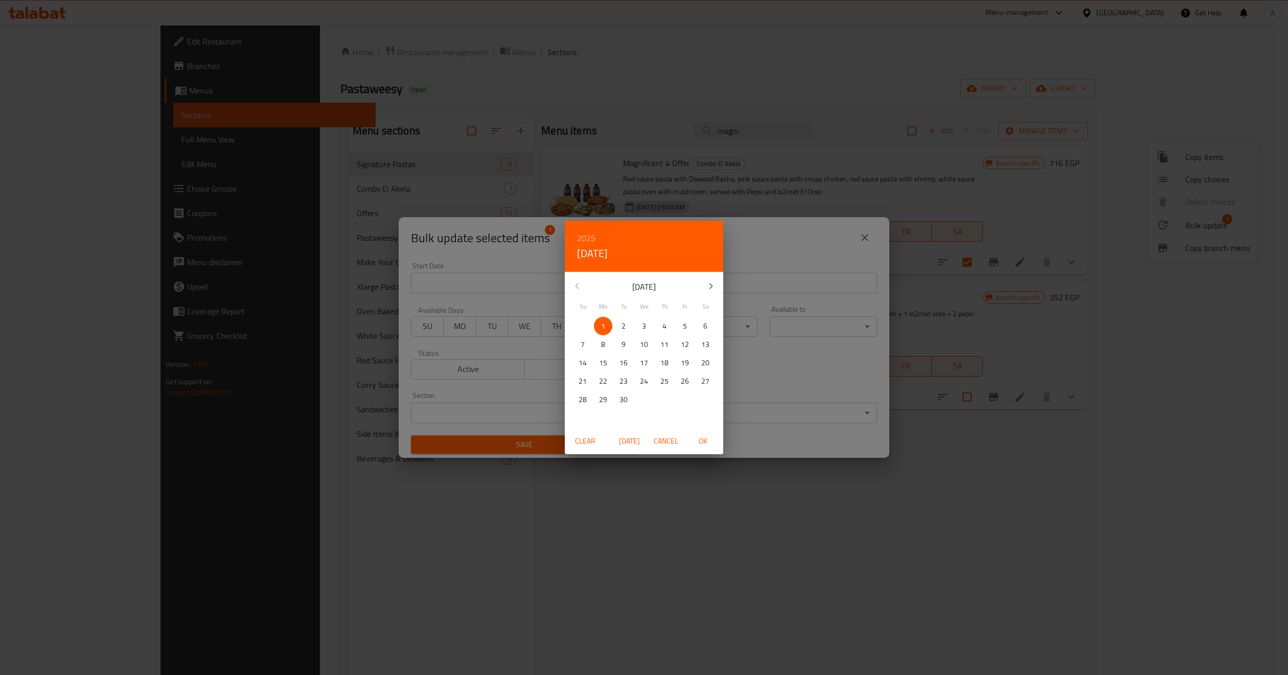
click at [609, 324] on span "1" at bounding box center [603, 326] width 18 height 13
click at [702, 435] on span "OK" at bounding box center [703, 441] width 25 height 13
type input "[DATE]"
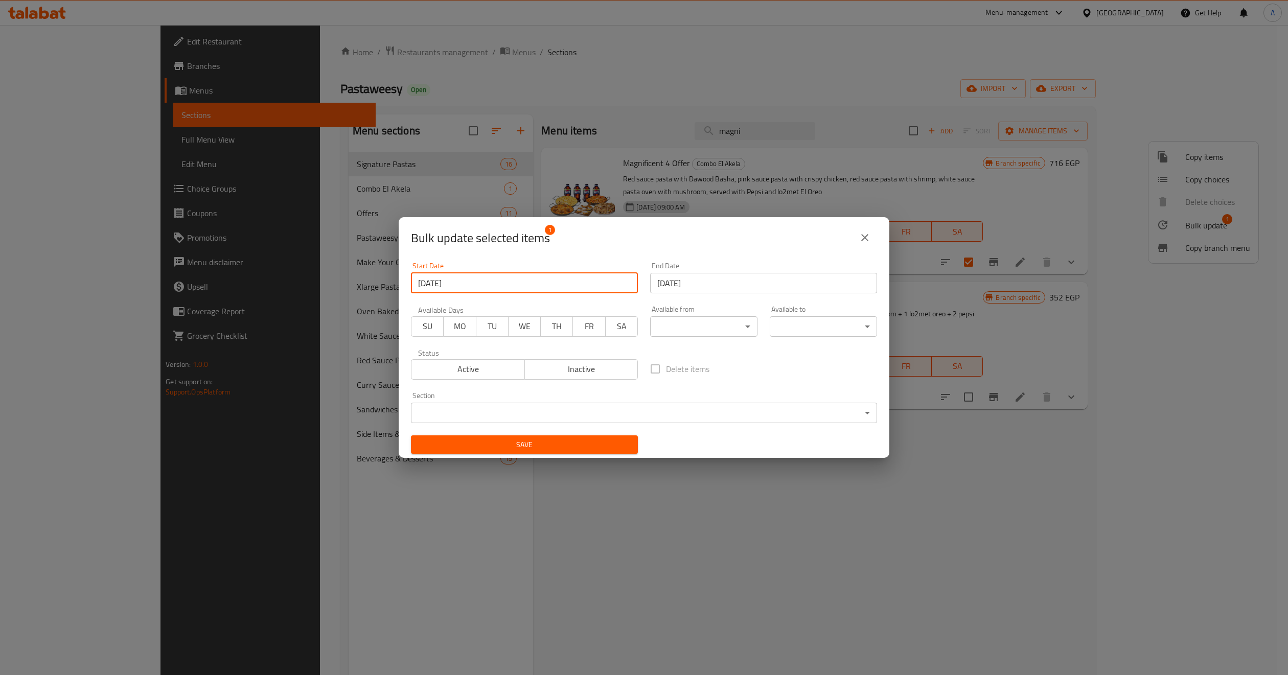
click at [602, 448] on span "Save" at bounding box center [524, 445] width 211 height 13
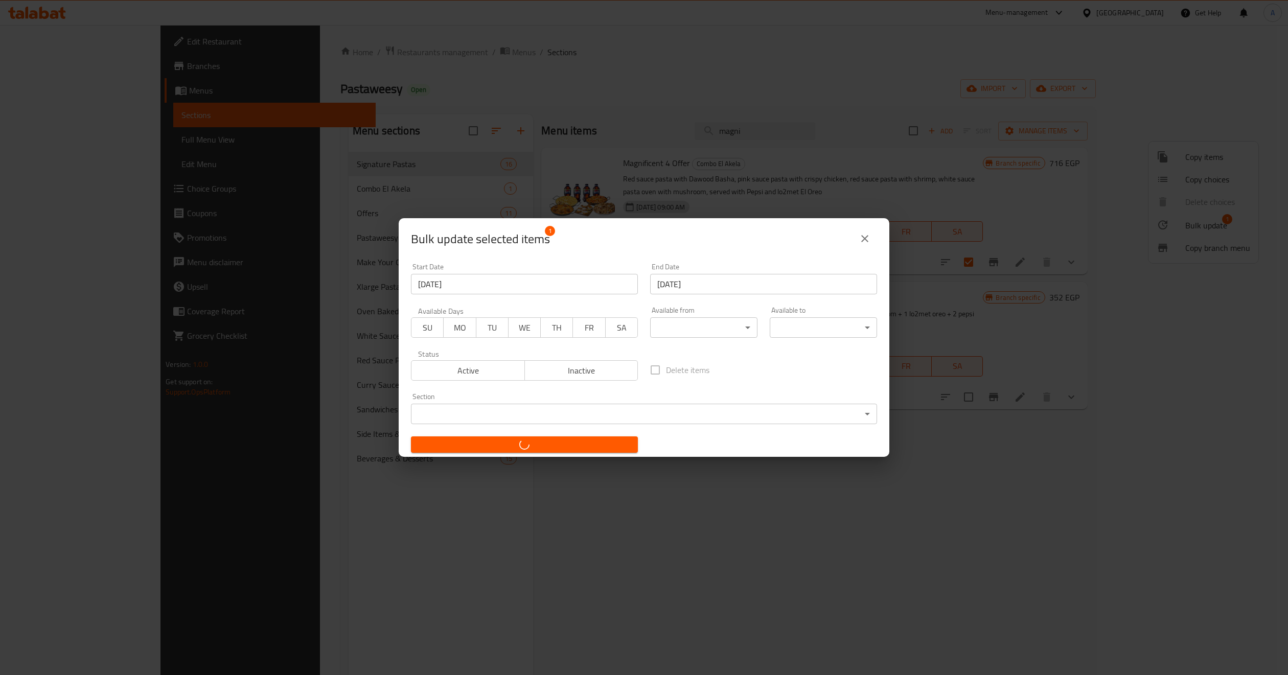
checkbox input "false"
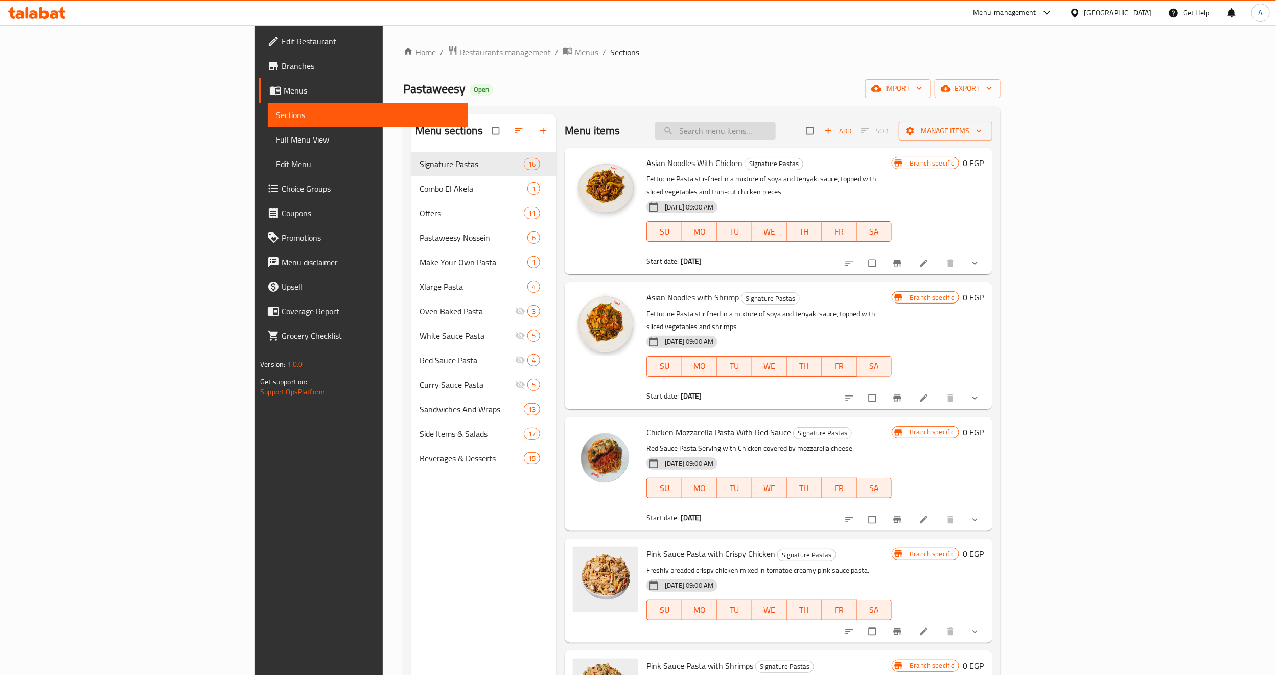
click at [776, 135] on input "search" at bounding box center [715, 131] width 121 height 18
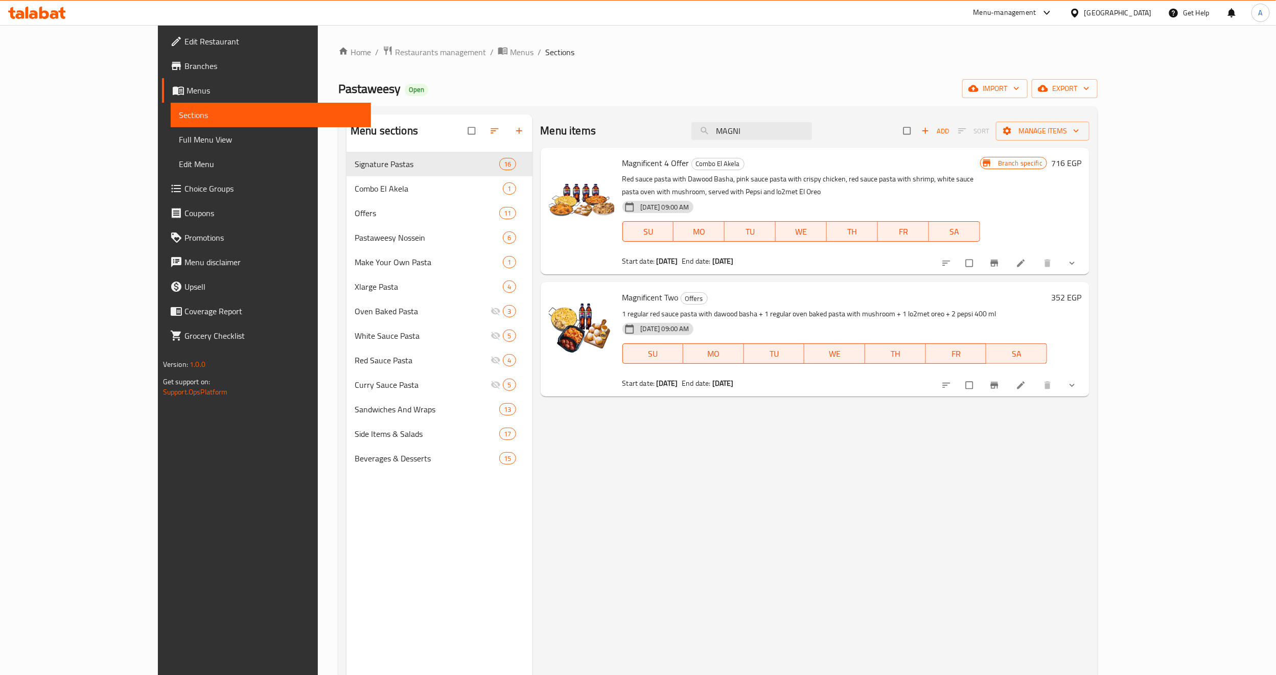
type input "MAGNI"
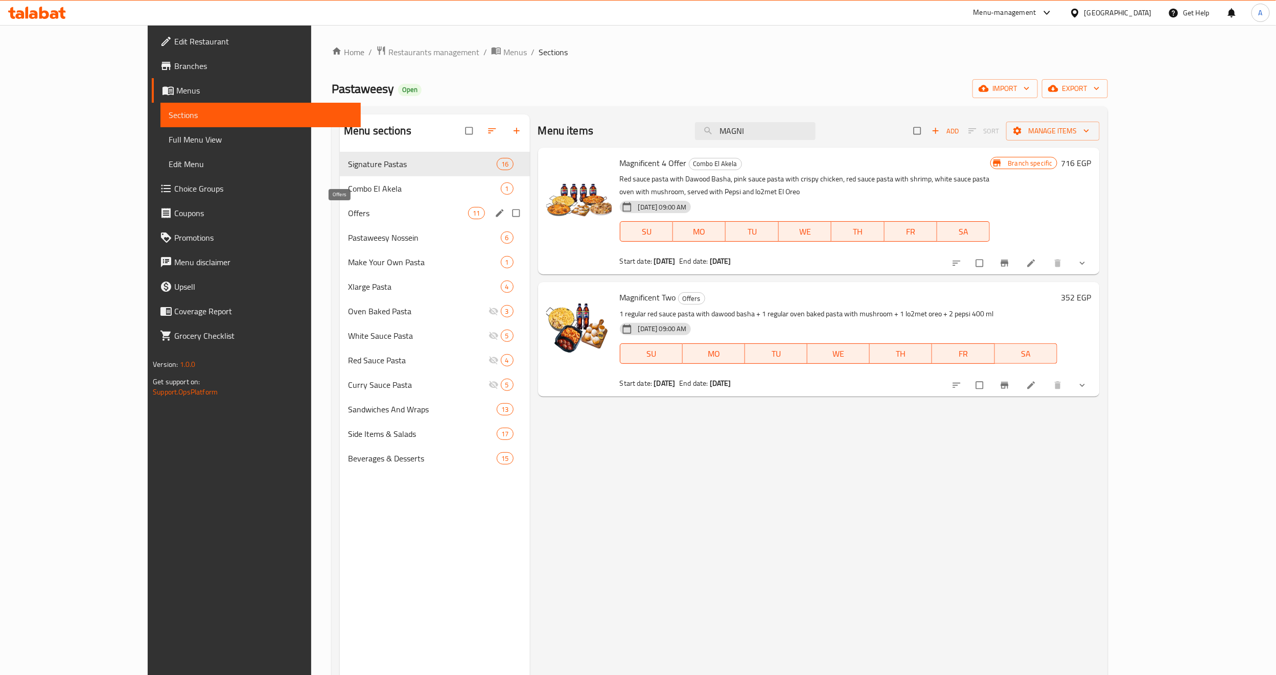
click at [348, 208] on span "Offers" at bounding box center [408, 213] width 120 height 12
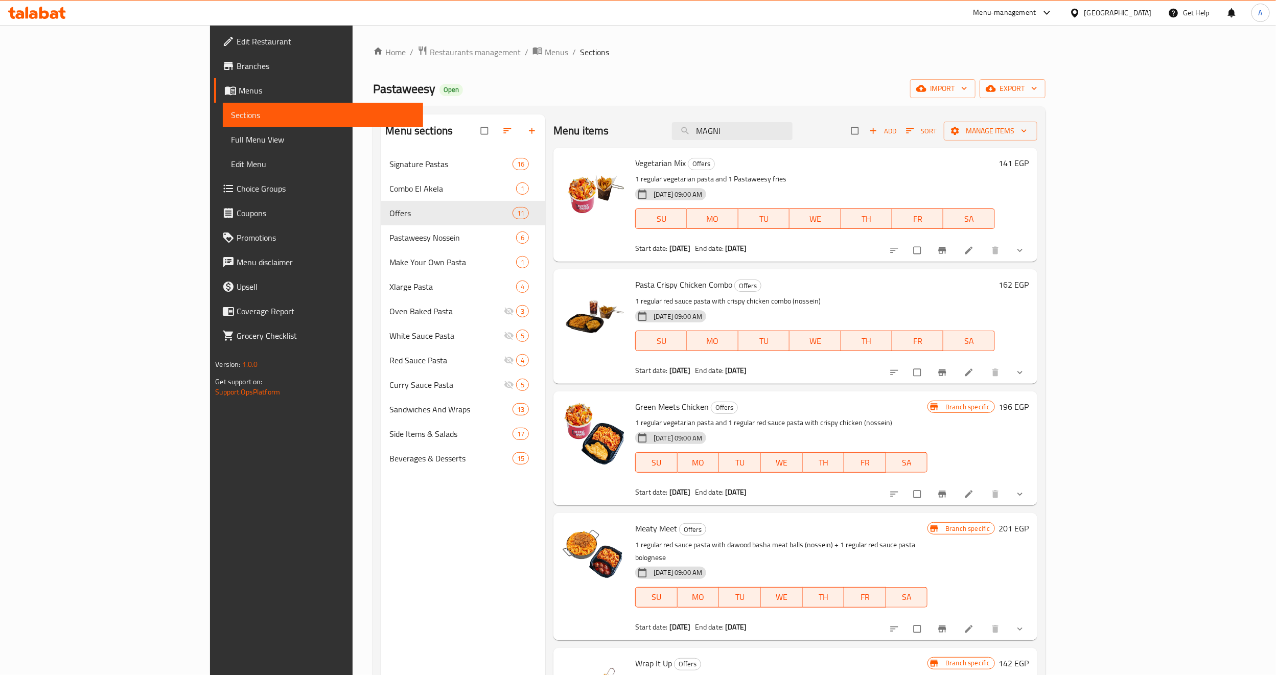
click at [381, 579] on div "Menu sections Signature Pastas 16 Combo El Akela 1 Offers 11 Pastaweesy Nossein…" at bounding box center [463, 451] width 164 height 675
click at [775, 510] on div "Menu items MAGNI Add Sort Manage items Vegetarian Mix Offers 1 regular vegetari…" at bounding box center [791, 451] width 492 height 675
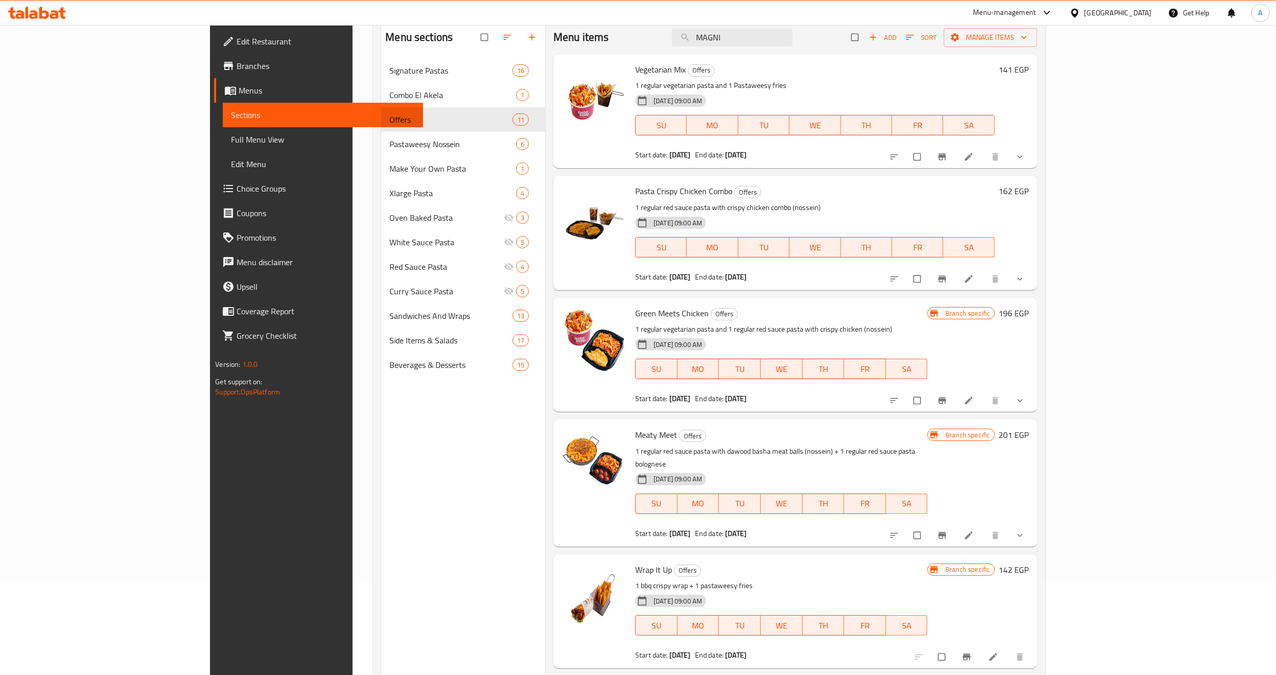
scroll to position [66, 0]
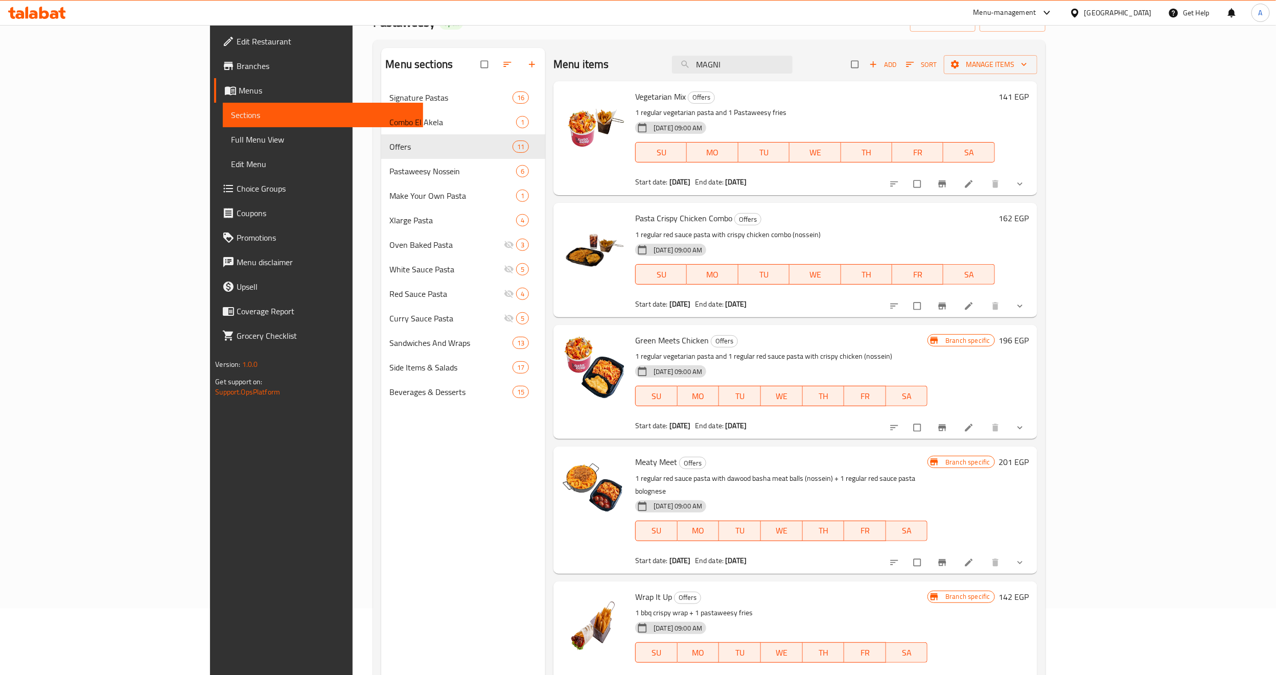
click at [725, 302] on b "[DATE]" at bounding box center [735, 303] width 21 height 13
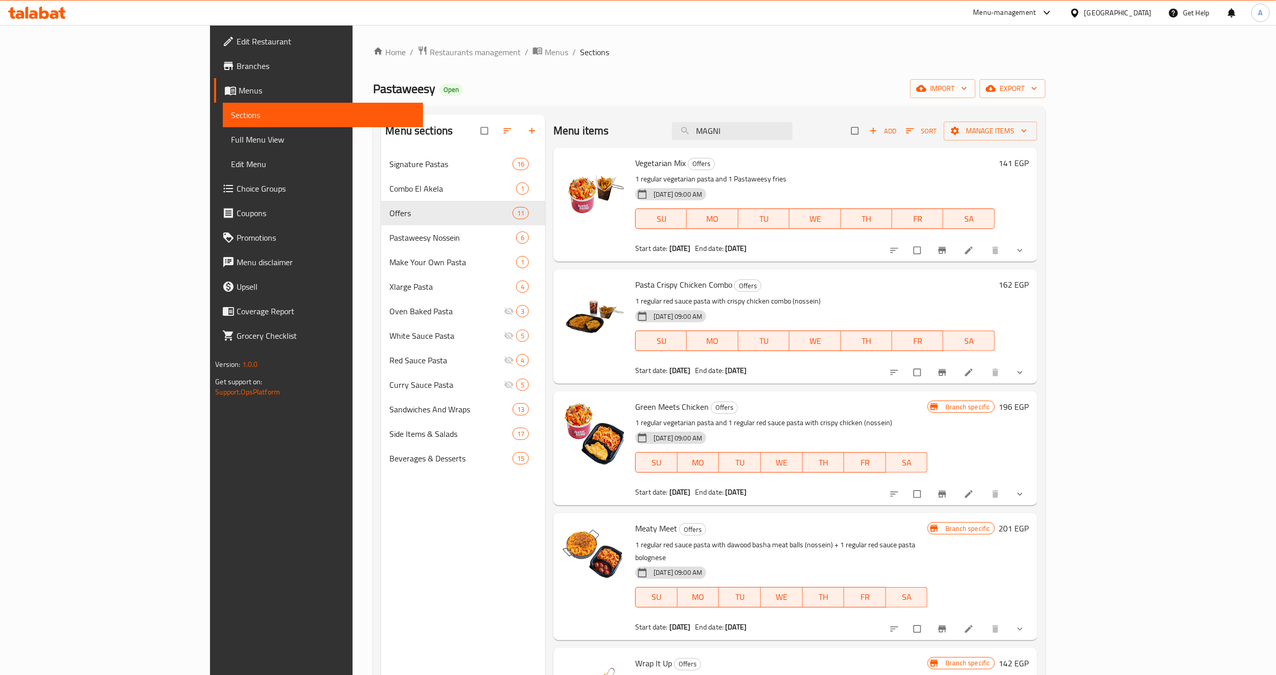
click at [776, 175] on p "1 regular vegetarian pasta and 1 Pastaweesy fries" at bounding box center [814, 179] width 359 height 13
click at [605, 69] on div "Home / Restaurants management / Menus / Sections Pastaweesy Open import export …" at bounding box center [709, 421] width 672 height 752
click at [381, 530] on div "Menu sections Signature Pastas 16 Combo El Akela 1 Offers 11 Pastaweesy Nossein…" at bounding box center [463, 451] width 164 height 675
